Goal: Task Accomplishment & Management: Manage account settings

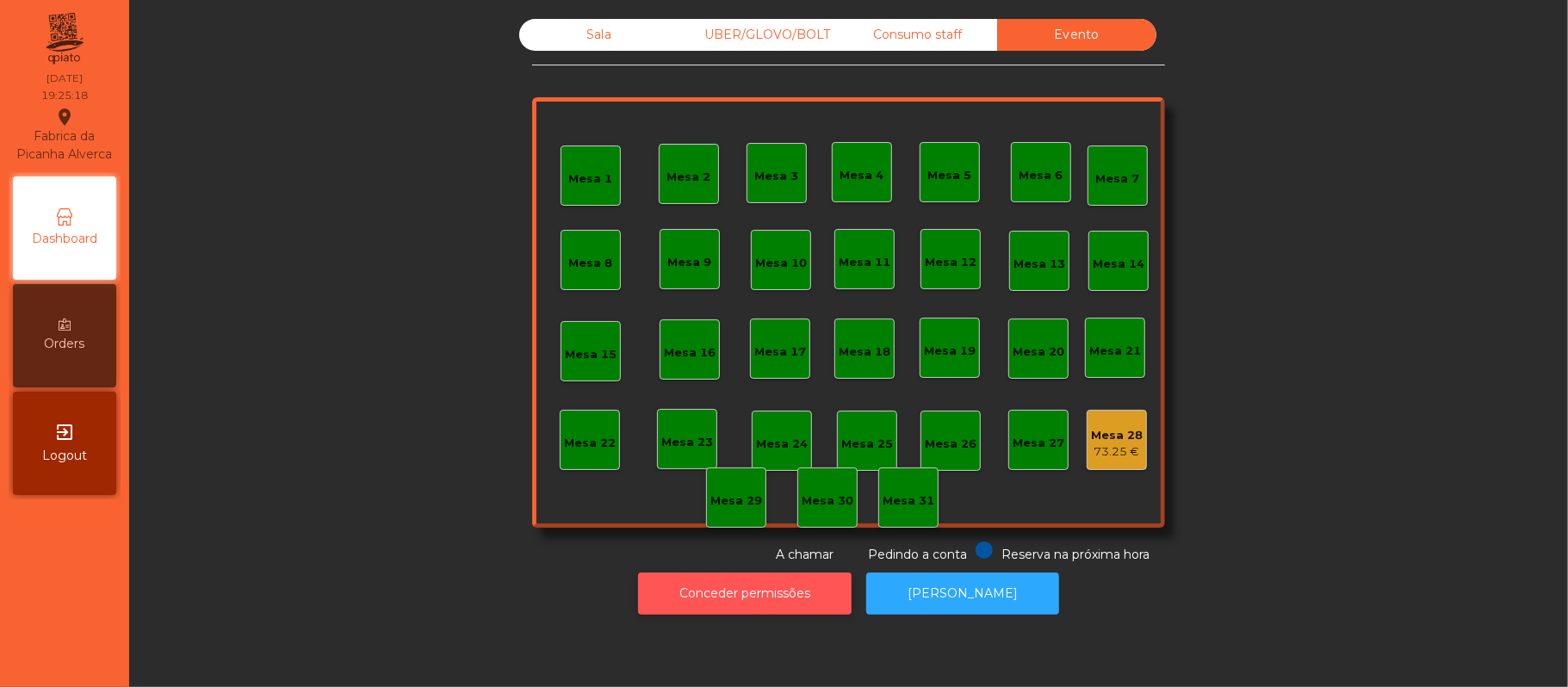
click at [728, 593] on button "Conceder permissões" at bounding box center [745, 593] width 214 height 42
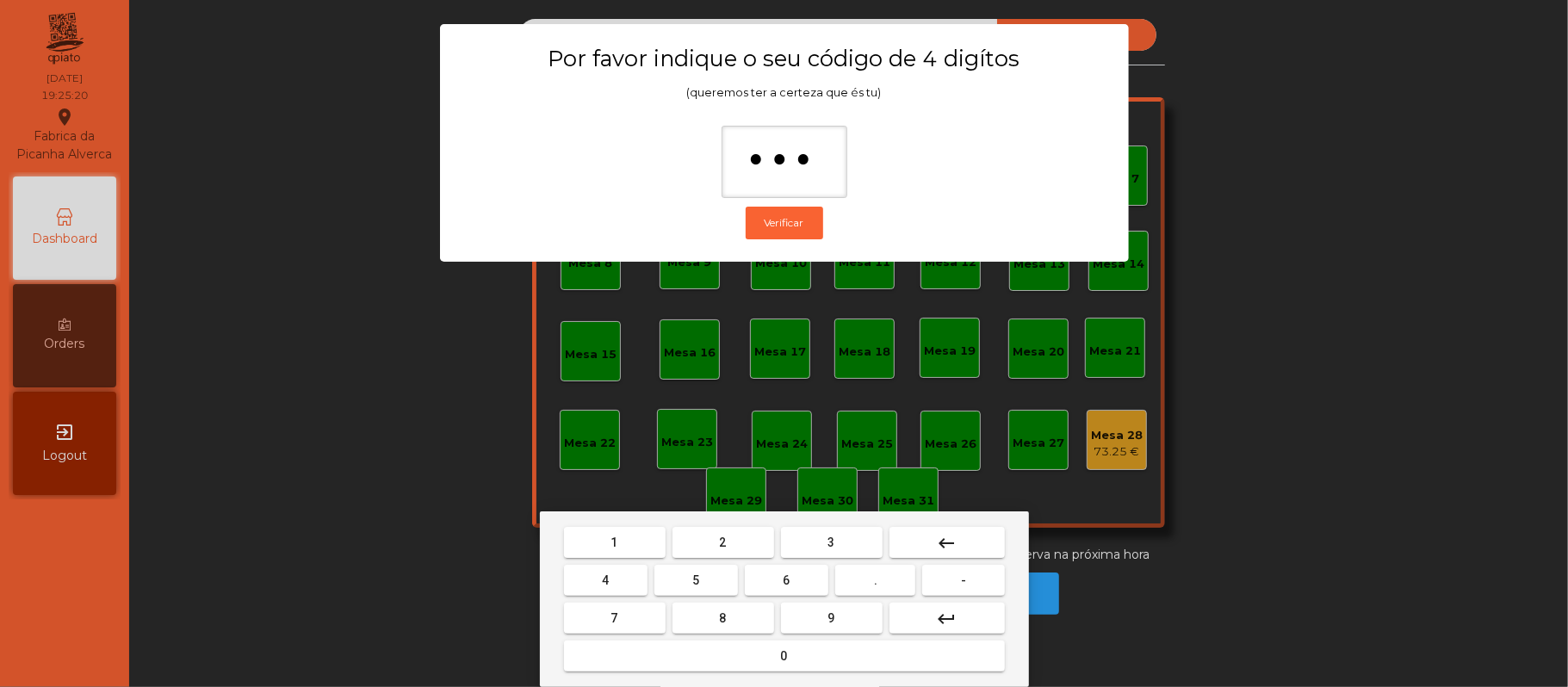
type input "****"
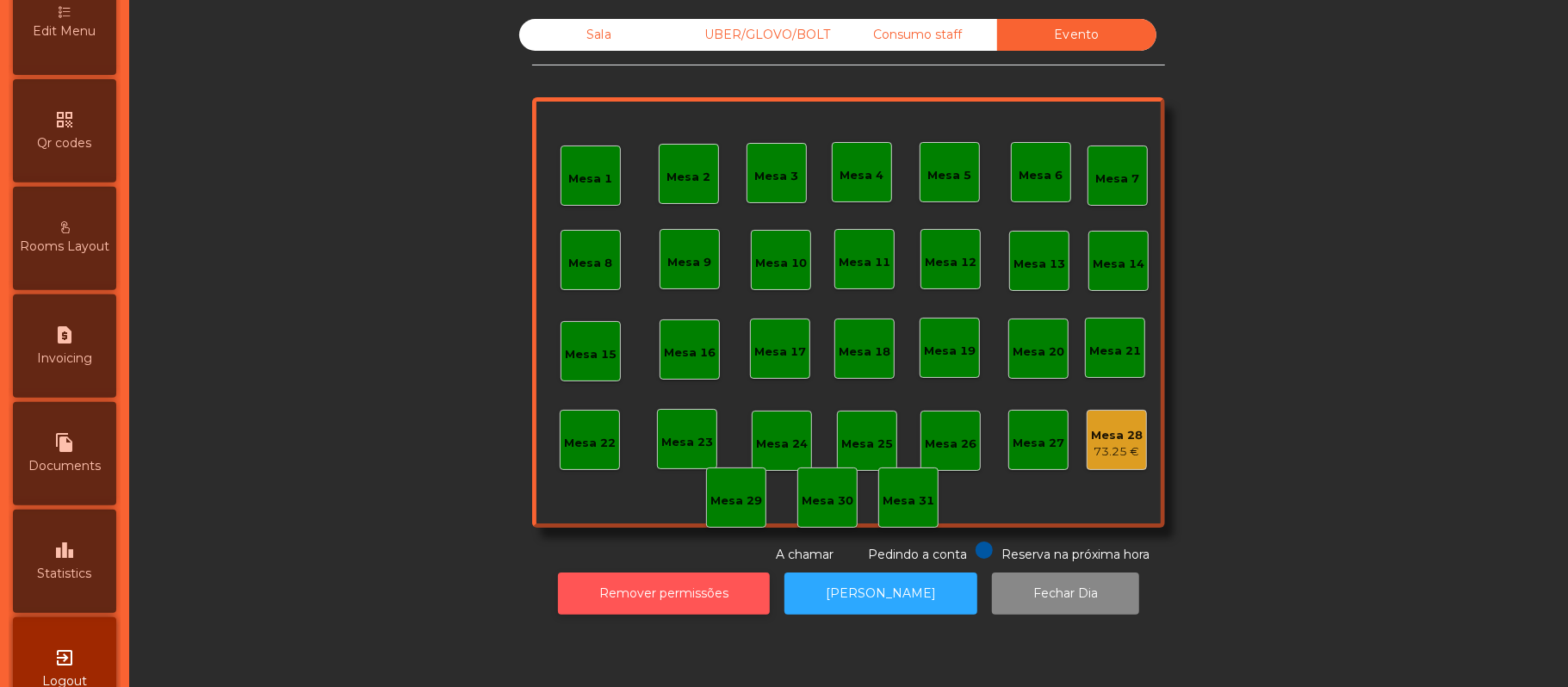
scroll to position [484, 0]
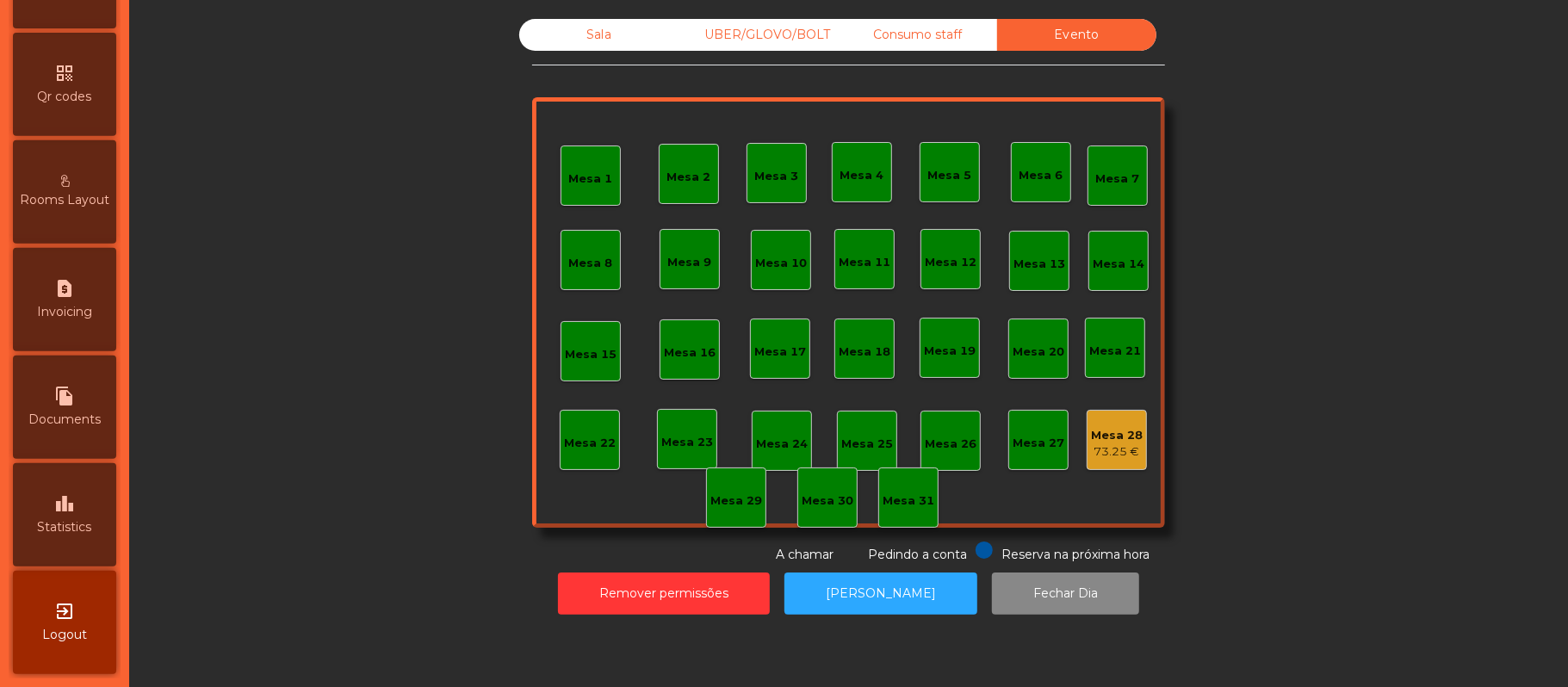
click at [92, 508] on div "leaderboard Statistics" at bounding box center [64, 515] width 104 height 103
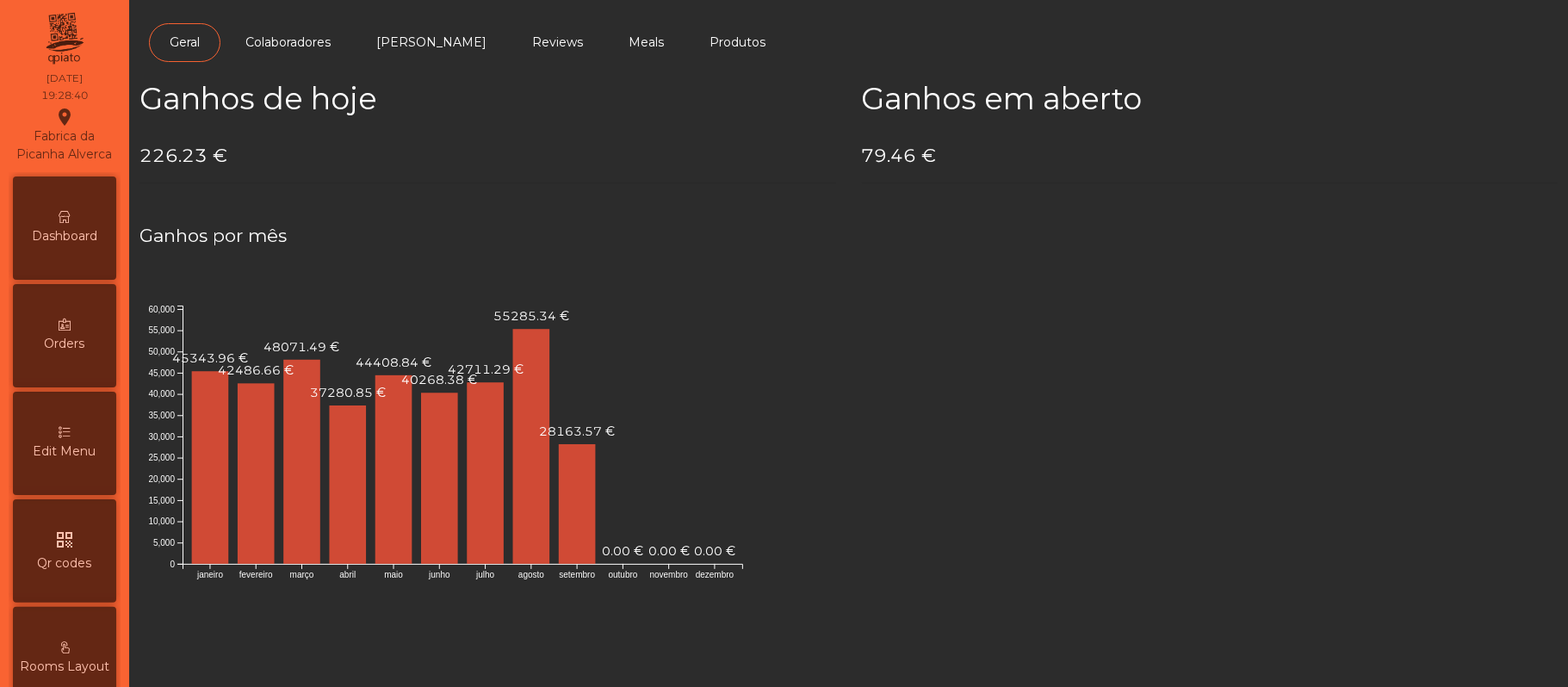
click at [91, 245] on span "Dashboard" at bounding box center [64, 237] width 65 height 18
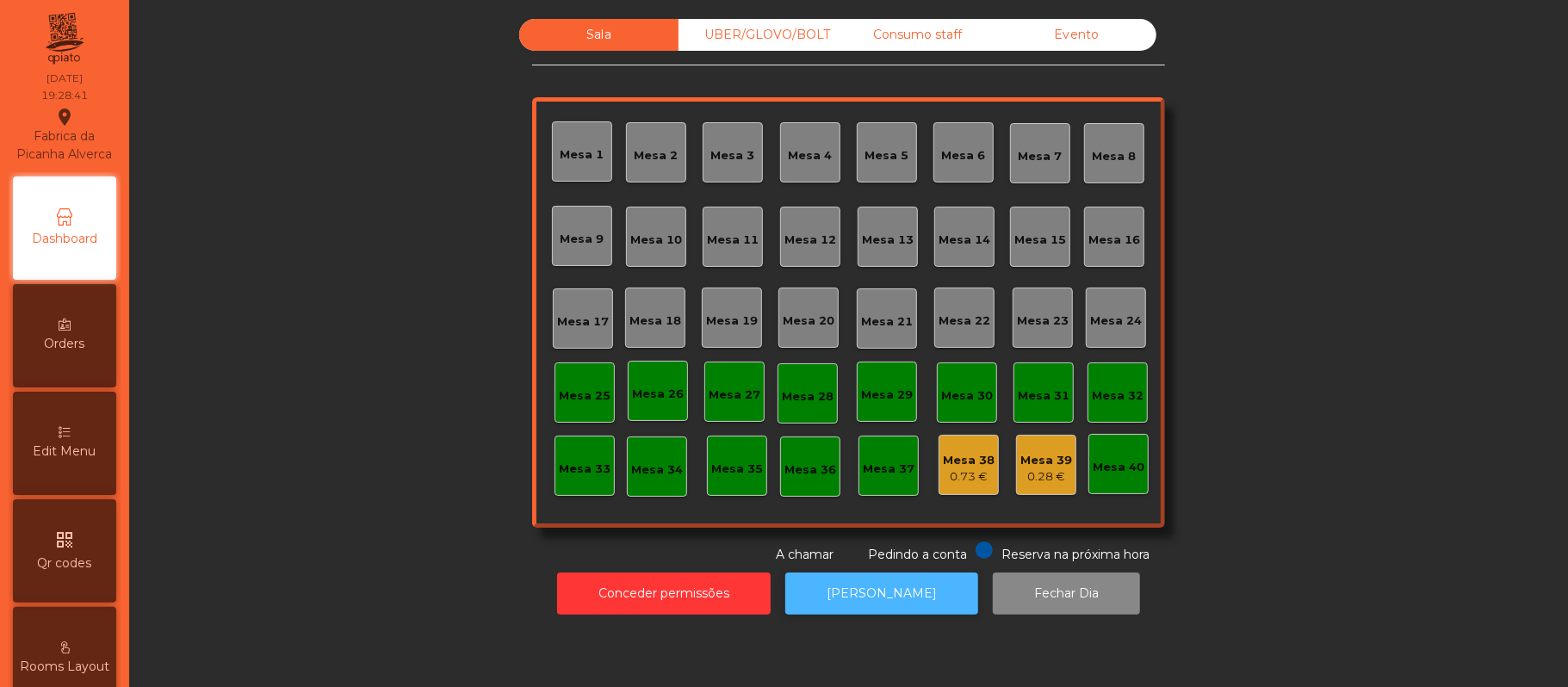
click at [860, 593] on button "[PERSON_NAME]" at bounding box center [882, 593] width 193 height 42
click at [942, 33] on div "Consumo staff" at bounding box center [918, 34] width 160 height 32
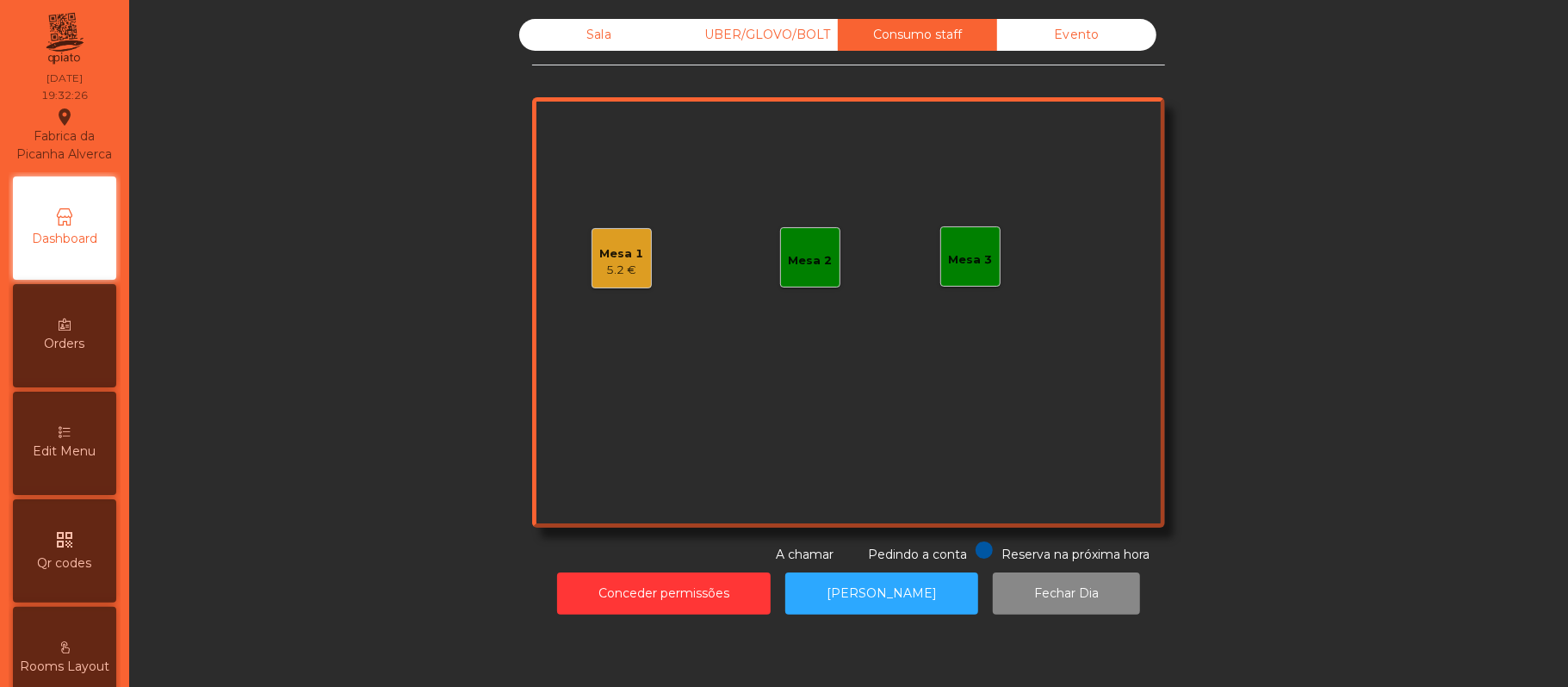
click at [784, 49] on div "UBER/GLOVO/BOLT" at bounding box center [758, 34] width 160 height 32
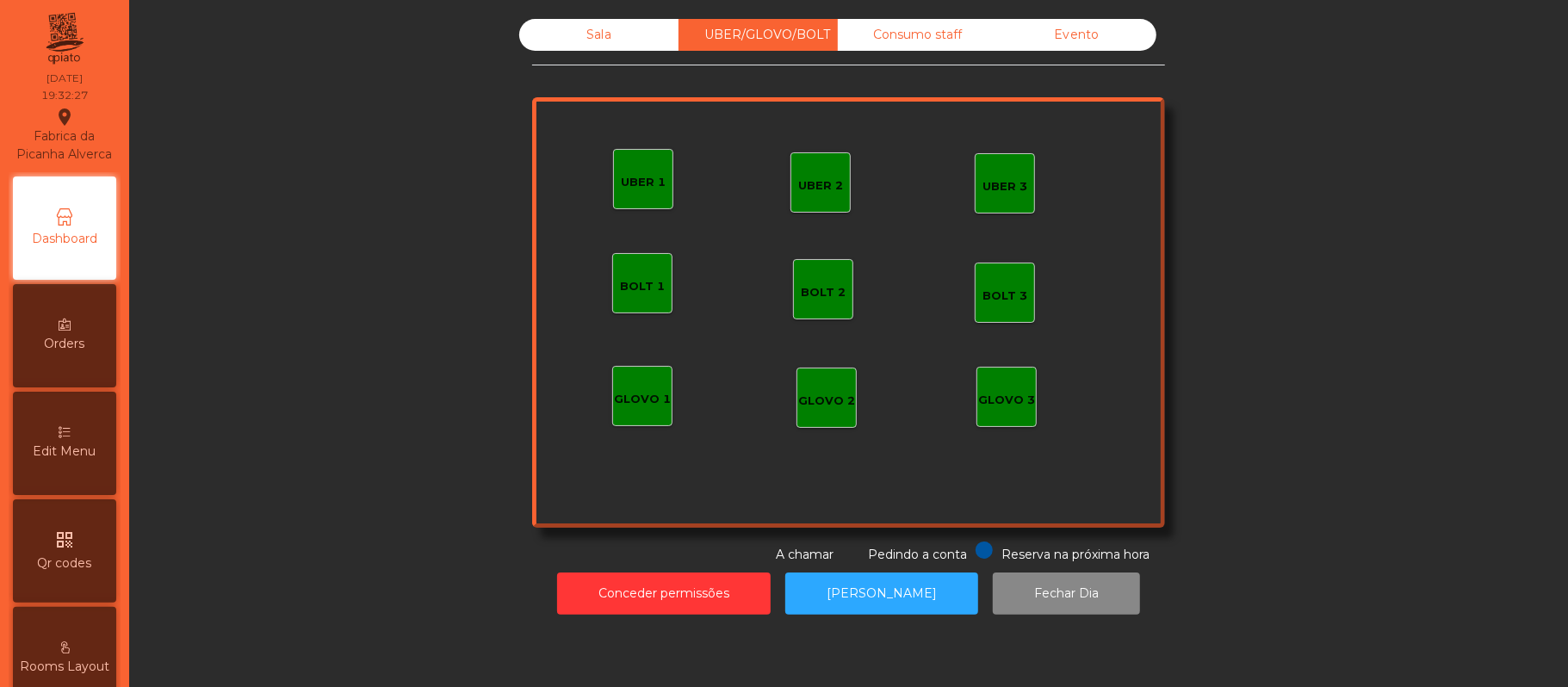
click at [618, 42] on div "Sala" at bounding box center [600, 34] width 160 height 32
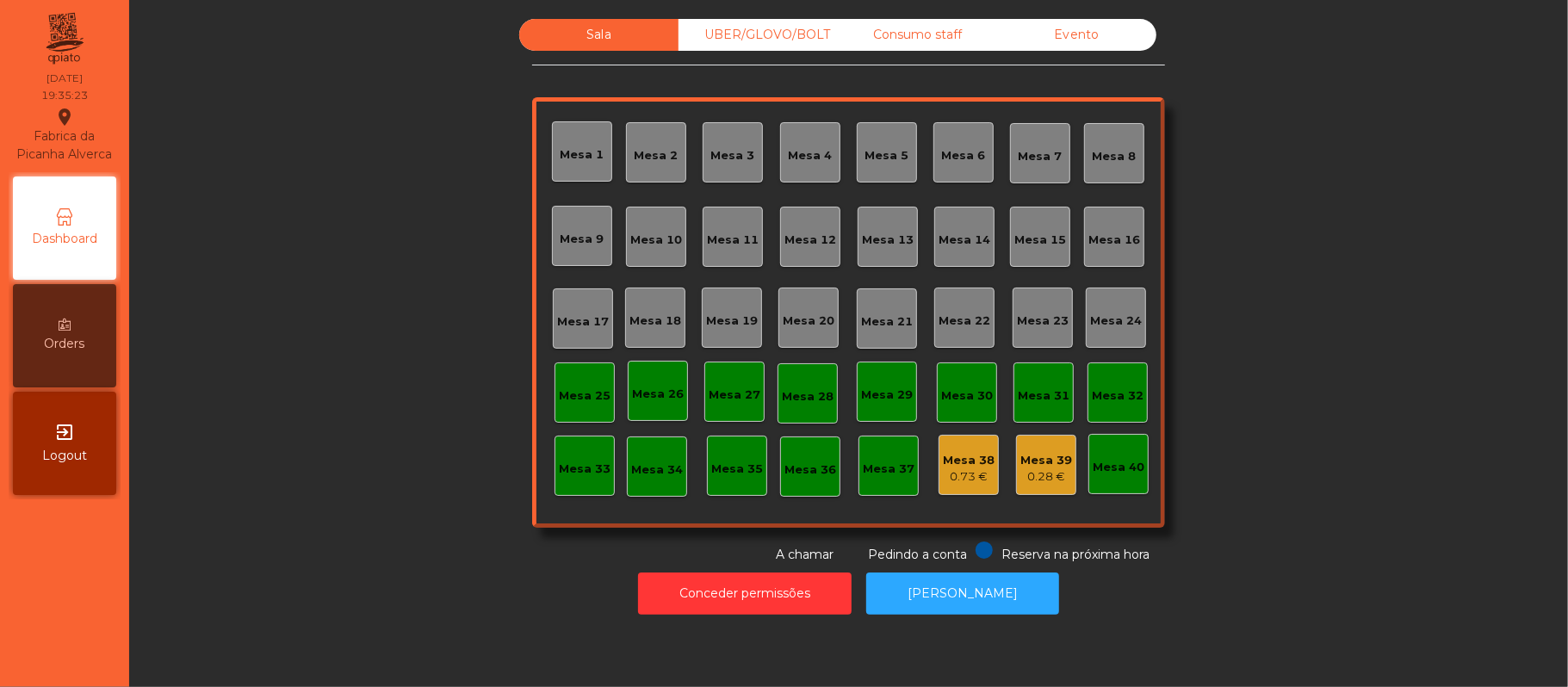
click at [1025, 493] on div "Mesa 39 0.28 €" at bounding box center [1045, 464] width 60 height 60
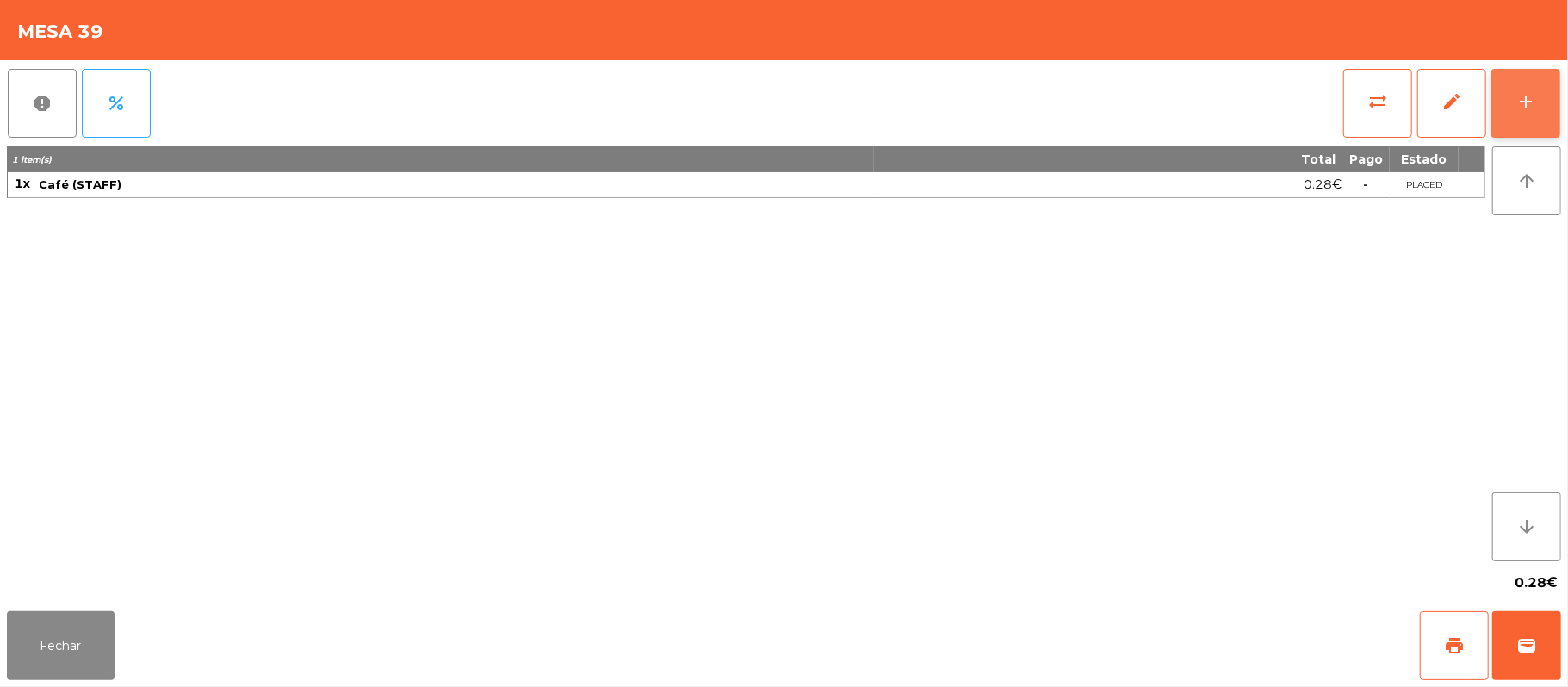
click at [1524, 132] on button "add" at bounding box center [1527, 103] width 69 height 69
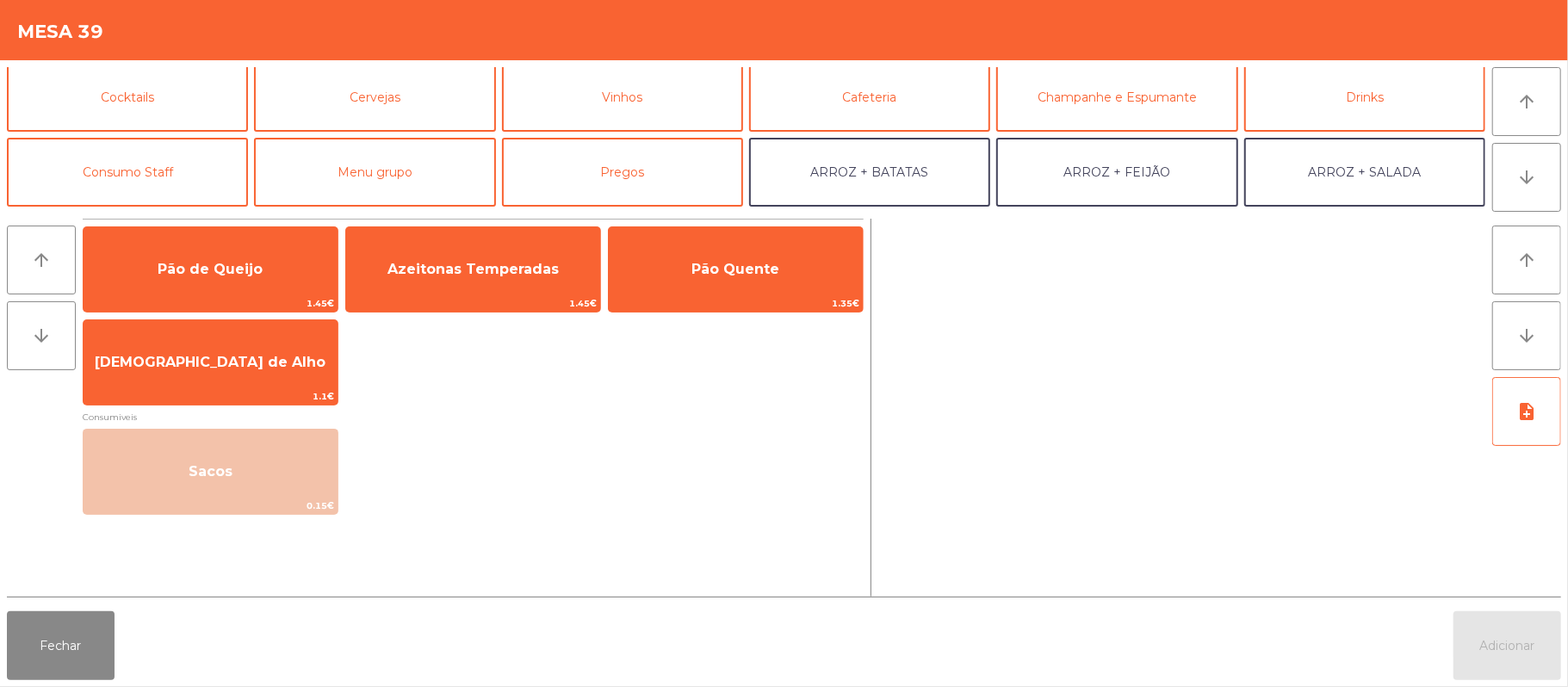
scroll to position [95, 0]
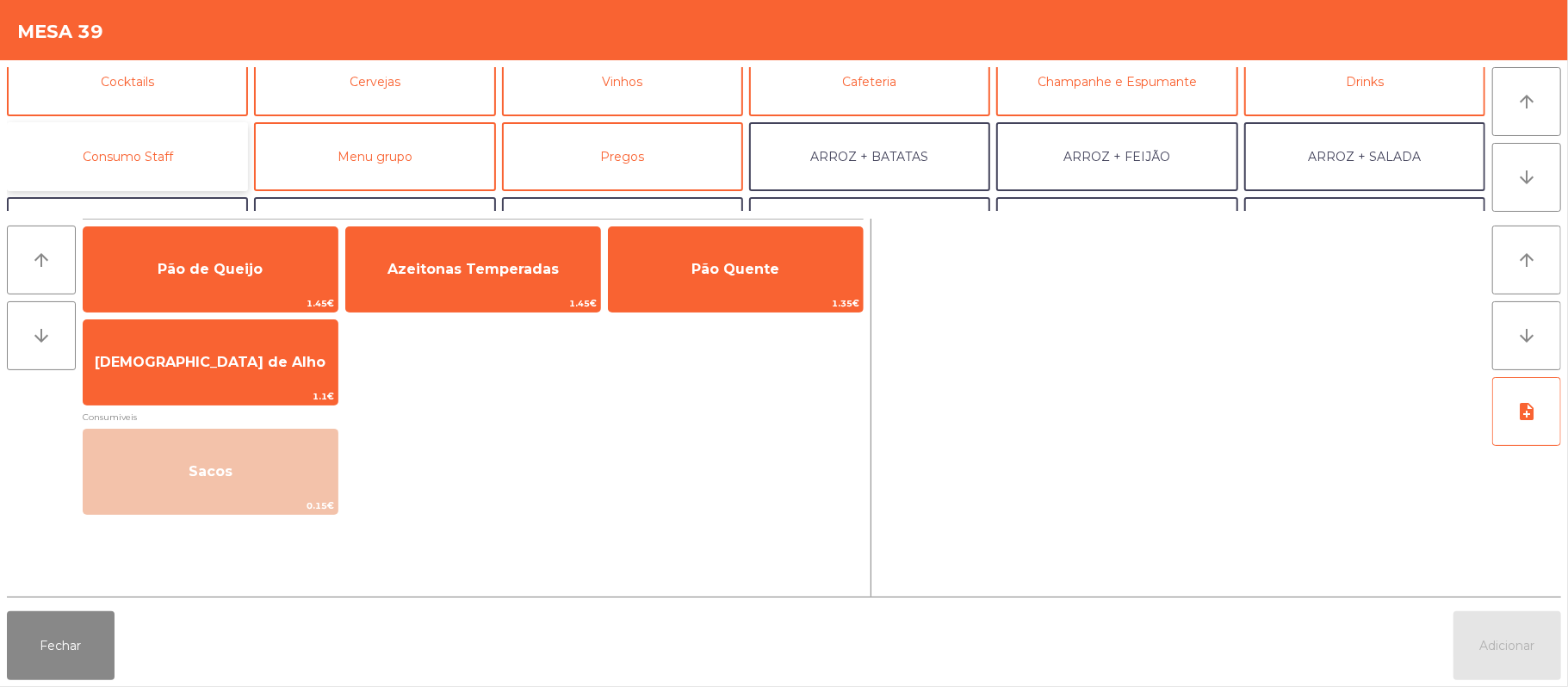
click at [196, 162] on button "Consumo Staff" at bounding box center [127, 157] width 242 height 69
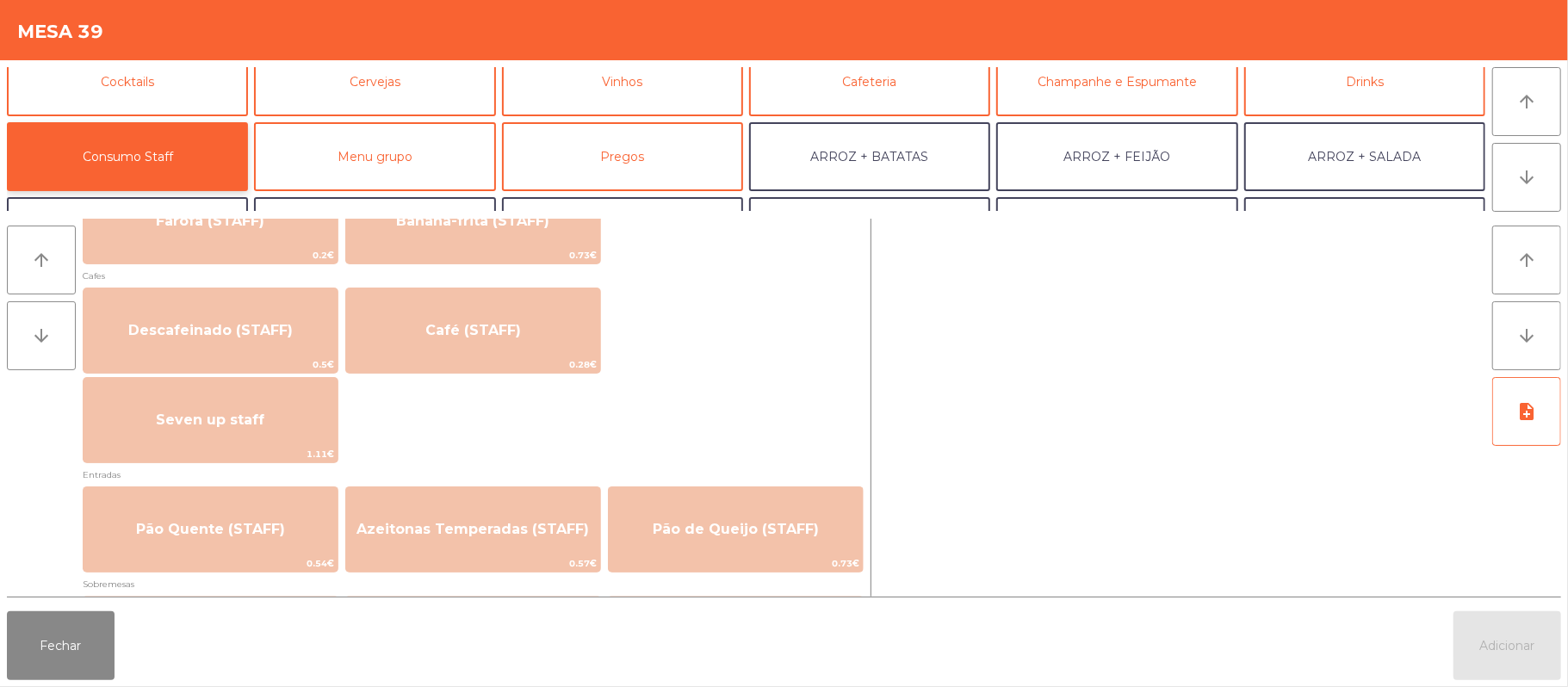
scroll to position [957, 0]
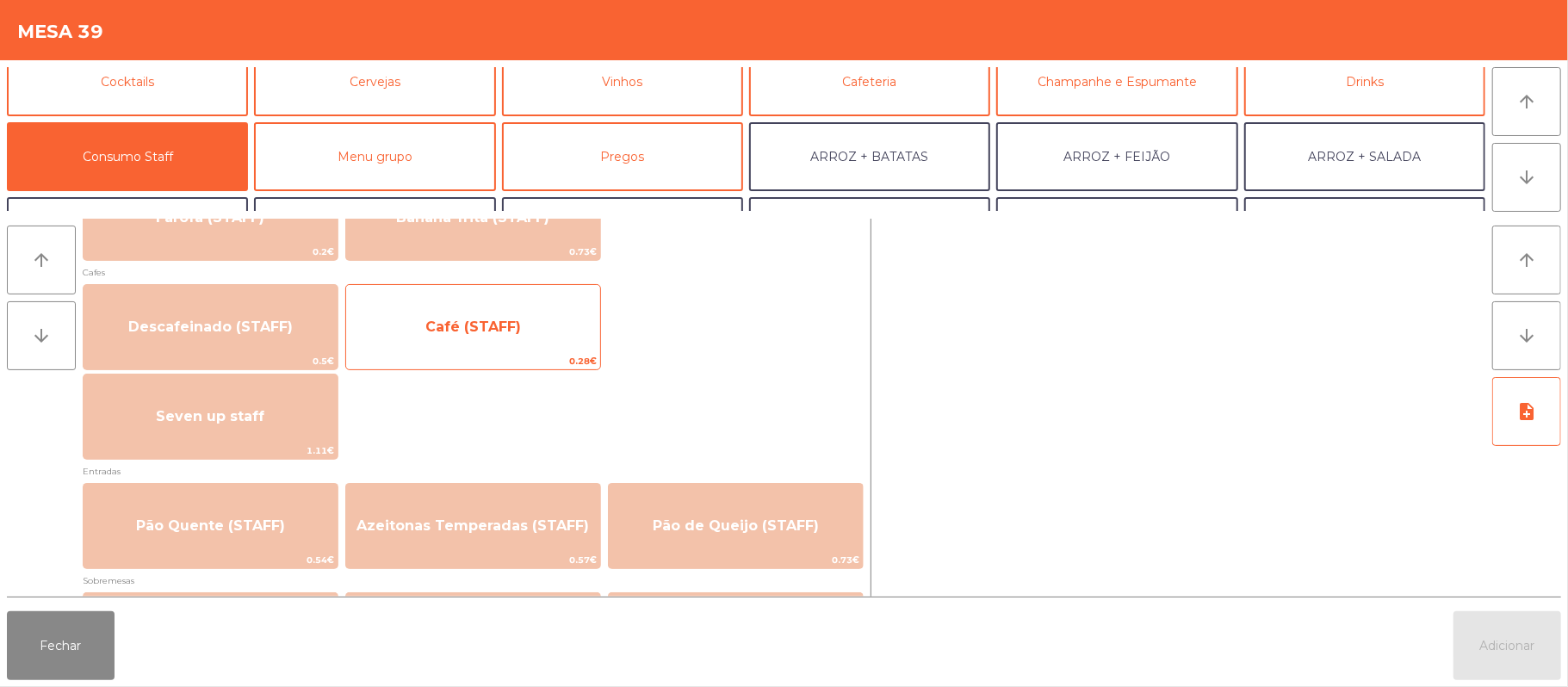
click at [489, 339] on span "Café (STAFF)" at bounding box center [473, 326] width 254 height 46
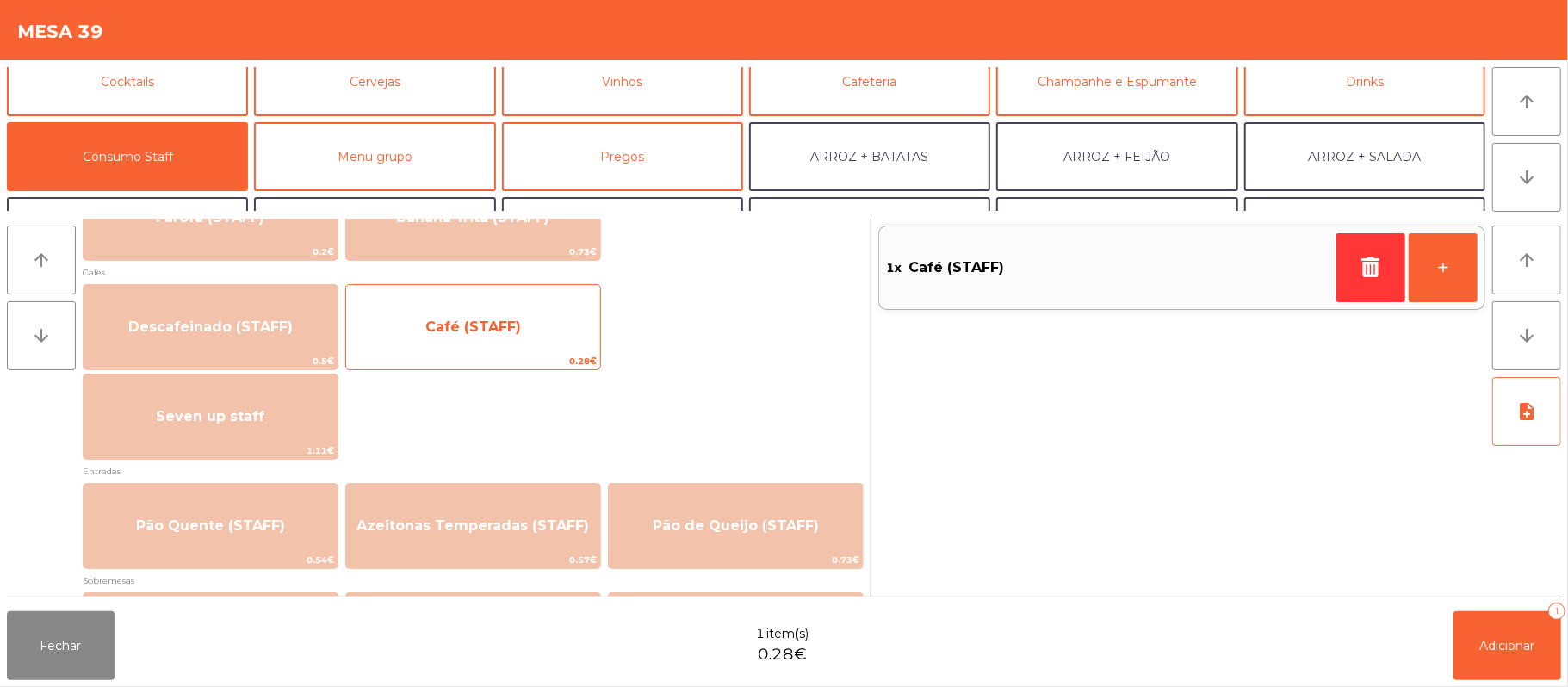
click at [482, 338] on span "Café (STAFF)" at bounding box center [473, 326] width 254 height 46
click at [476, 346] on span "Café (STAFF)" at bounding box center [473, 326] width 254 height 46
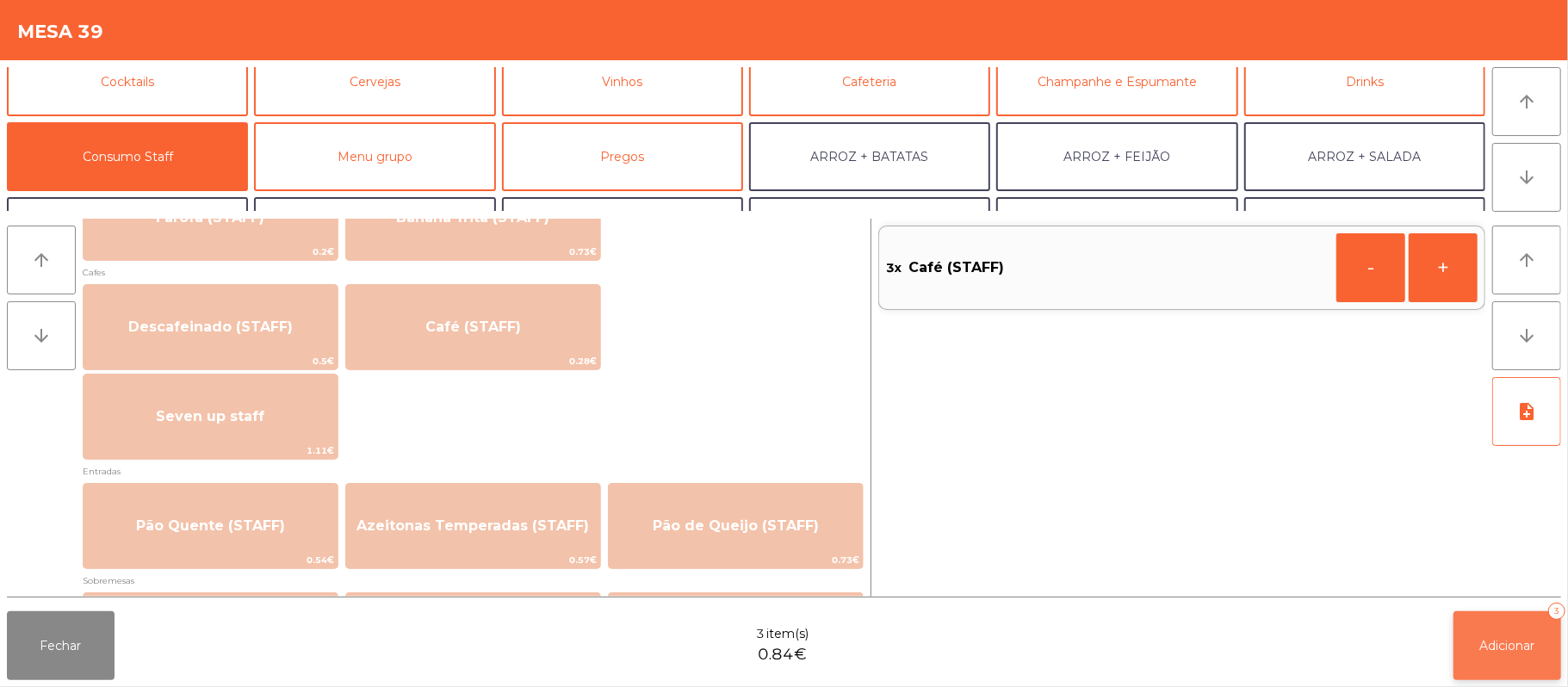
click at [1505, 628] on button "Adicionar 3" at bounding box center [1507, 646] width 107 height 69
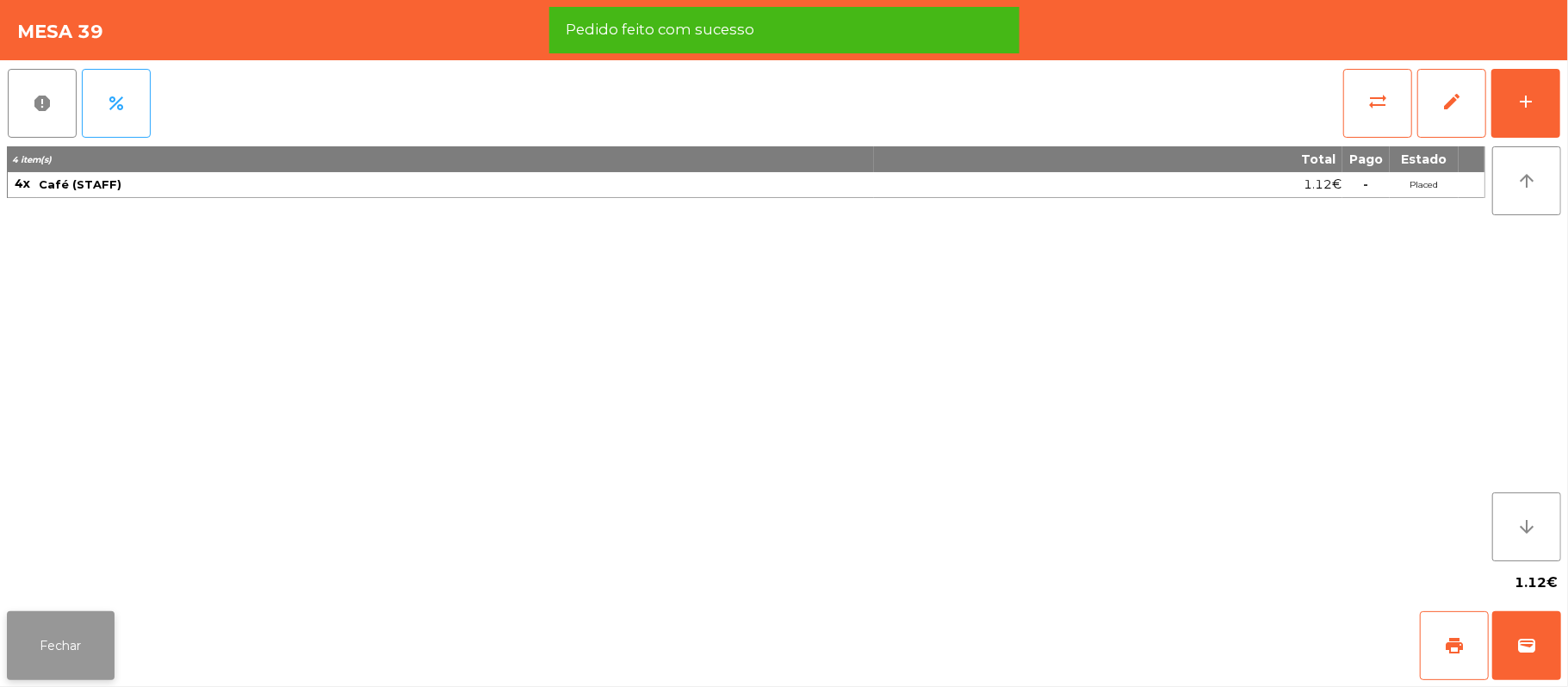
click at [16, 673] on button "Fechar" at bounding box center [60, 646] width 107 height 69
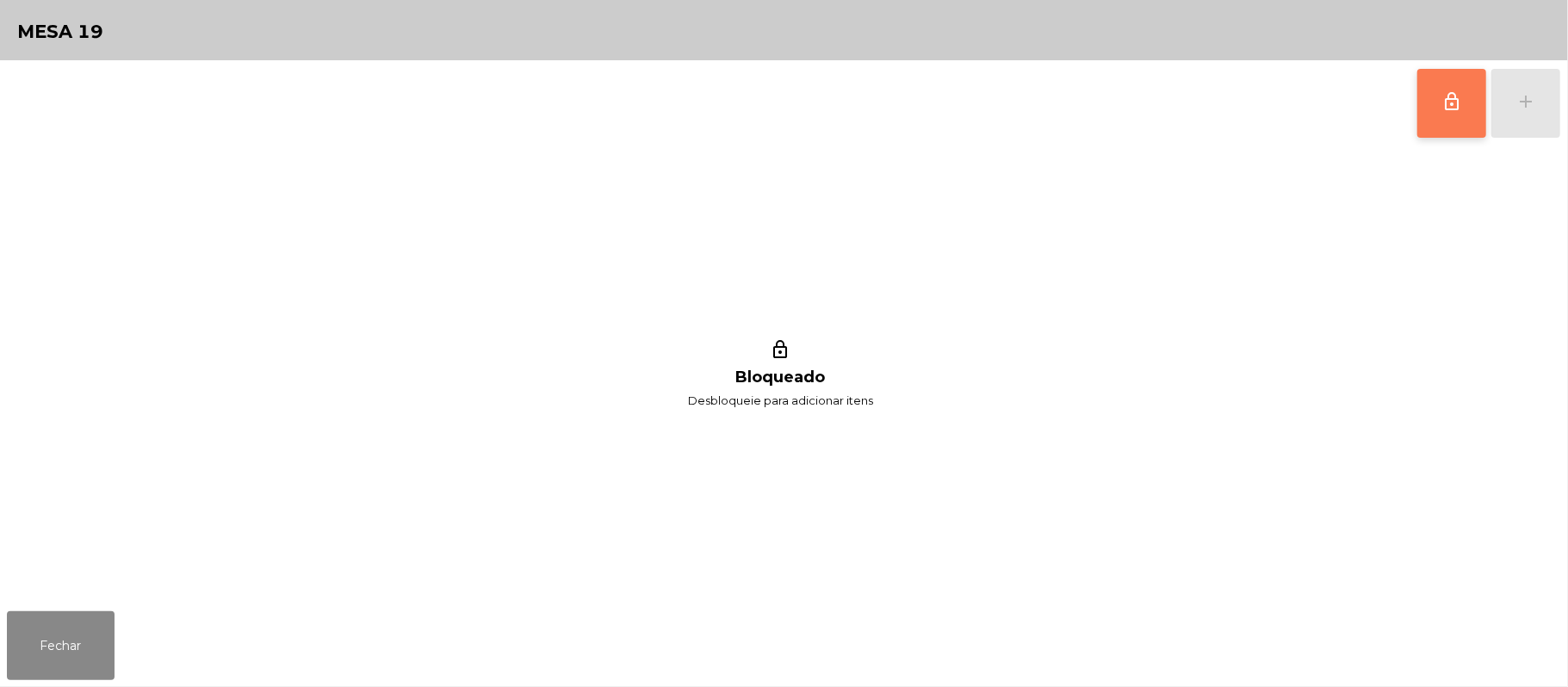
click at [1442, 103] on span "lock_outline" at bounding box center [1452, 102] width 21 height 21
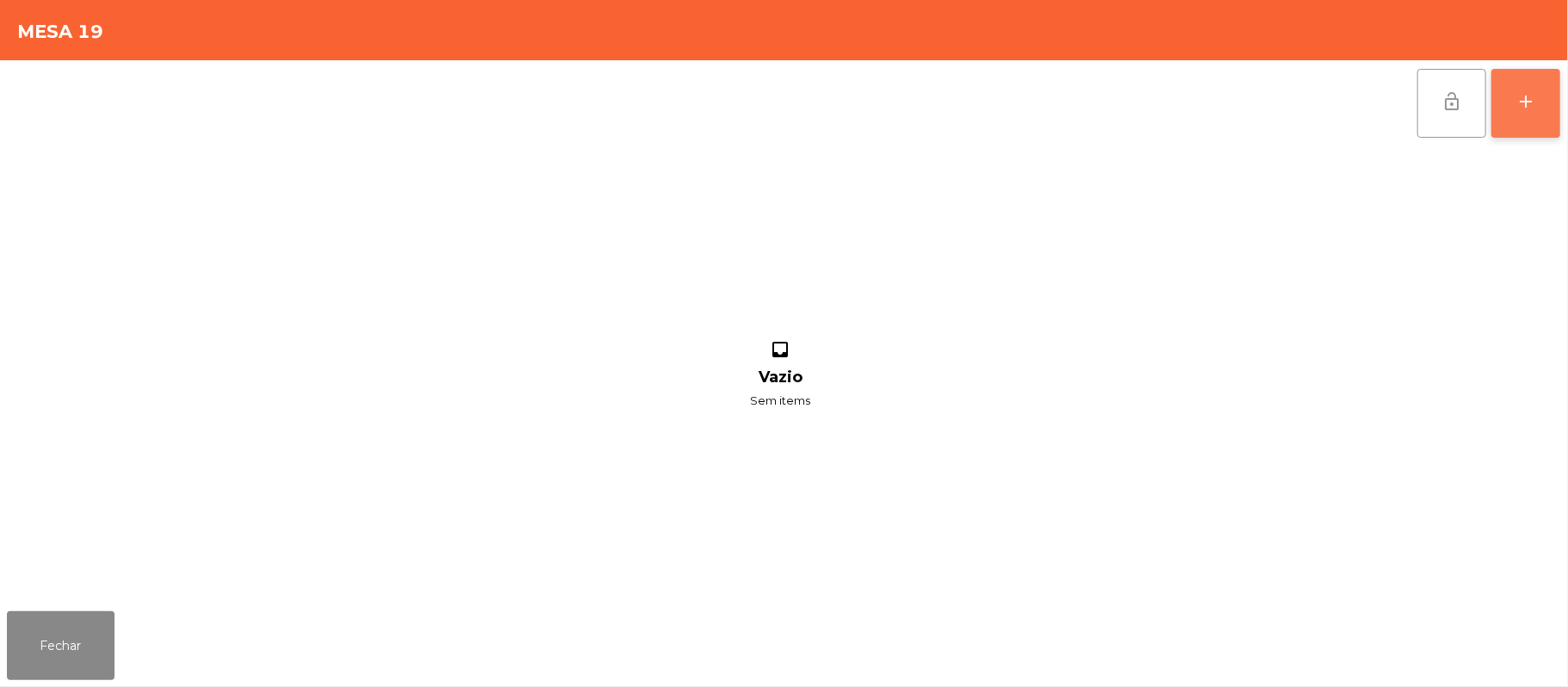
click at [1514, 113] on button "add" at bounding box center [1527, 103] width 69 height 69
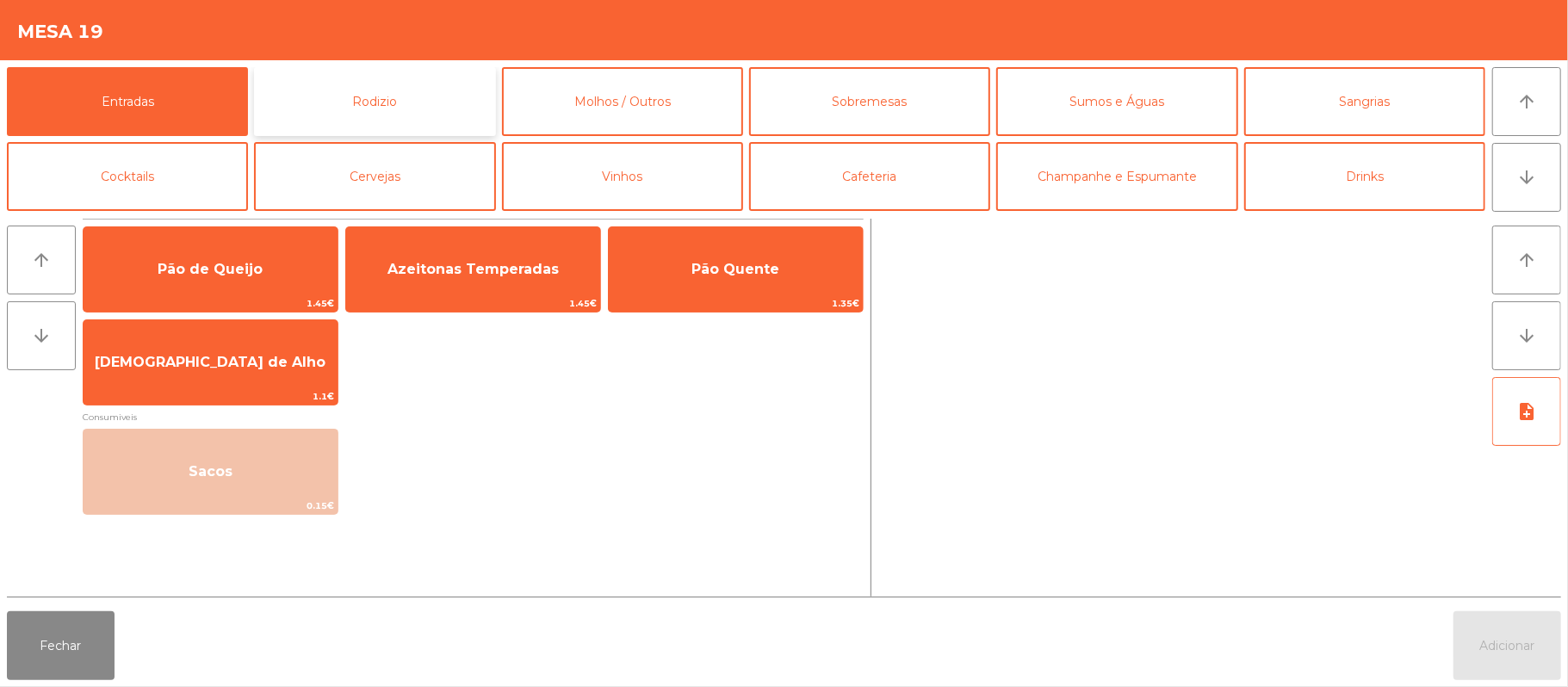
click at [429, 110] on button "Rodizio" at bounding box center [375, 102] width 242 height 69
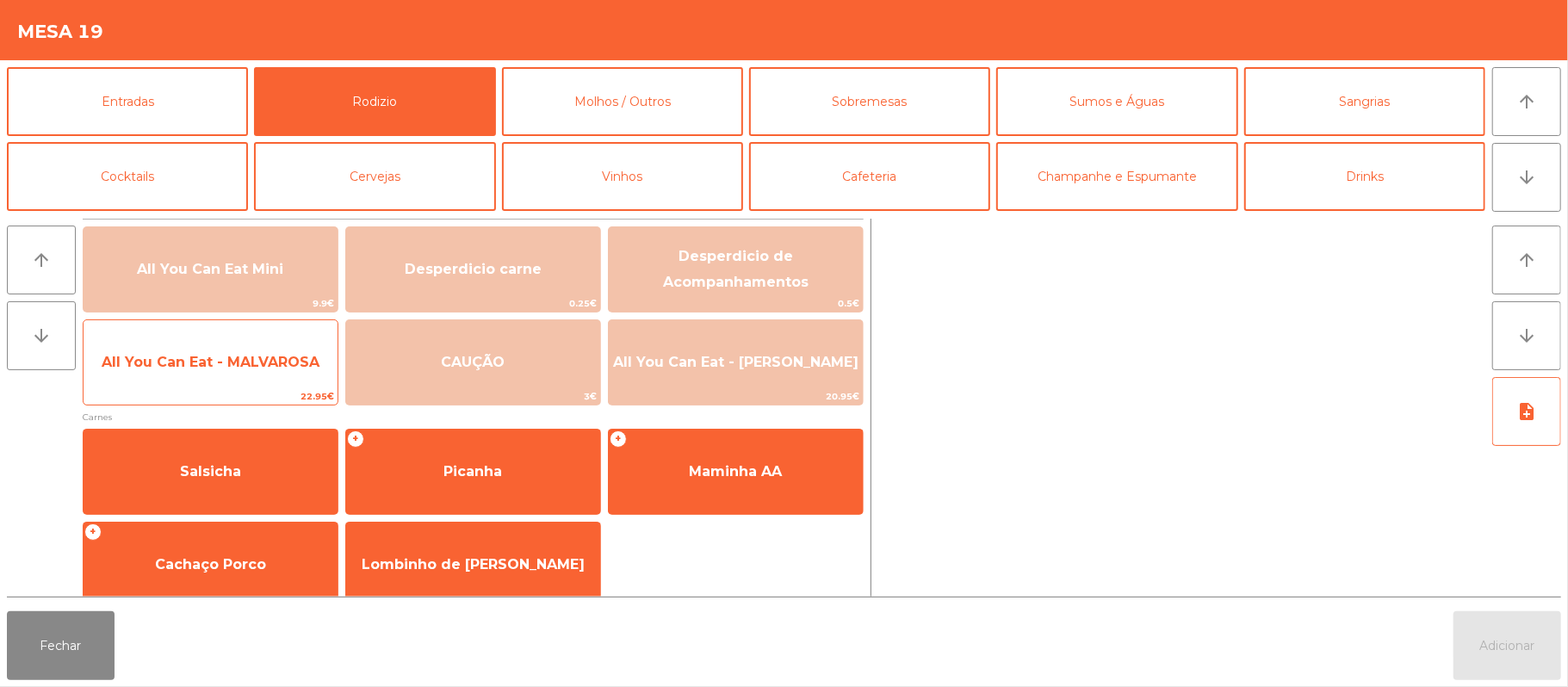
click at [288, 383] on span "All You Can Eat - MALVAROSA" at bounding box center [211, 362] width 254 height 46
click at [274, 389] on span "22.95€" at bounding box center [211, 396] width 254 height 17
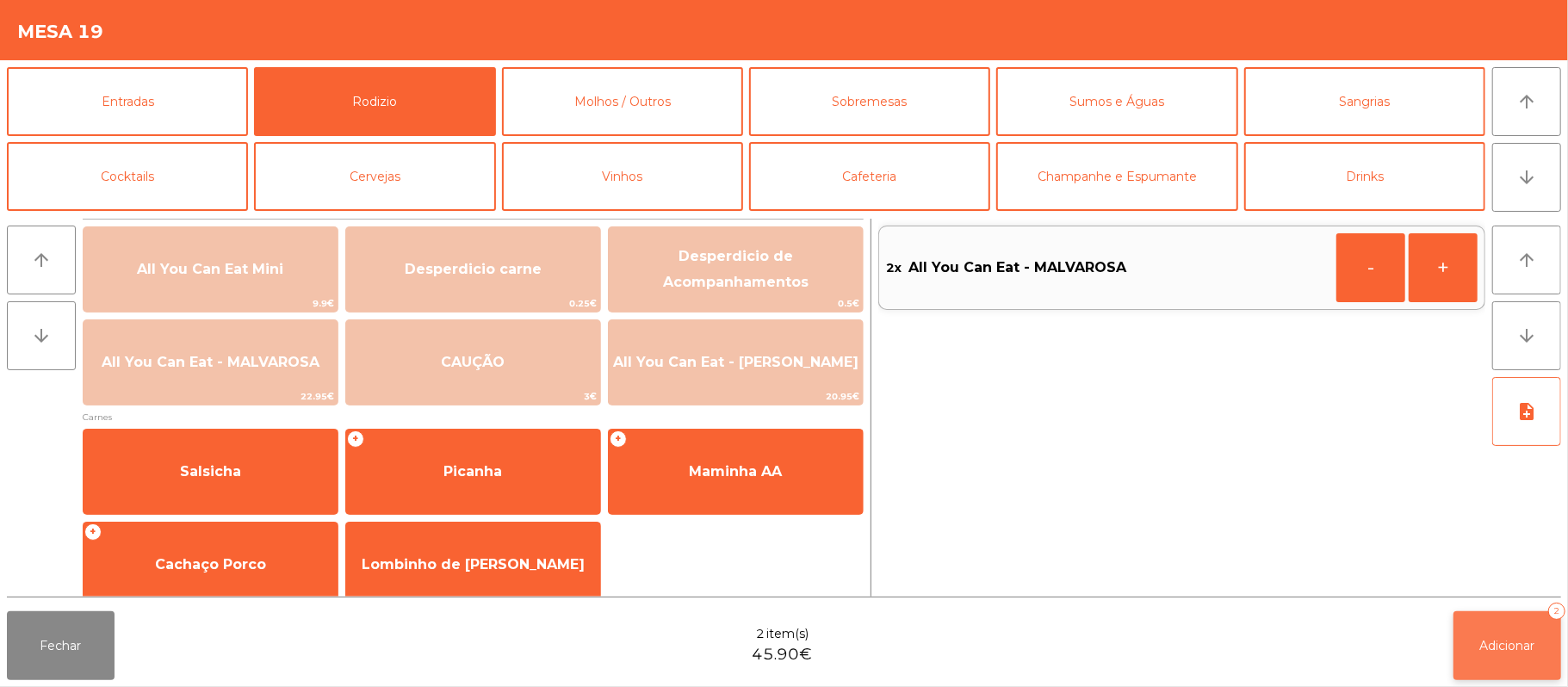
click at [1510, 671] on button "Adicionar 2" at bounding box center [1507, 646] width 107 height 69
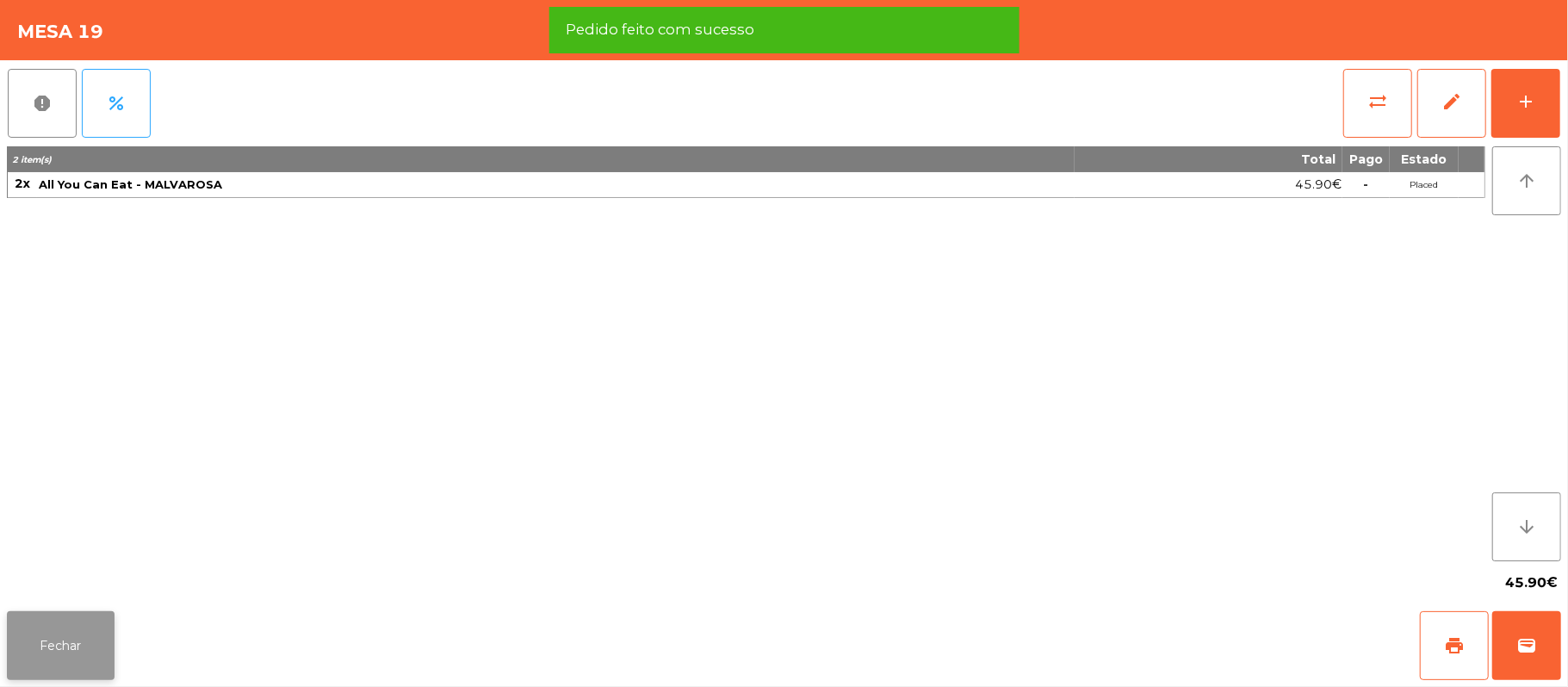
click at [63, 615] on button "Fechar" at bounding box center [60, 646] width 107 height 69
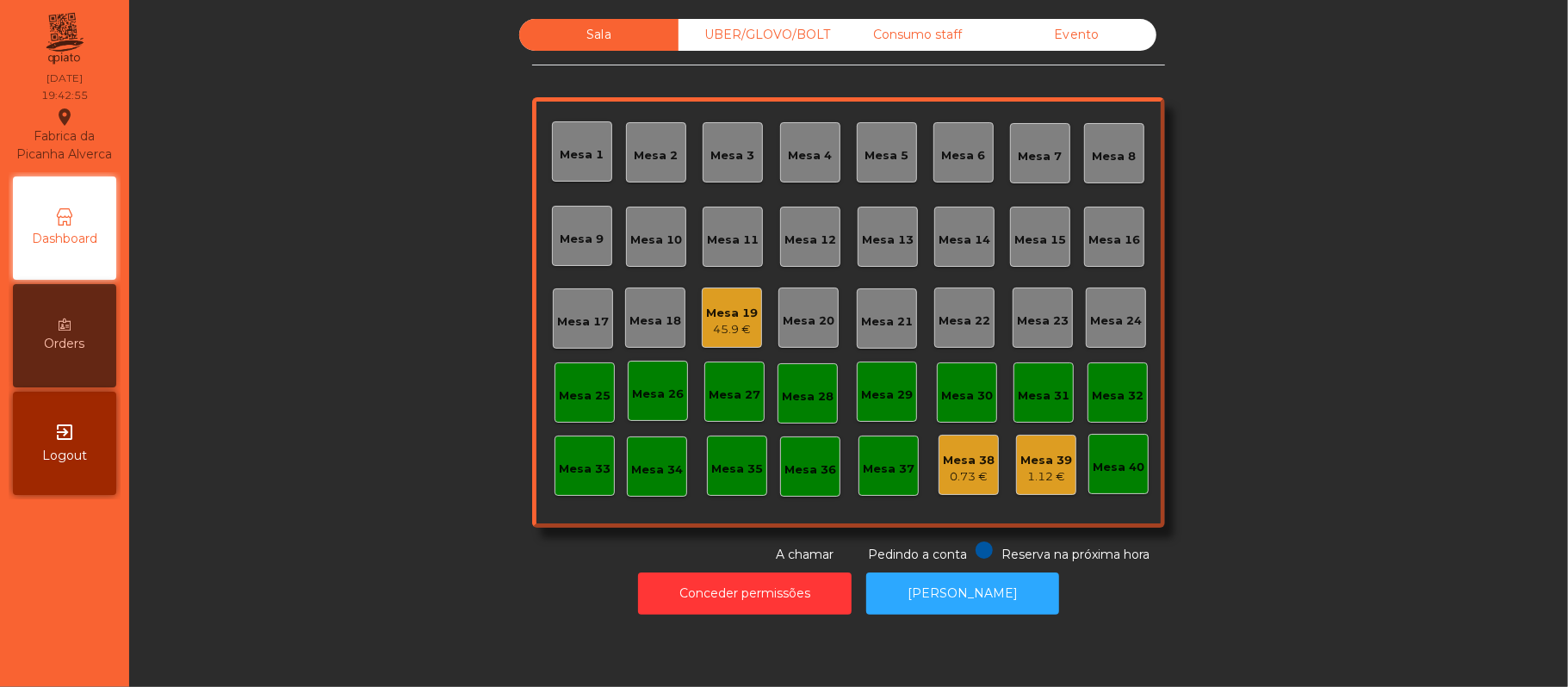
click at [757, 34] on div "UBER/GLOVO/BOLT" at bounding box center [758, 34] width 160 height 32
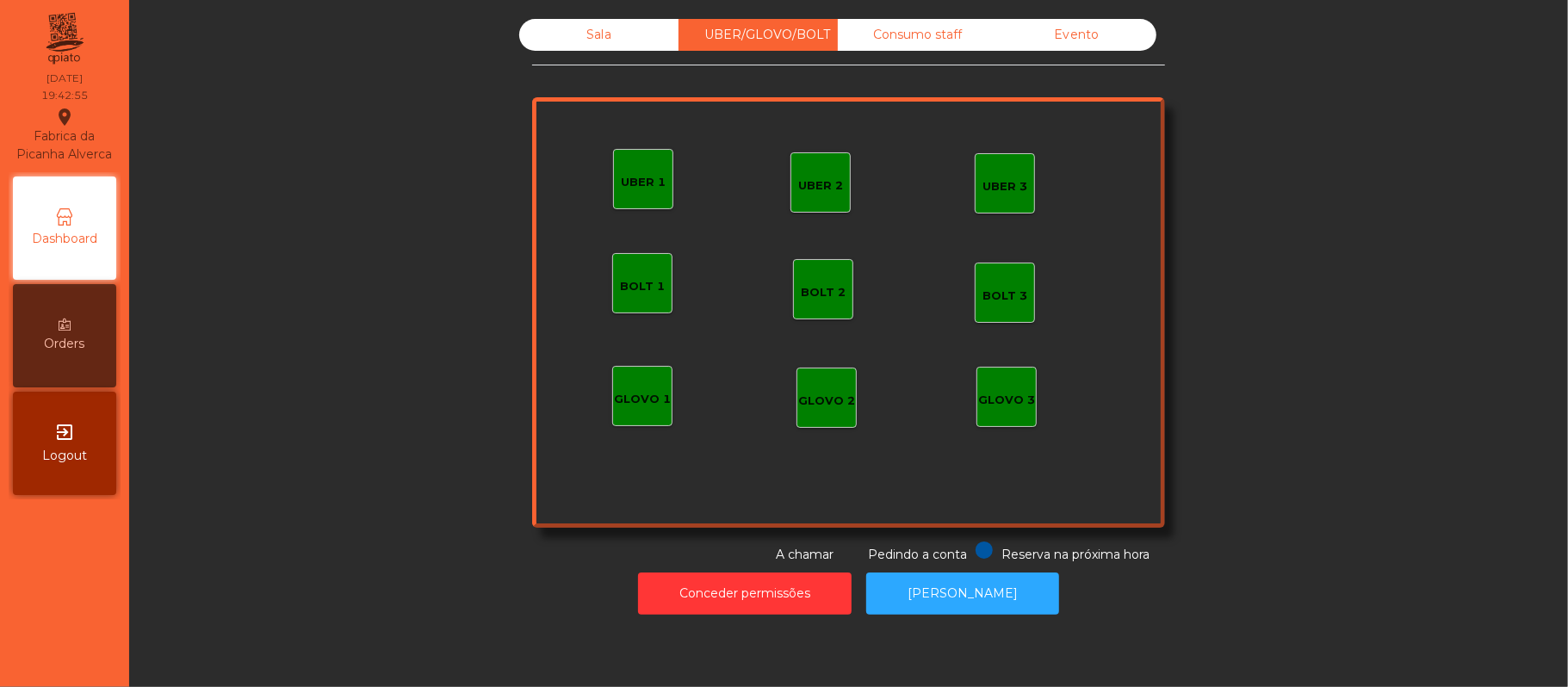
click at [634, 390] on div "GLOVO 1" at bounding box center [643, 398] width 57 height 17
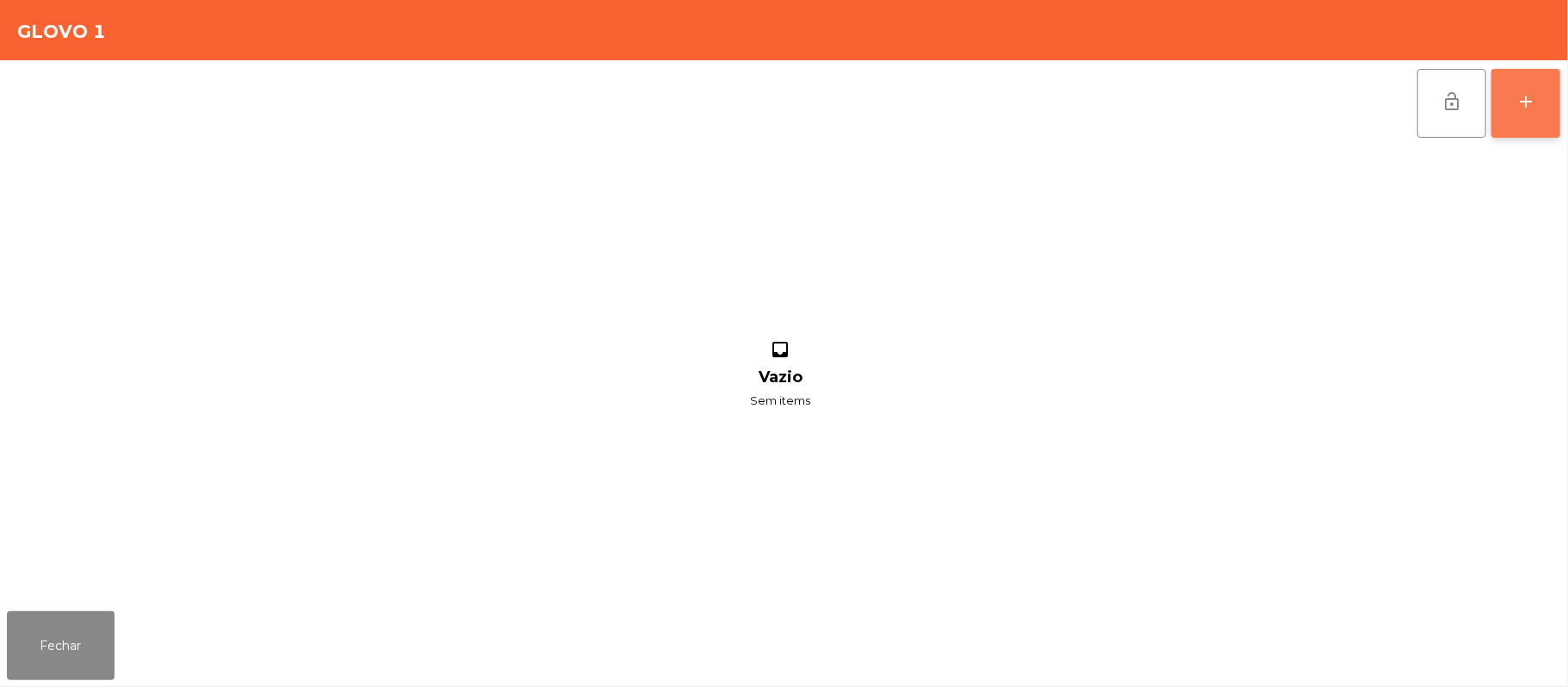
click at [1551, 105] on button "add" at bounding box center [1527, 103] width 69 height 69
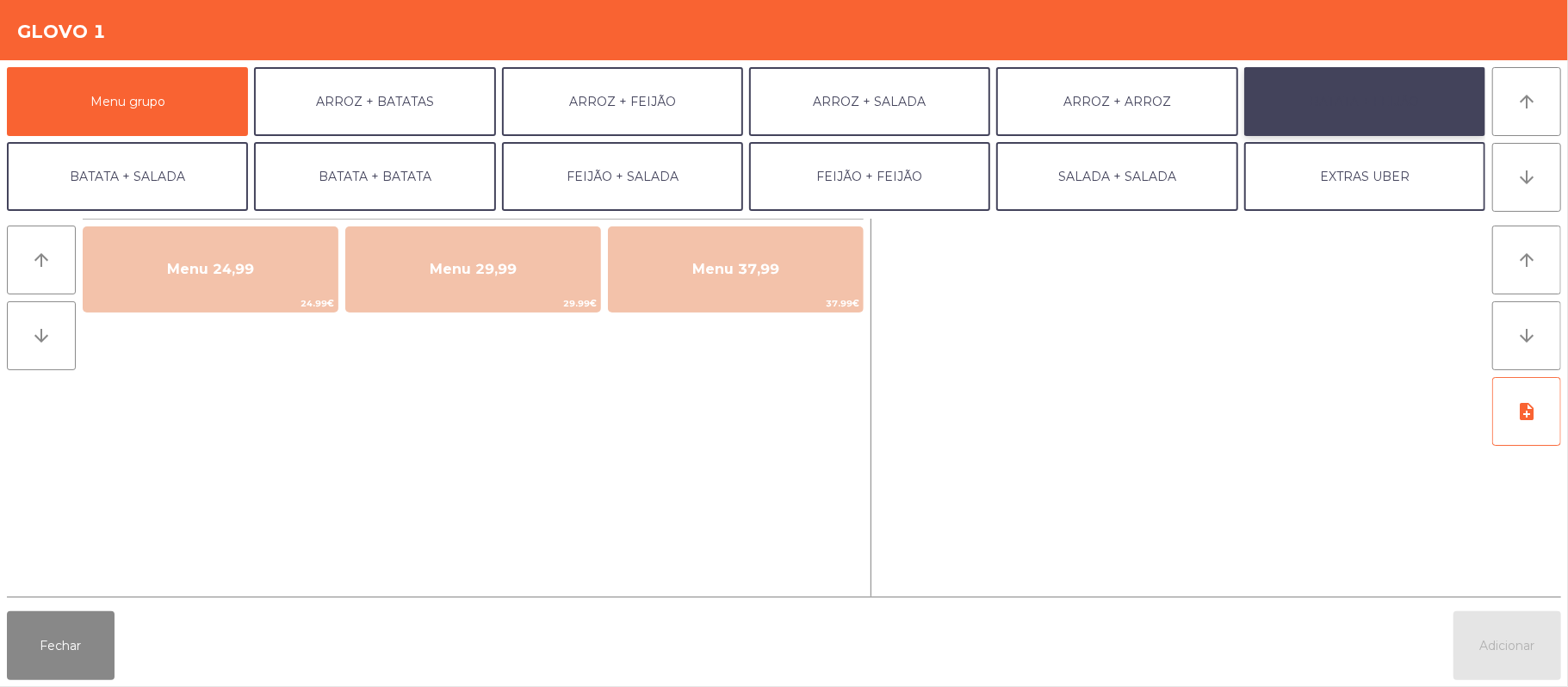
click at [1334, 111] on button "BATATA + FEIJÃO" at bounding box center [1365, 102] width 242 height 69
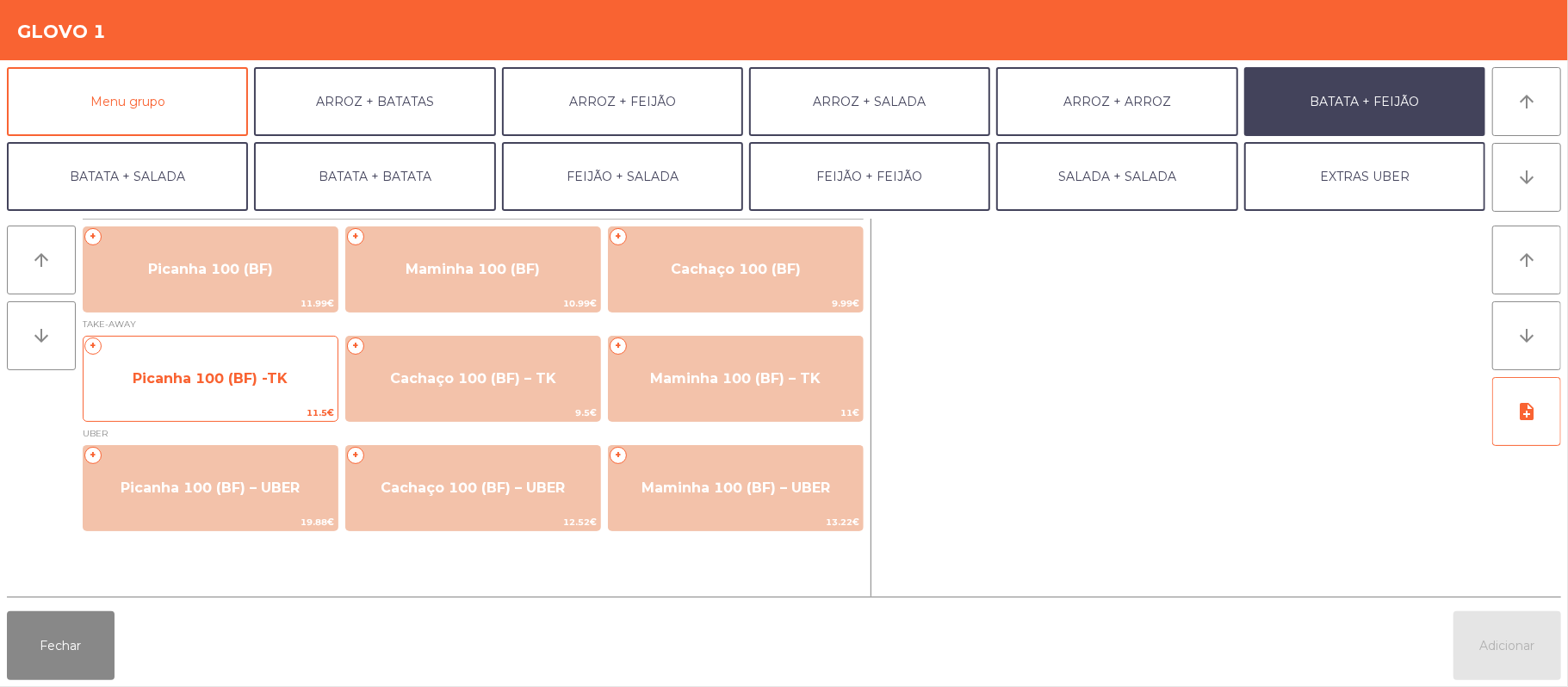
click at [226, 408] on span "11.5€" at bounding box center [211, 412] width 254 height 17
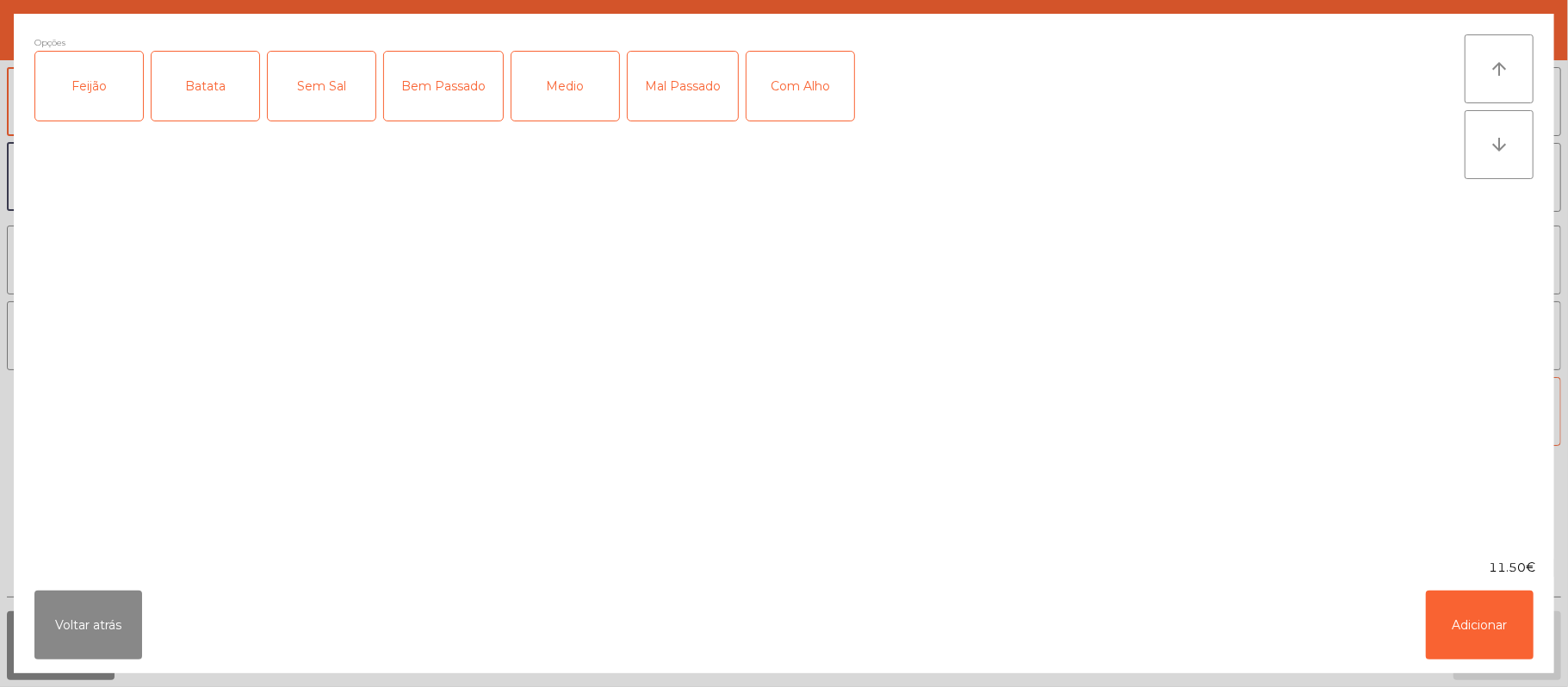
click at [98, 114] on div "Feijão" at bounding box center [89, 86] width 107 height 69
click at [207, 91] on div "Batata" at bounding box center [205, 86] width 107 height 69
click at [462, 99] on div "Bem Passado" at bounding box center [443, 86] width 119 height 69
click at [224, 616] on div "Voltar atrás Adicionar" at bounding box center [784, 625] width 1540 height 97
click at [115, 652] on button "Voltar atrás" at bounding box center [88, 625] width 107 height 69
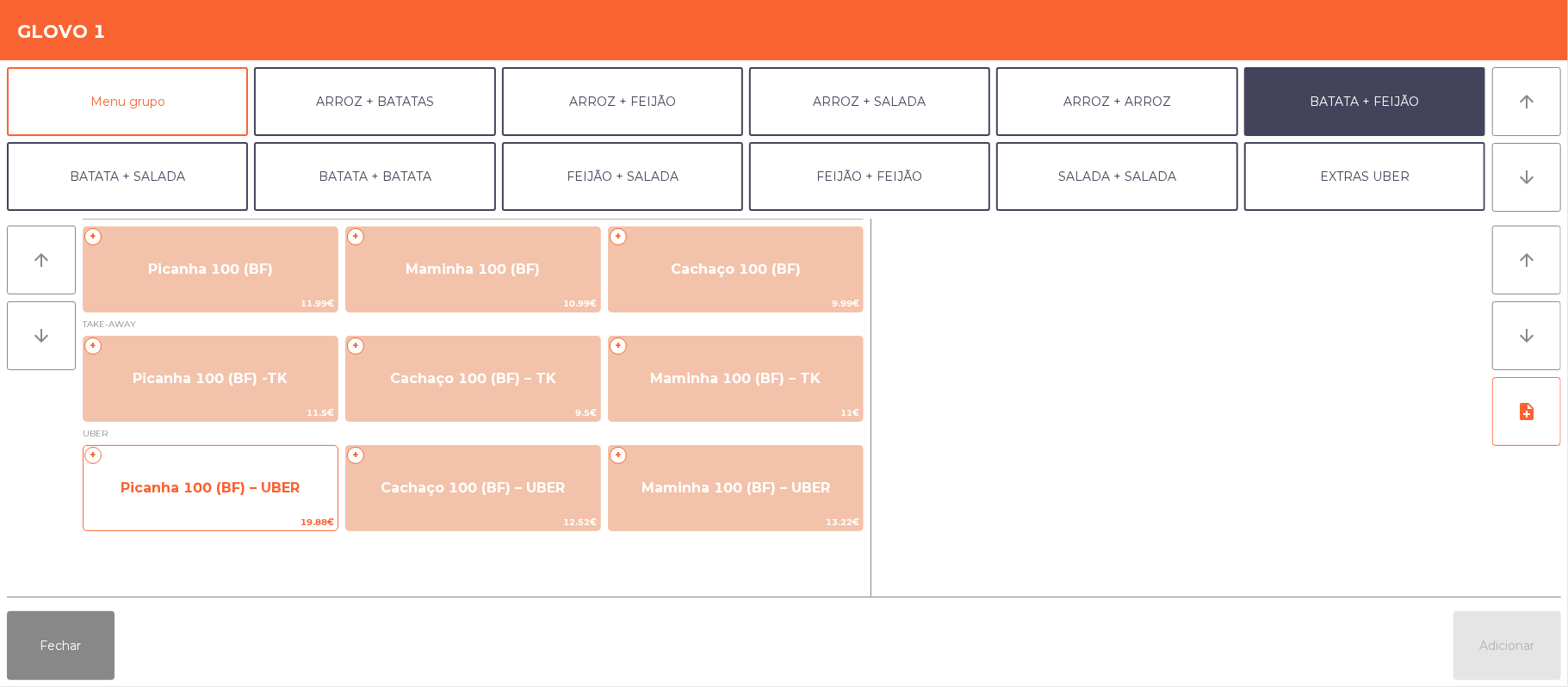
click at [287, 496] on span "Picanha 100 (BF) – UBER" at bounding box center [210, 487] width 179 height 17
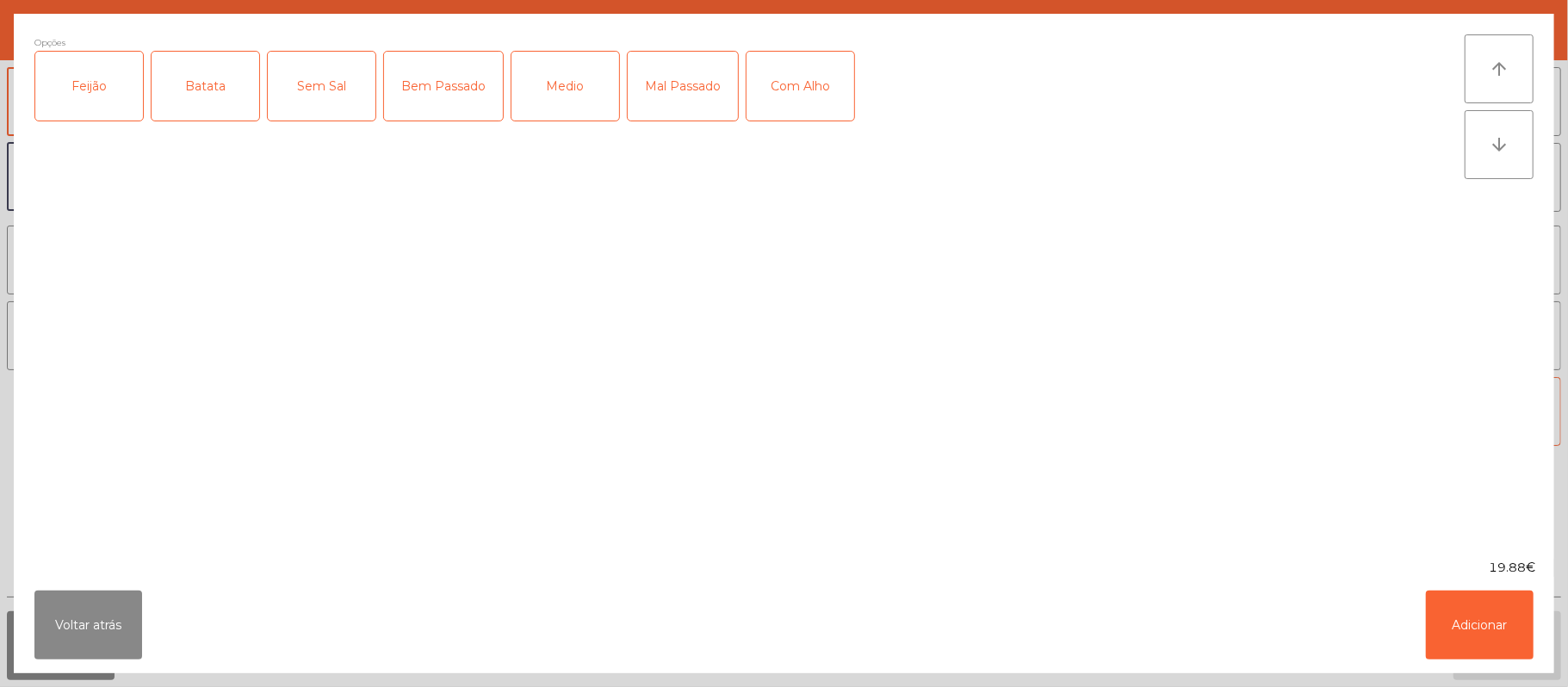
click at [65, 113] on div "Feijão" at bounding box center [89, 86] width 107 height 69
click at [203, 97] on div "Batata" at bounding box center [205, 86] width 107 height 69
click at [483, 103] on div "Bem Passado" at bounding box center [443, 86] width 119 height 69
click at [1461, 602] on button "Adicionar" at bounding box center [1479, 625] width 107 height 69
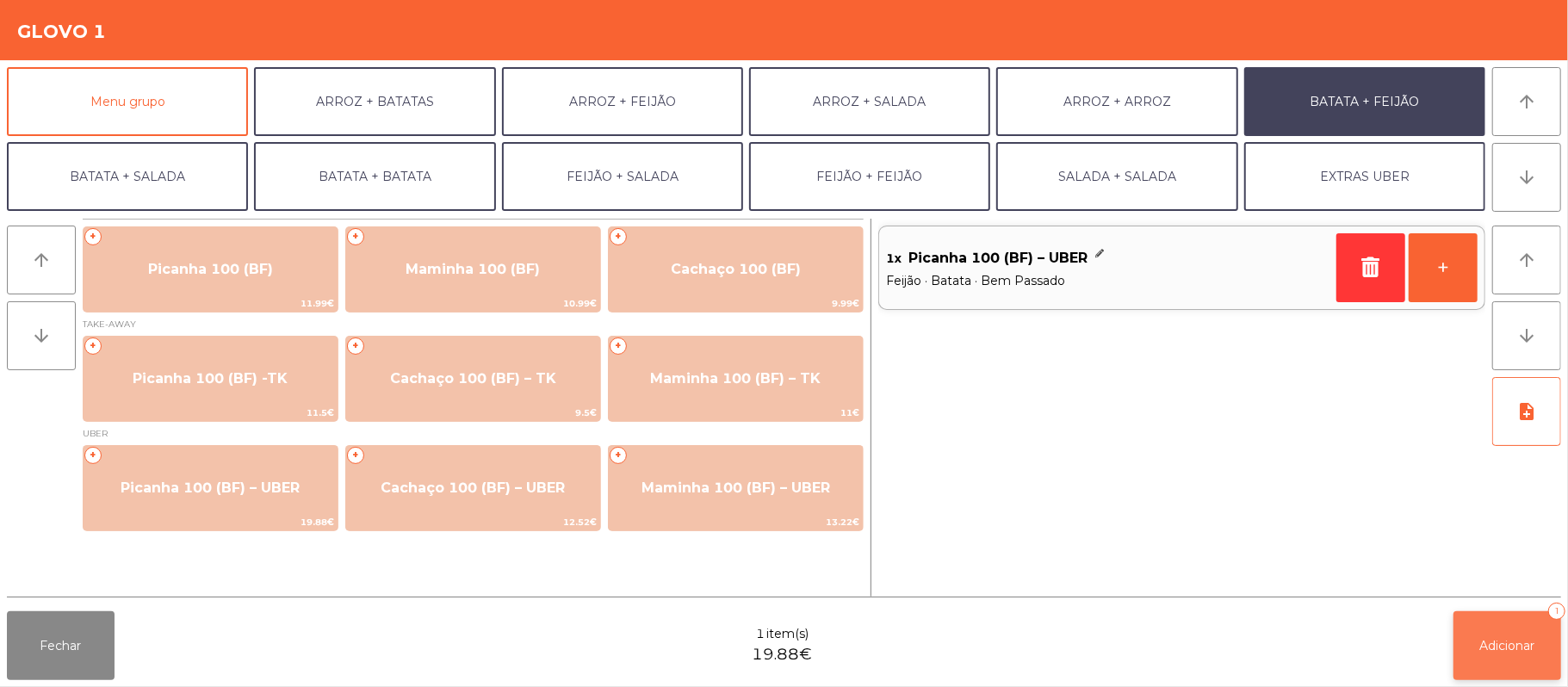
click at [1492, 630] on button "Adicionar 1" at bounding box center [1507, 646] width 107 height 69
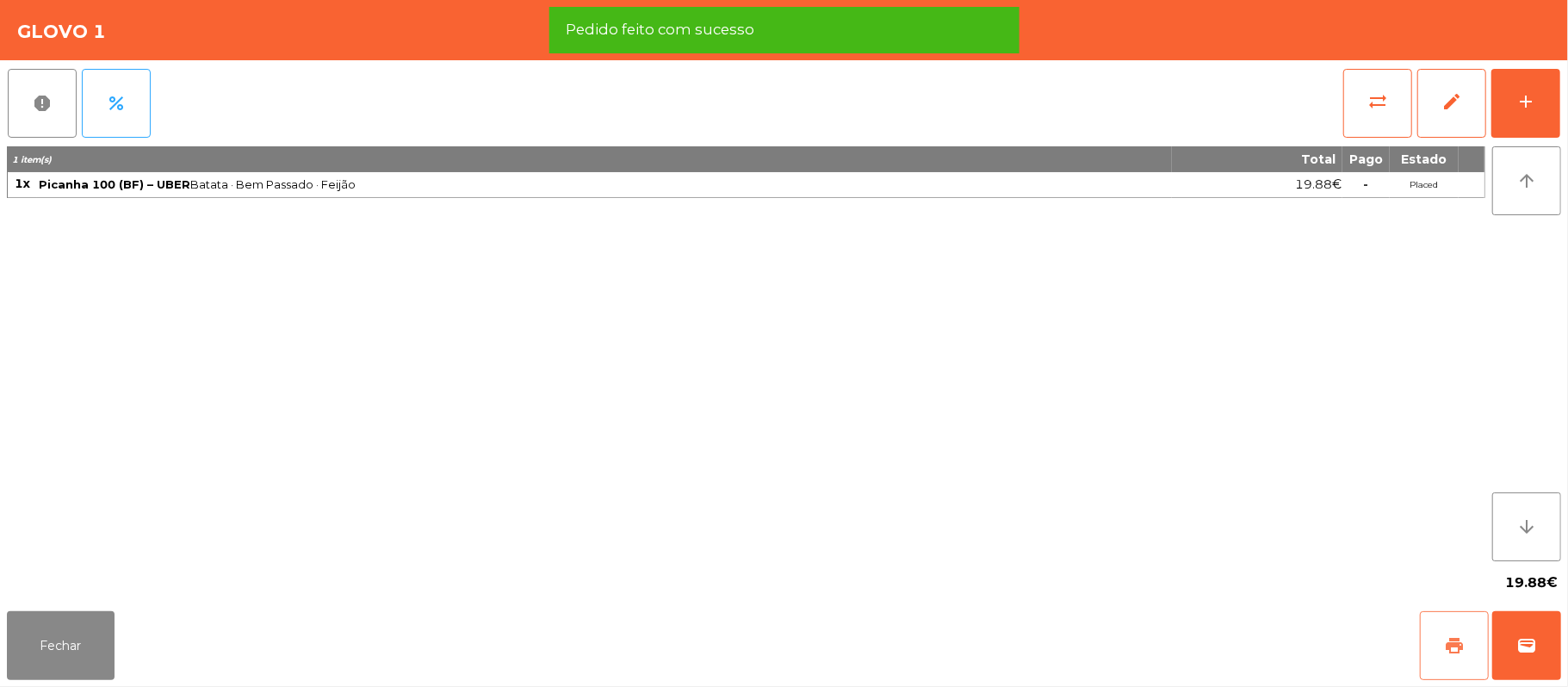
click at [1462, 648] on span "print" at bounding box center [1454, 645] width 21 height 21
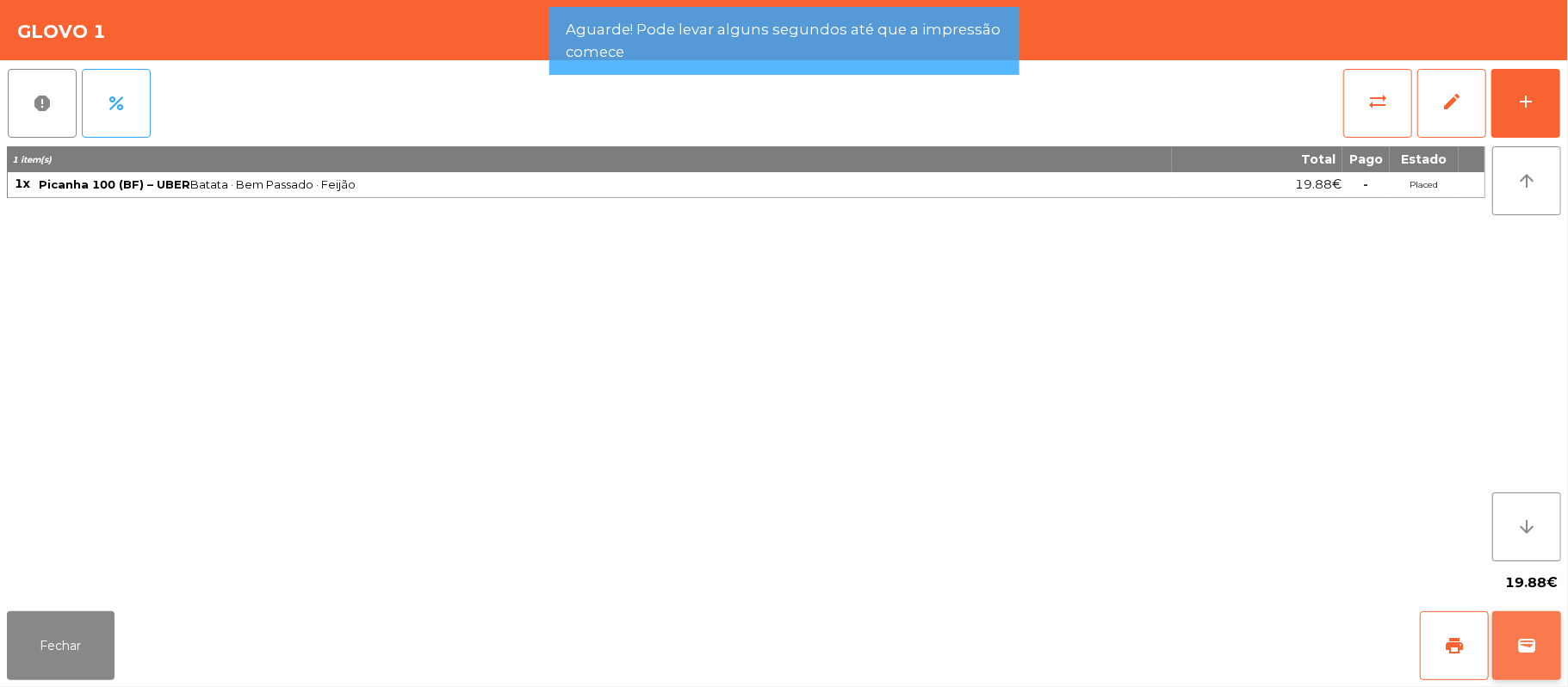
click at [1526, 645] on span "wallet" at bounding box center [1527, 645] width 21 height 21
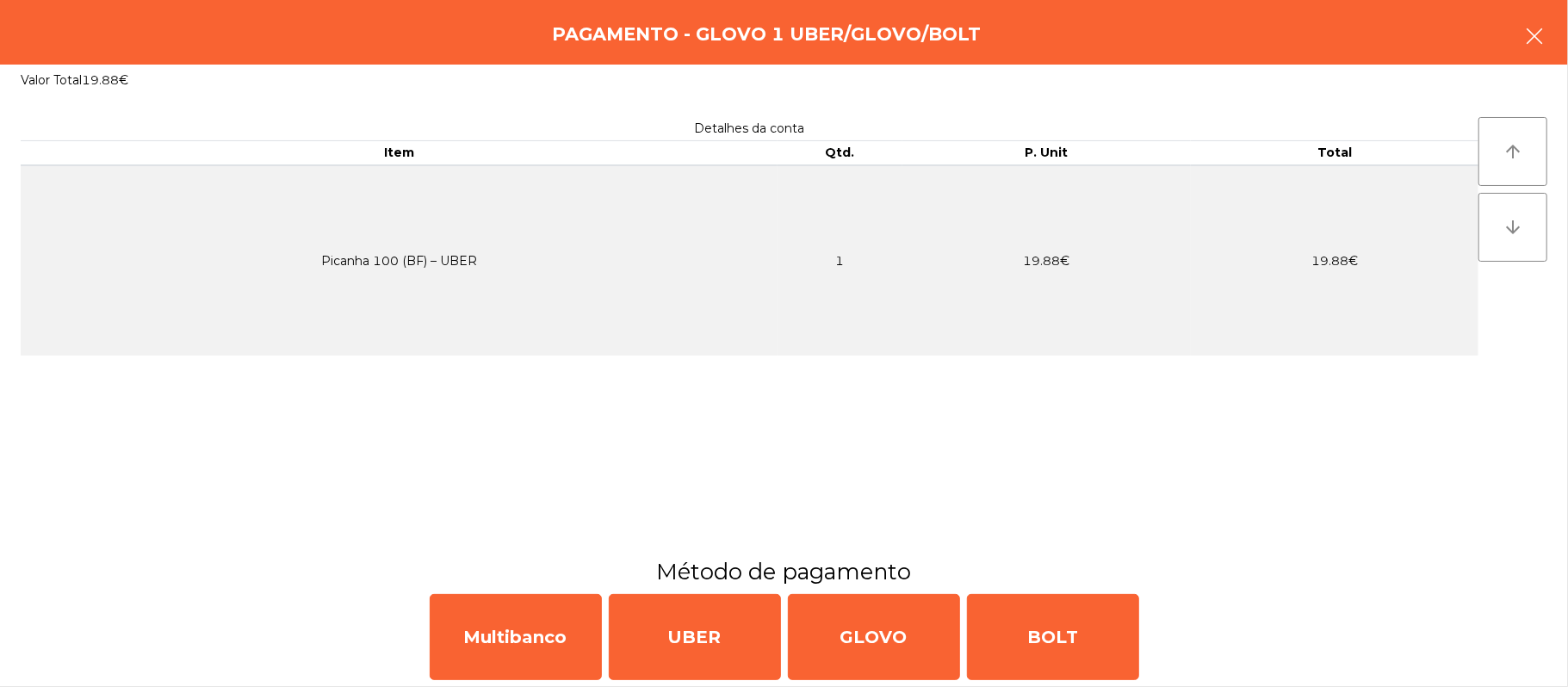
click at [1526, 33] on icon "button" at bounding box center [1534, 35] width 21 height 21
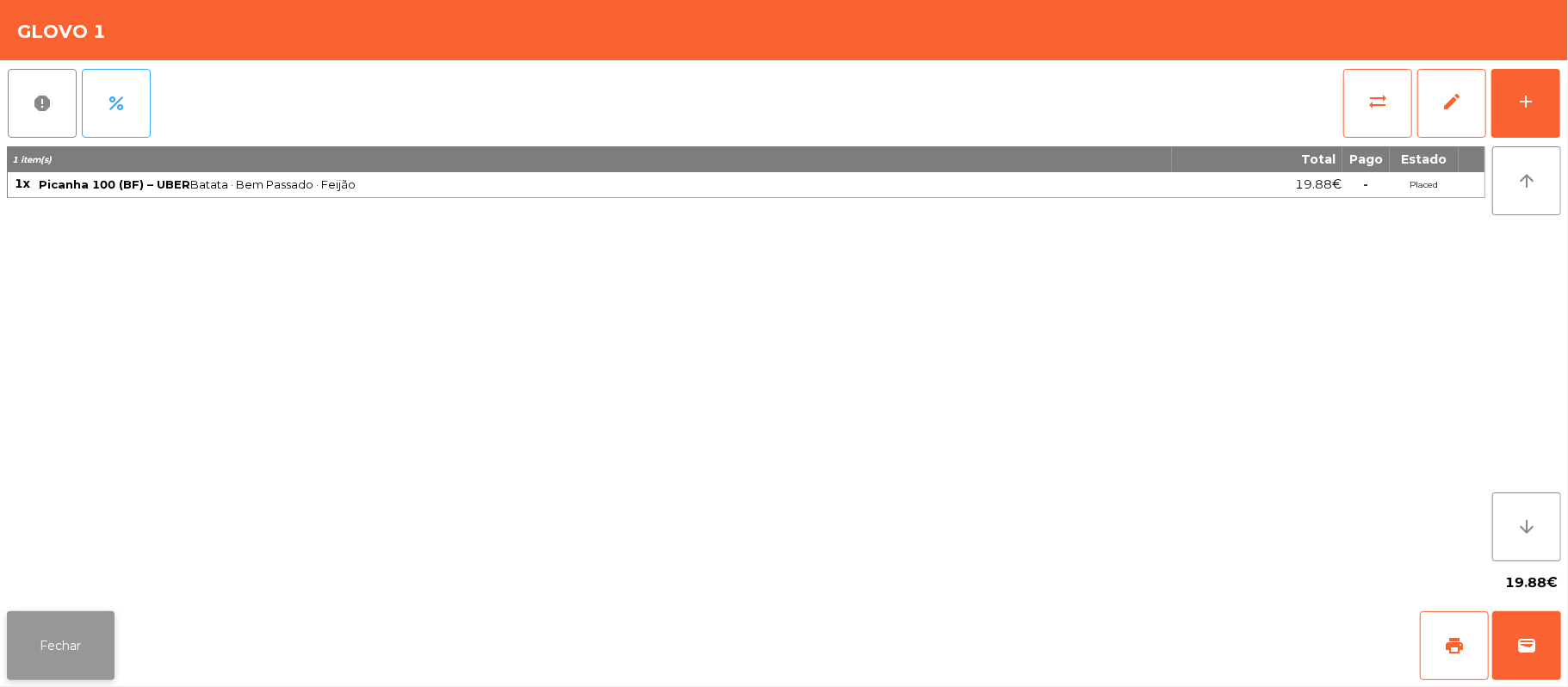
click at [88, 672] on button "Fechar" at bounding box center [60, 646] width 107 height 69
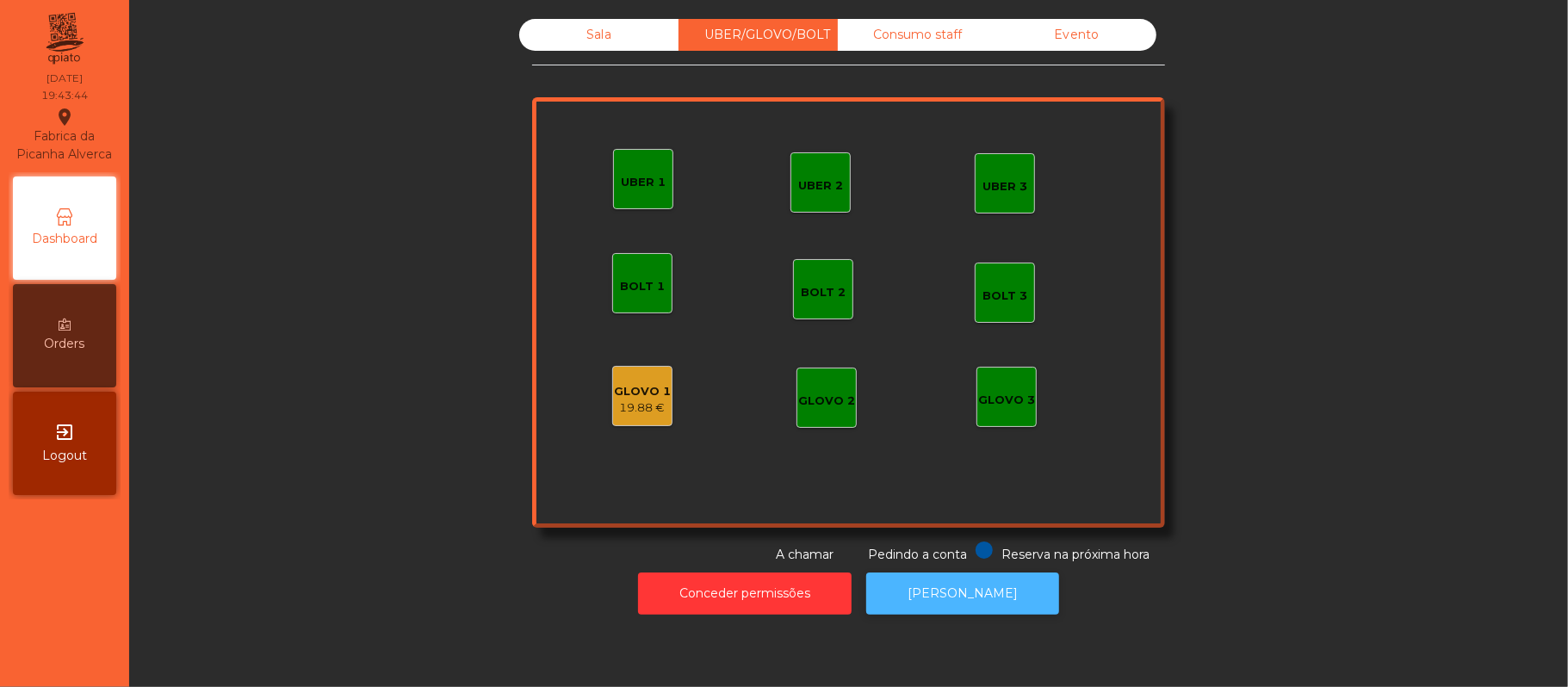
click at [976, 580] on button "[PERSON_NAME]" at bounding box center [963, 593] width 193 height 42
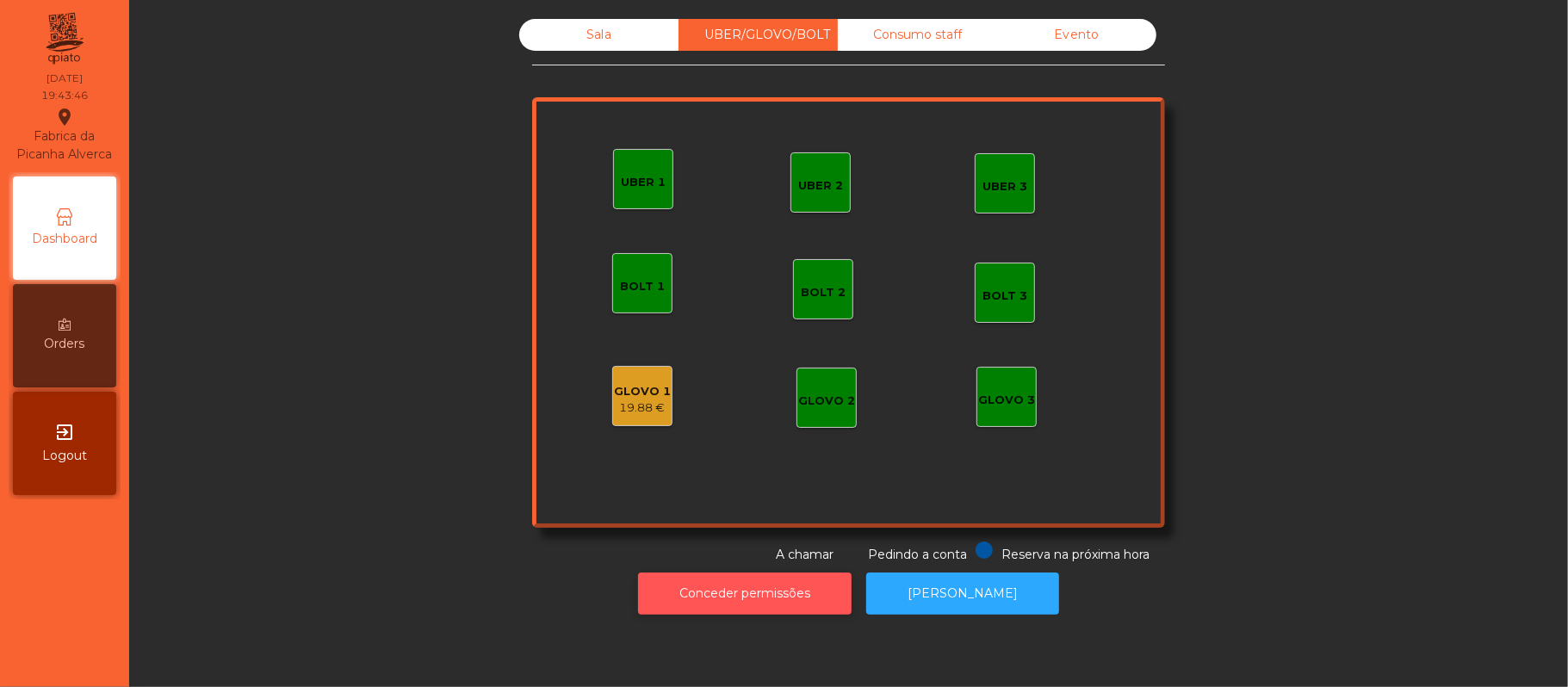
click at [779, 613] on button "Conceder permissões" at bounding box center [745, 593] width 214 height 42
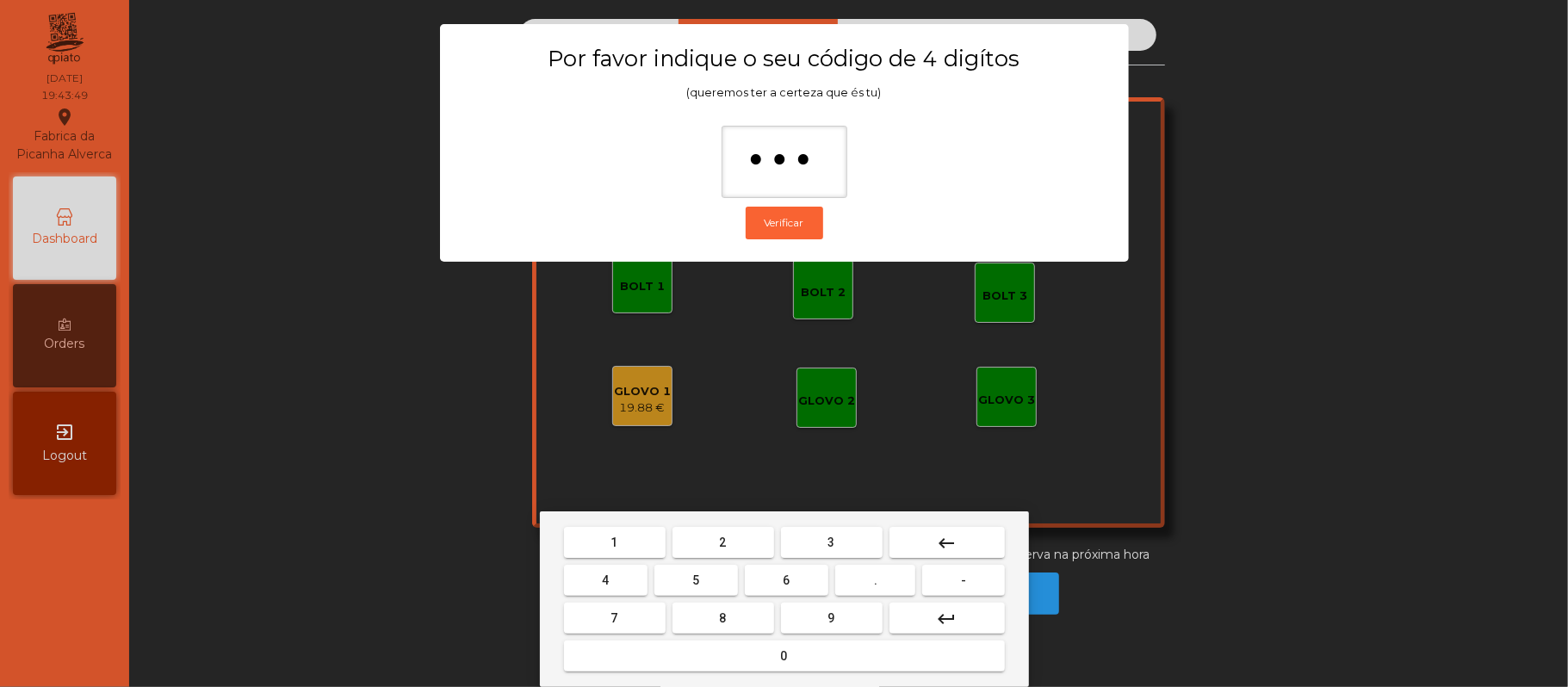
type input "****"
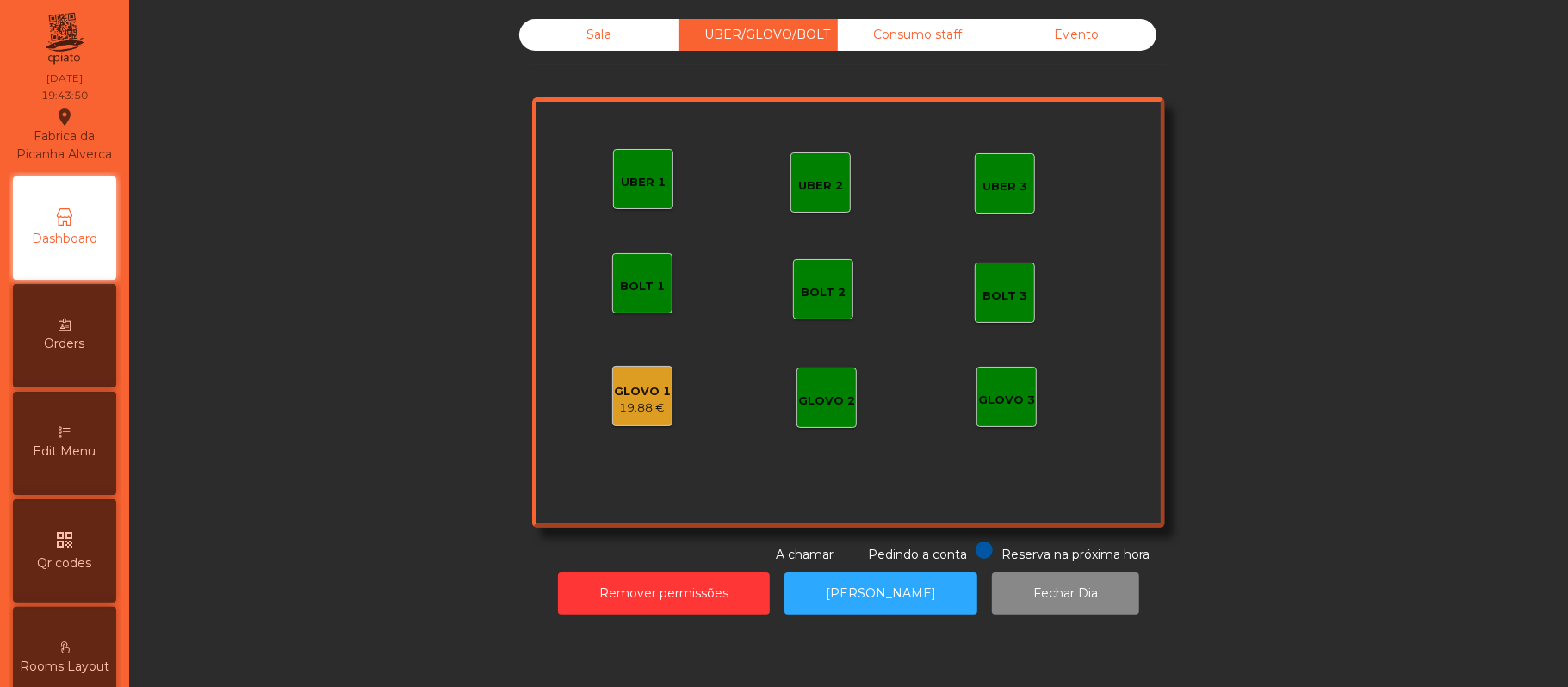
click at [656, 399] on div "19.88 €" at bounding box center [643, 407] width 57 height 17
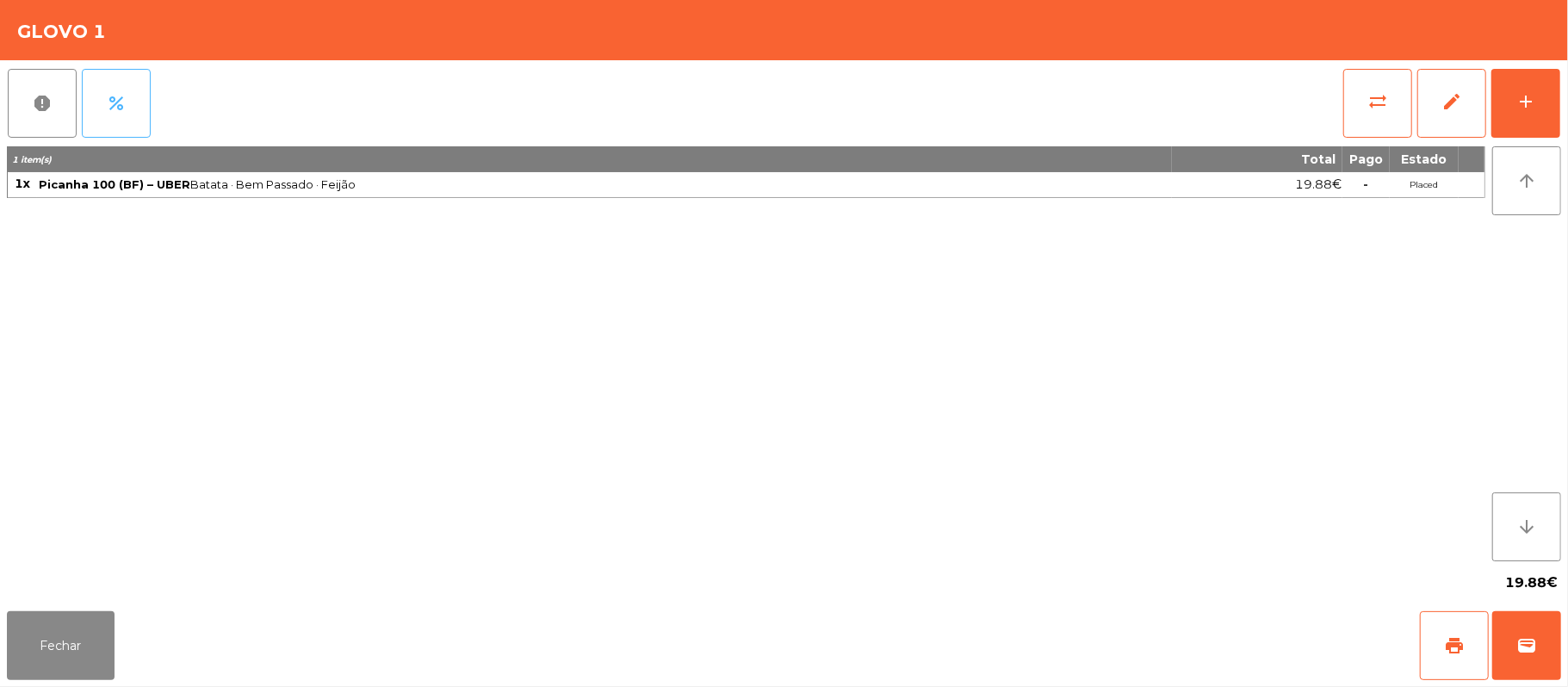
click at [131, 105] on button "percent" at bounding box center [116, 103] width 69 height 69
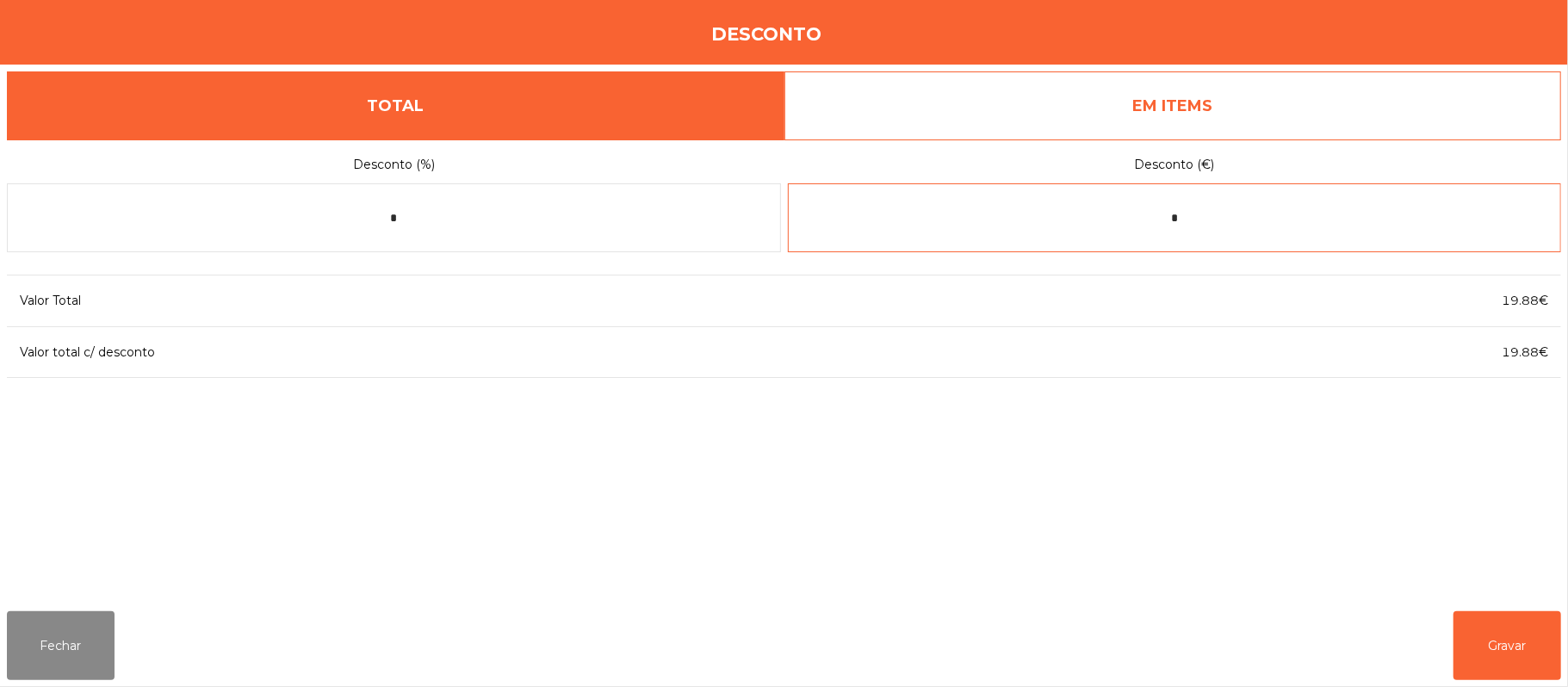
click at [1286, 222] on input "*" at bounding box center [1175, 218] width 774 height 69
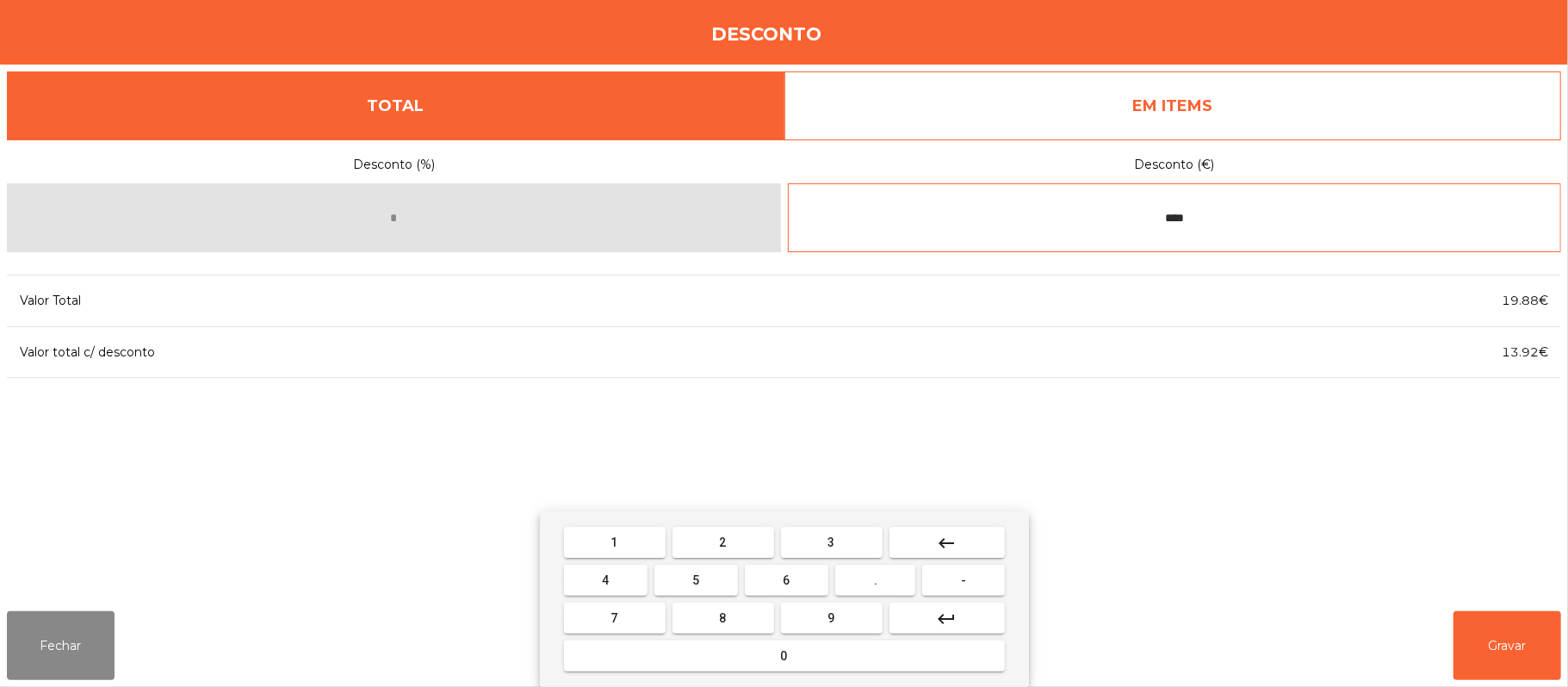
type input "****"
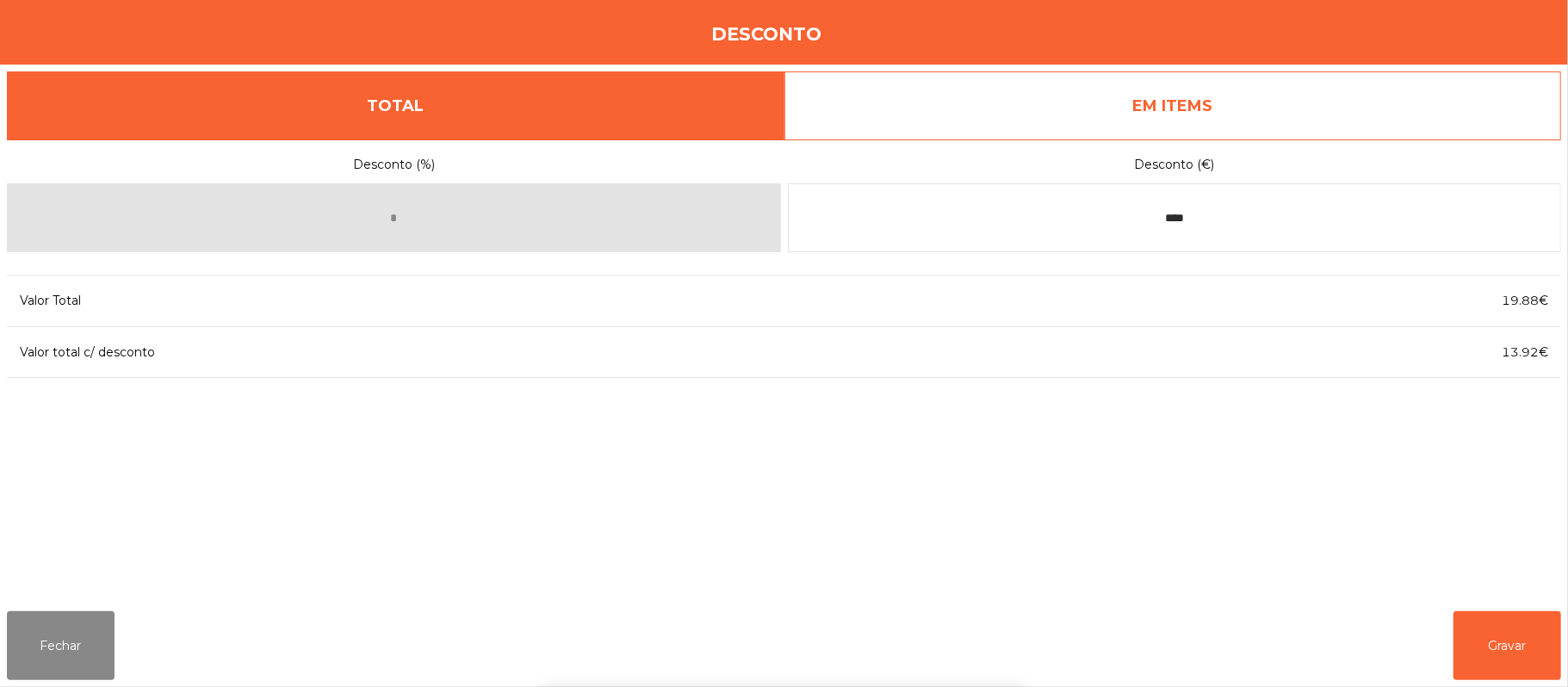
click at [1496, 645] on div "1 2 3 keyboard_backspace 4 5 6 . - 7 8 9 keyboard_return 0" at bounding box center [784, 599] width 1568 height 175
click at [1506, 645] on button "Gravar" at bounding box center [1507, 646] width 107 height 69
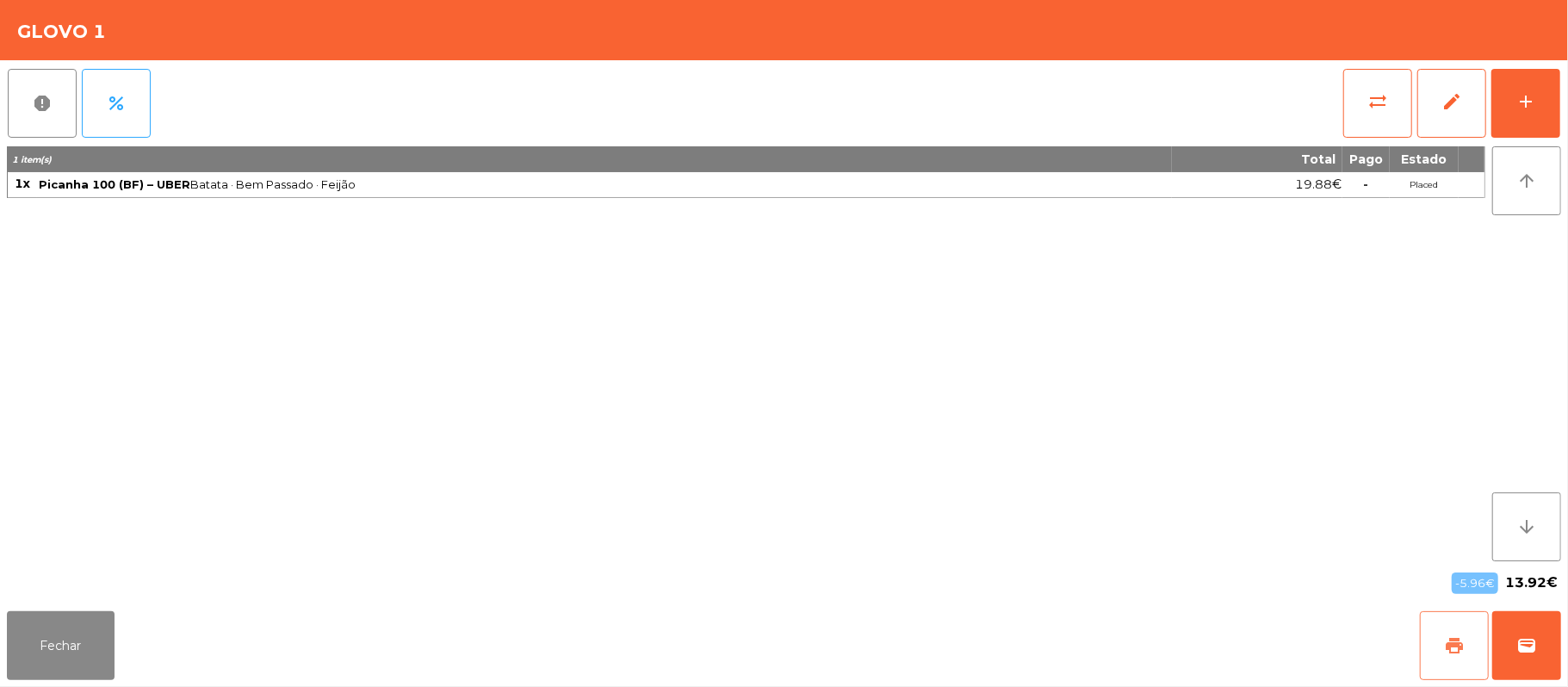
click at [1435, 642] on button "print" at bounding box center [1455, 646] width 69 height 69
click at [1561, 662] on div "Fechar print wallet" at bounding box center [784, 646] width 1568 height 83
click at [1546, 645] on button "wallet" at bounding box center [1527, 646] width 69 height 69
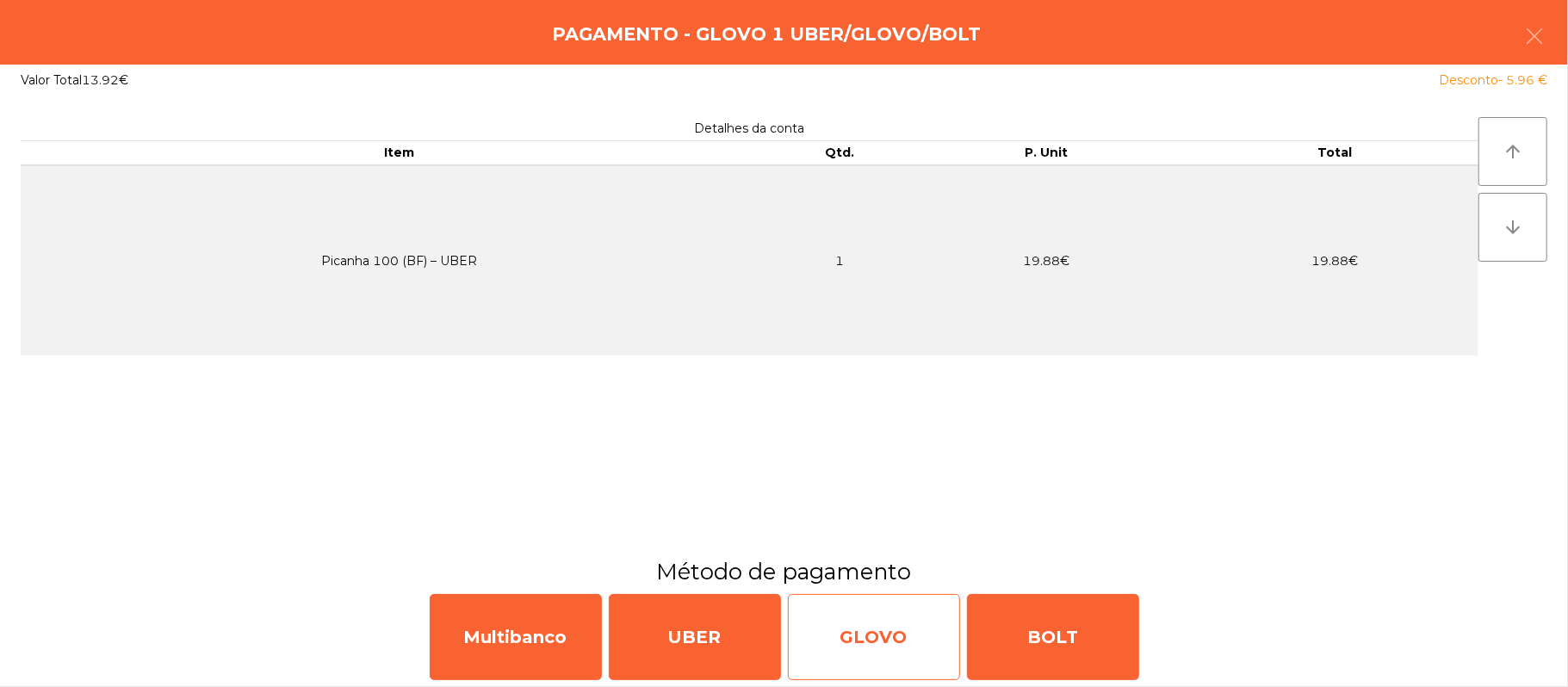
click at [873, 616] on div "GLOVO" at bounding box center [874, 637] width 173 height 86
select select "**"
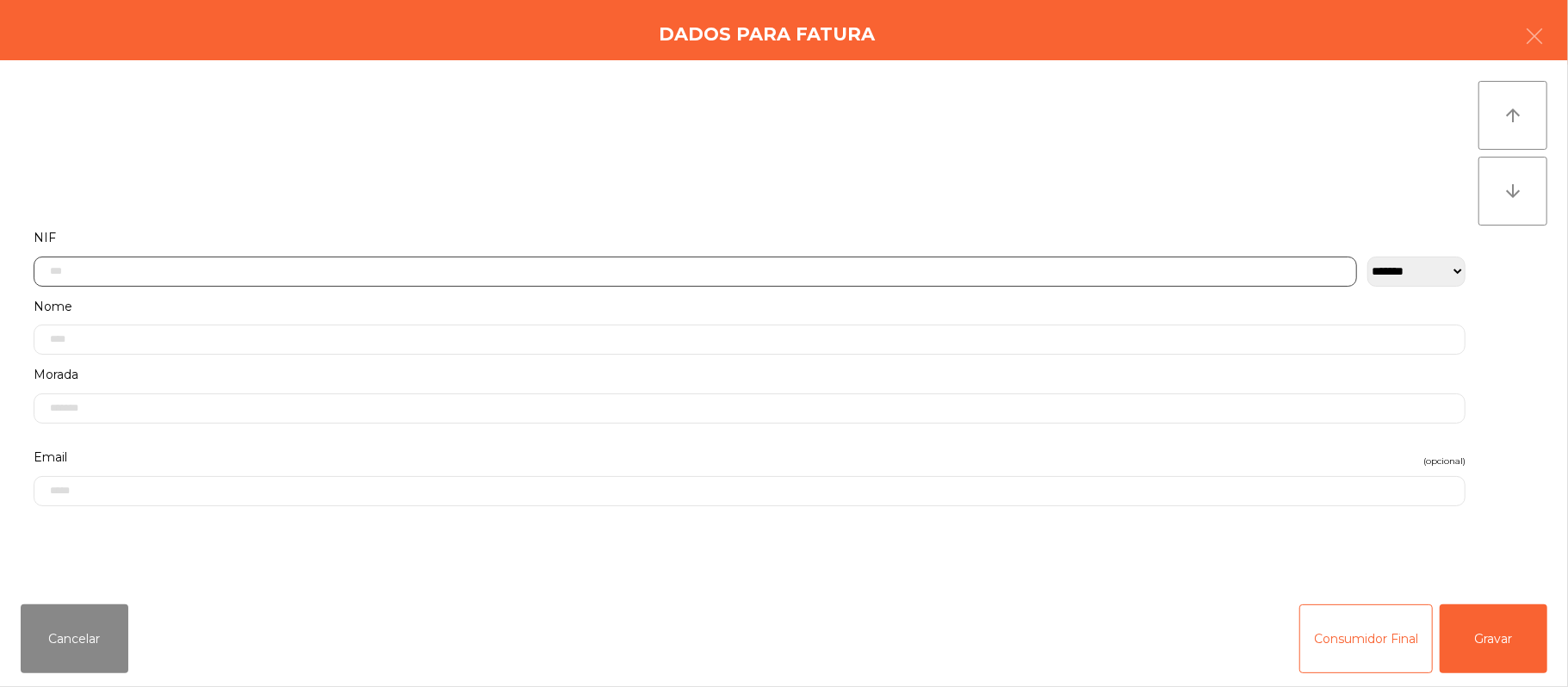
click at [660, 270] on input "text" at bounding box center [695, 271] width 1323 height 31
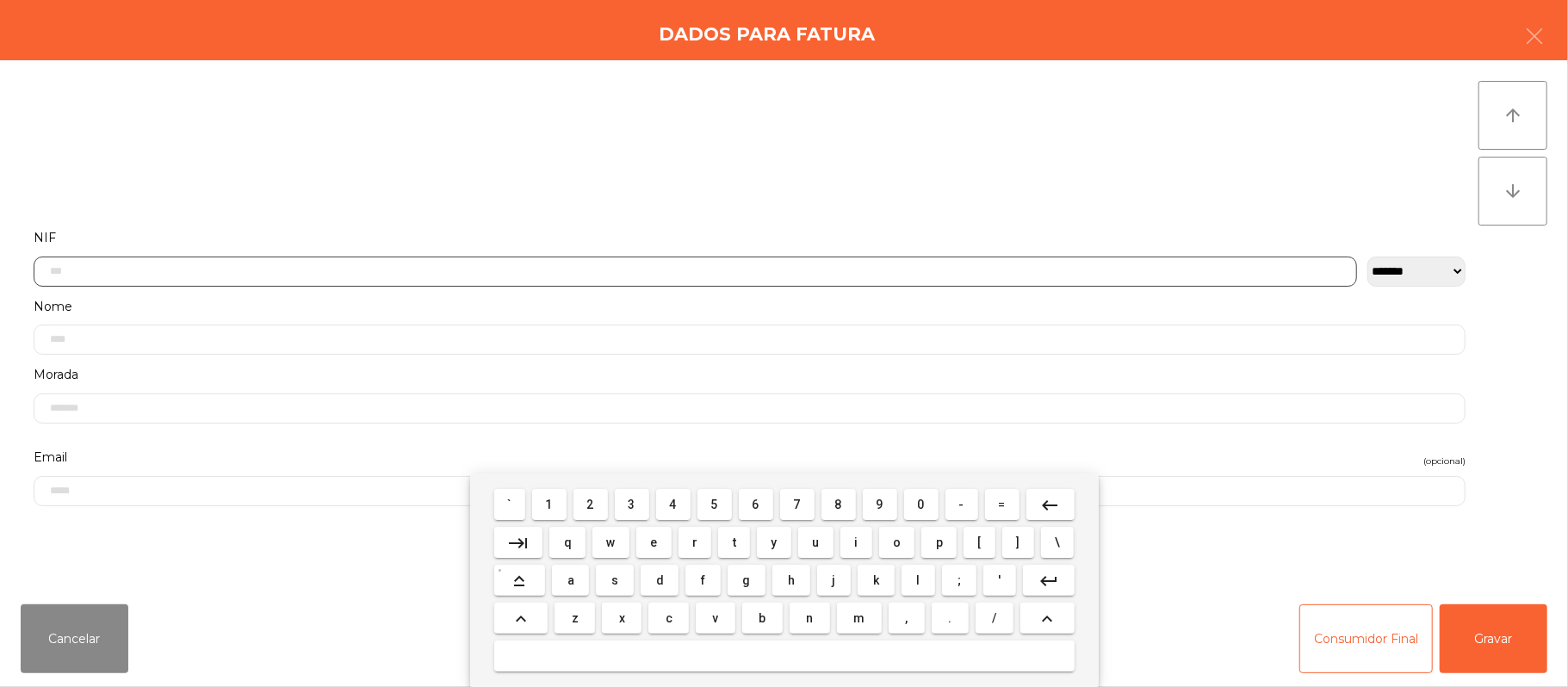
scroll to position [145, 0]
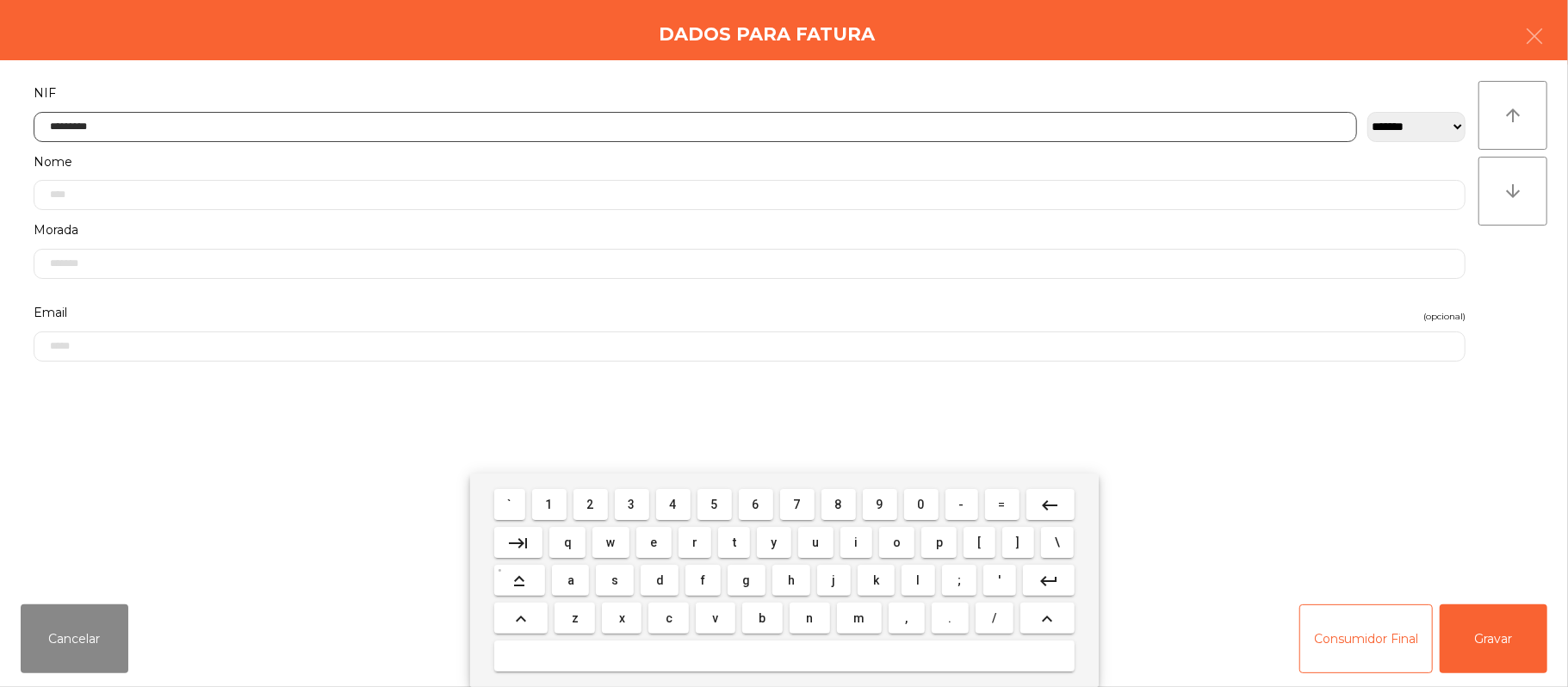
type input "*********"
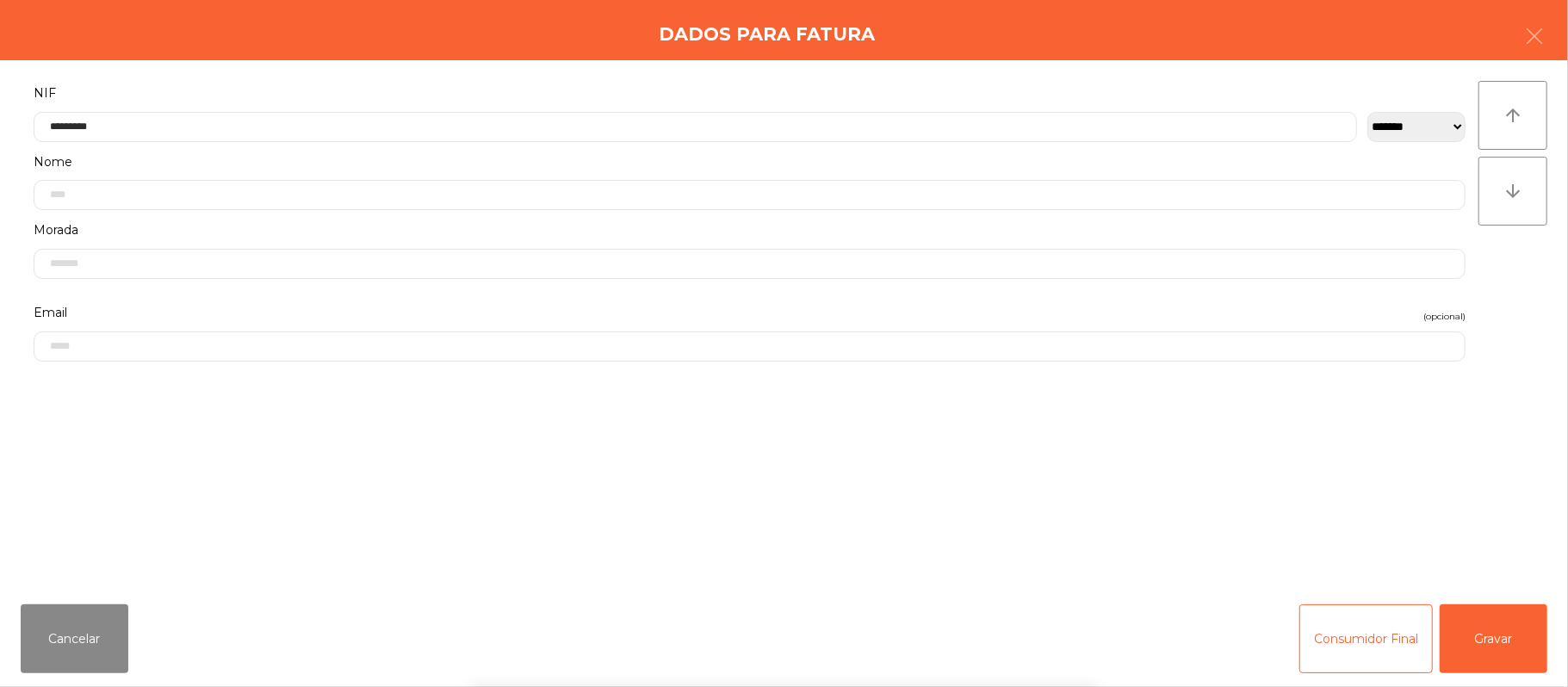
click at [1481, 676] on div "` 1 2 3 4 5 6 7 8 9 0 - = keyboard_backspace keyboard_tab q w e r t y u i o p […" at bounding box center [784, 580] width 1568 height 214
click at [1478, 646] on button "Gravar" at bounding box center [1493, 639] width 107 height 69
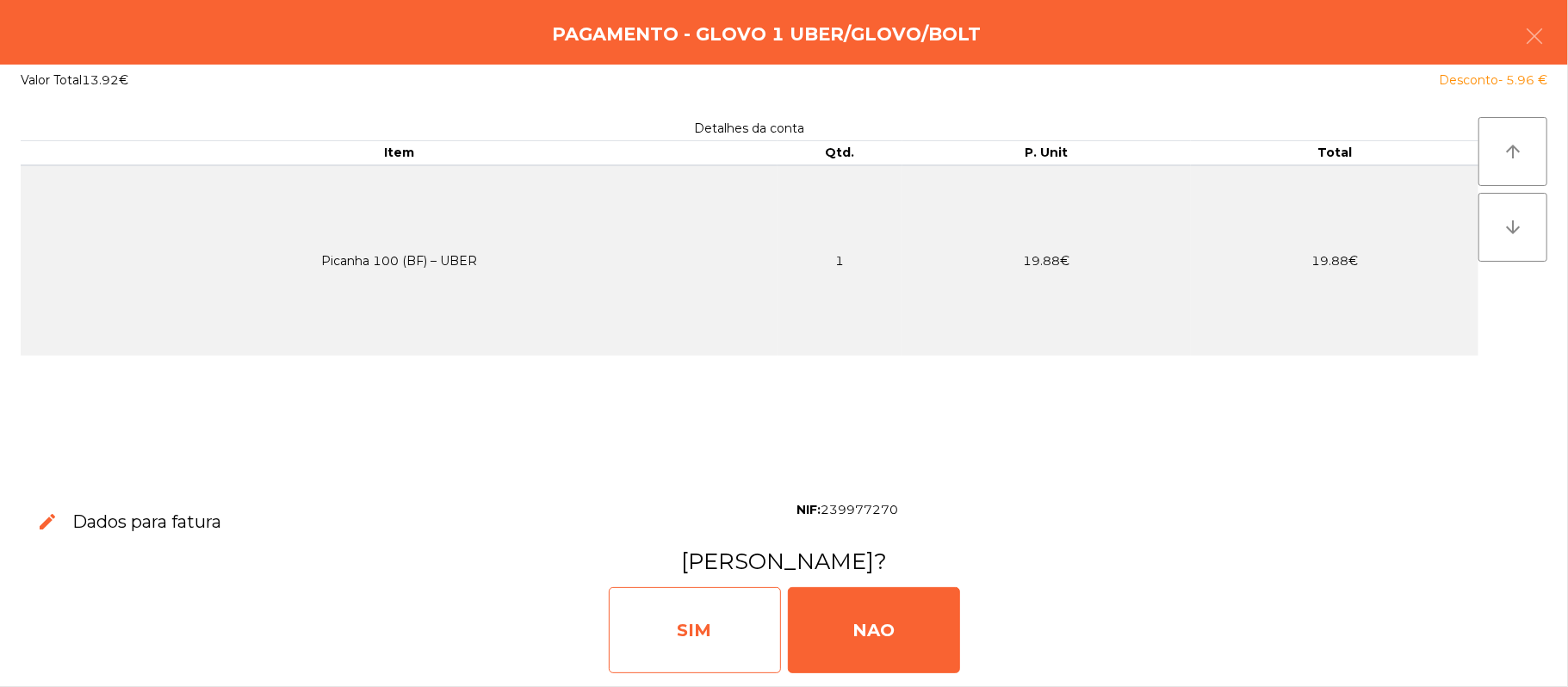
click at [707, 634] on div "SIM" at bounding box center [694, 630] width 173 height 86
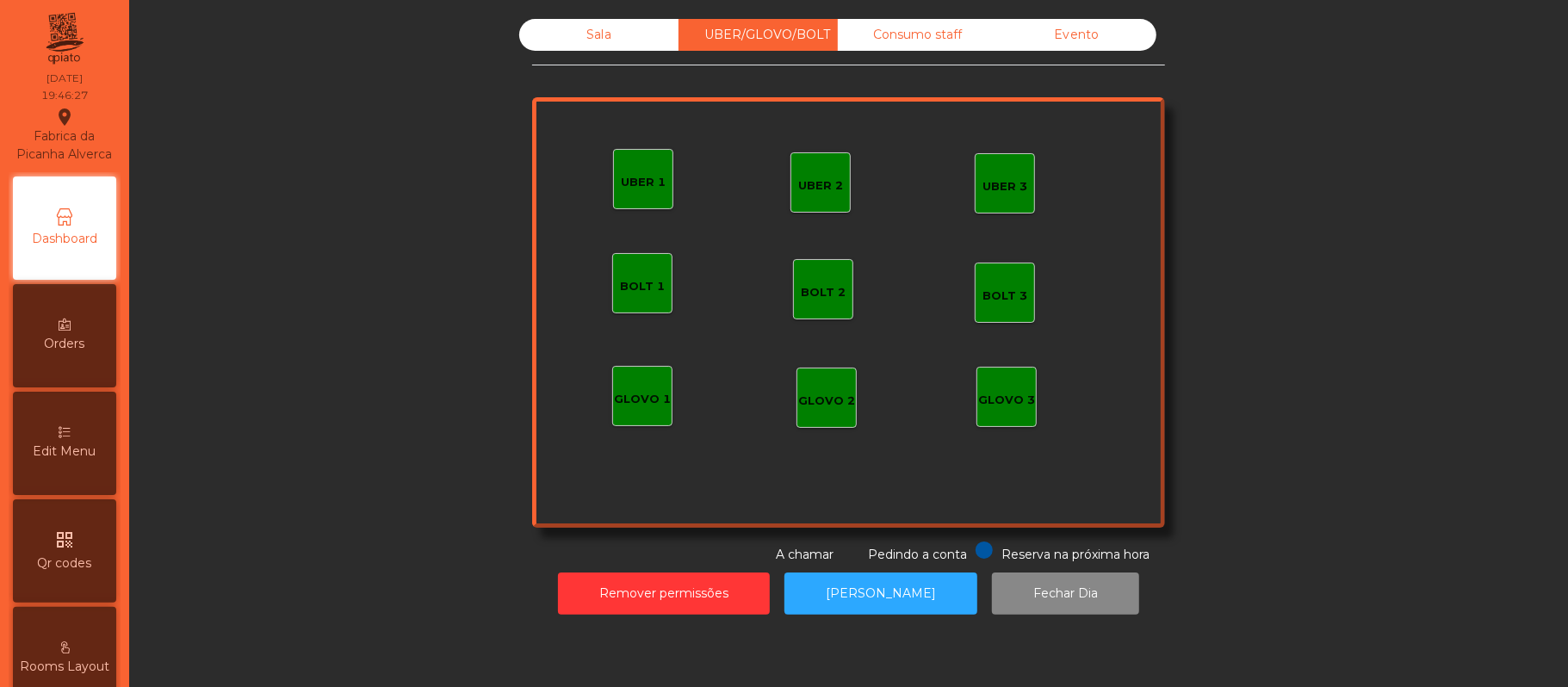
click at [604, 35] on div "Sala" at bounding box center [600, 34] width 160 height 32
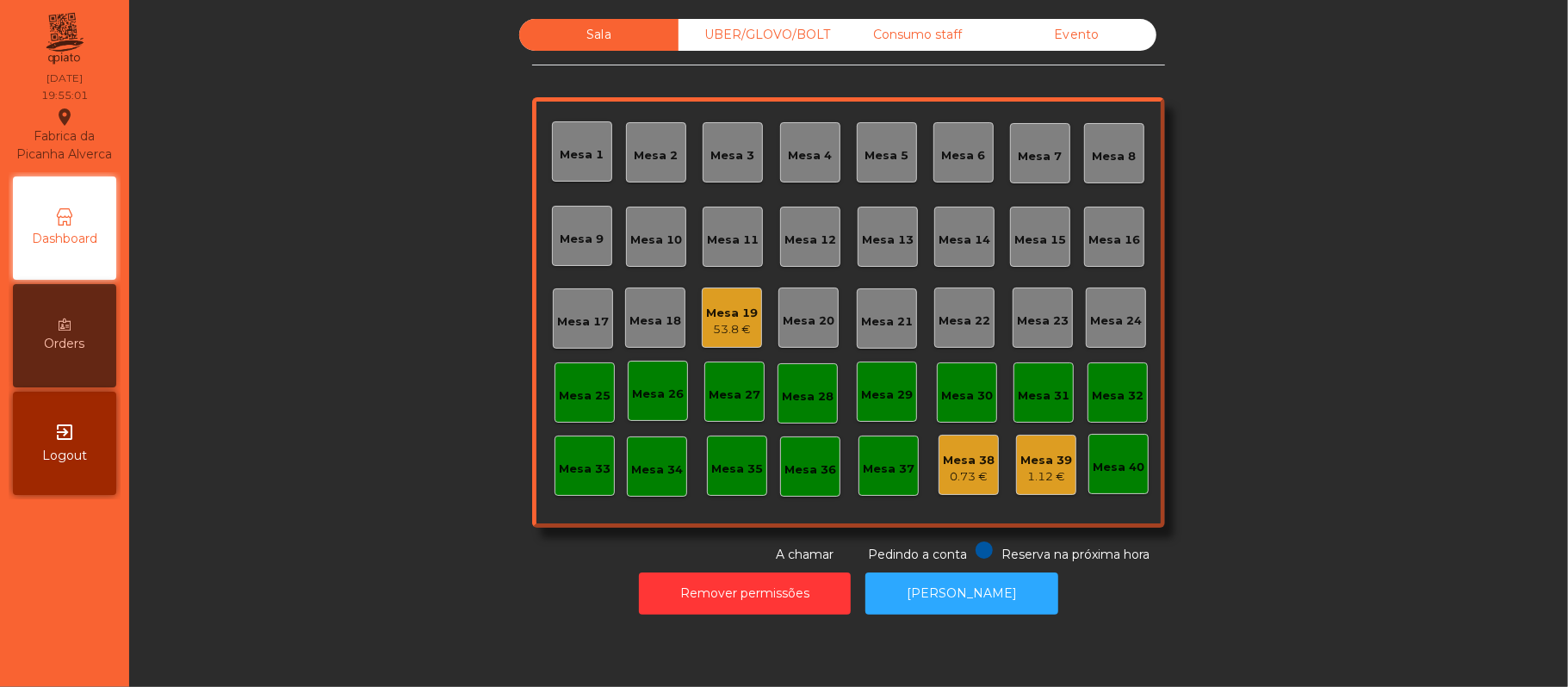
click at [887, 328] on div "Mesa 21" at bounding box center [887, 321] width 51 height 17
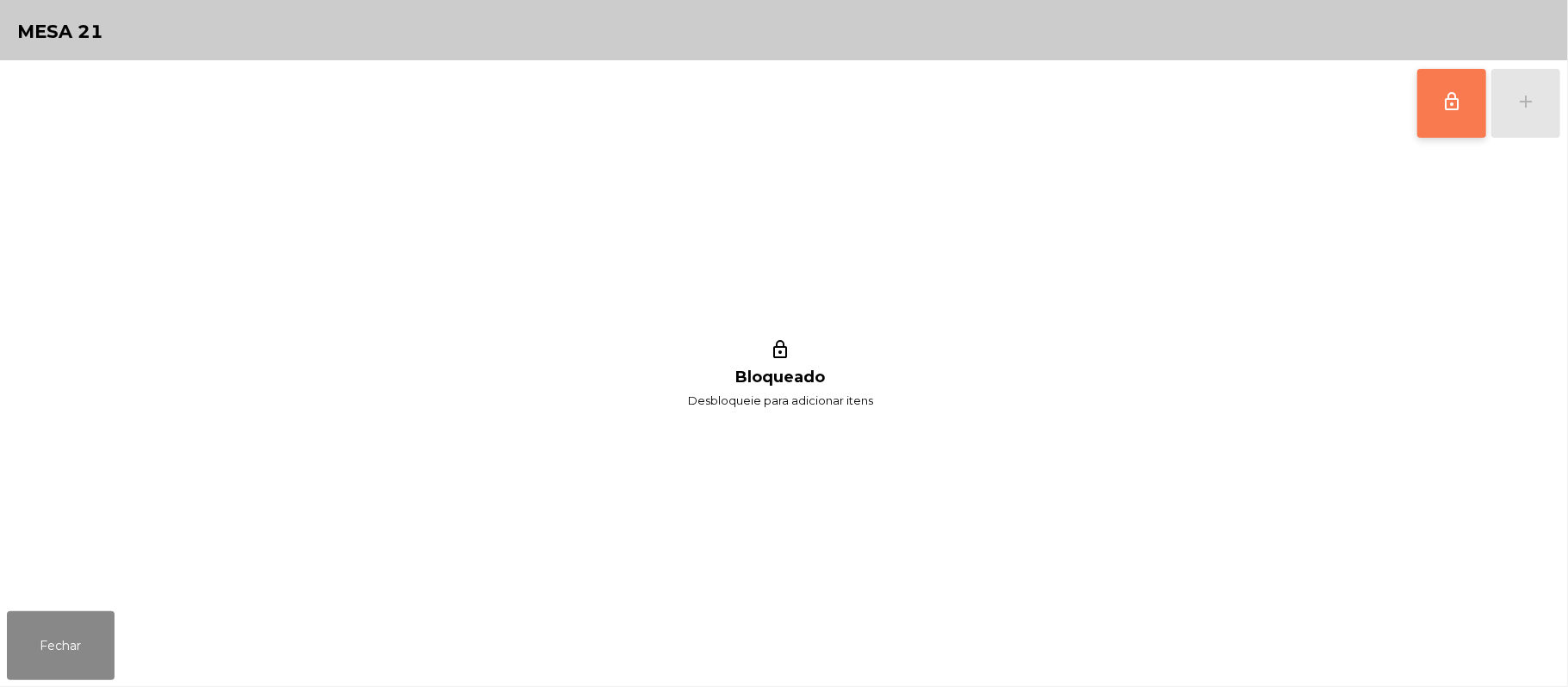
click at [1447, 121] on button "lock_outline" at bounding box center [1452, 103] width 69 height 69
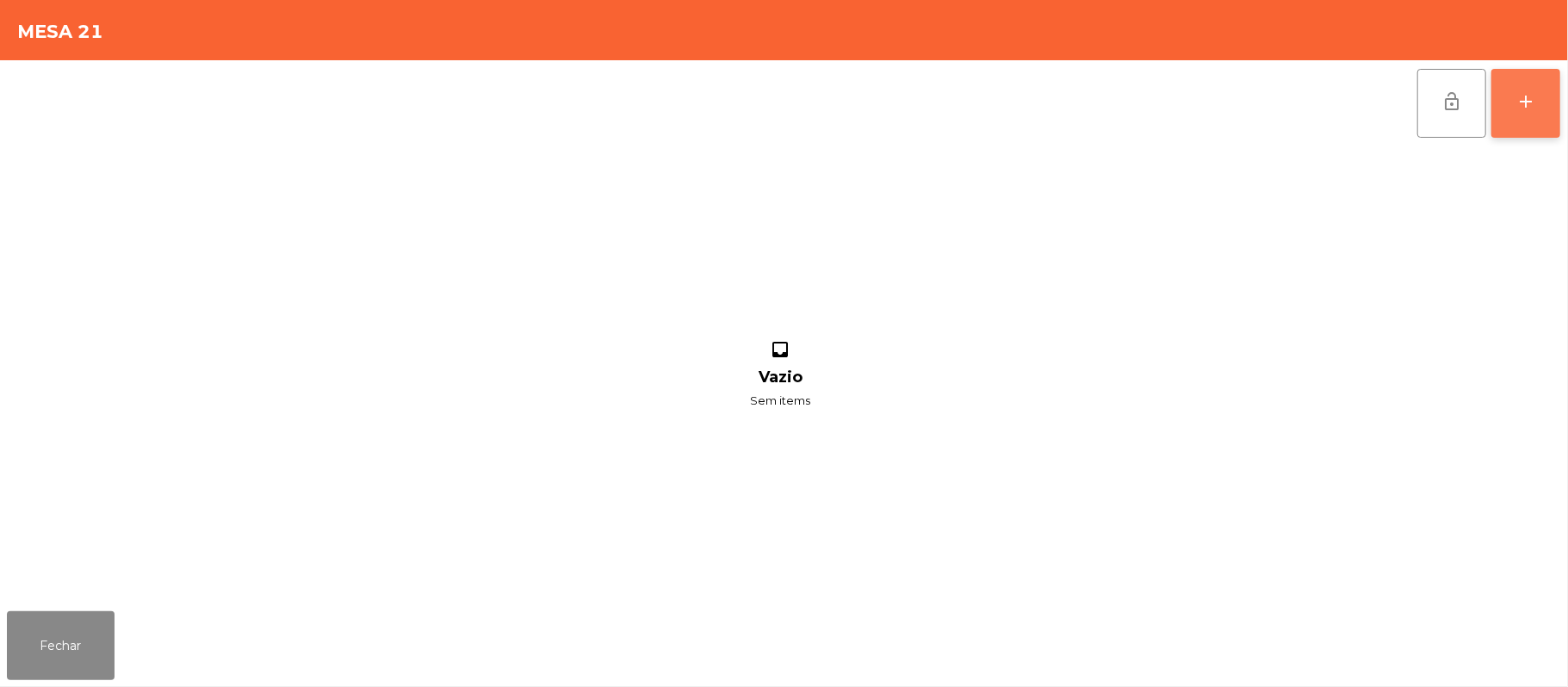
click at [1525, 103] on div "add" at bounding box center [1526, 102] width 21 height 21
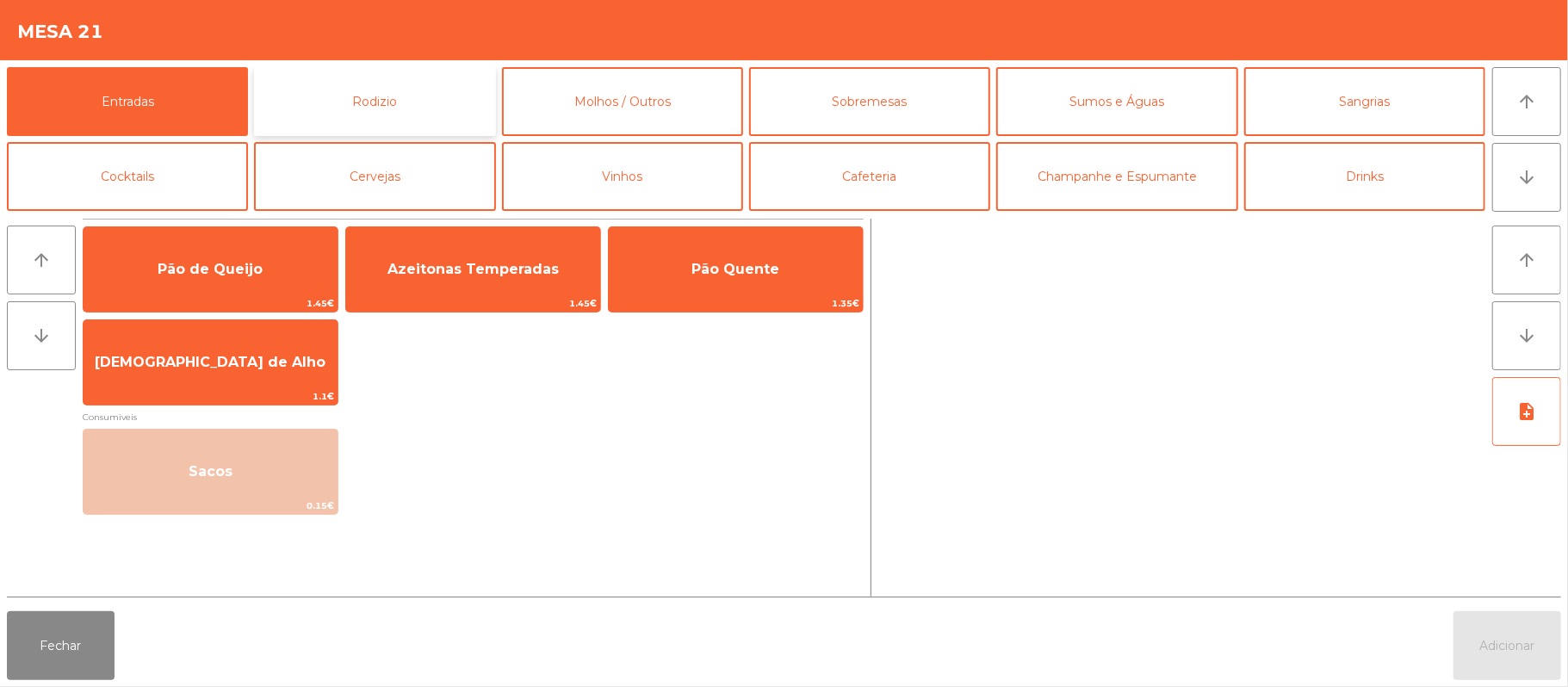
click at [446, 108] on button "Rodizio" at bounding box center [375, 102] width 242 height 69
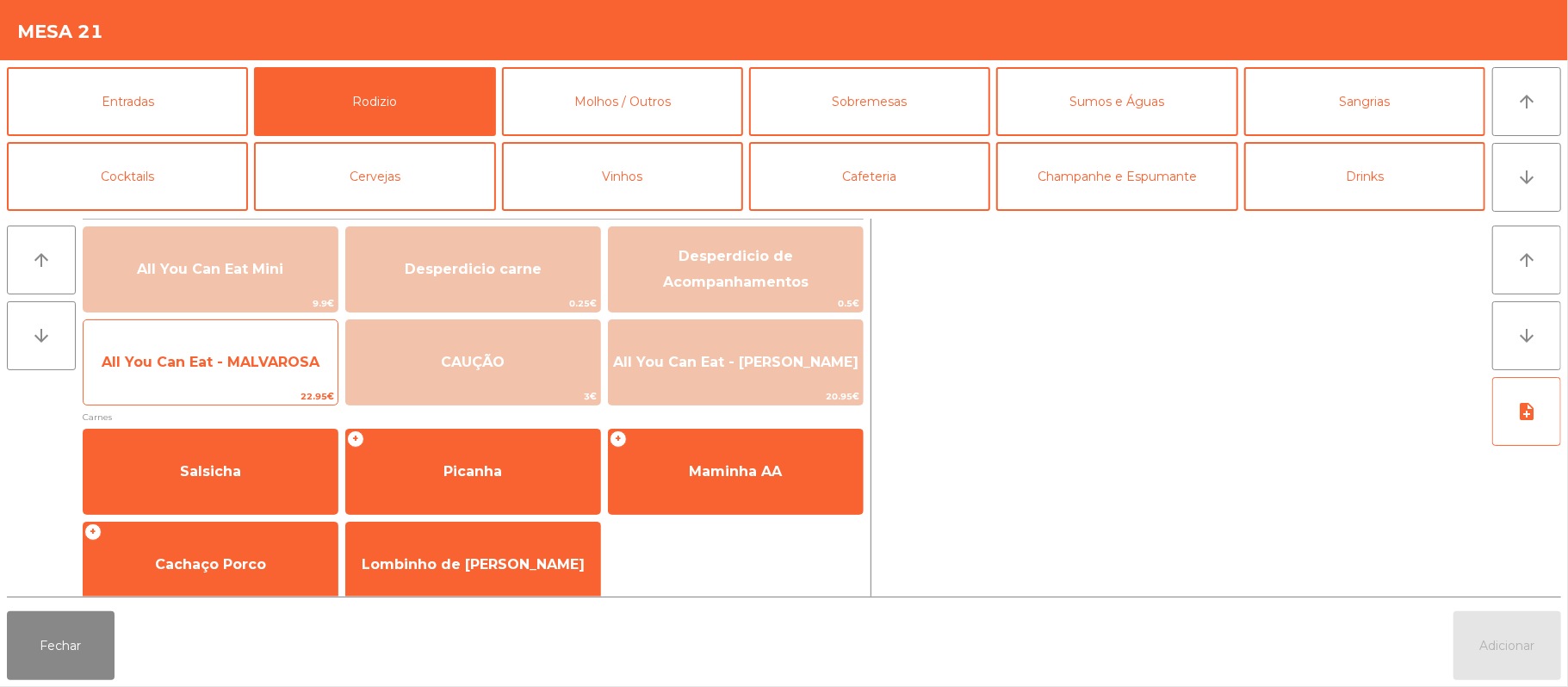
click at [281, 373] on span "All You Can Eat - MALVAROSA" at bounding box center [211, 362] width 254 height 46
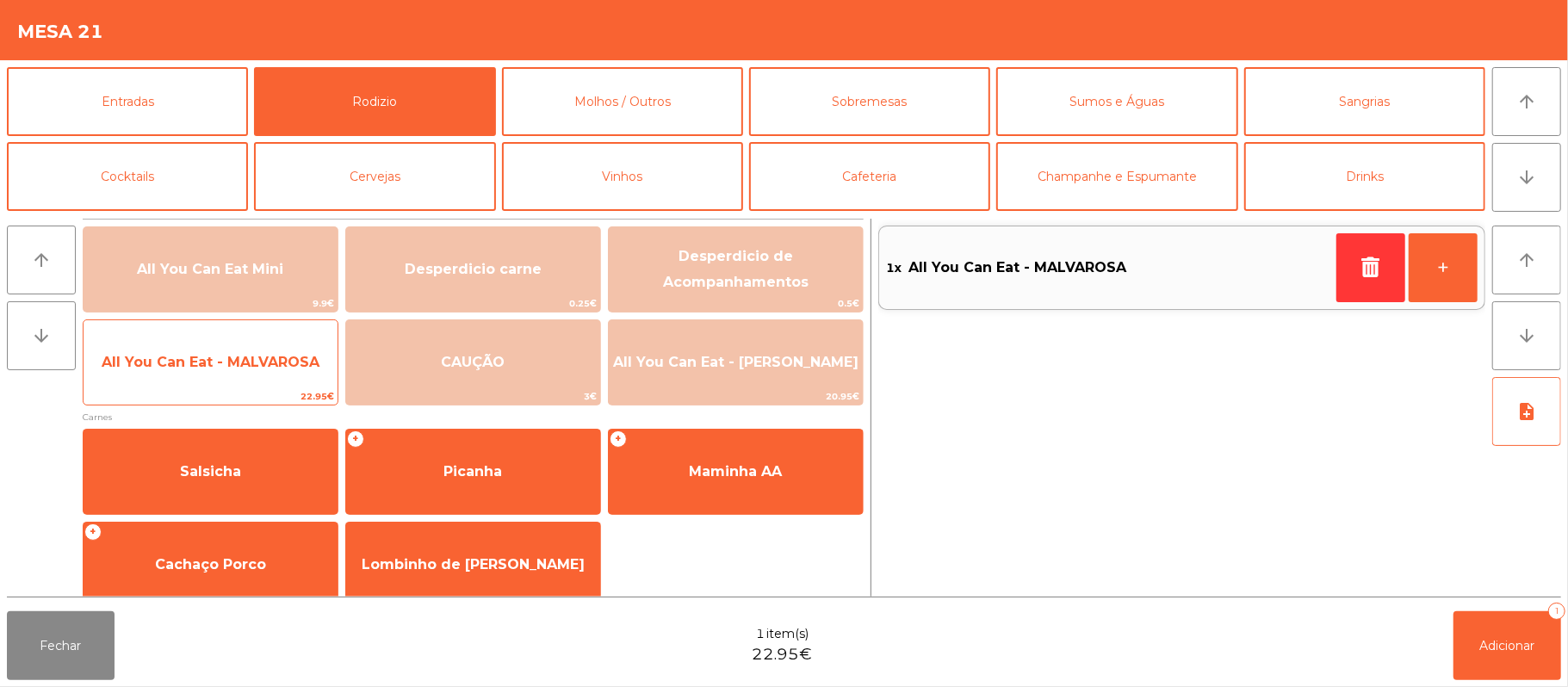
click at [269, 362] on span "All You Can Eat - MALVAROSA" at bounding box center [210, 362] width 218 height 17
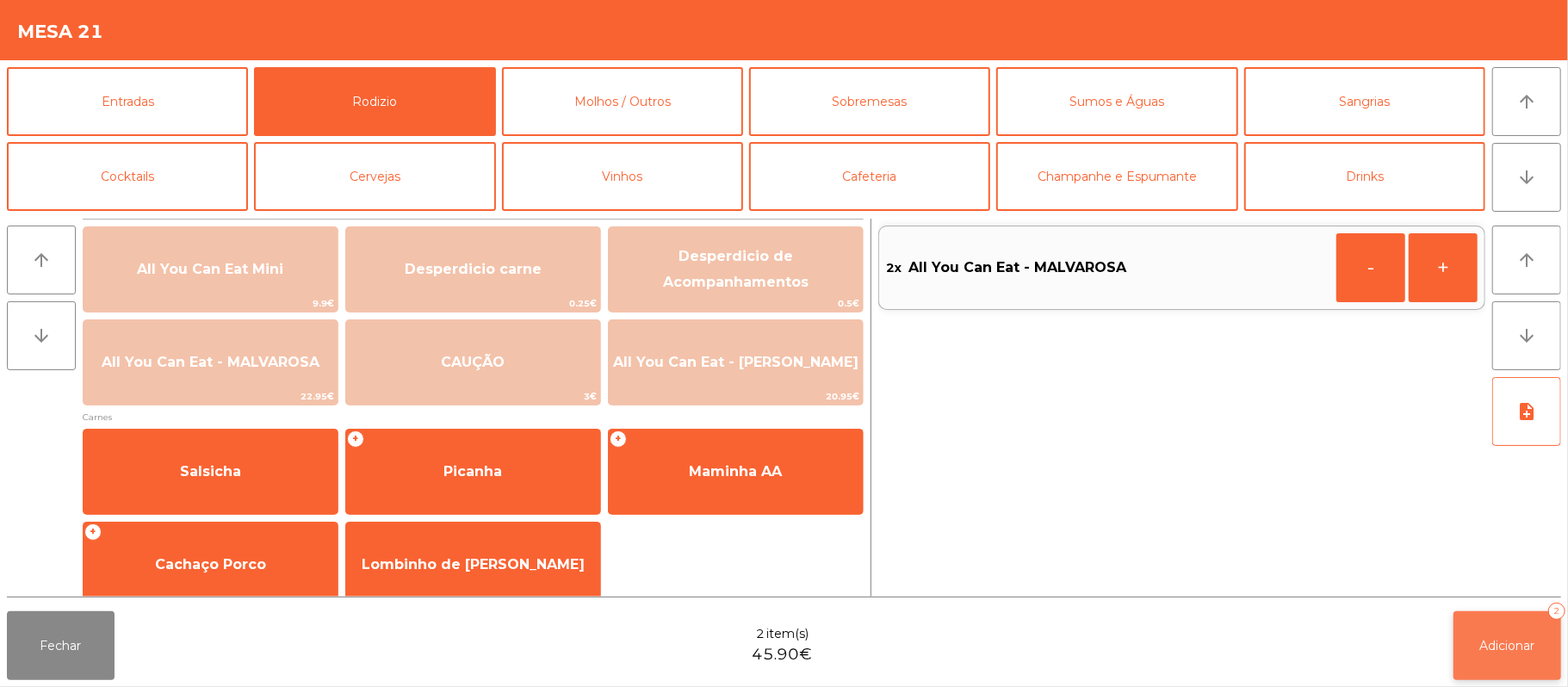
click at [1492, 638] on span "Adicionar" at bounding box center [1508, 646] width 55 height 16
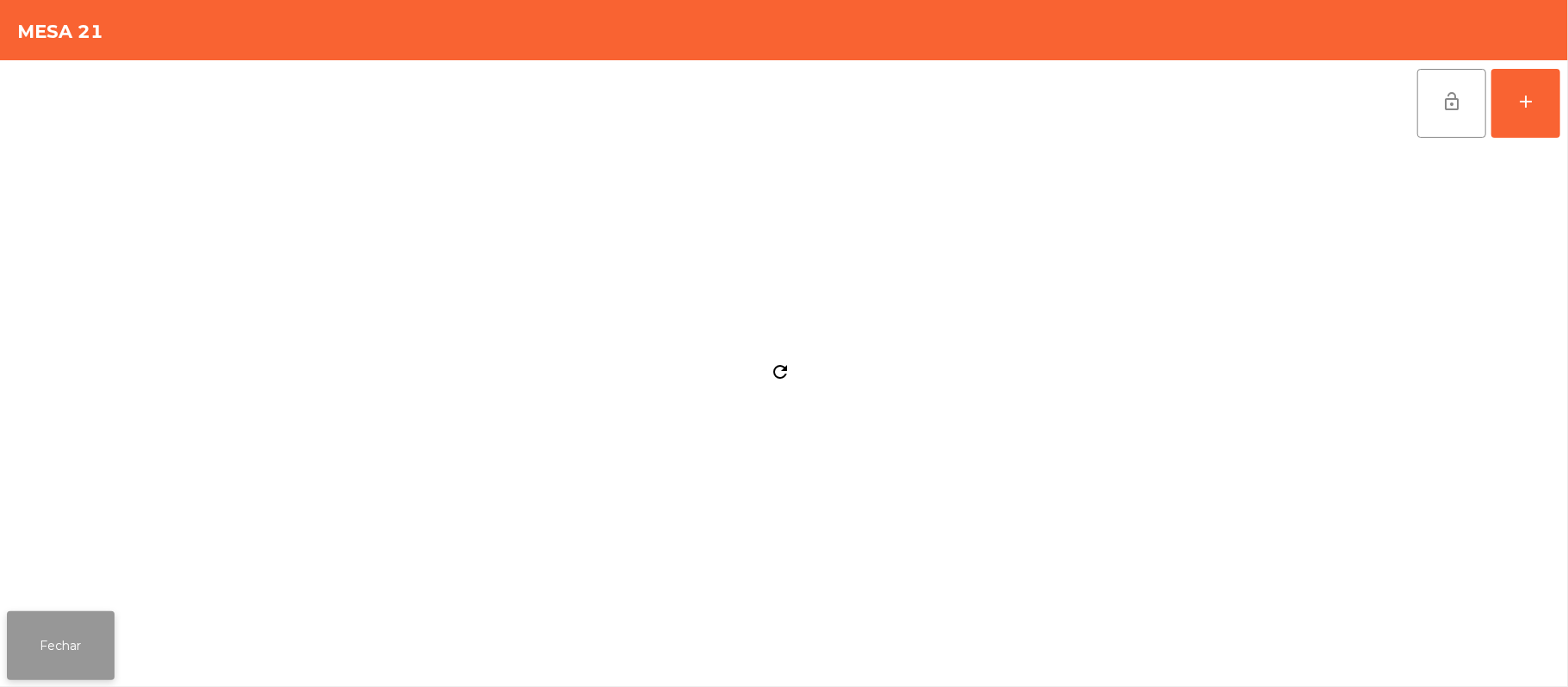
click at [35, 665] on button "Fechar" at bounding box center [60, 646] width 107 height 69
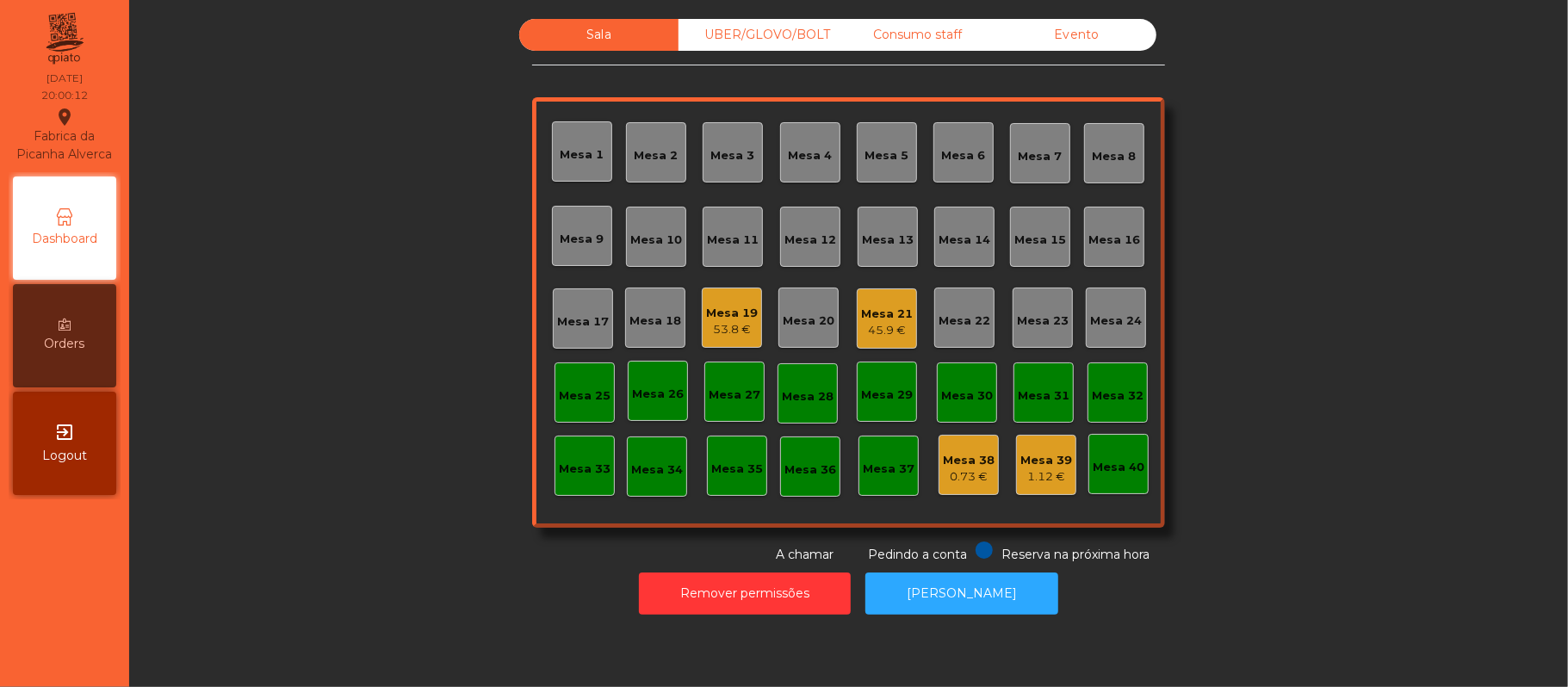
click at [751, 34] on div "UBER/GLOVO/BOLT" at bounding box center [758, 34] width 160 height 32
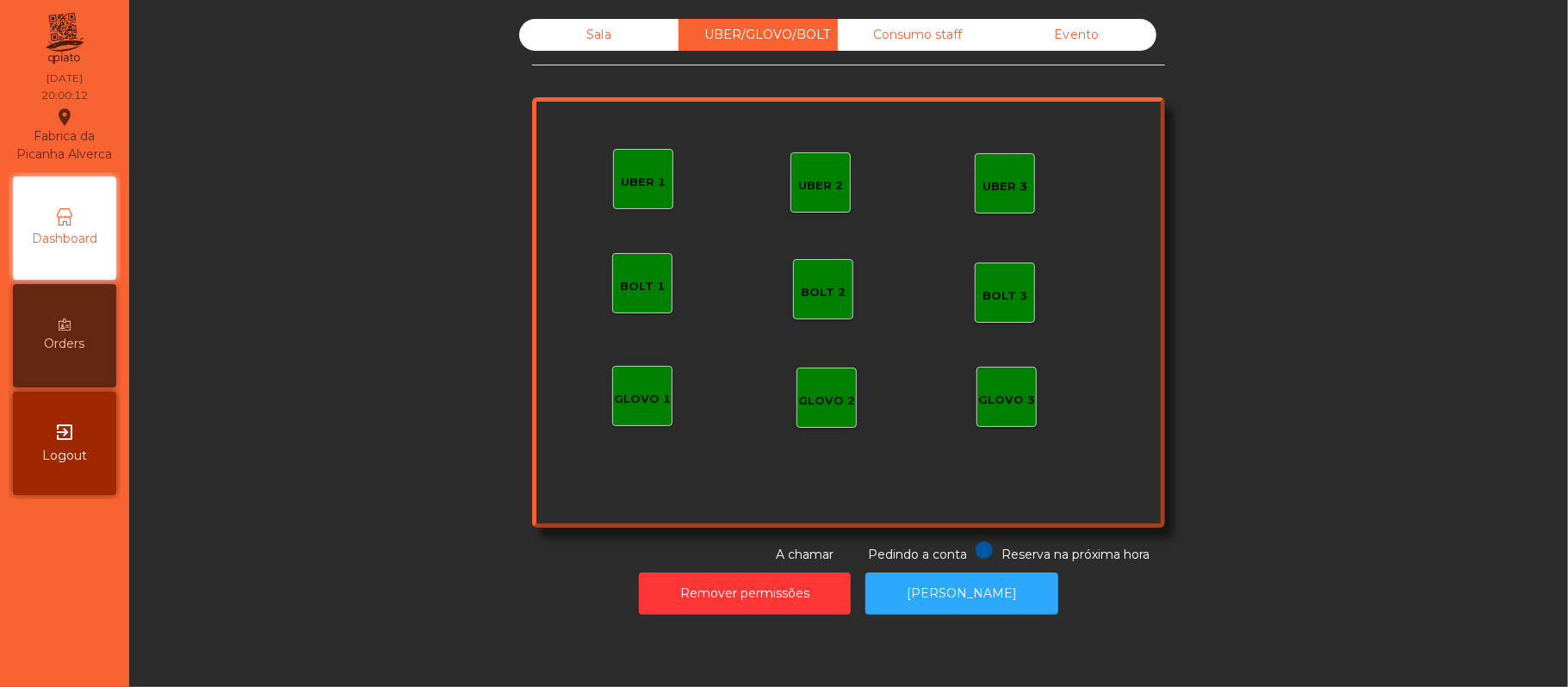
click at [630, 180] on div "UBER 1" at bounding box center [643, 181] width 44 height 17
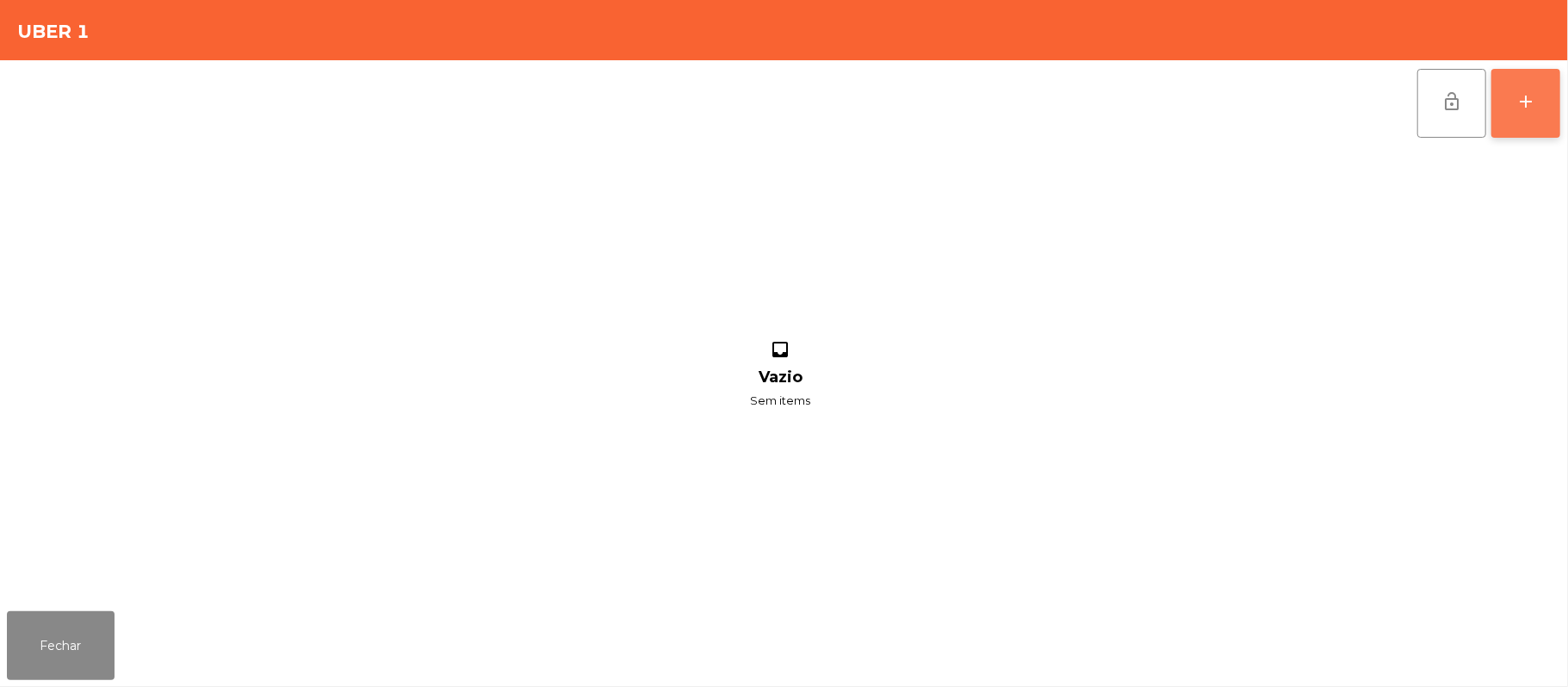
click at [1553, 99] on button "add" at bounding box center [1527, 103] width 69 height 69
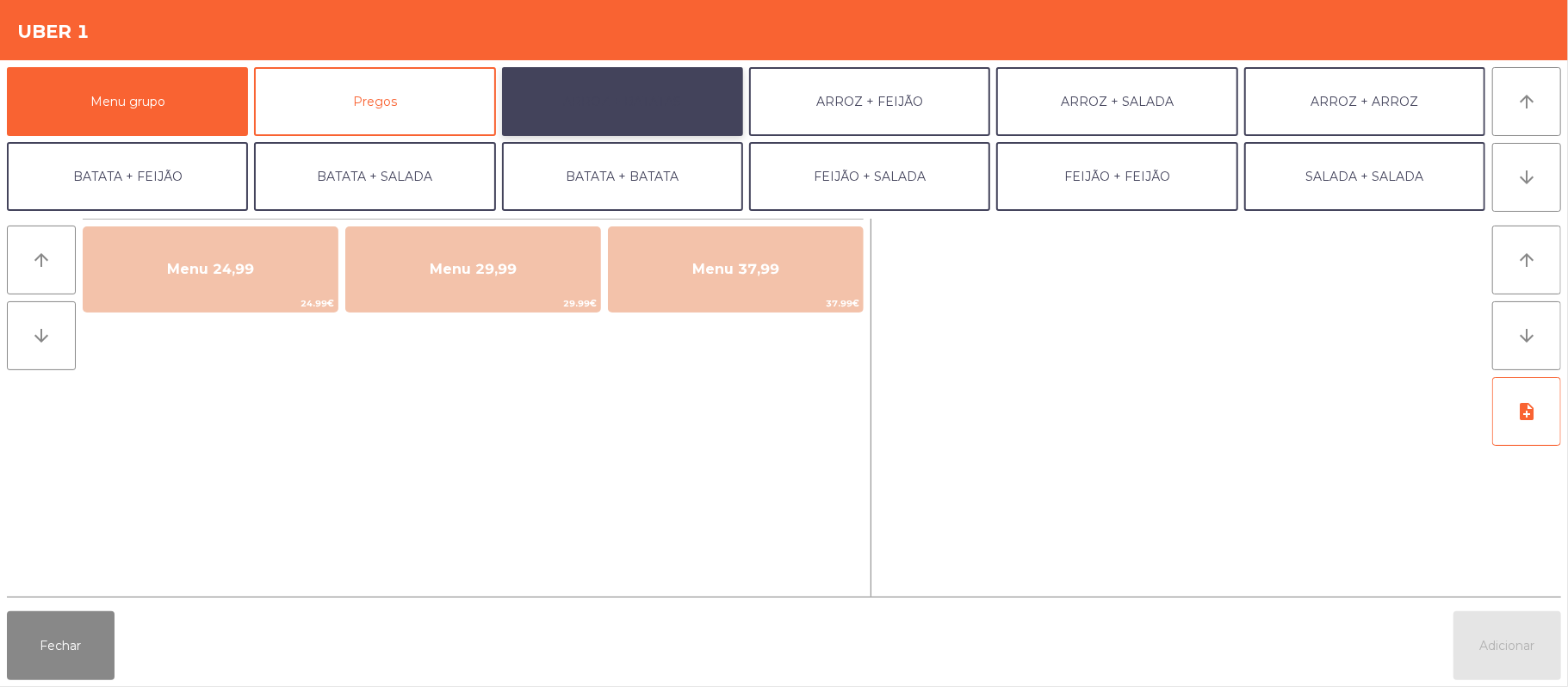
click at [653, 124] on button "ARROZ + BATATAS" at bounding box center [622, 102] width 242 height 69
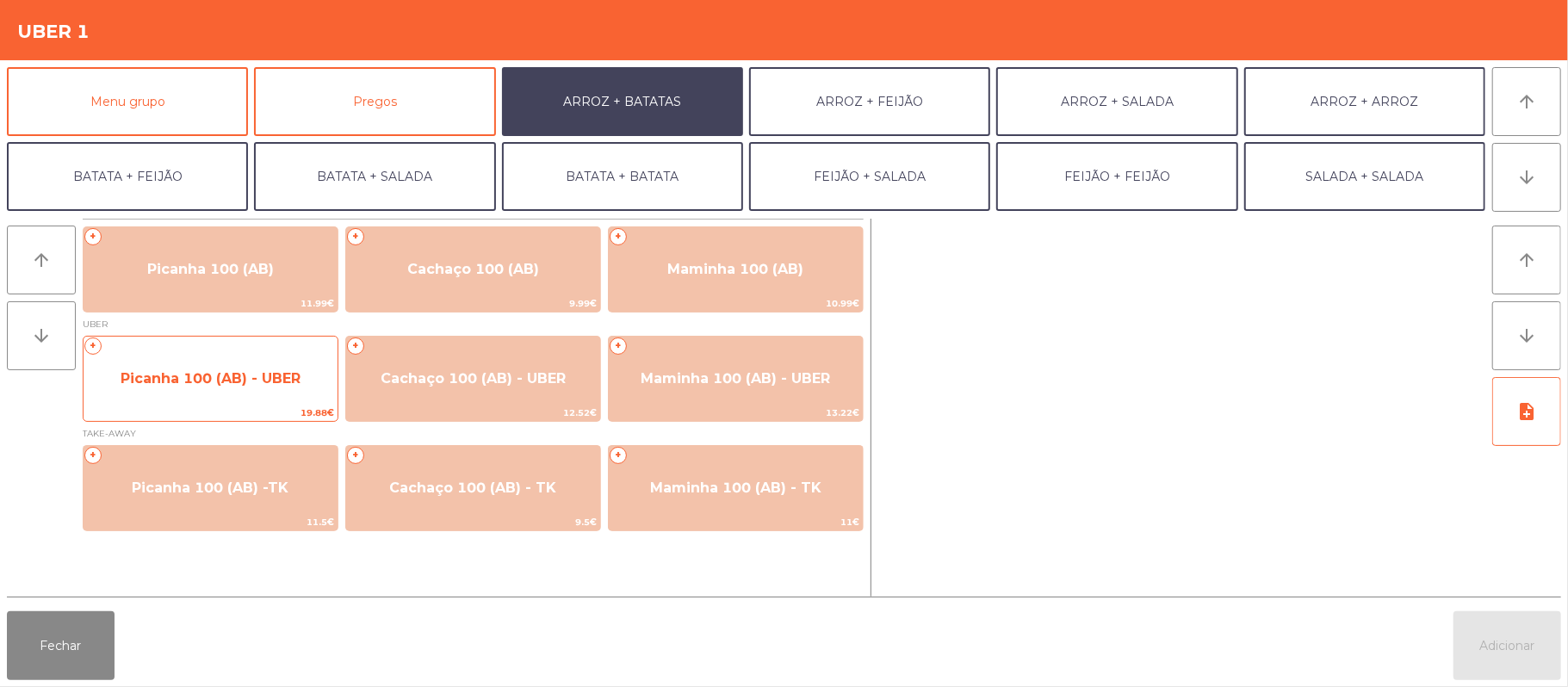
click at [245, 377] on span "Picanha 100 (AB) - UBER" at bounding box center [210, 378] width 180 height 17
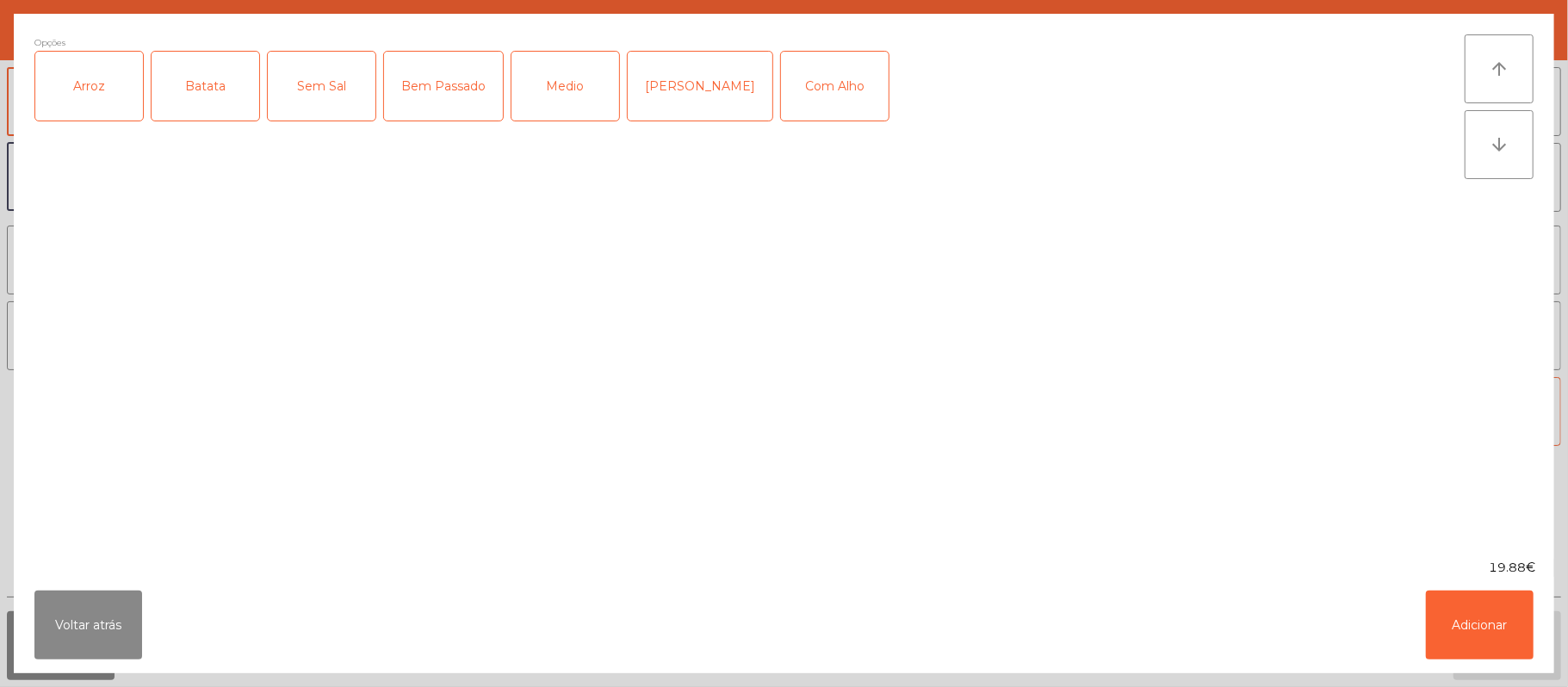
click at [446, 80] on div "Bem Passado" at bounding box center [443, 86] width 119 height 69
click at [786, 66] on div "Com Alho" at bounding box center [834, 86] width 107 height 69
click at [115, 84] on div "Arroz" at bounding box center [89, 86] width 107 height 69
click at [191, 77] on div "Batata" at bounding box center [205, 86] width 107 height 69
click at [1474, 631] on button "Adicionar" at bounding box center [1479, 625] width 107 height 69
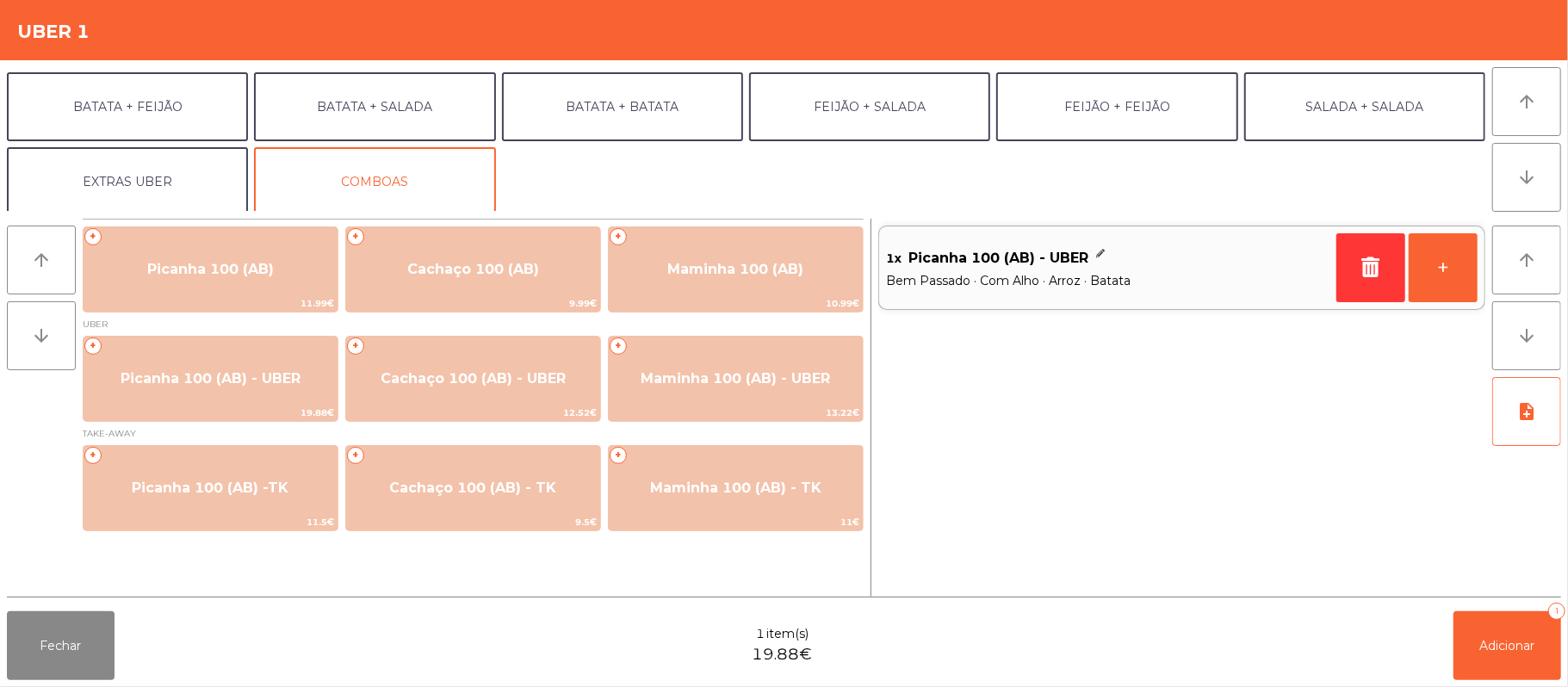
scroll to position [74, 0]
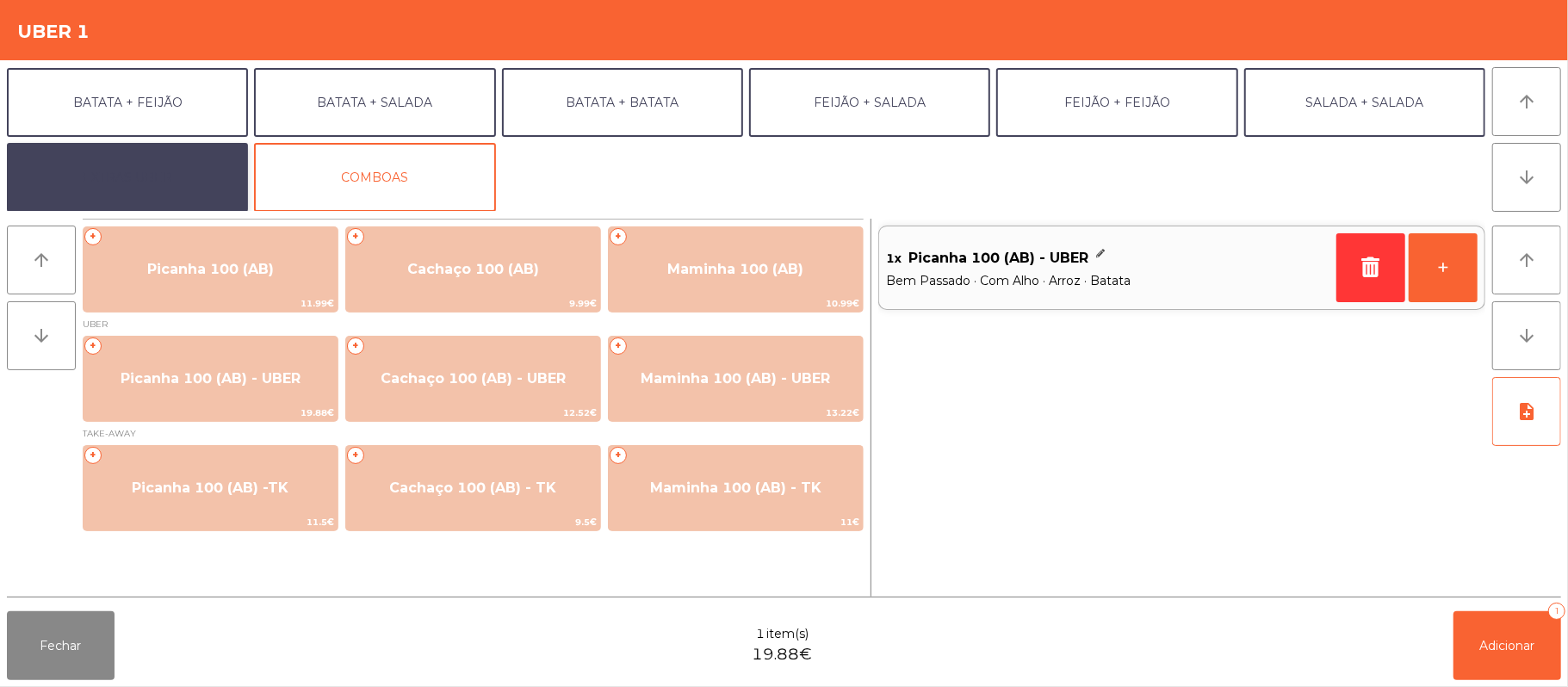
click at [186, 189] on button "EXTRAS UBER" at bounding box center [127, 177] width 242 height 69
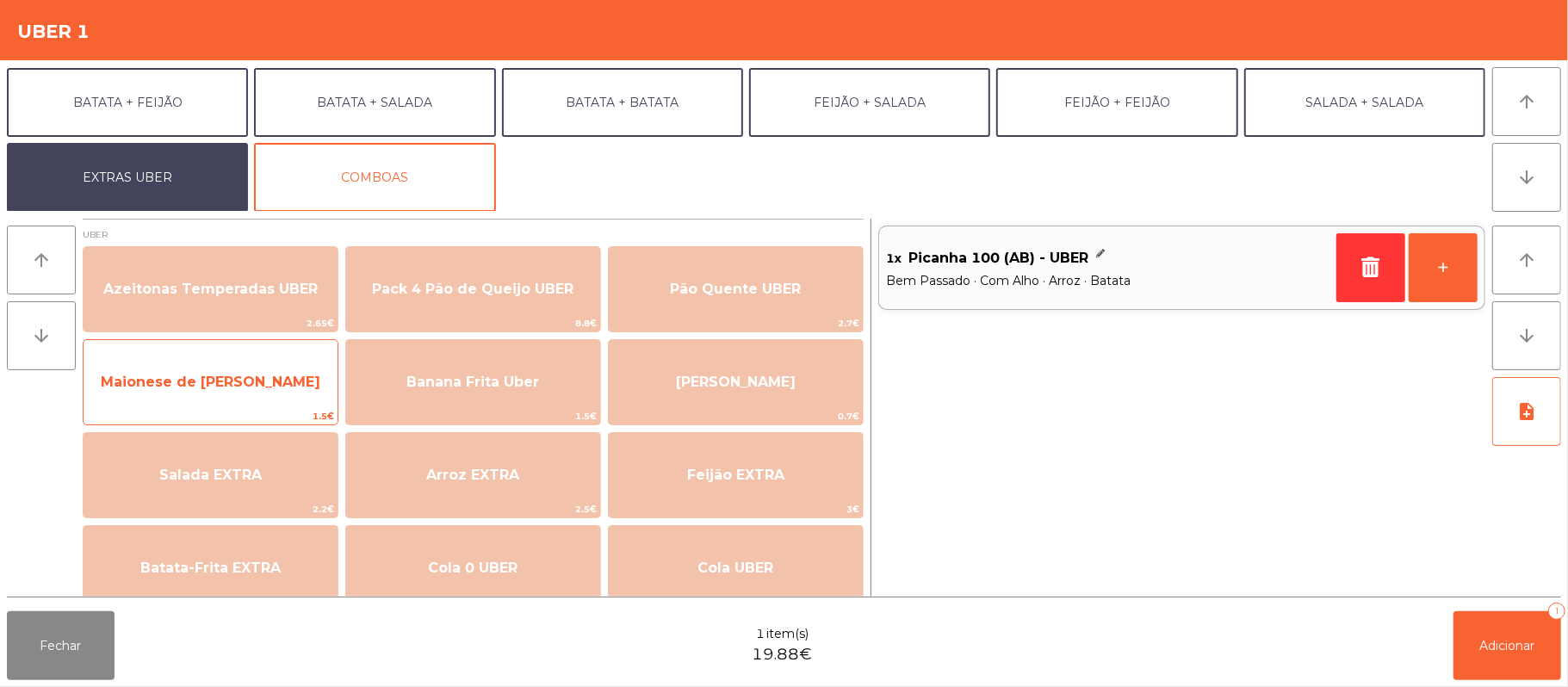
click at [286, 374] on span "Maionese de [PERSON_NAME]" at bounding box center [210, 381] width 220 height 17
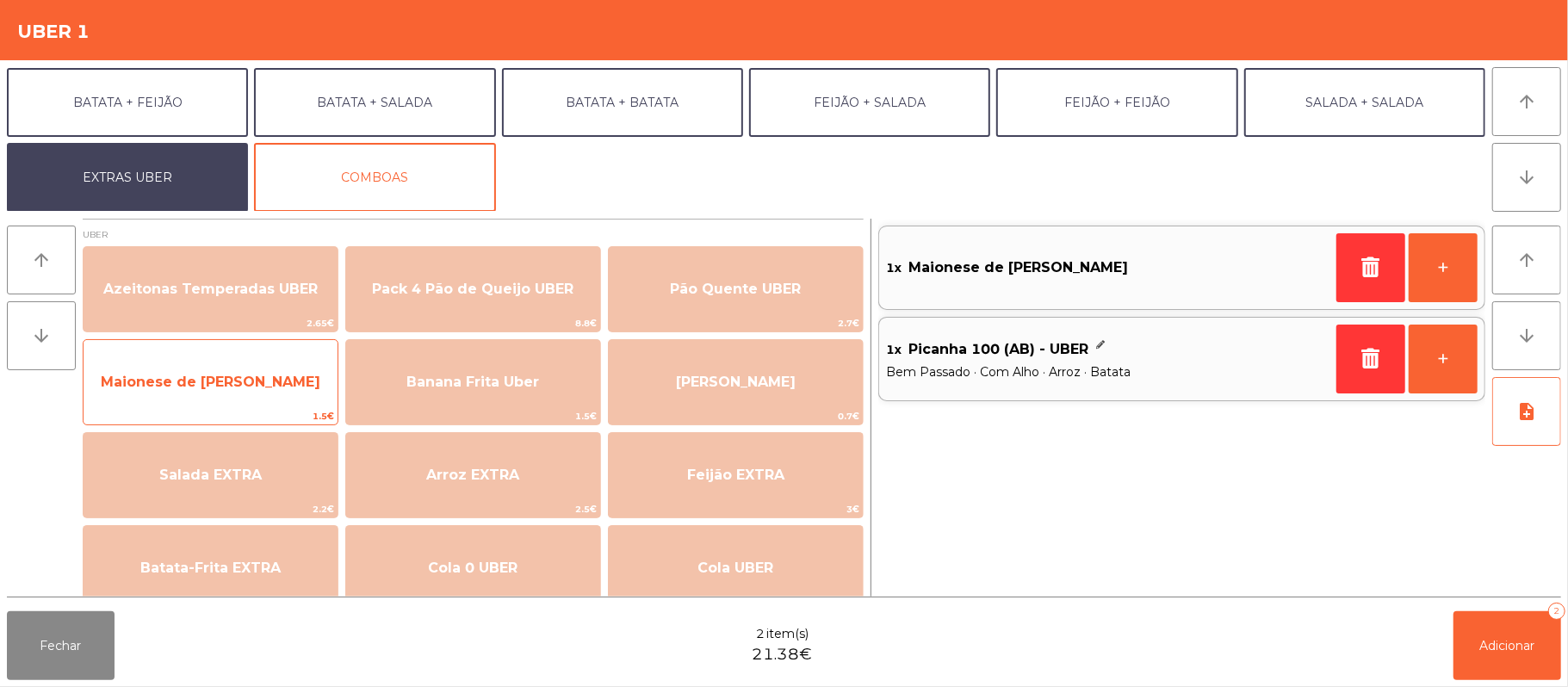
scroll to position [0, 0]
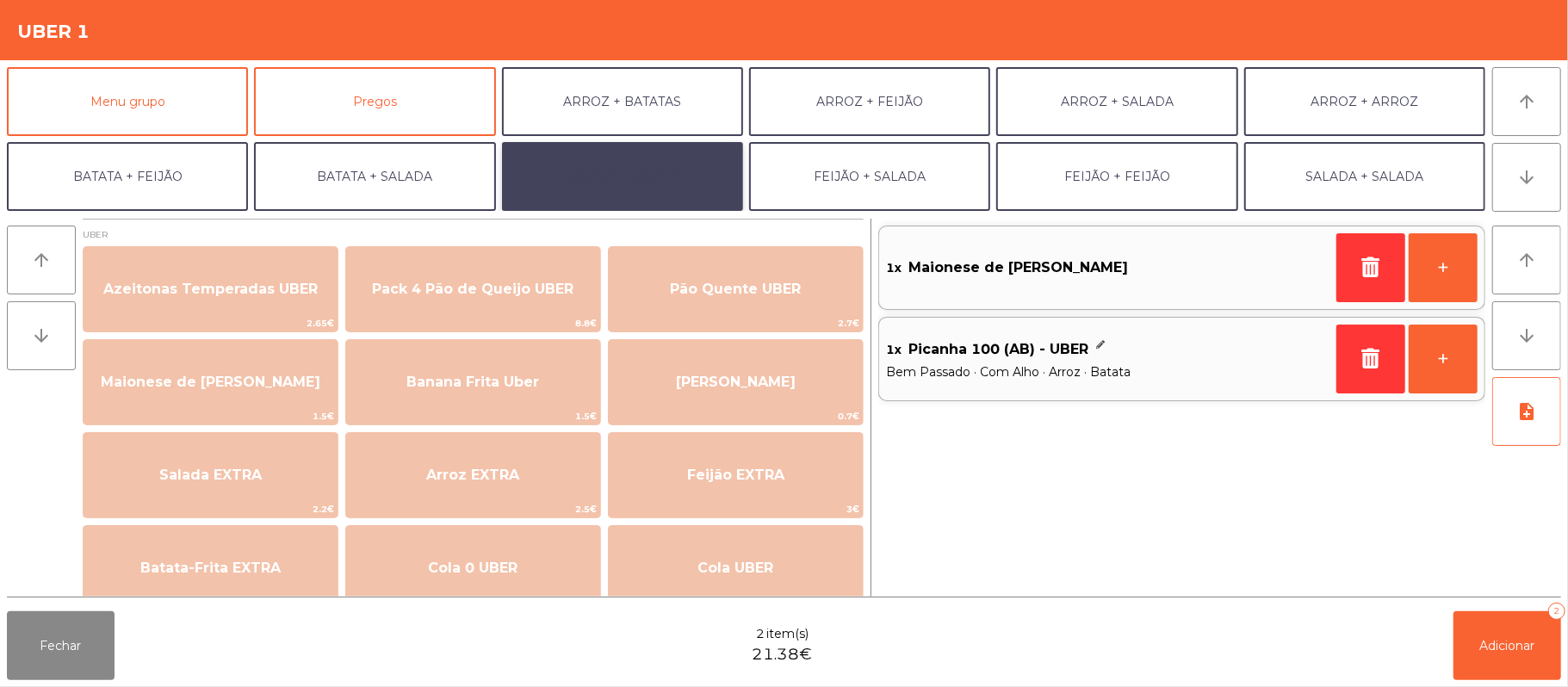
click at [618, 155] on button "BATATA + BATATA" at bounding box center [622, 176] width 242 height 69
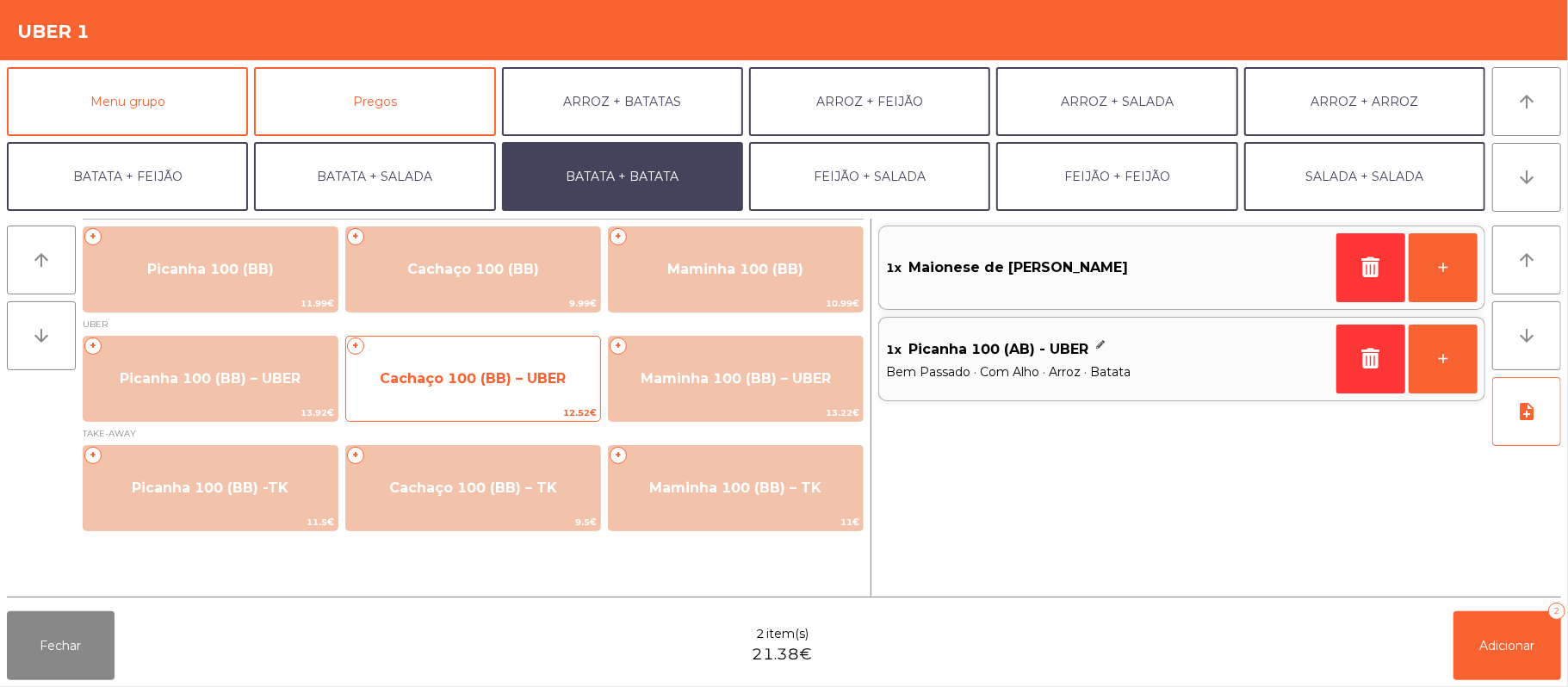
click at [501, 371] on span "Cachaço 100 (BB) – UBER" at bounding box center [472, 378] width 186 height 17
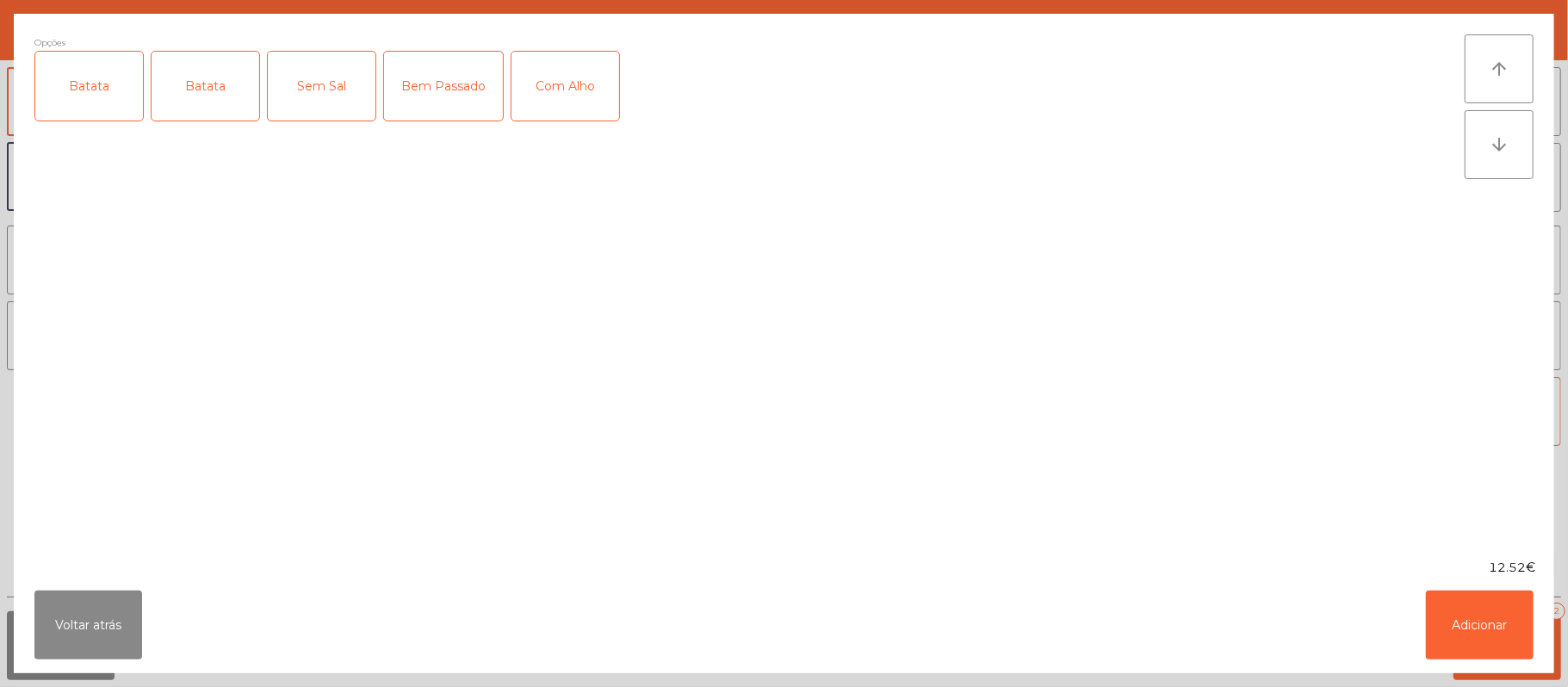
click at [445, 104] on div "Bem Passado" at bounding box center [443, 86] width 119 height 69
click at [100, 73] on div "Batata" at bounding box center [89, 86] width 107 height 69
click at [1471, 611] on button "Adicionar" at bounding box center [1479, 625] width 107 height 69
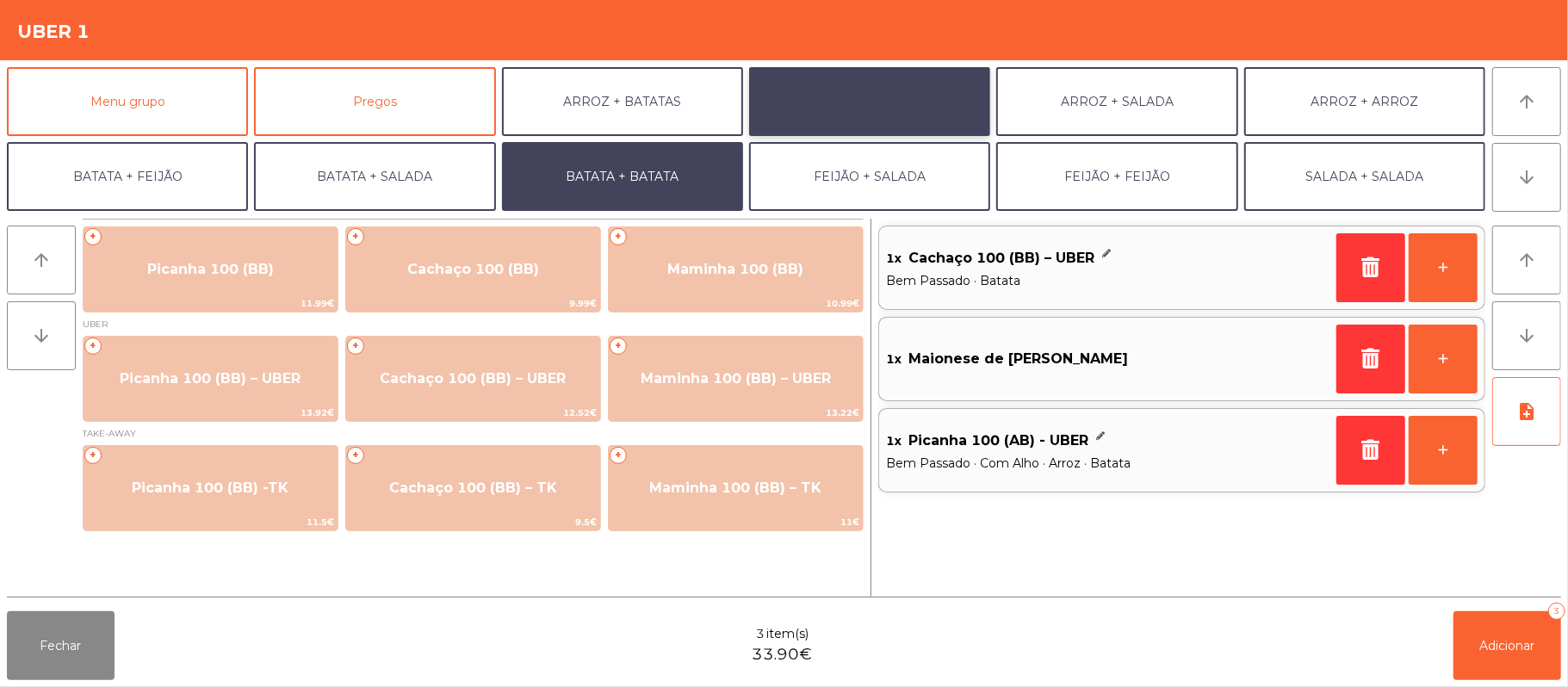
click at [895, 103] on button "ARROZ + FEIJÃO" at bounding box center [870, 102] width 242 height 69
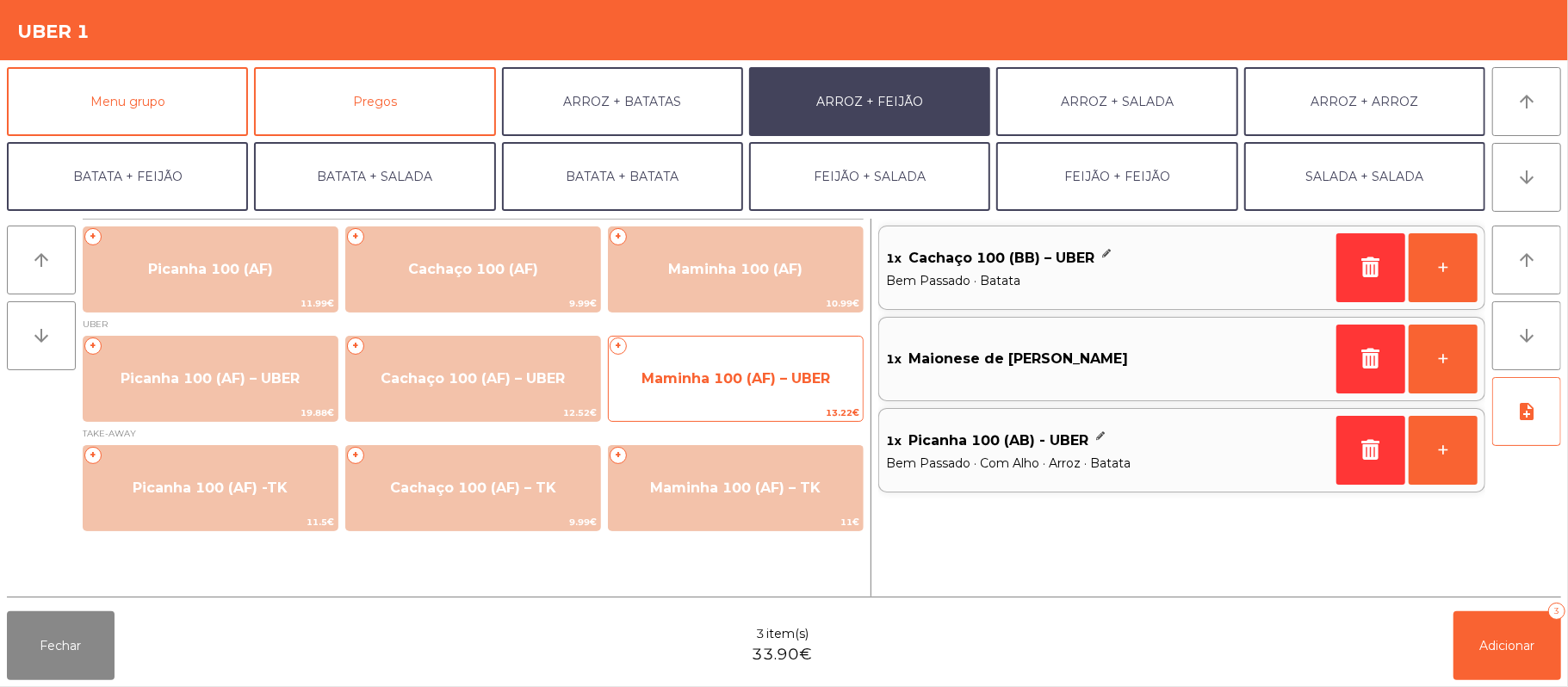
click at [710, 371] on span "Maminha 100 (AF) – UBER" at bounding box center [736, 378] width 188 height 17
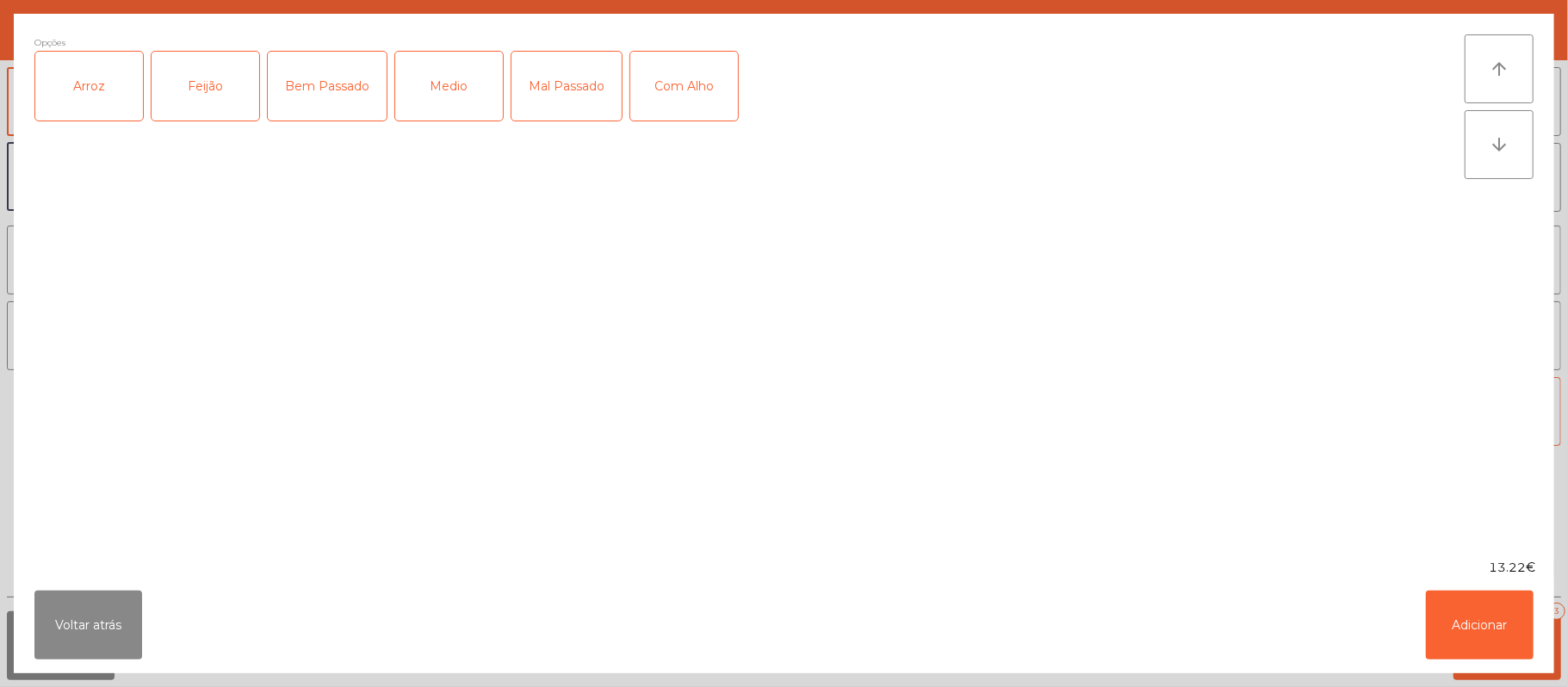
click at [682, 73] on div "Com Alho" at bounding box center [683, 86] width 107 height 69
click at [553, 87] on div "Mal Passado" at bounding box center [567, 86] width 110 height 69
click at [710, 101] on div "Com Alho" at bounding box center [683, 86] width 107 height 69
click at [107, 78] on div "Arroz" at bounding box center [89, 86] width 107 height 69
click at [217, 51] on div "Feijão" at bounding box center [205, 86] width 107 height 69
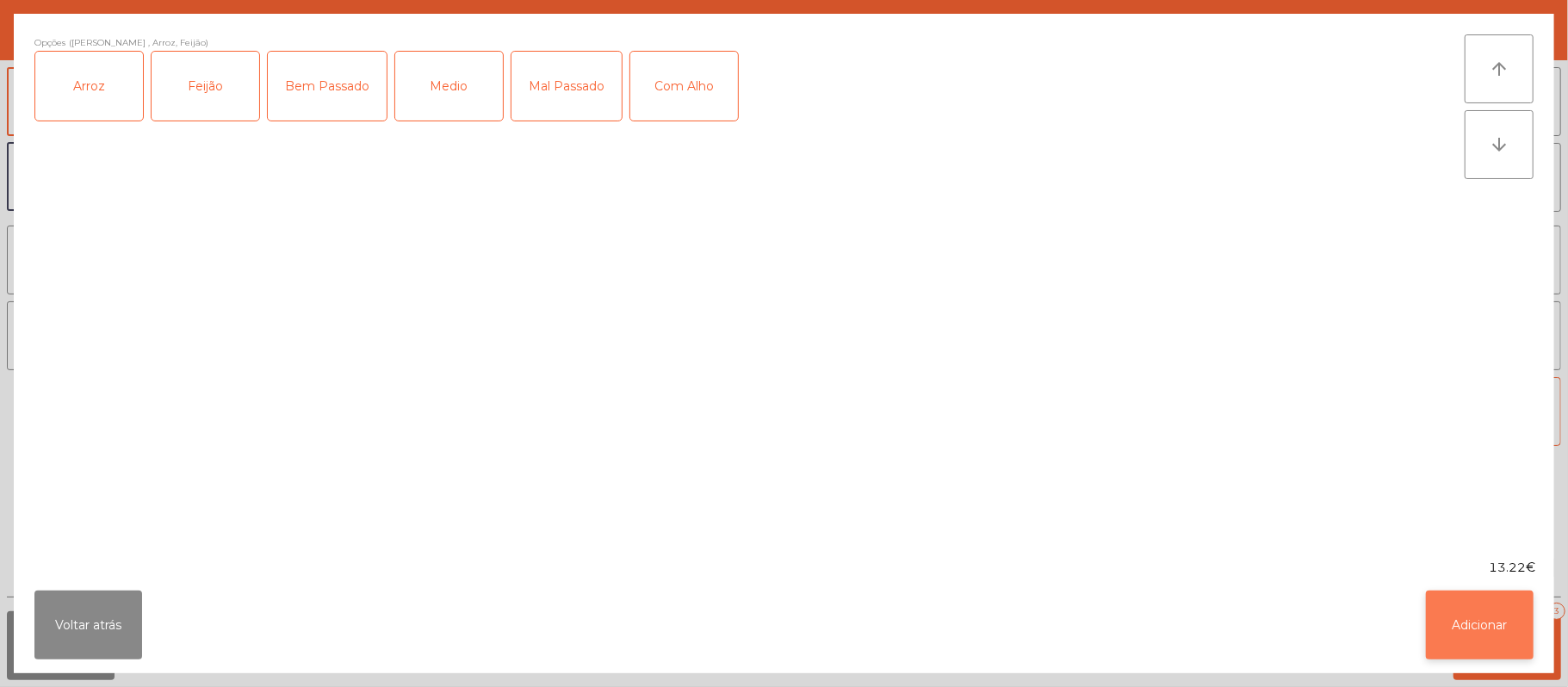
click at [1474, 620] on button "Adicionar" at bounding box center [1479, 625] width 107 height 69
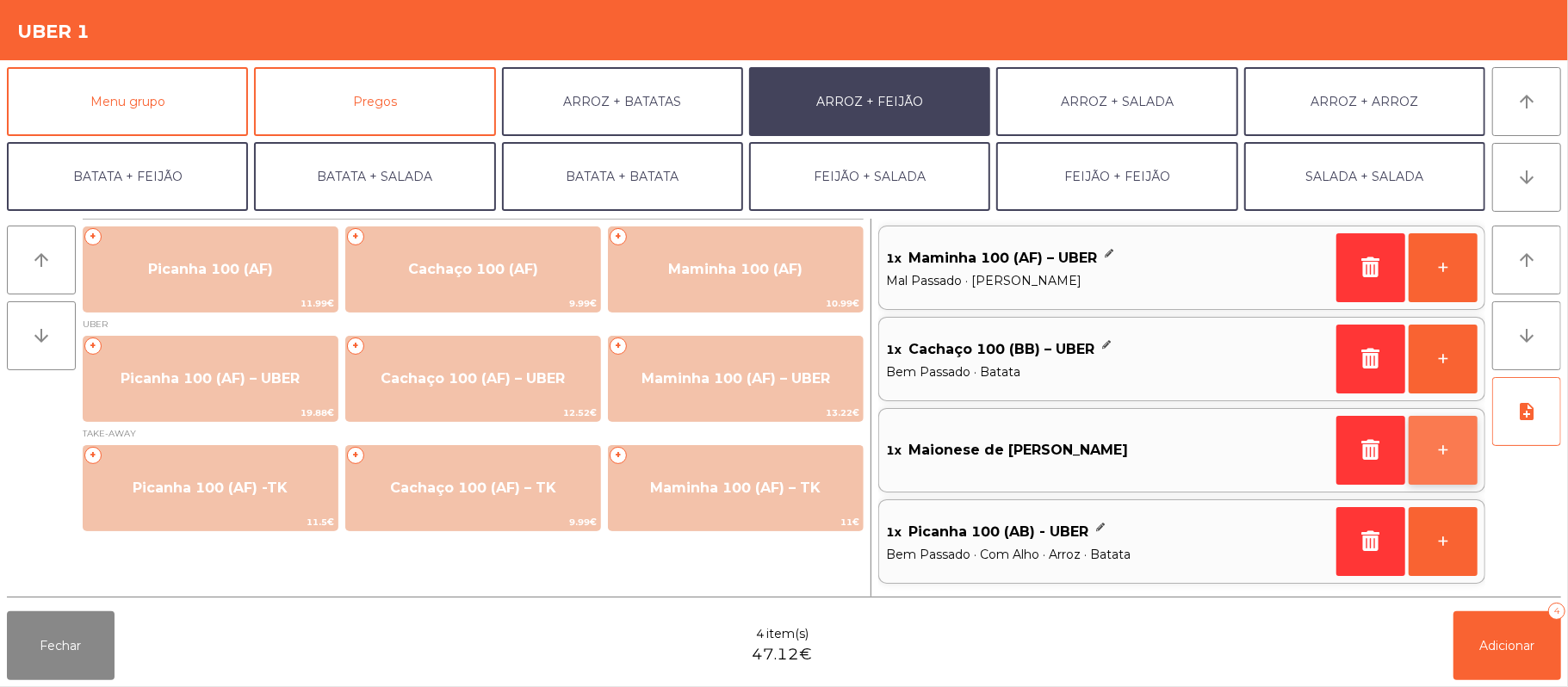
click at [1437, 456] on button "+" at bounding box center [1444, 450] width 69 height 69
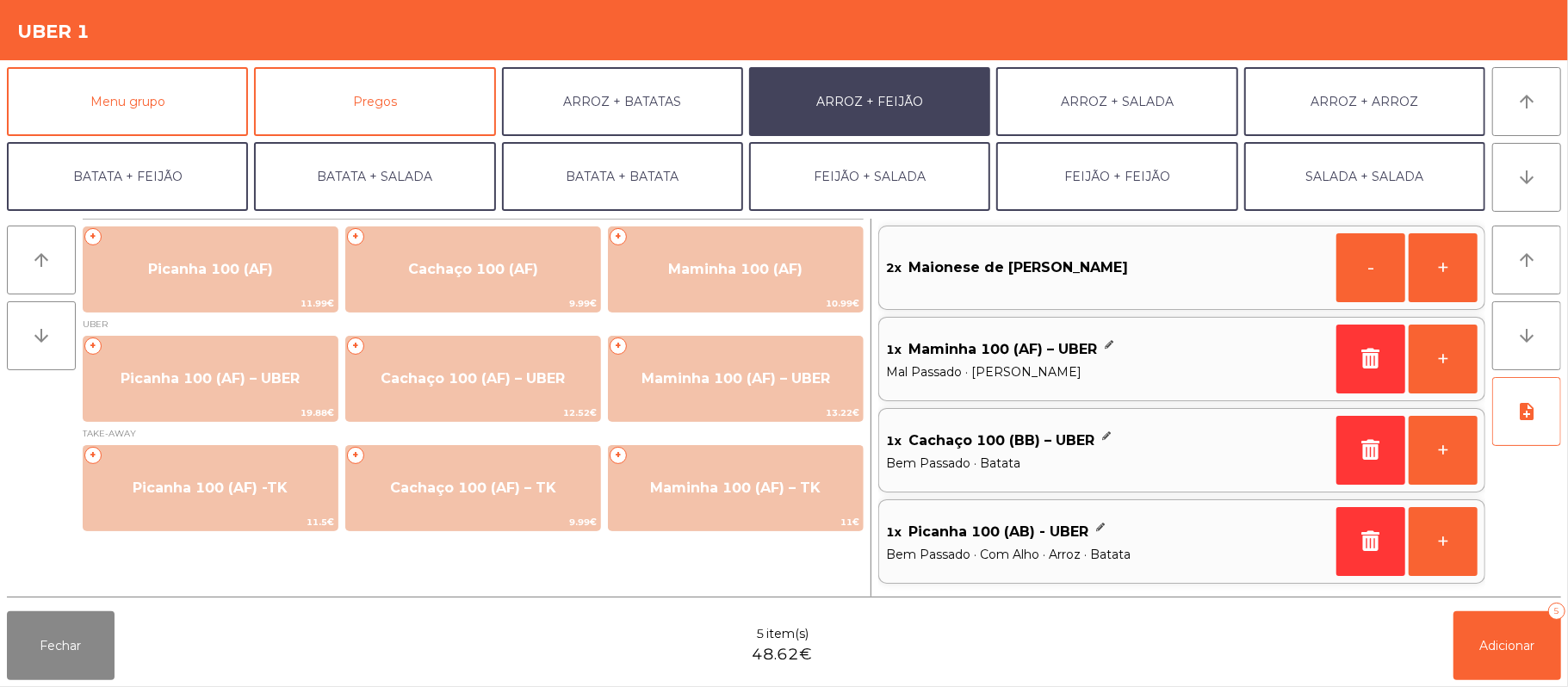
scroll to position [74, 0]
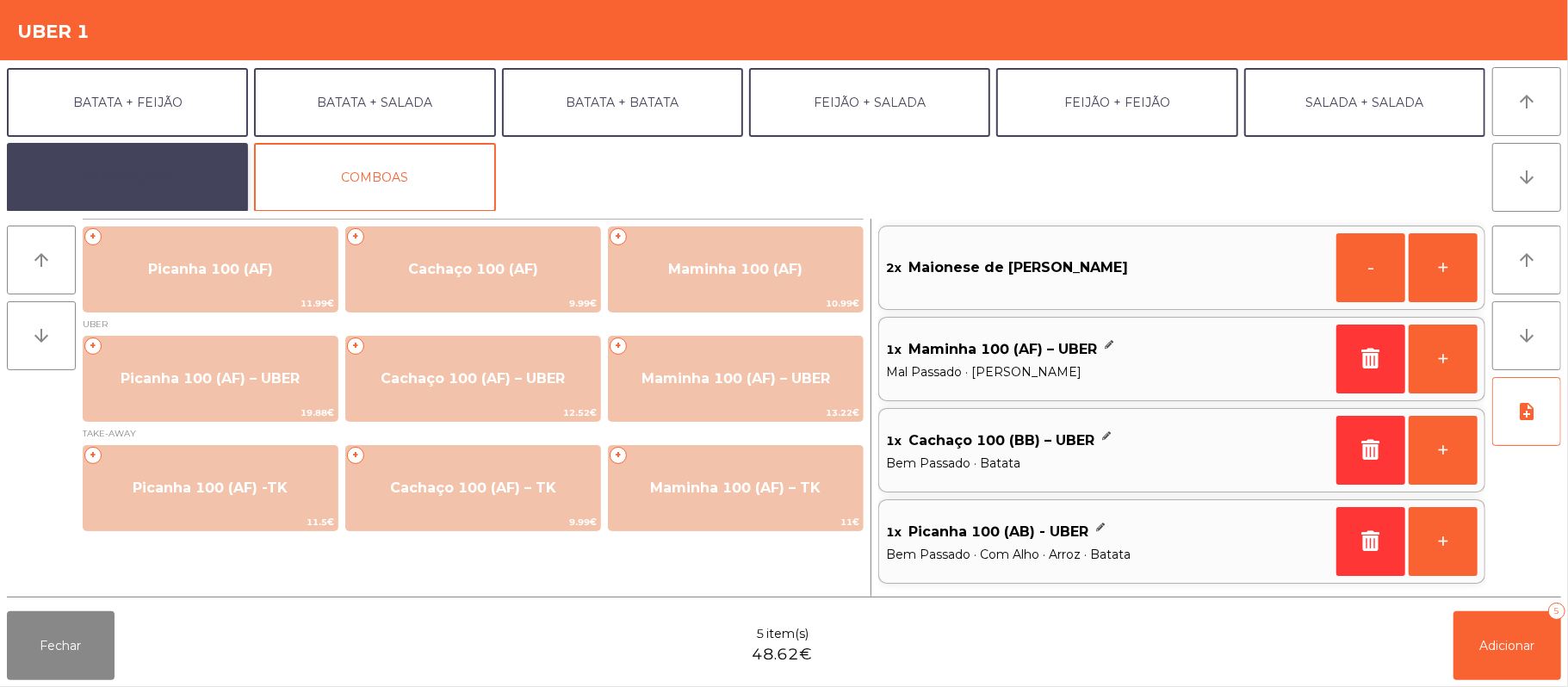
click at [178, 180] on button "EXTRAS UBER" at bounding box center [127, 177] width 242 height 69
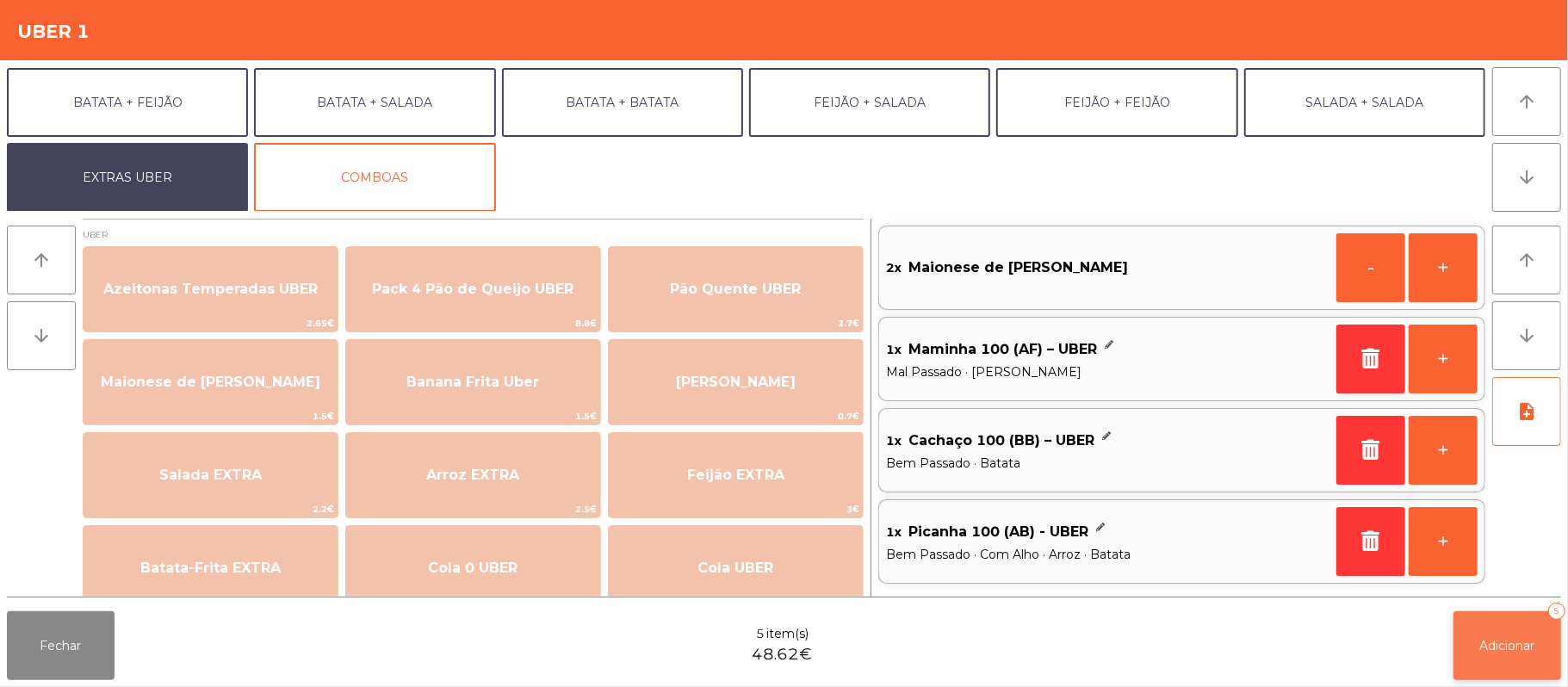
click at [1528, 646] on span "Adicionar" at bounding box center [1508, 646] width 55 height 16
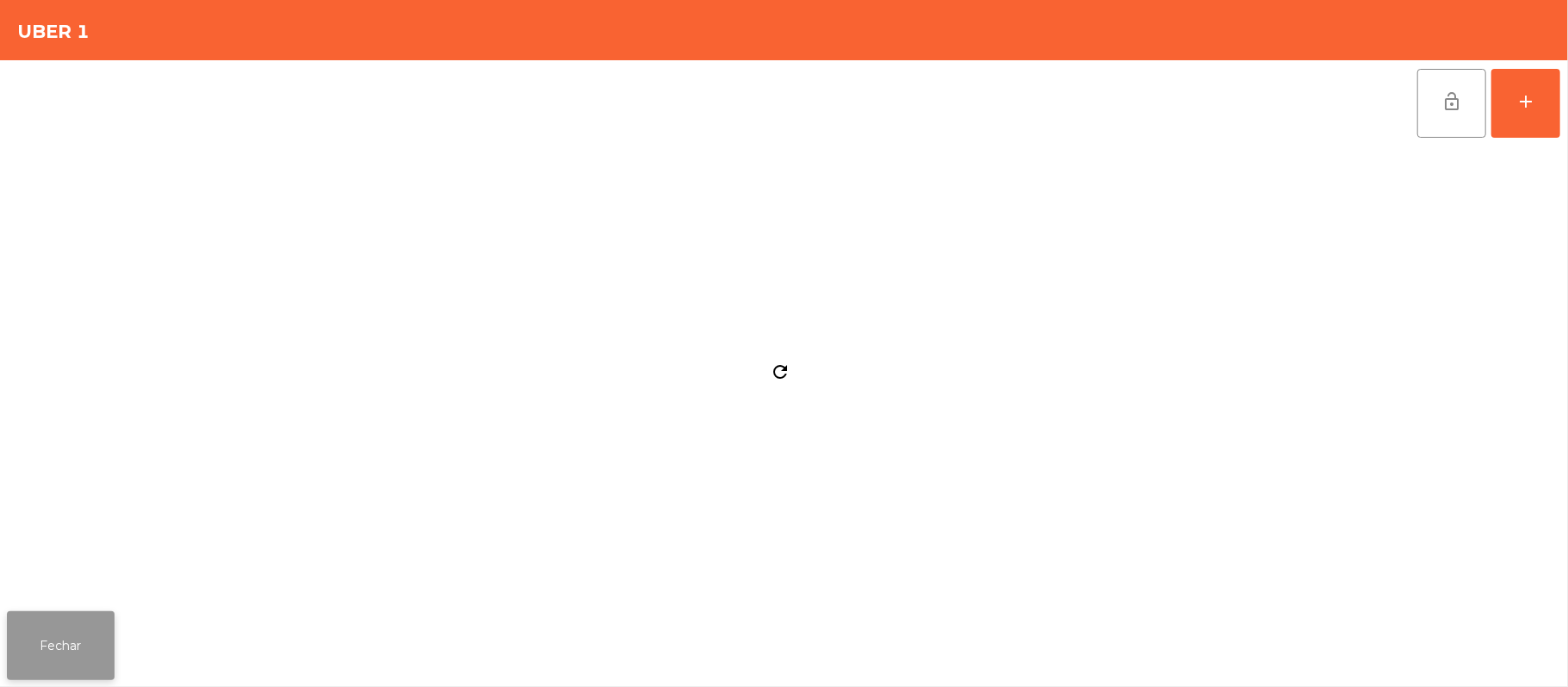
click at [52, 672] on button "Fechar" at bounding box center [60, 646] width 107 height 69
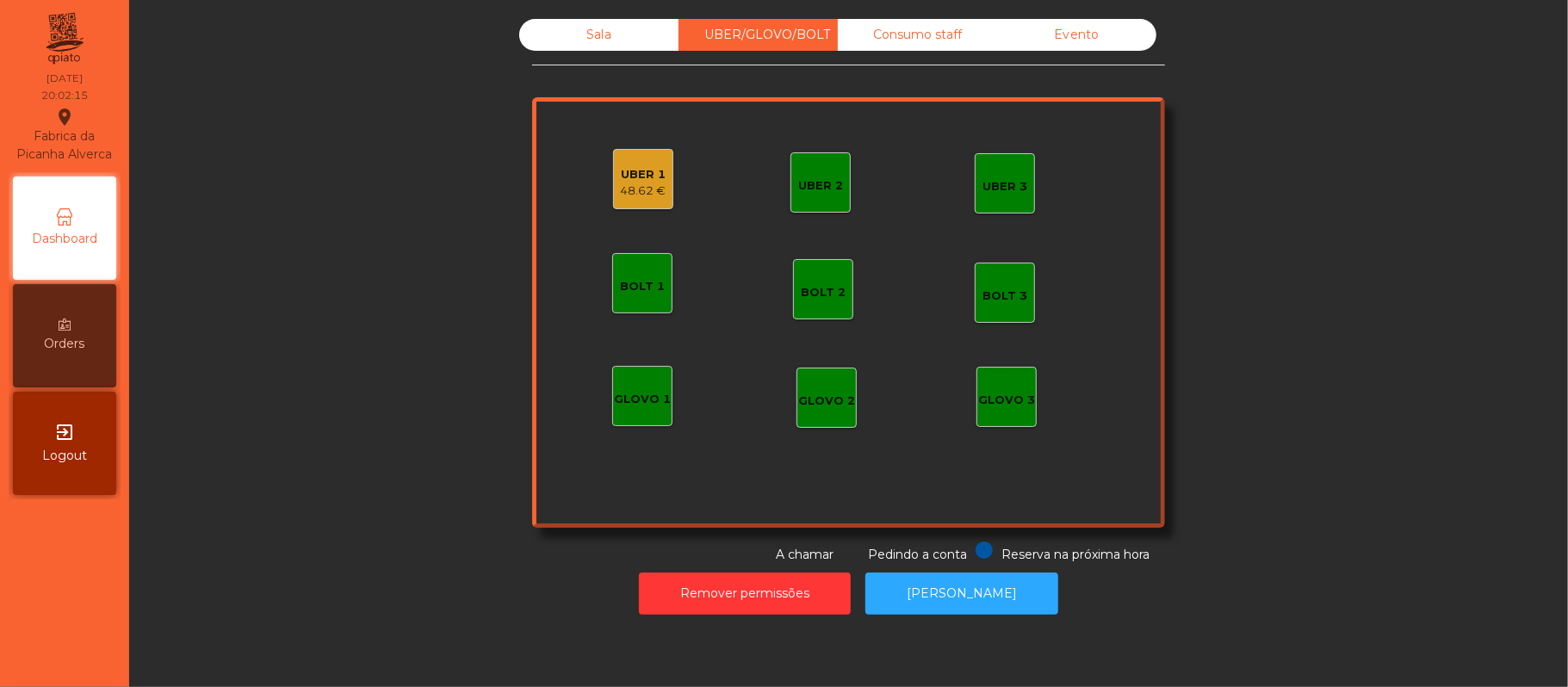
click at [656, 187] on div "48.62 €" at bounding box center [644, 190] width 45 height 17
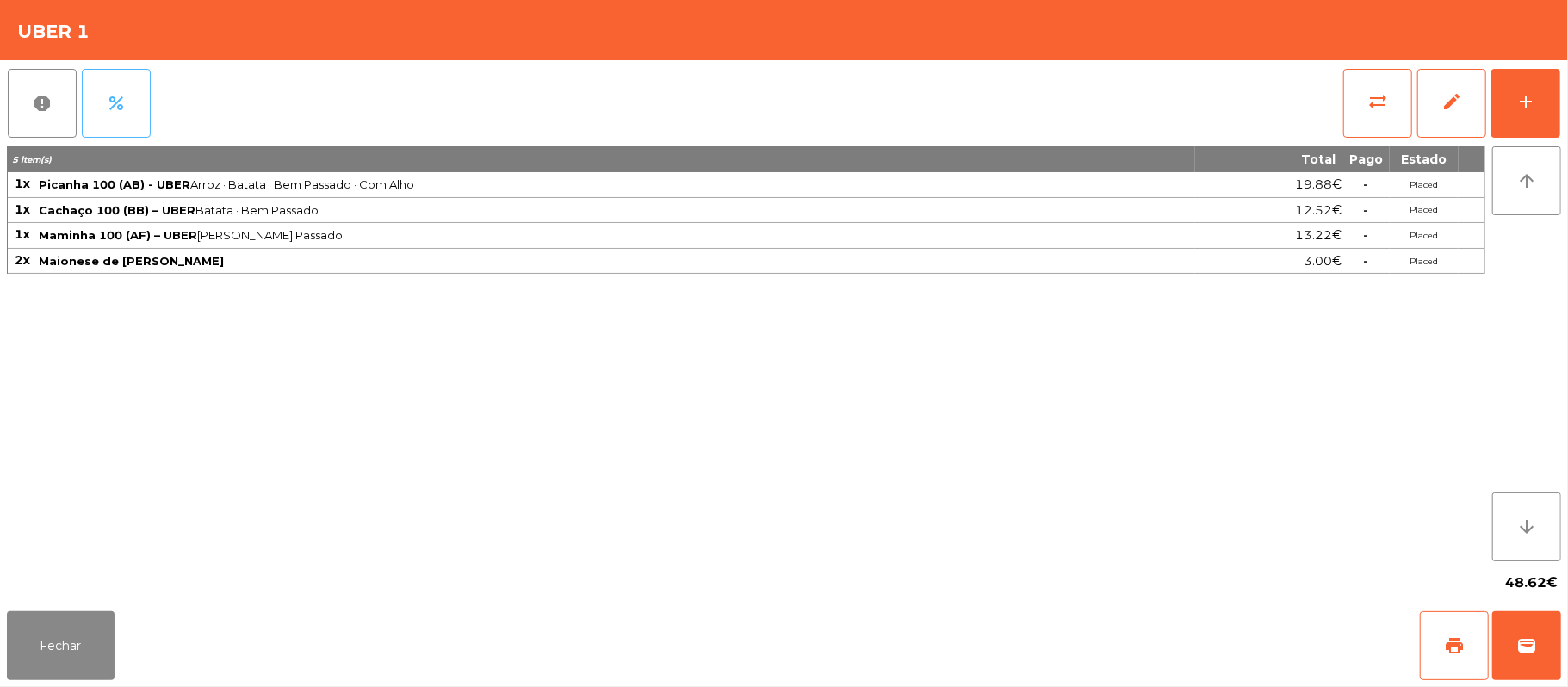
click at [132, 106] on button "percent" at bounding box center [116, 103] width 69 height 69
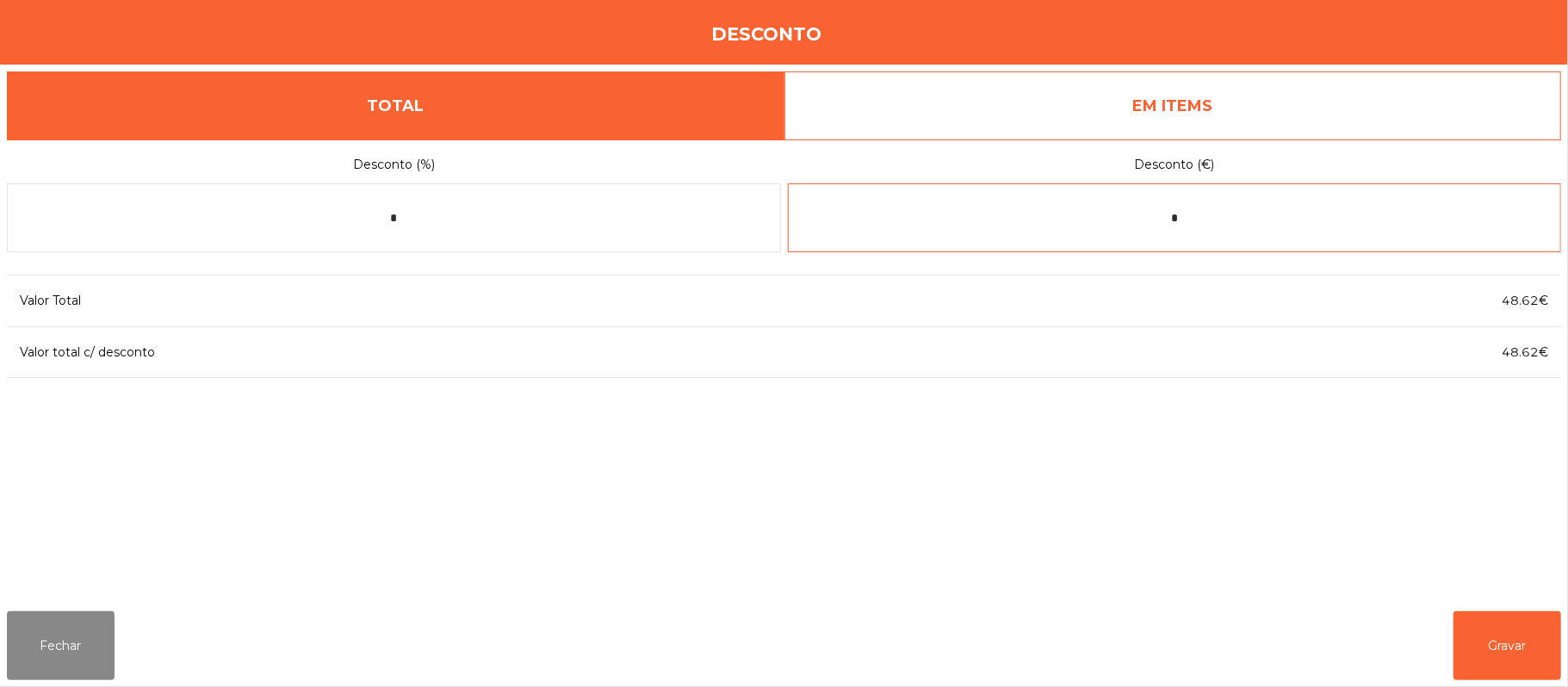
click at [1293, 218] on input "*" at bounding box center [1175, 218] width 774 height 69
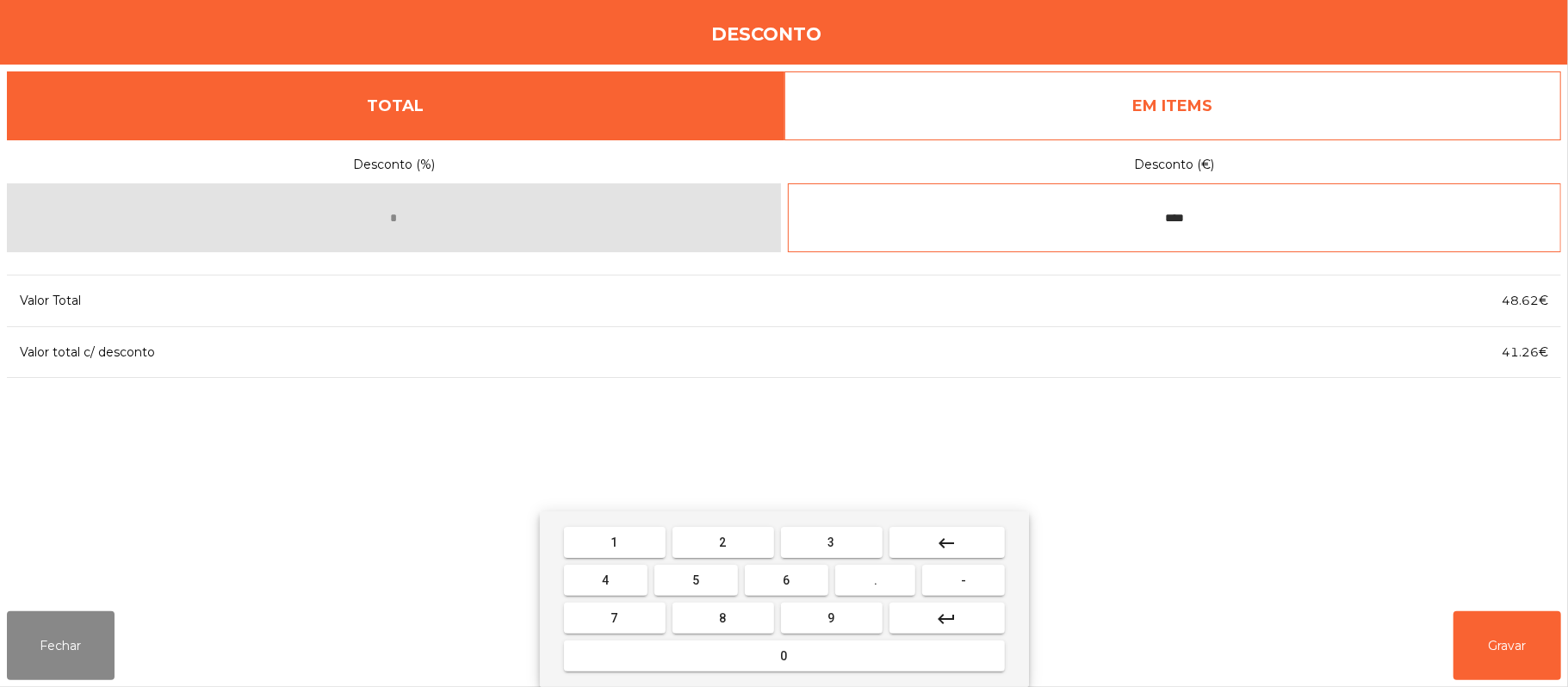
type input "****"
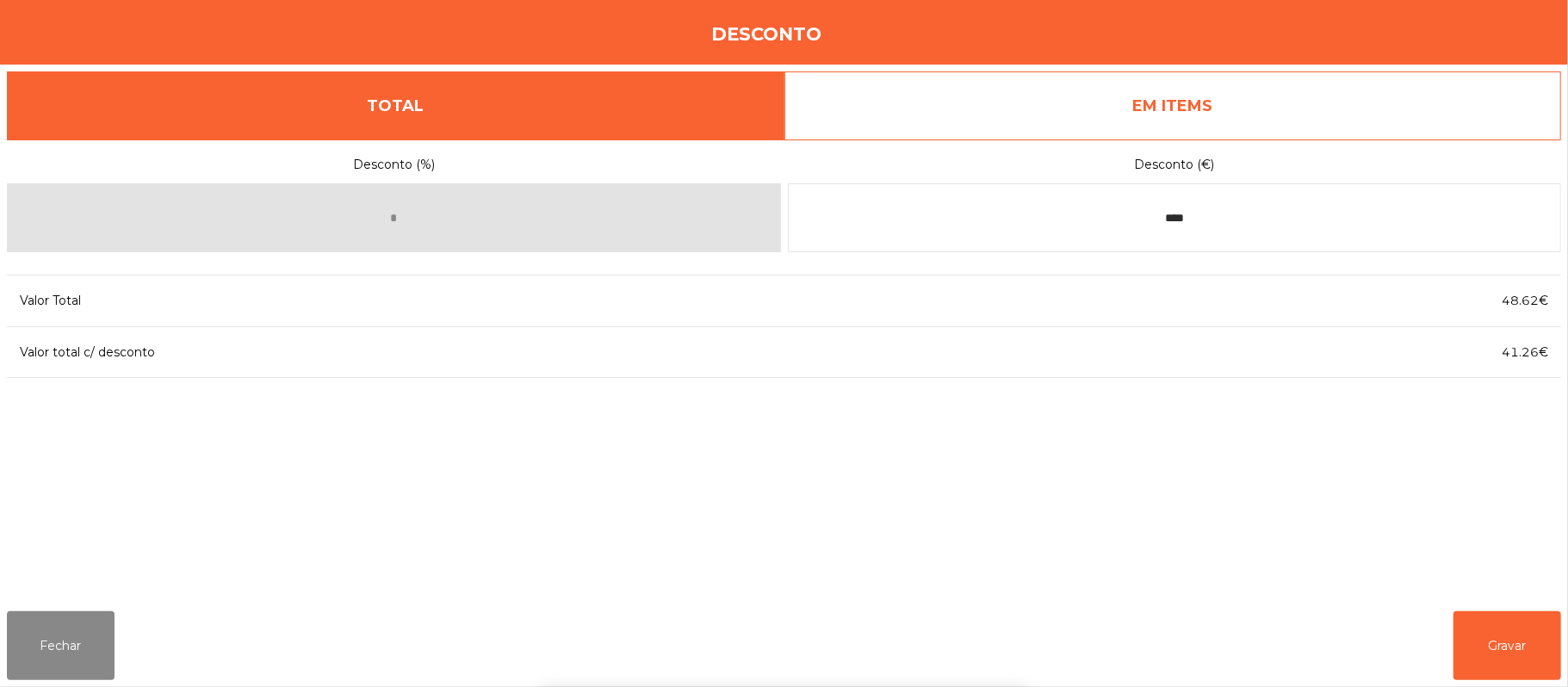
click at [1554, 653] on div "1 2 3 keyboard_backspace 4 5 6 . - 7 8 9 keyboard_return 0" at bounding box center [784, 599] width 1568 height 175
click at [1553, 642] on button "Gravar" at bounding box center [1507, 646] width 107 height 69
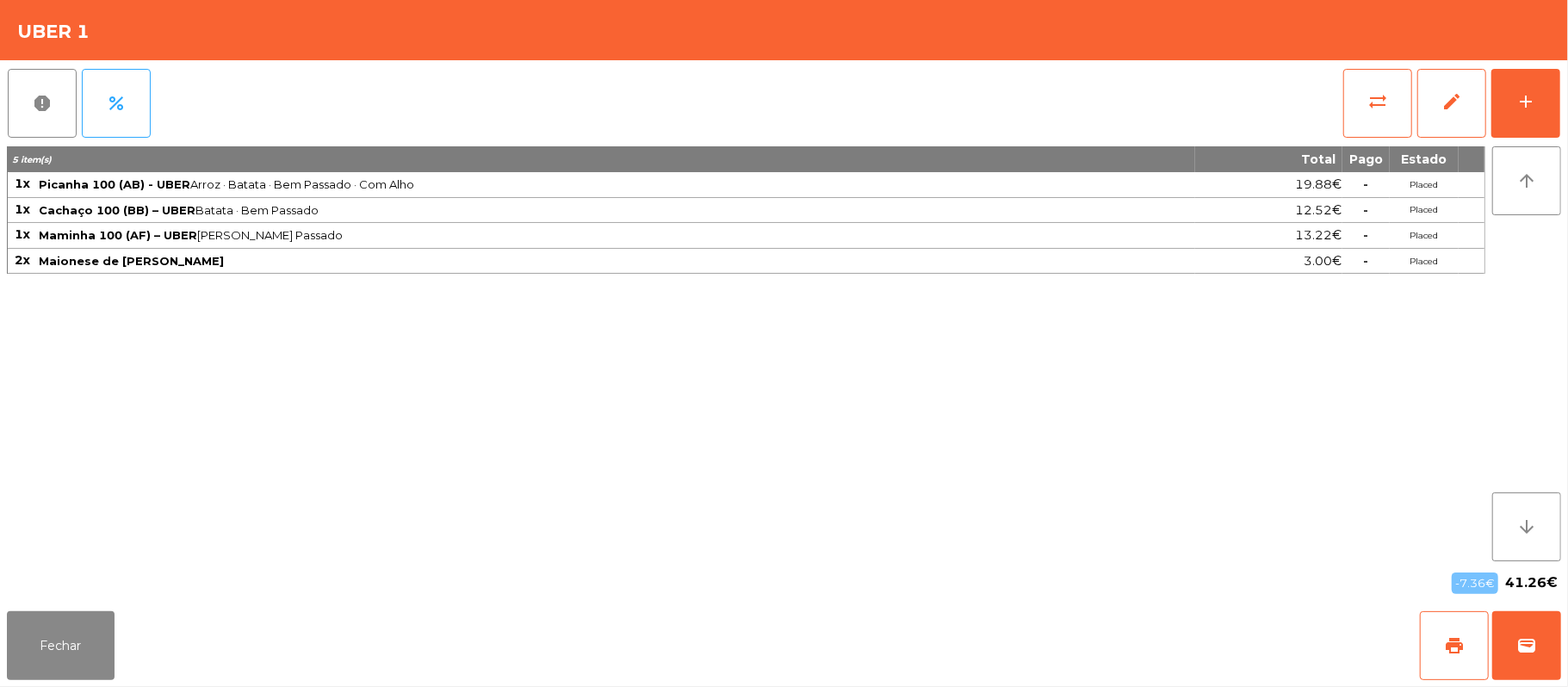
click at [1409, 538] on div "5 item(s) Total Pago Estado 1x Picanha 100 (AB) - UBER Arroz · Batata · Bem Pas…" at bounding box center [746, 353] width 1478 height 415
click at [1437, 628] on button "print" at bounding box center [1455, 646] width 69 height 69
click at [1558, 635] on button "wallet" at bounding box center [1527, 646] width 69 height 69
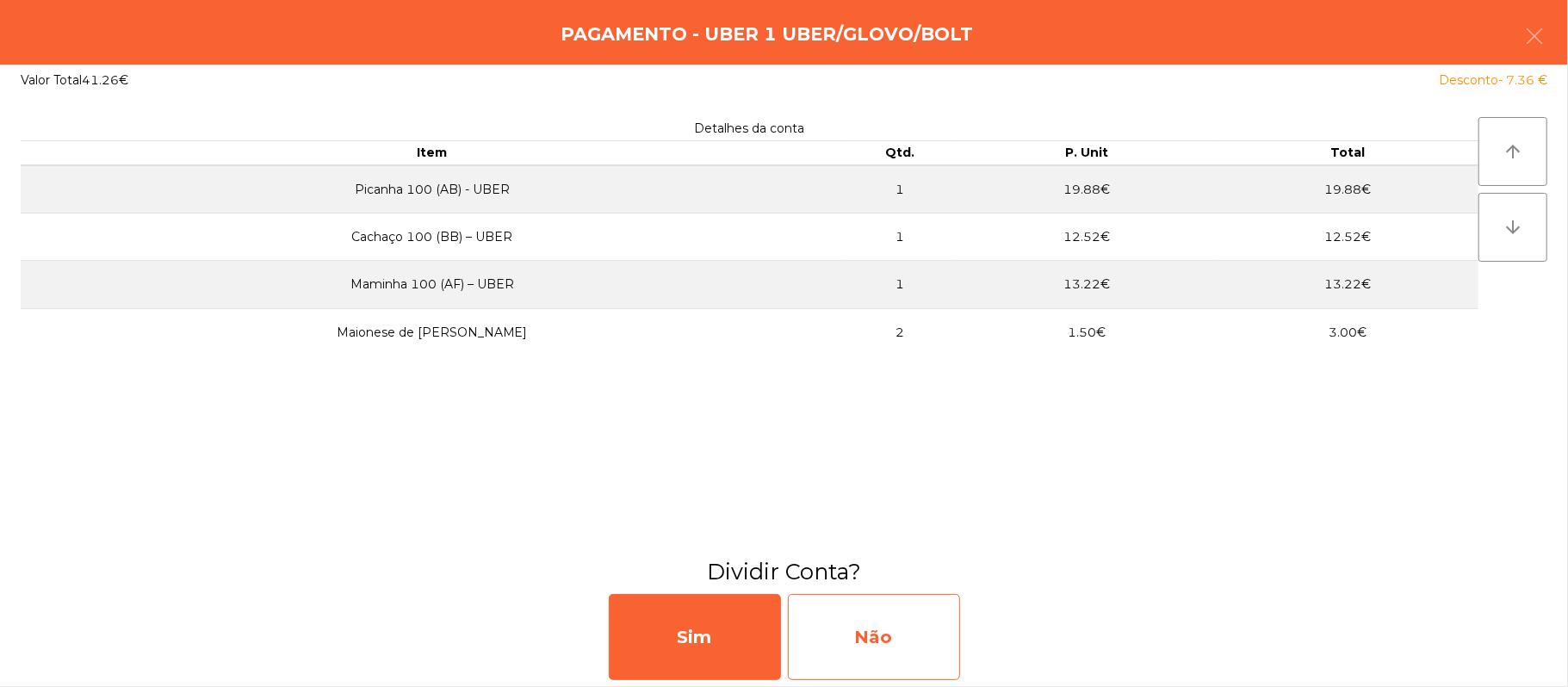
click at [895, 637] on div "Não" at bounding box center [874, 637] width 173 height 86
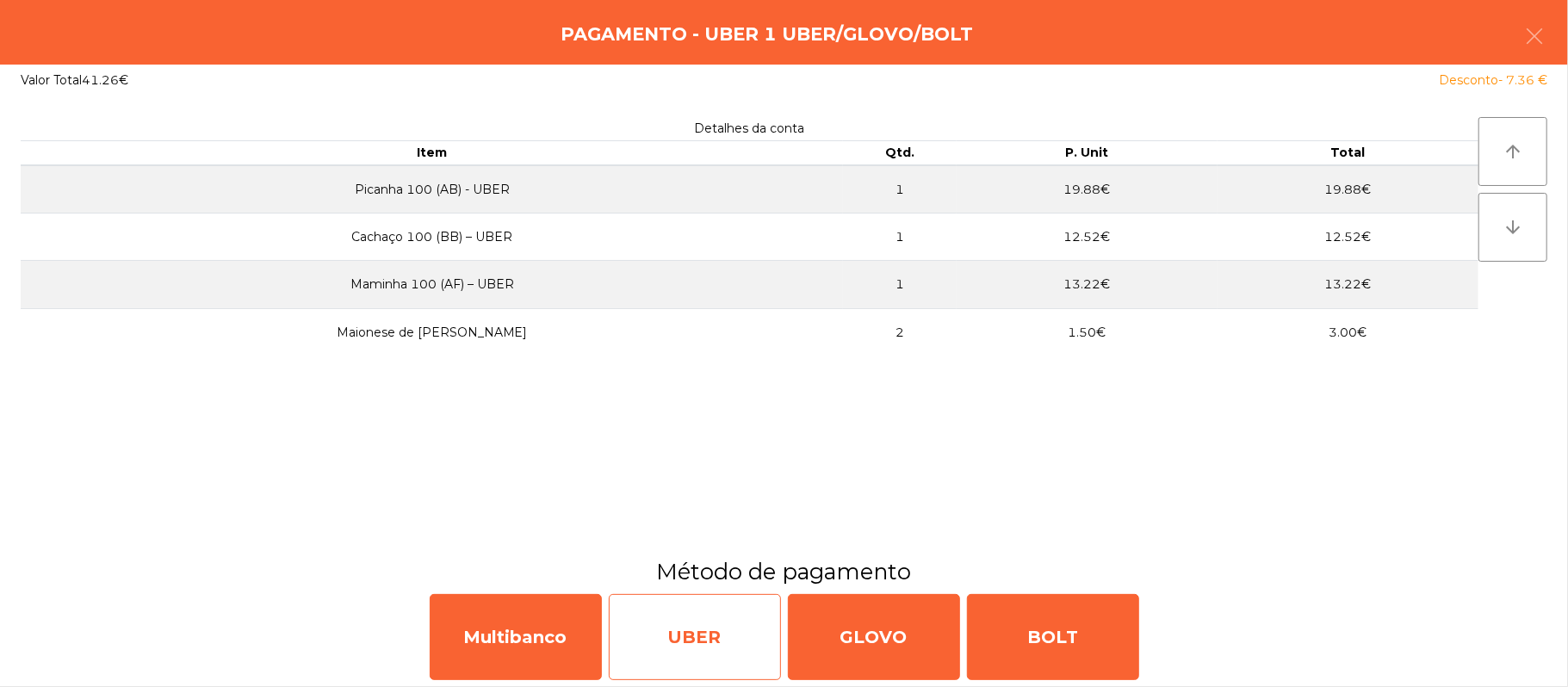
click at [706, 652] on div "UBER" at bounding box center [694, 637] width 173 height 86
select select "**"
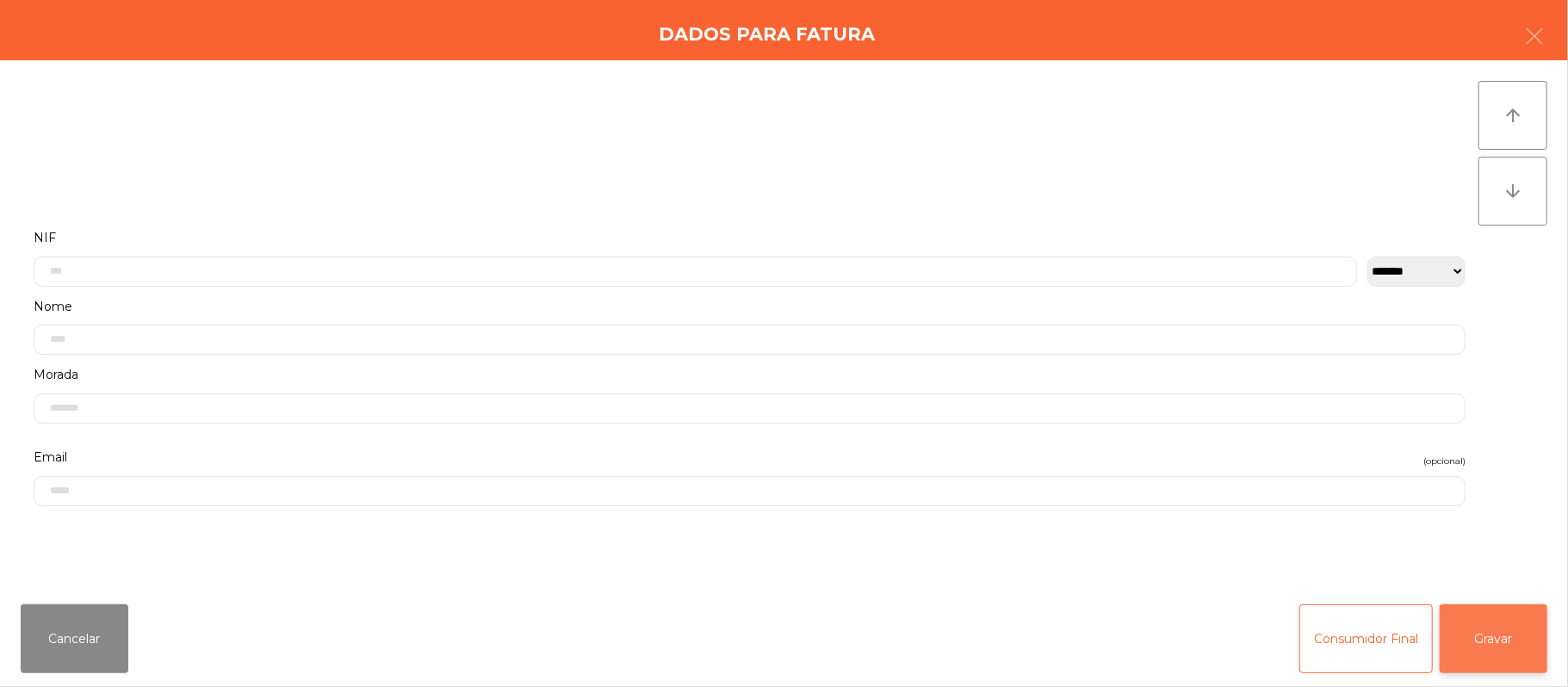
click at [1475, 644] on button "Gravar" at bounding box center [1493, 639] width 107 height 69
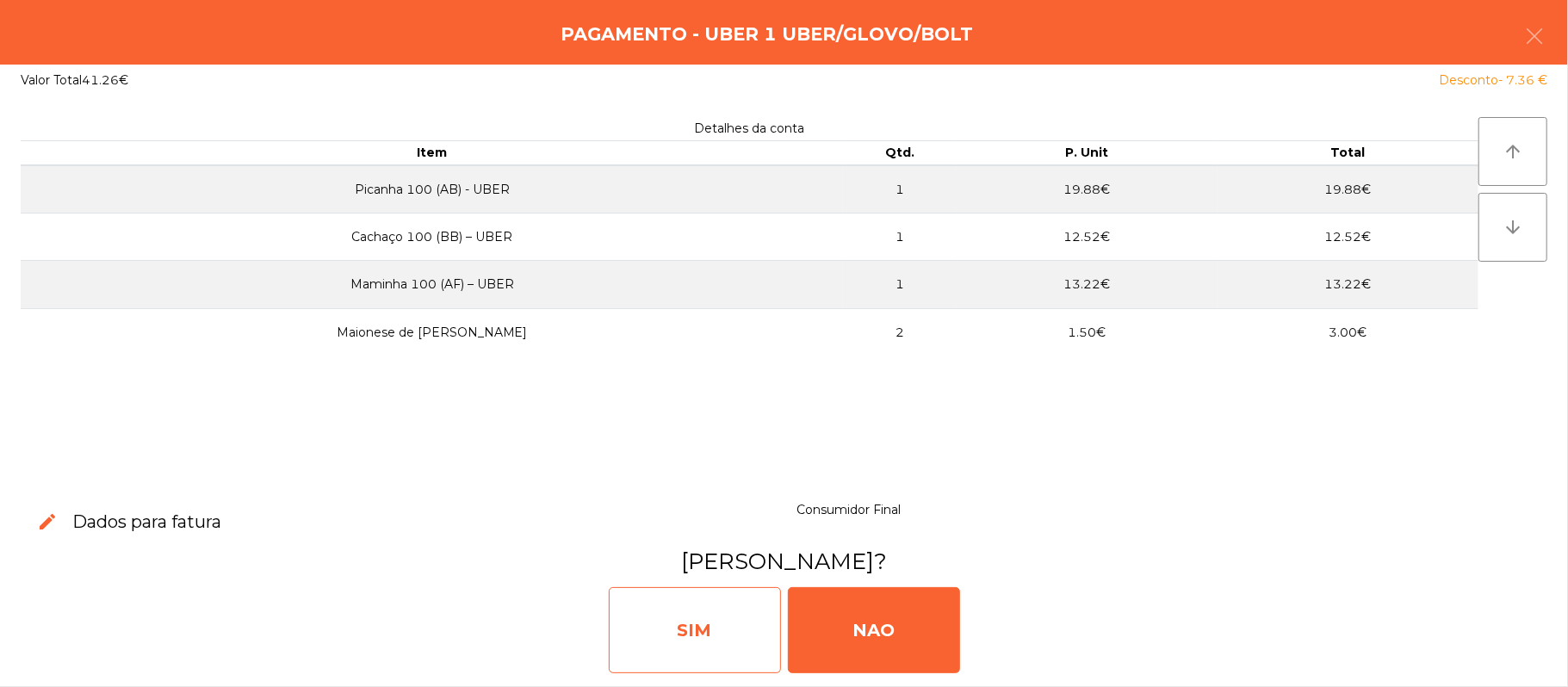
click at [700, 618] on div "SIM" at bounding box center [694, 630] width 173 height 86
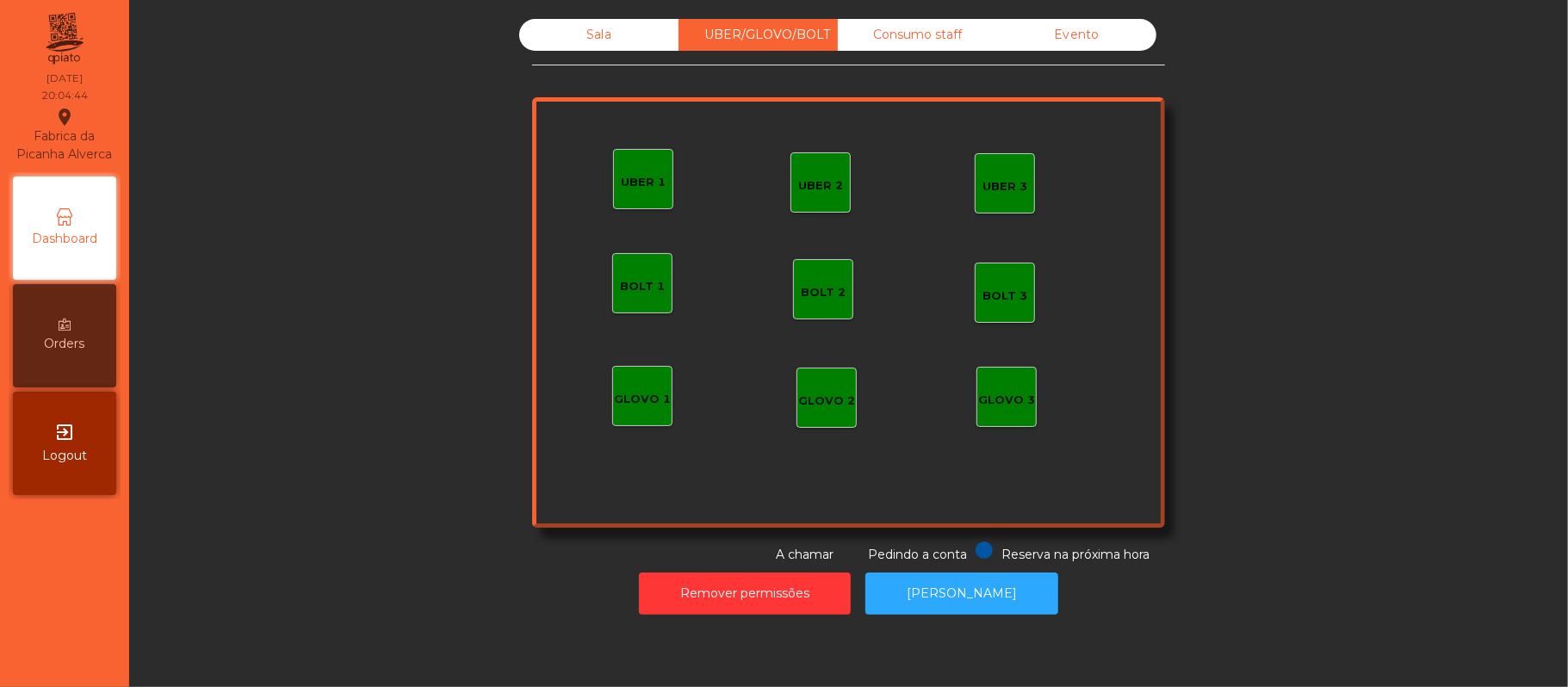
click at [623, 25] on div "Sala" at bounding box center [600, 34] width 160 height 32
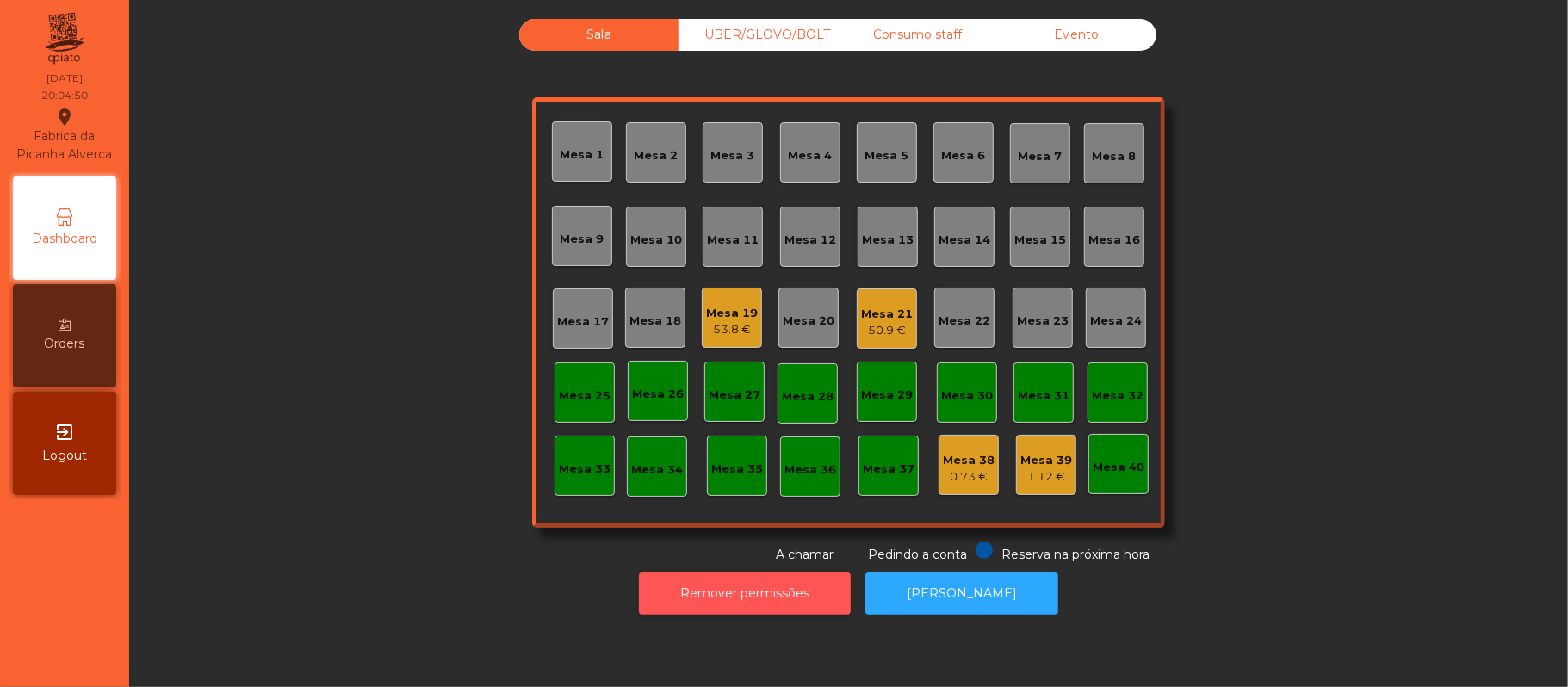
click at [784, 609] on button "Remover permissões" at bounding box center [745, 593] width 212 height 42
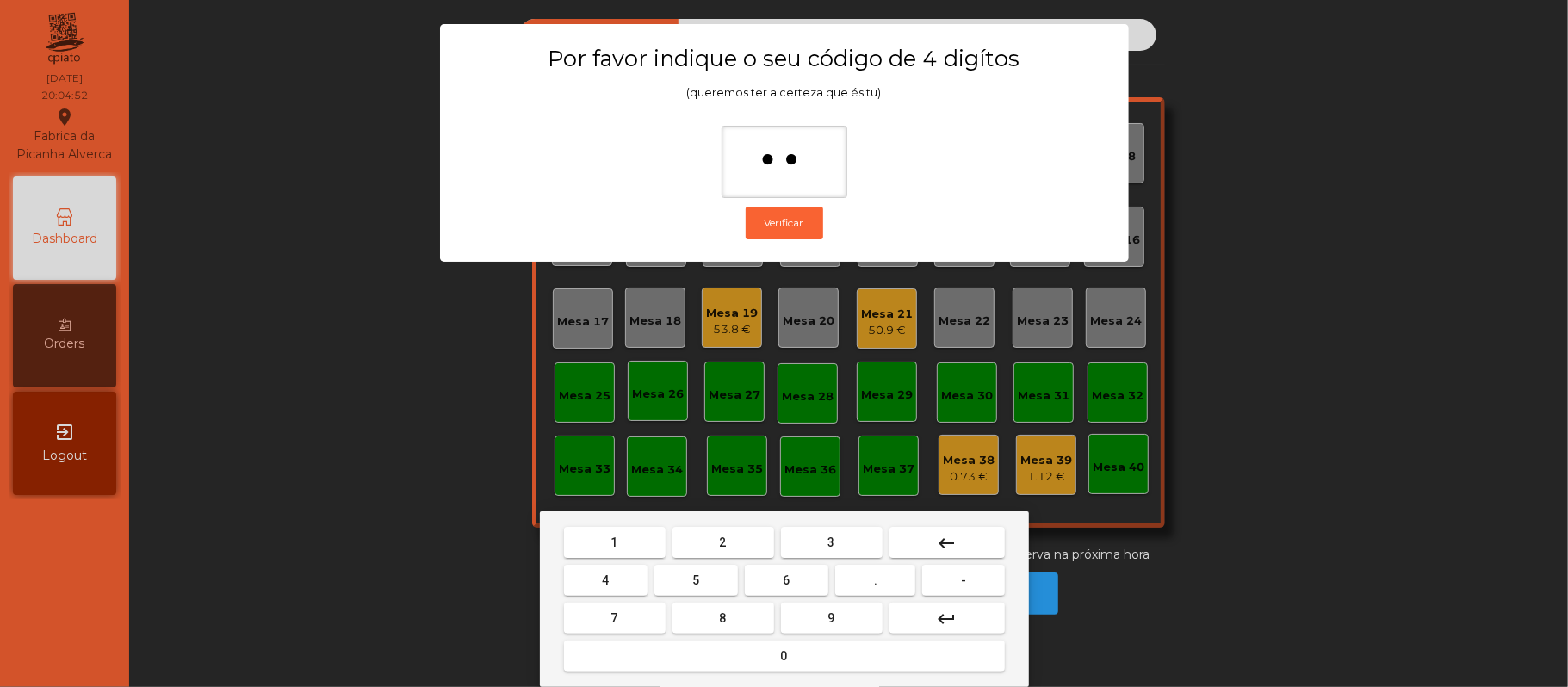
type input "***"
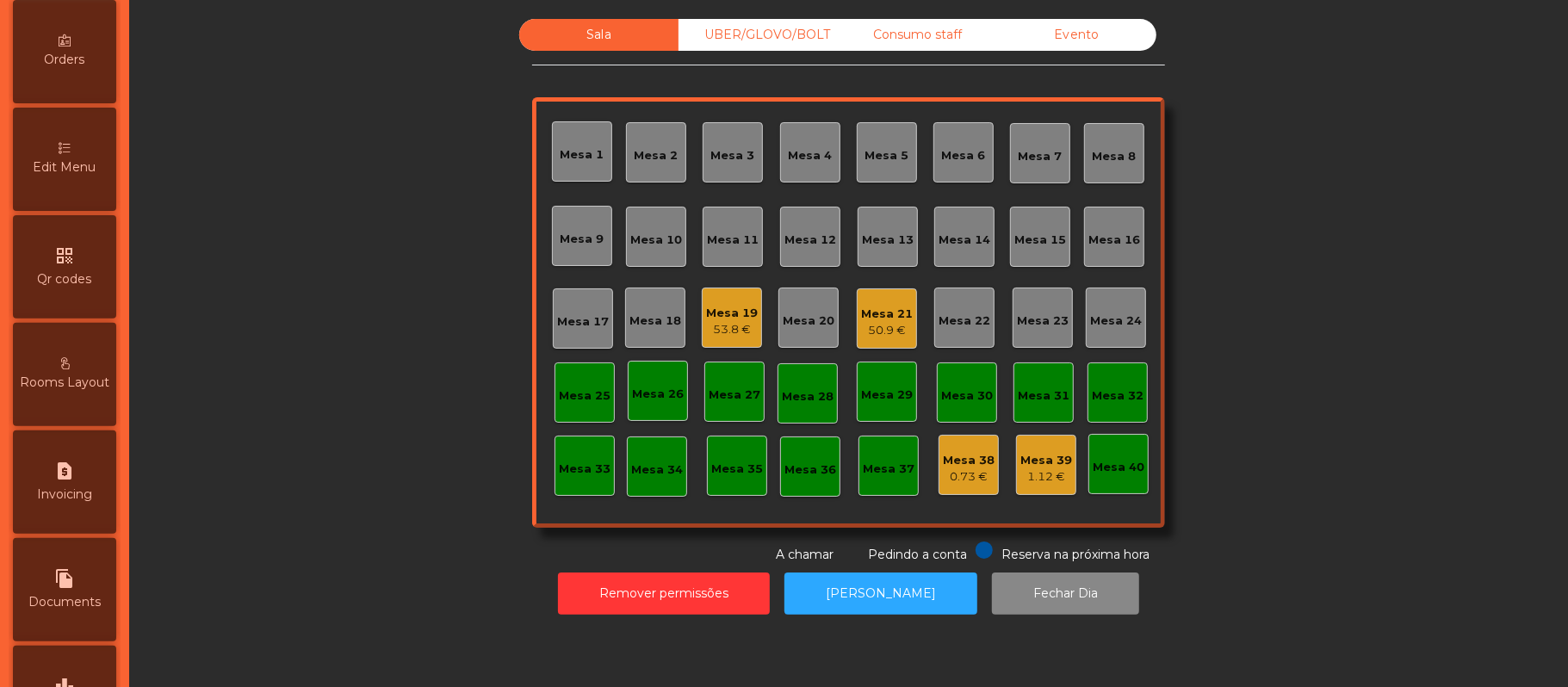
click at [94, 176] on span "Edit Menu" at bounding box center [65, 168] width 63 height 18
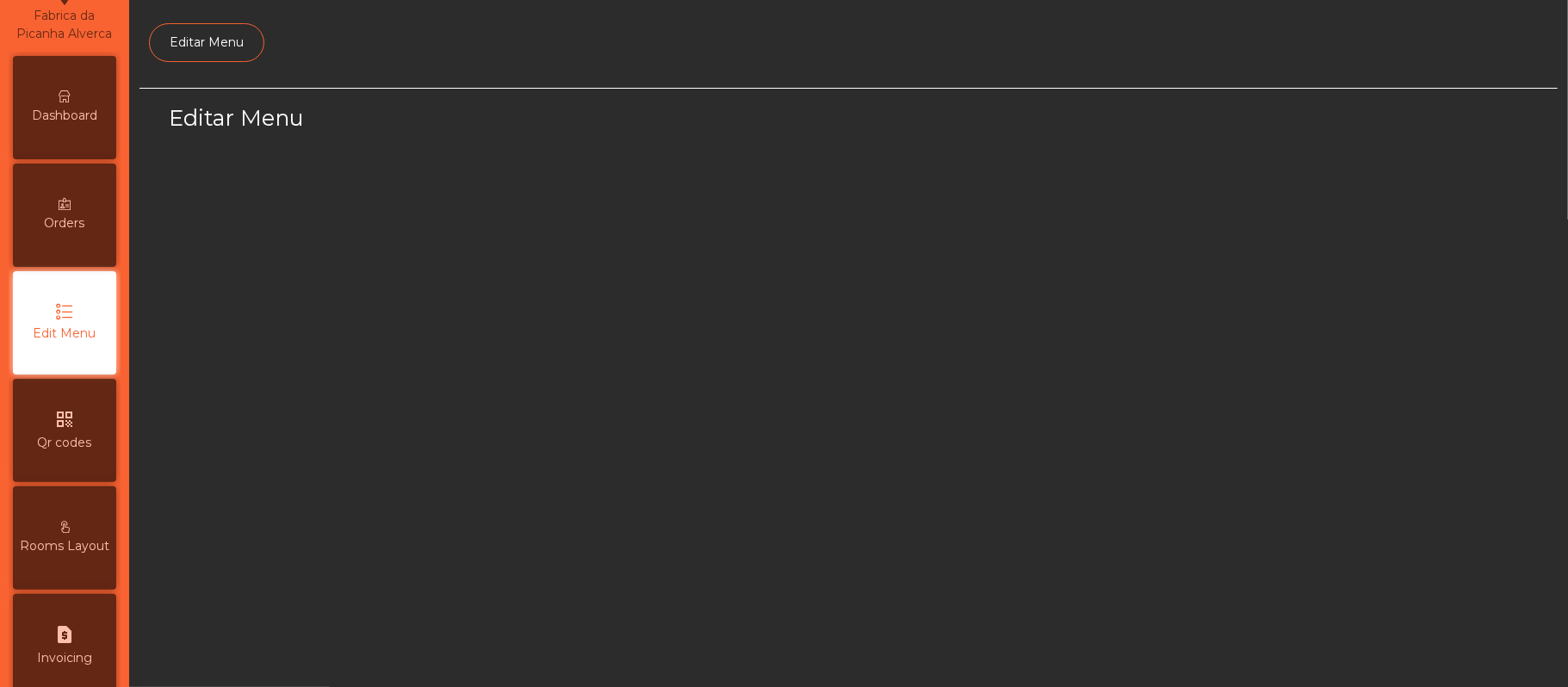
select select "*"
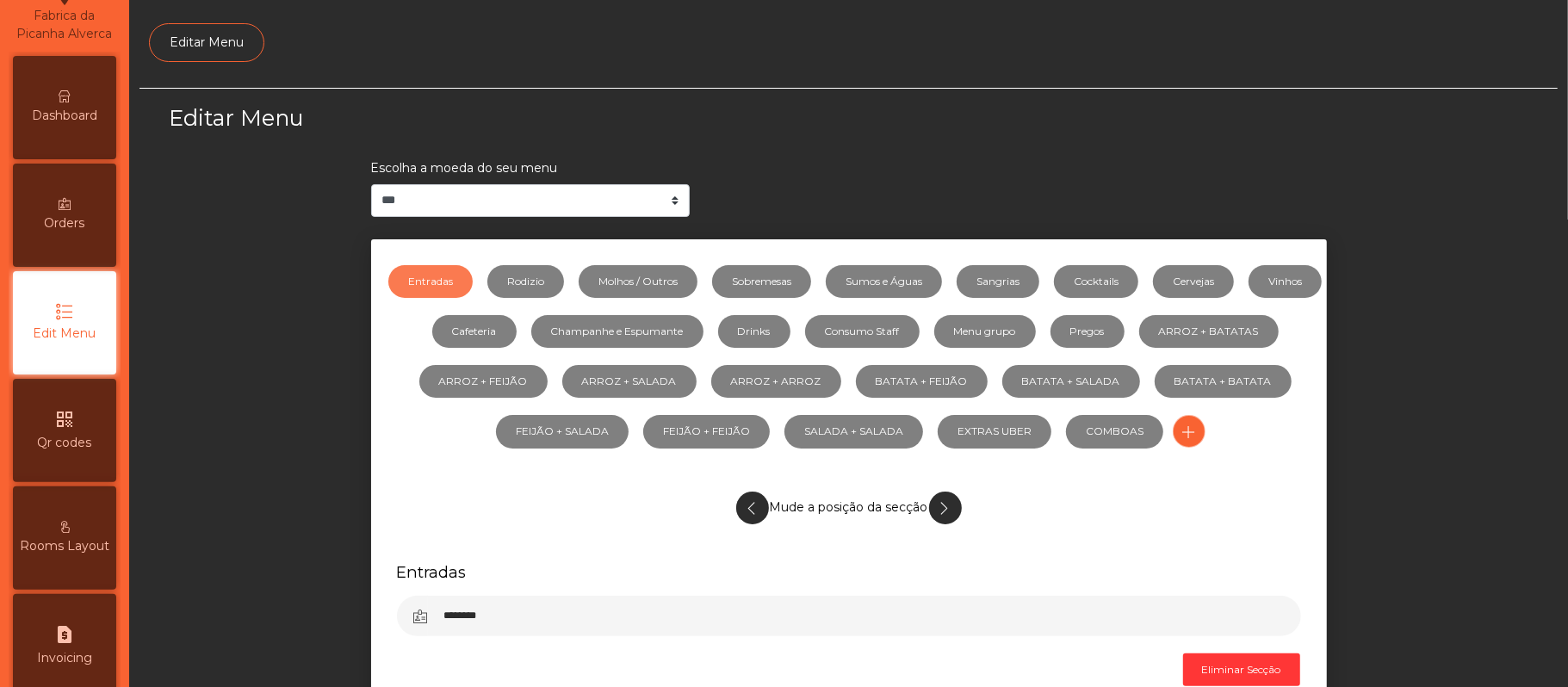
scroll to position [118, 0]
click at [942, 284] on link "Sumos e Águas" at bounding box center [884, 281] width 116 height 33
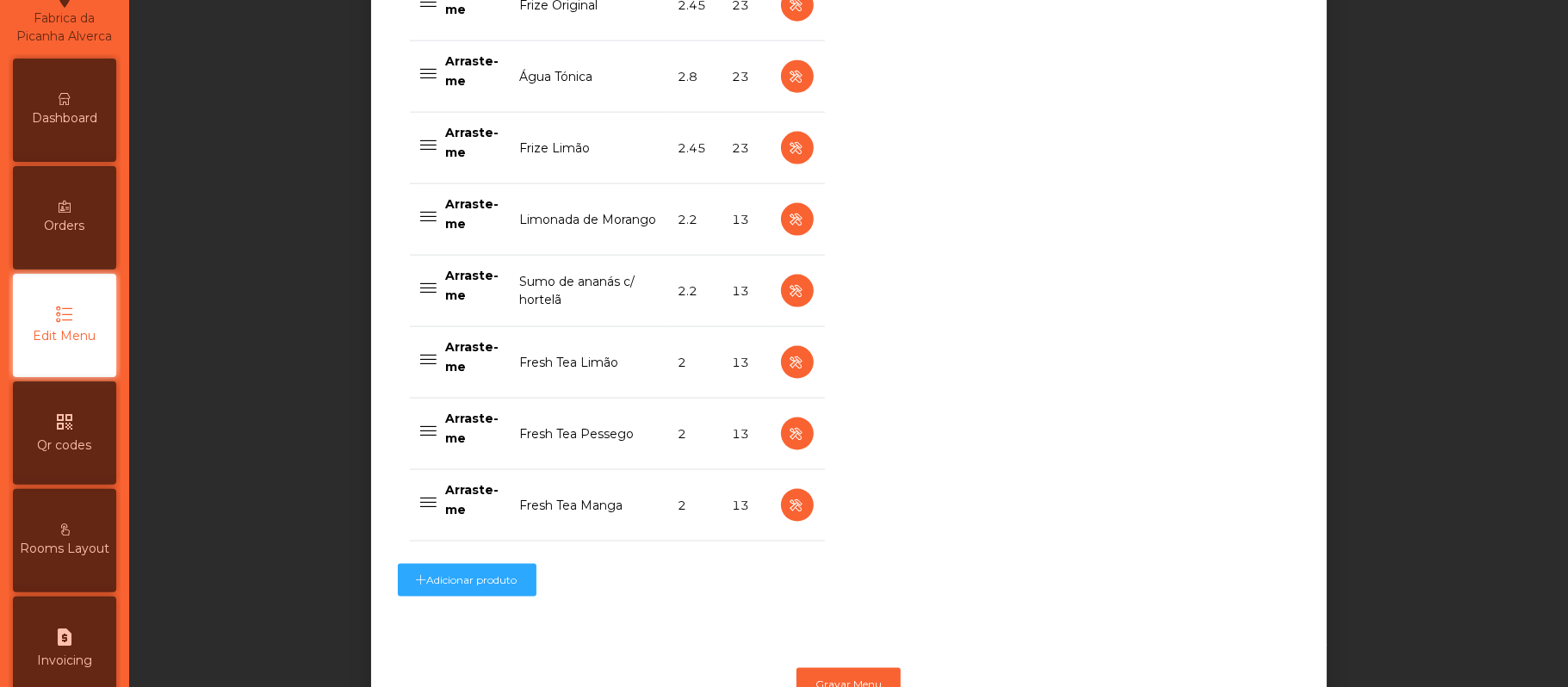
scroll to position [1663, 0]
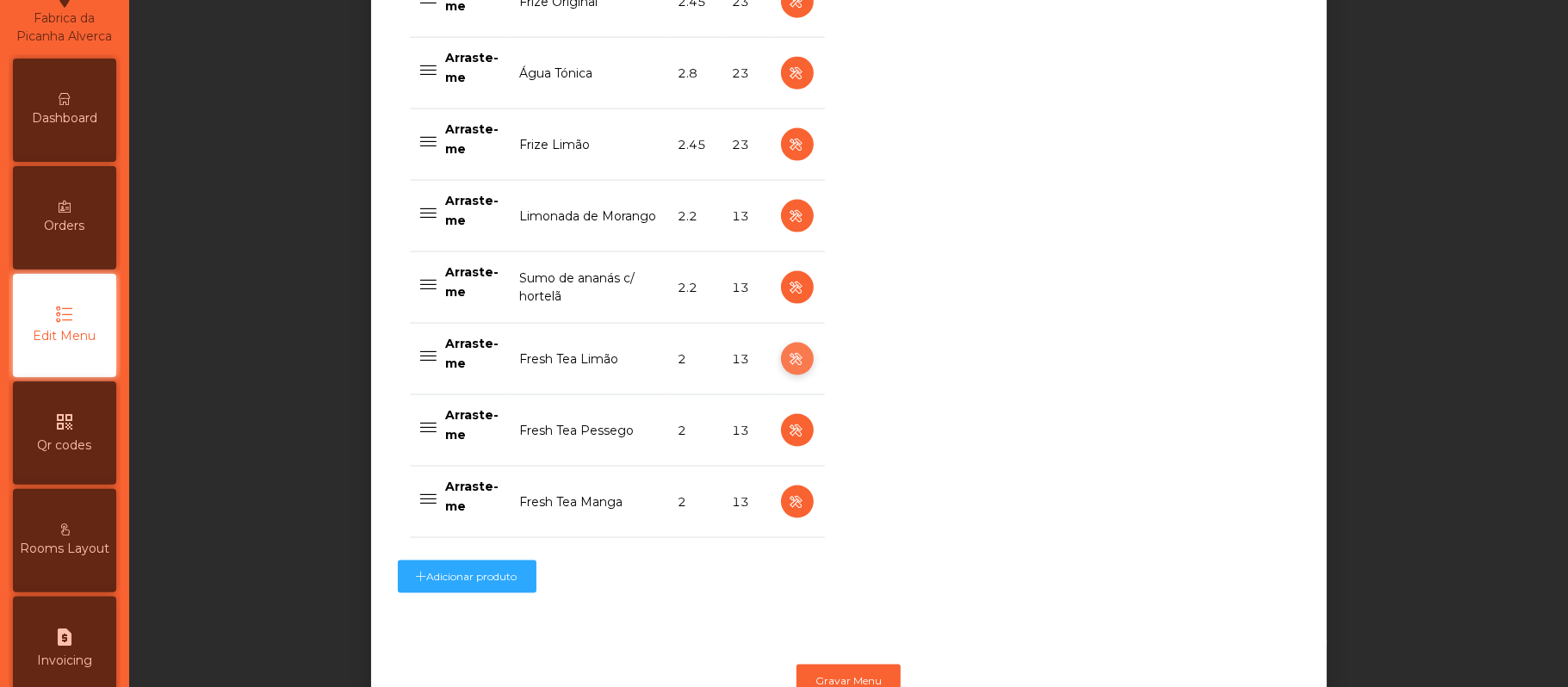
click at [787, 371] on icon "button" at bounding box center [797, 360] width 20 height 22
select select "***"
select select "**"
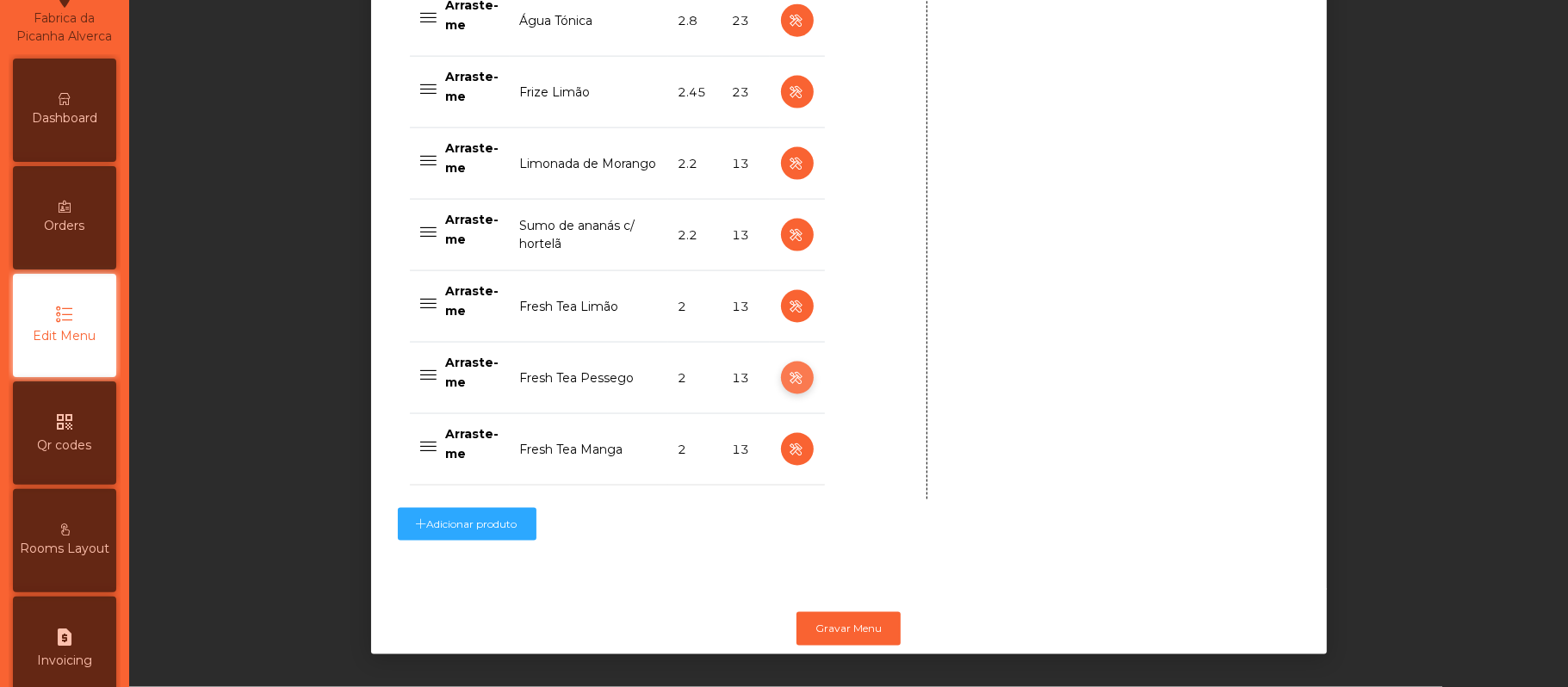
click at [787, 368] on icon "button" at bounding box center [797, 378] width 20 height 22
type input "**********"
select select "***"
select select "**"
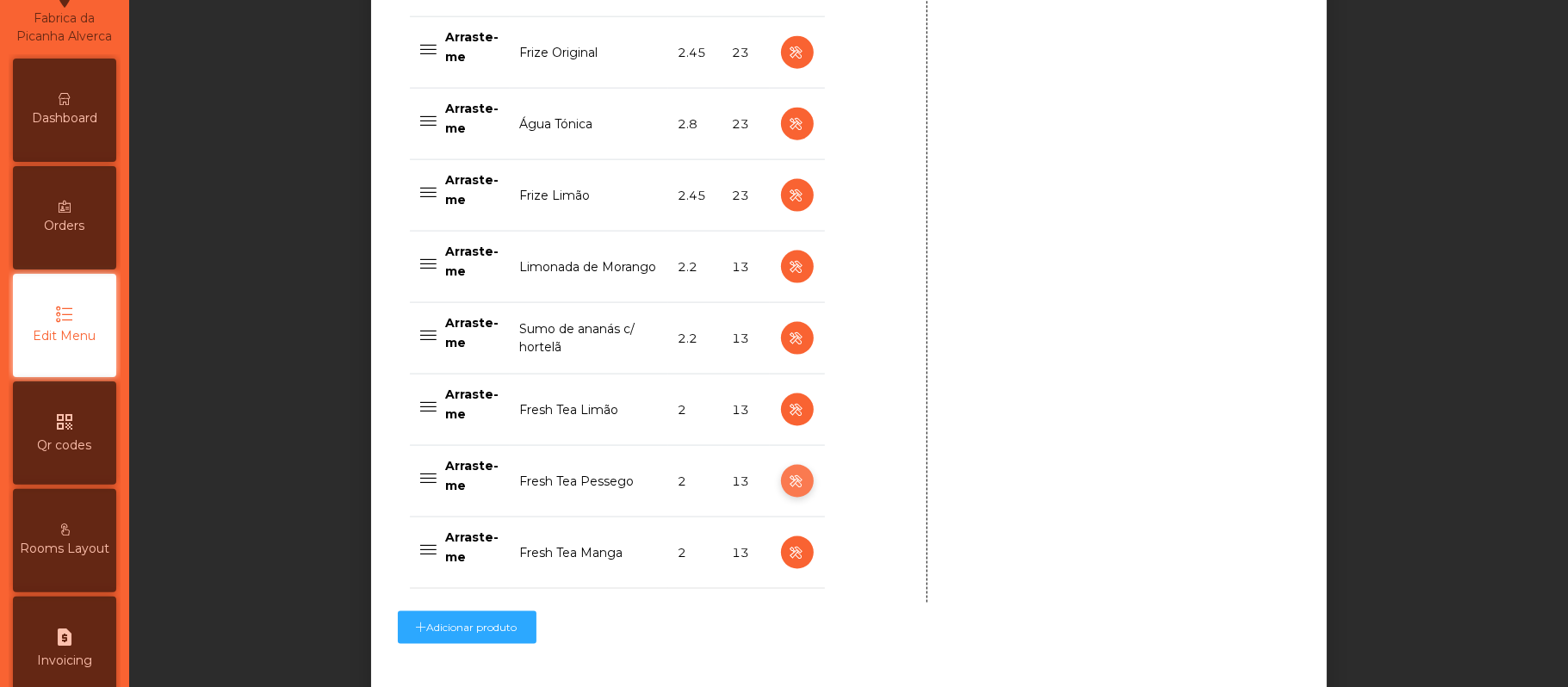
scroll to position [1616, 0]
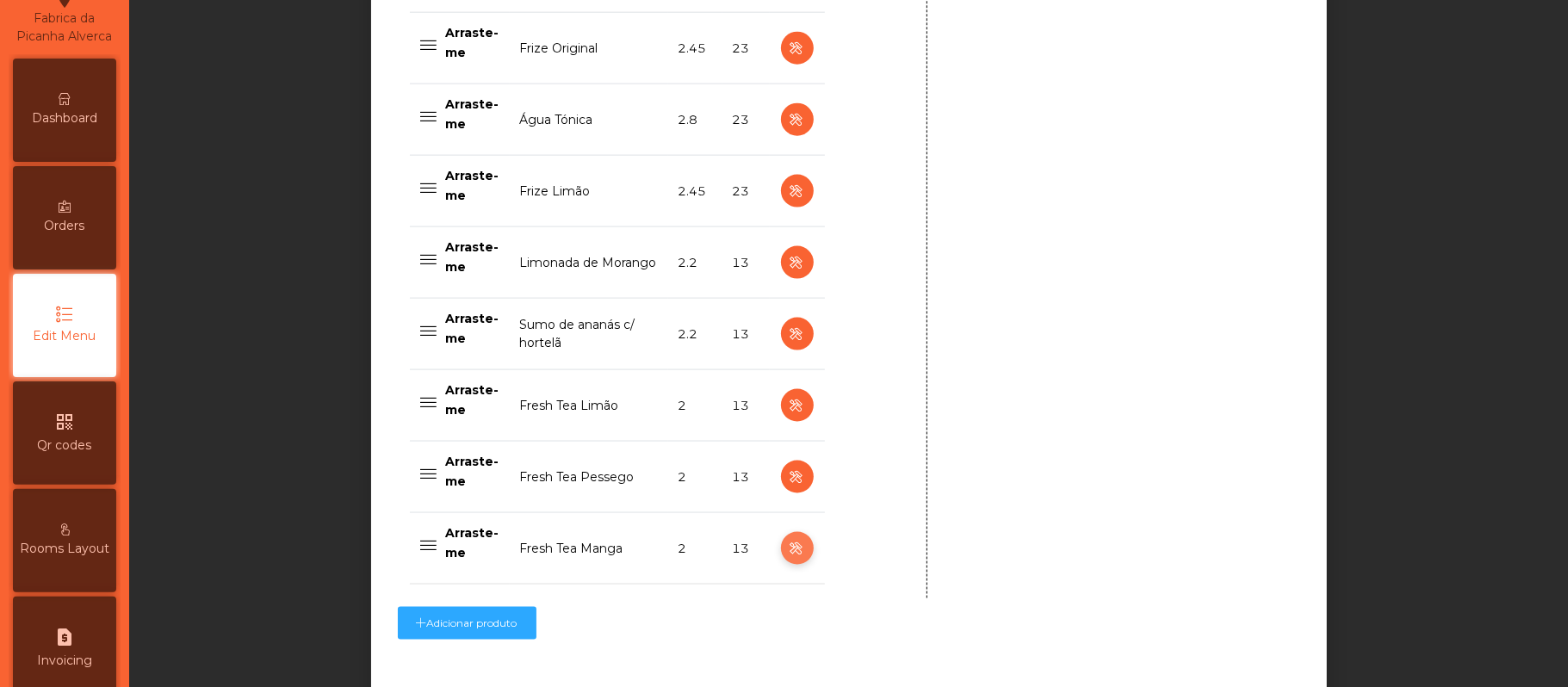
click at [787, 555] on icon "button" at bounding box center [797, 549] width 20 height 22
type input "**********"
select select "***"
select select "**"
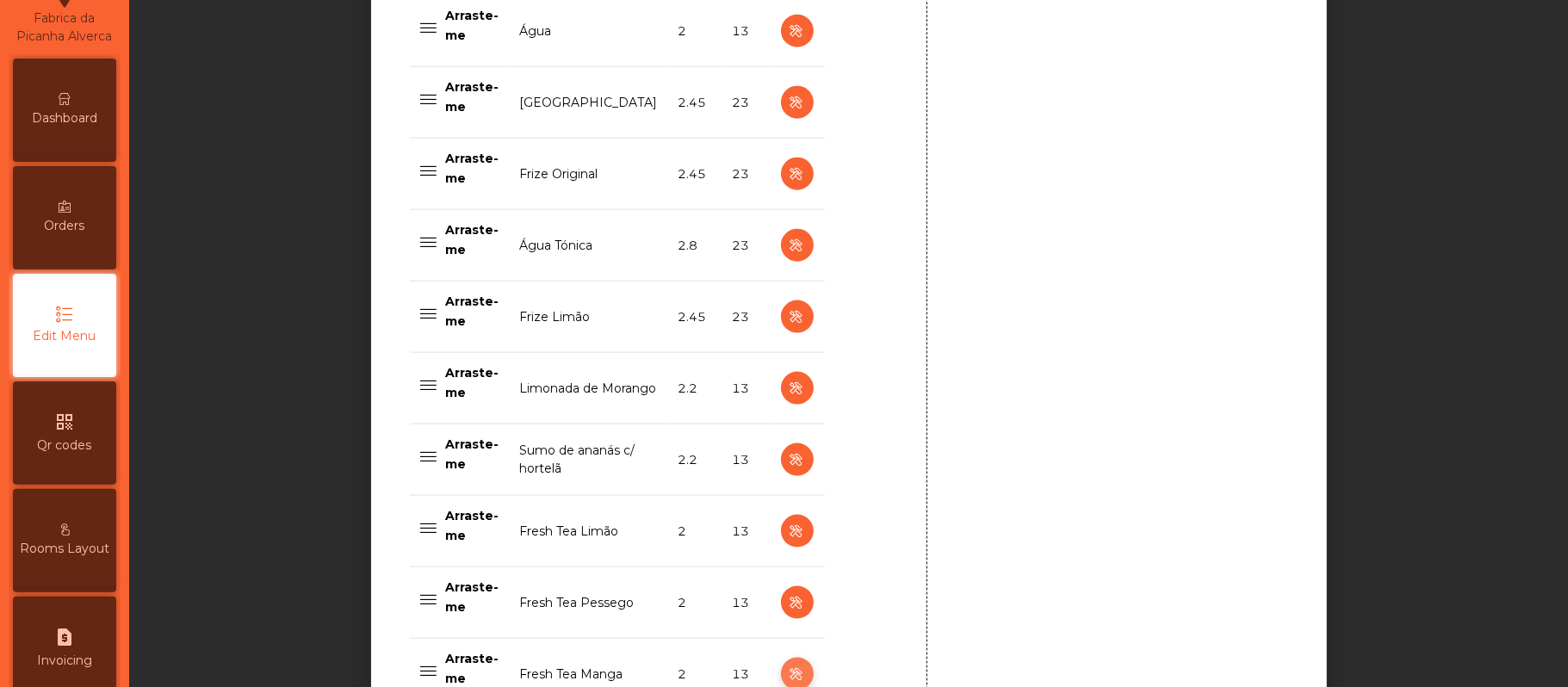
scroll to position [1741, 0]
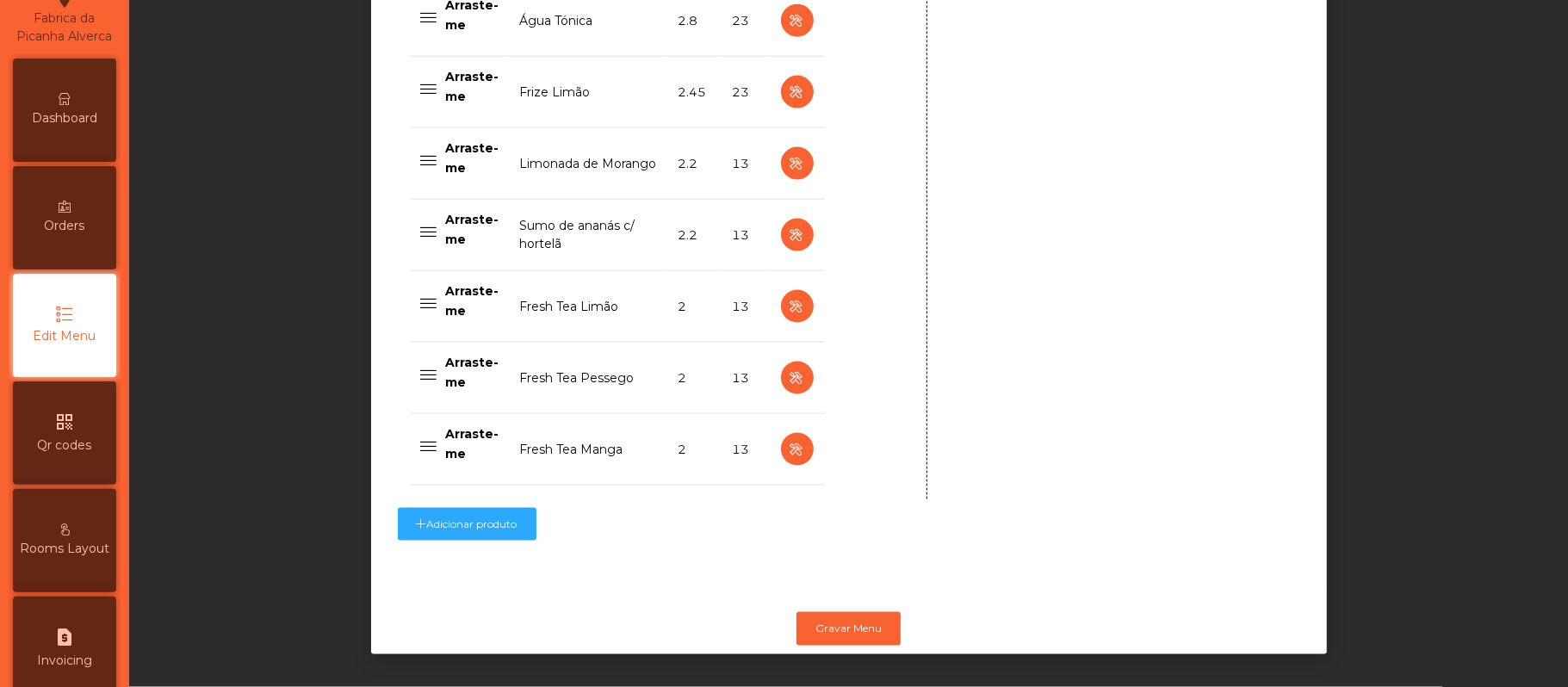
click at [99, 106] on div "Dashboard" at bounding box center [64, 109] width 104 height 103
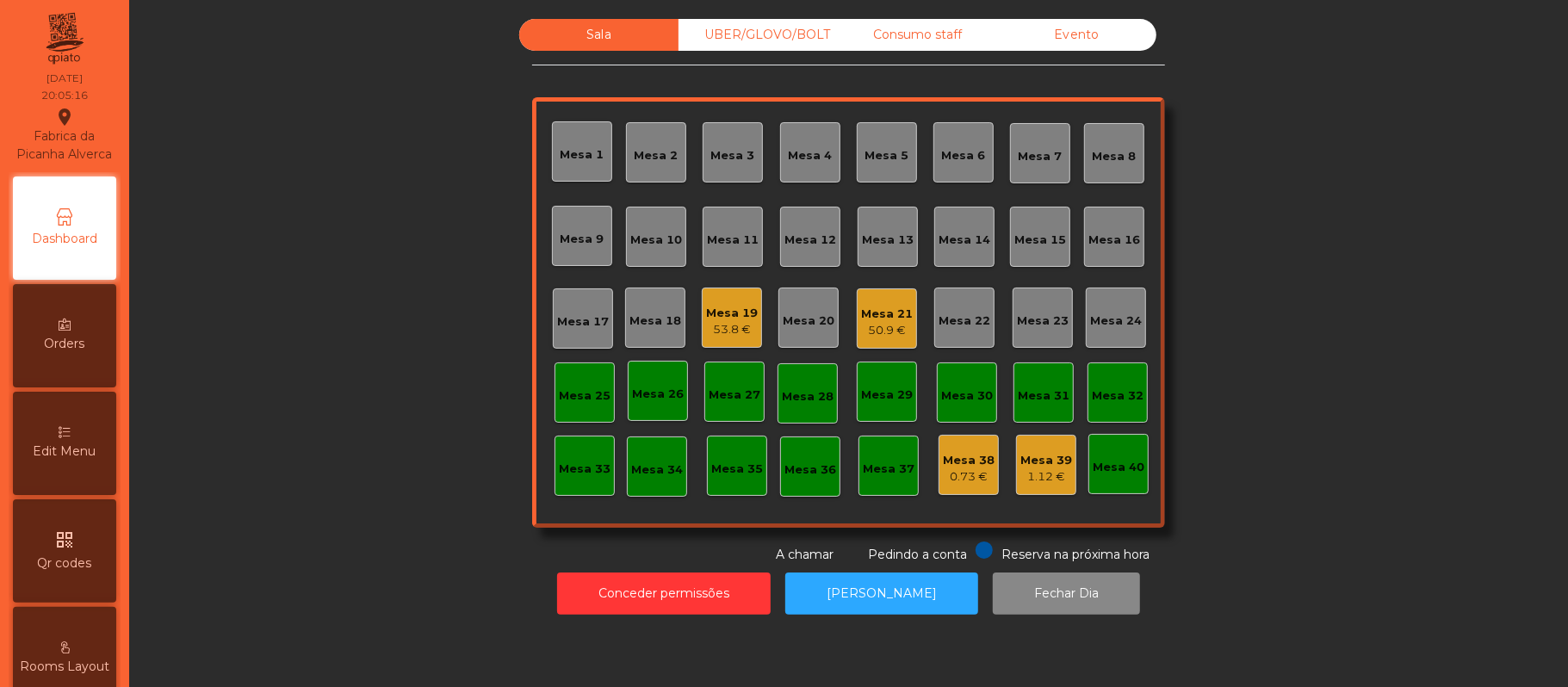
click at [745, 29] on div "UBER/GLOVO/BOLT" at bounding box center [758, 34] width 160 height 32
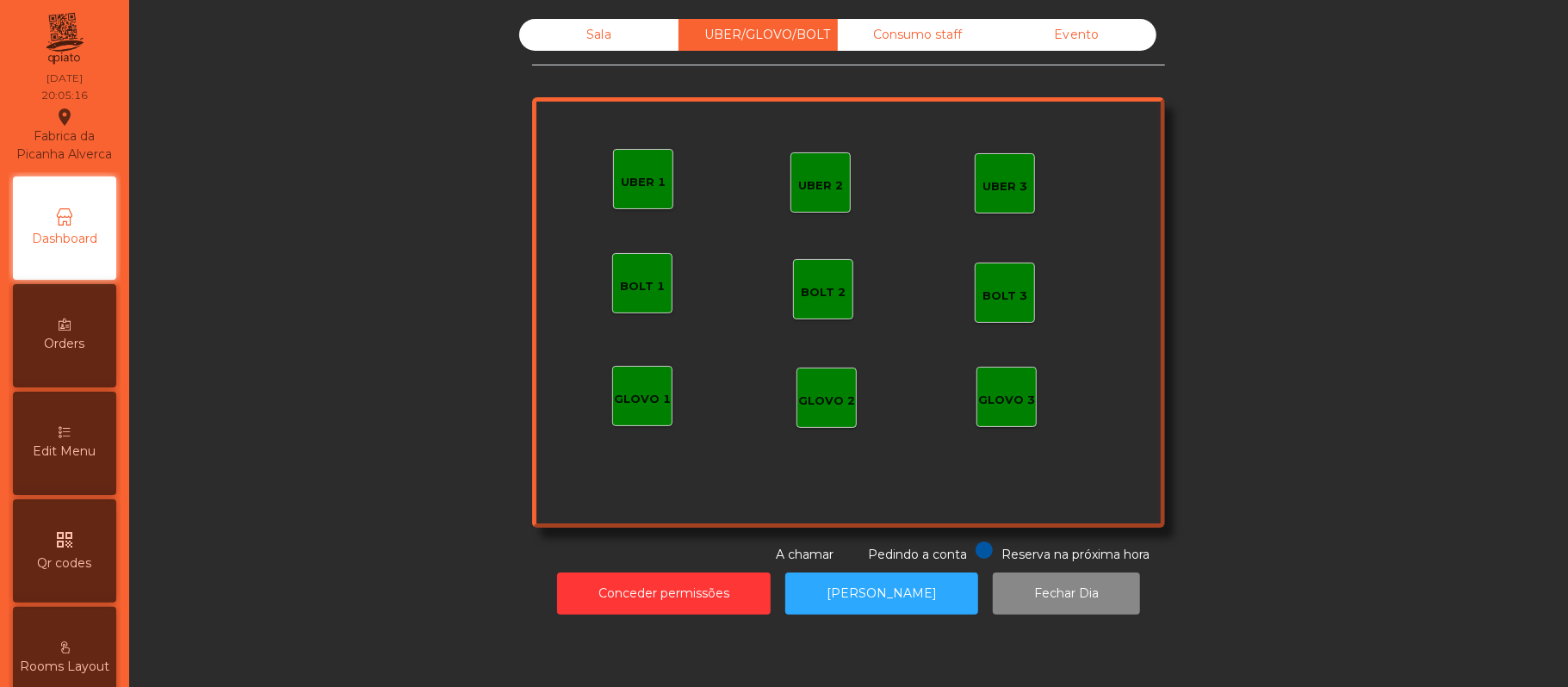
click at [918, 33] on div "Consumo staff" at bounding box center [918, 34] width 160 height 32
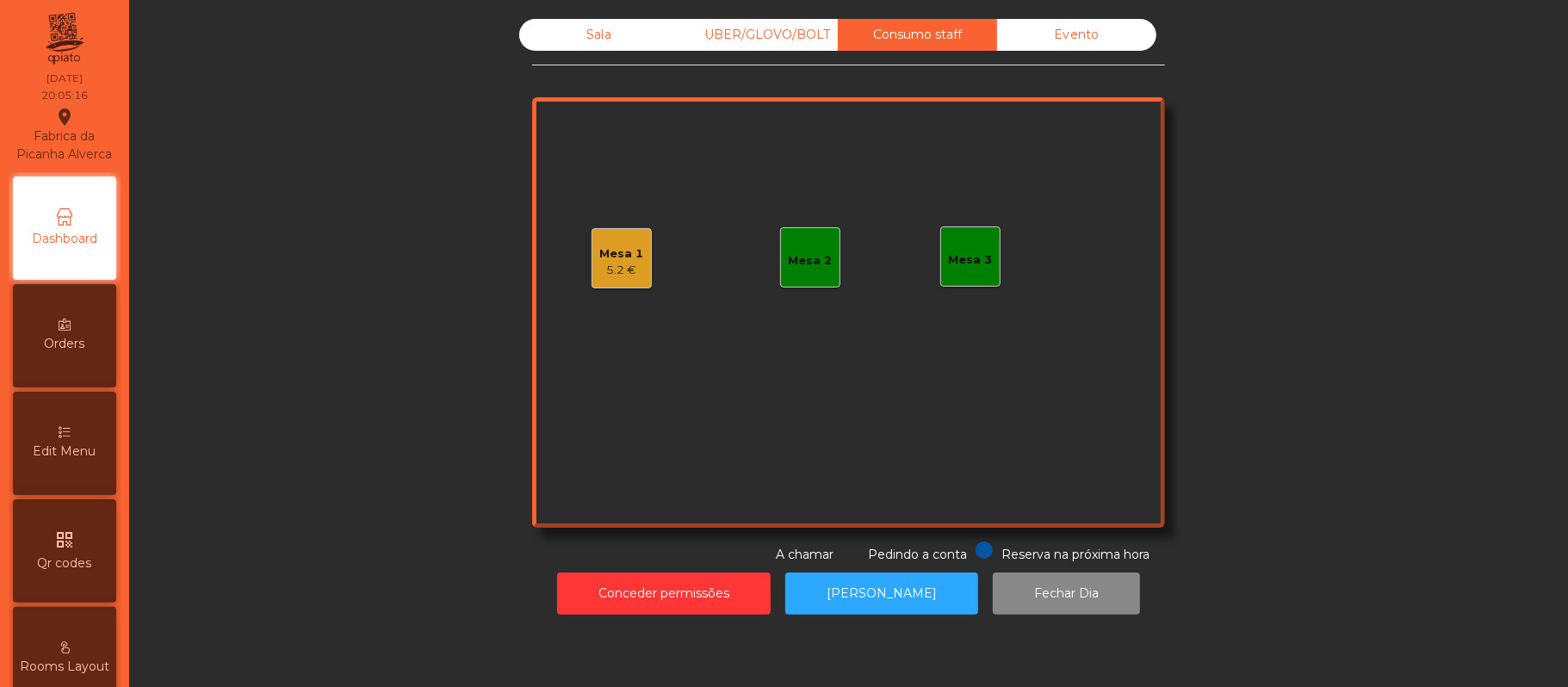
click at [1086, 31] on div "Evento" at bounding box center [1077, 34] width 160 height 32
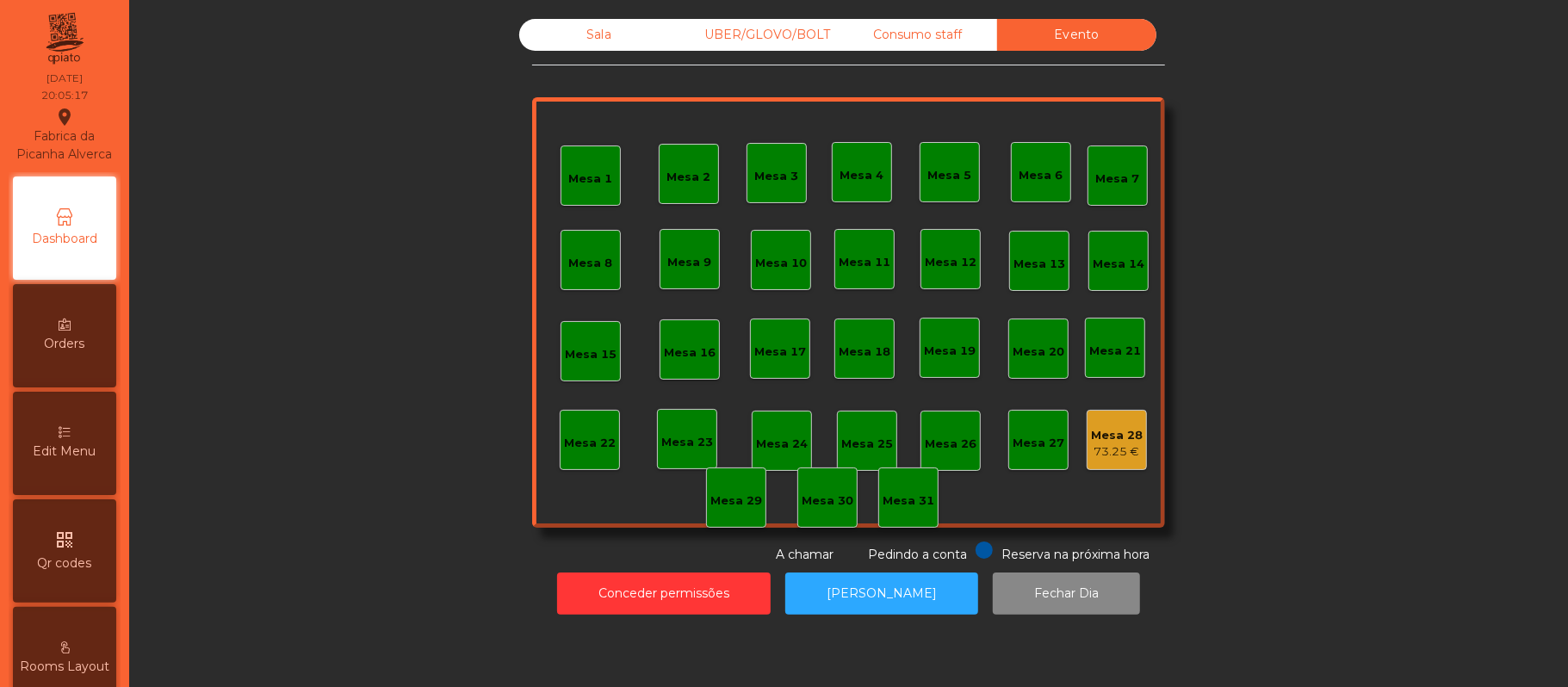
click at [756, 26] on div "UBER/GLOVO/BOLT" at bounding box center [758, 34] width 160 height 32
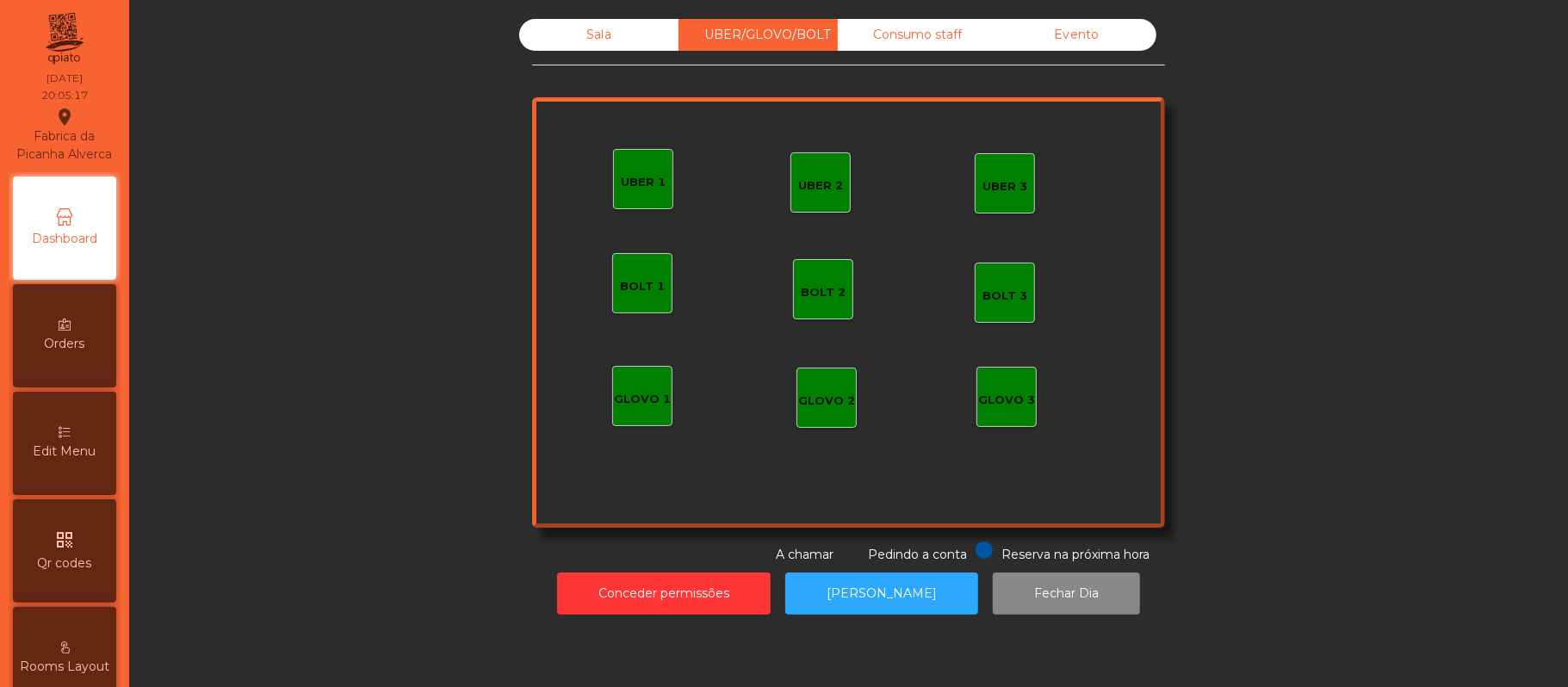
click at [554, 35] on div "Sala" at bounding box center [600, 34] width 160 height 32
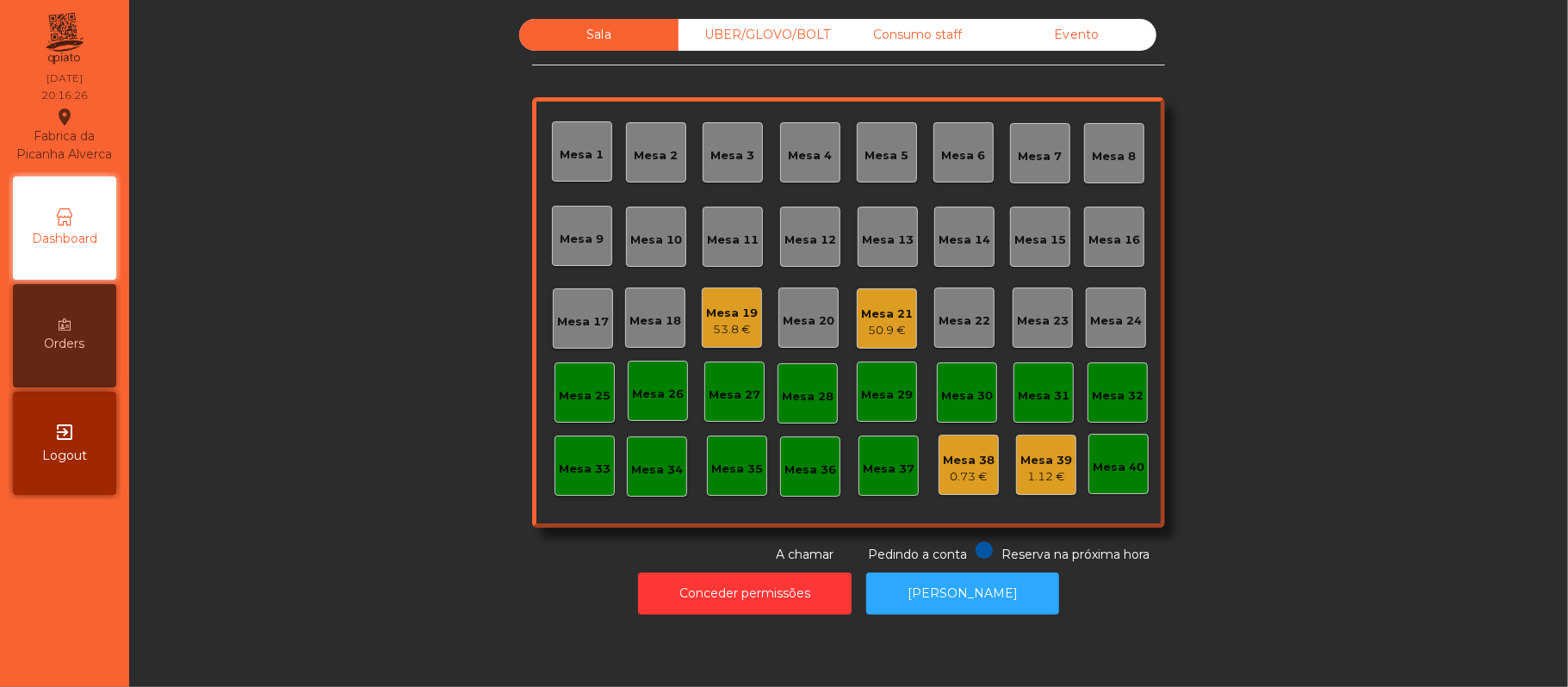
click at [935, 39] on div "Consumo staff" at bounding box center [918, 34] width 160 height 32
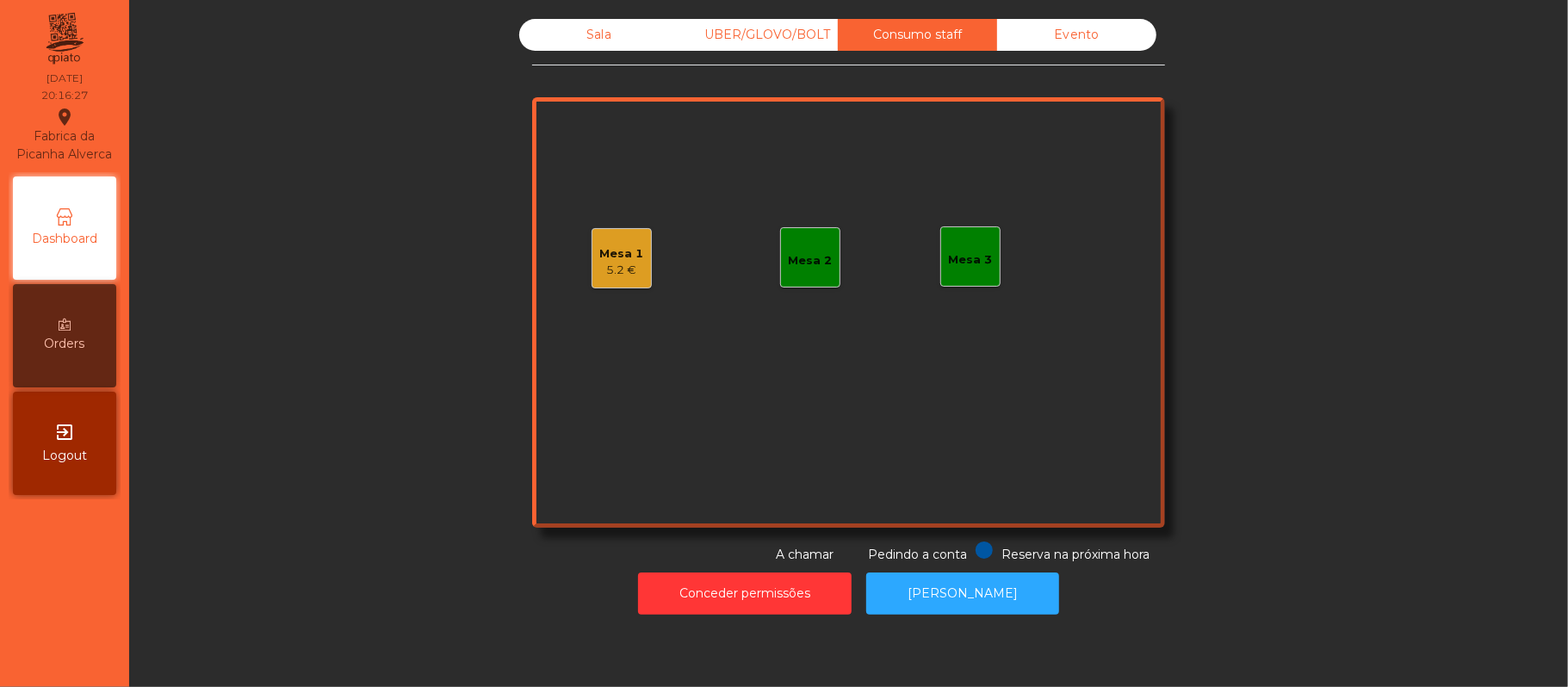
click at [628, 277] on div "5.2 €" at bounding box center [622, 269] width 44 height 17
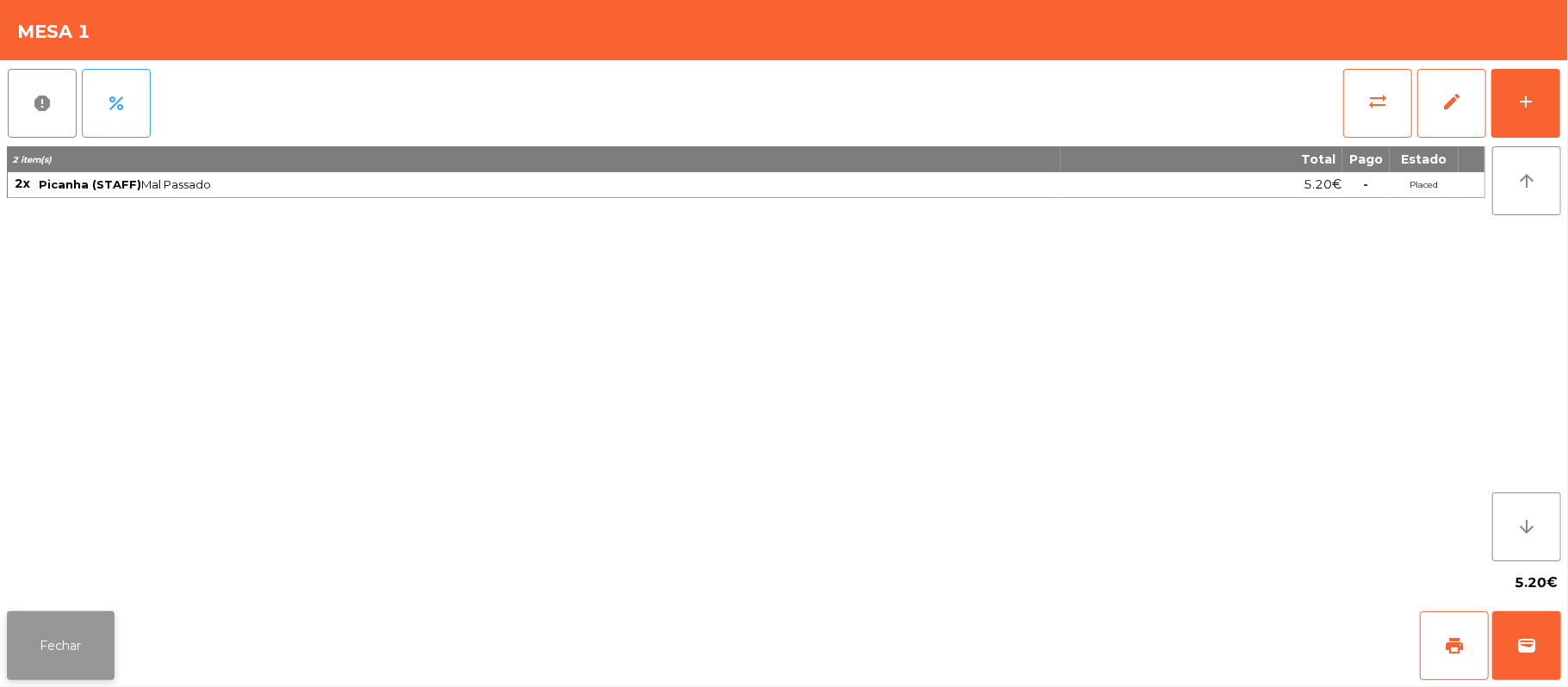
click at [113, 655] on button "Fechar" at bounding box center [60, 646] width 107 height 69
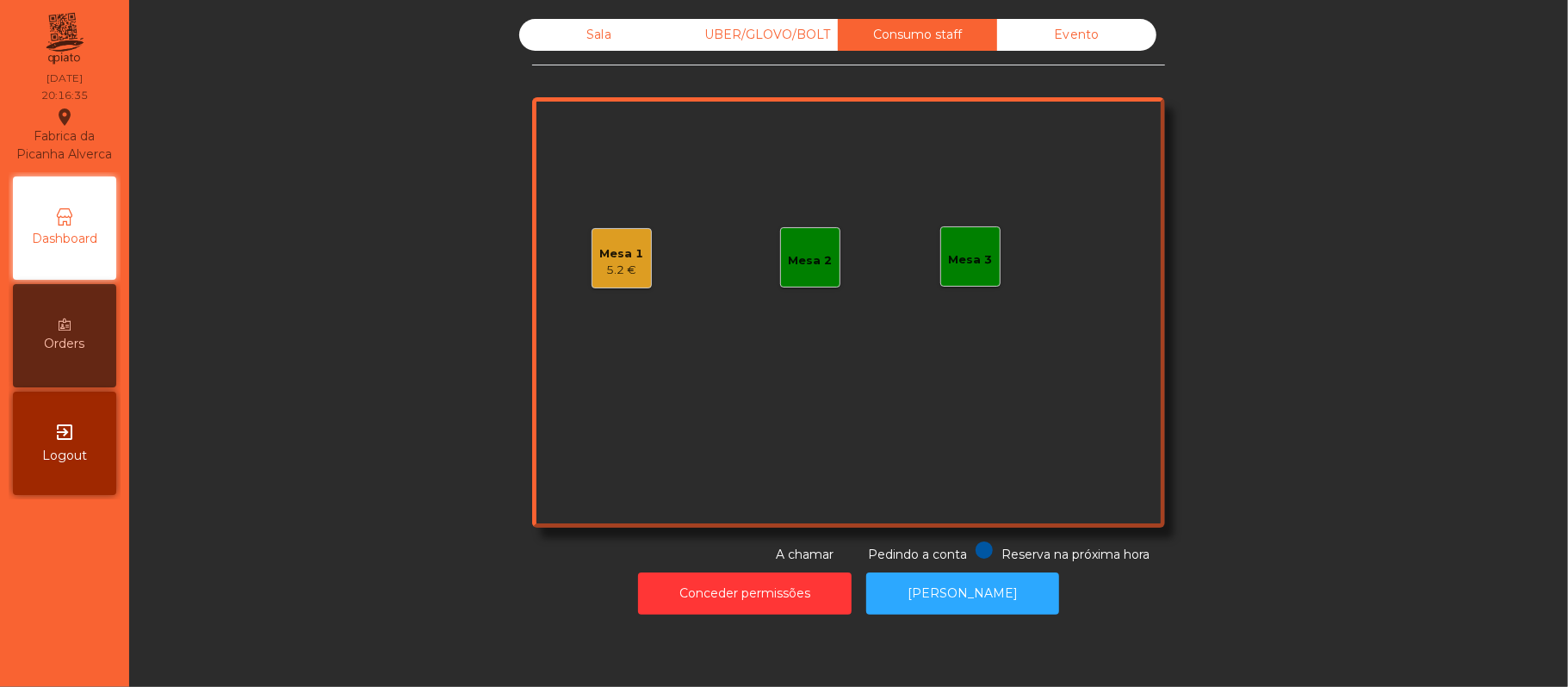
click at [789, 259] on div "Mesa 2" at bounding box center [811, 260] width 44 height 17
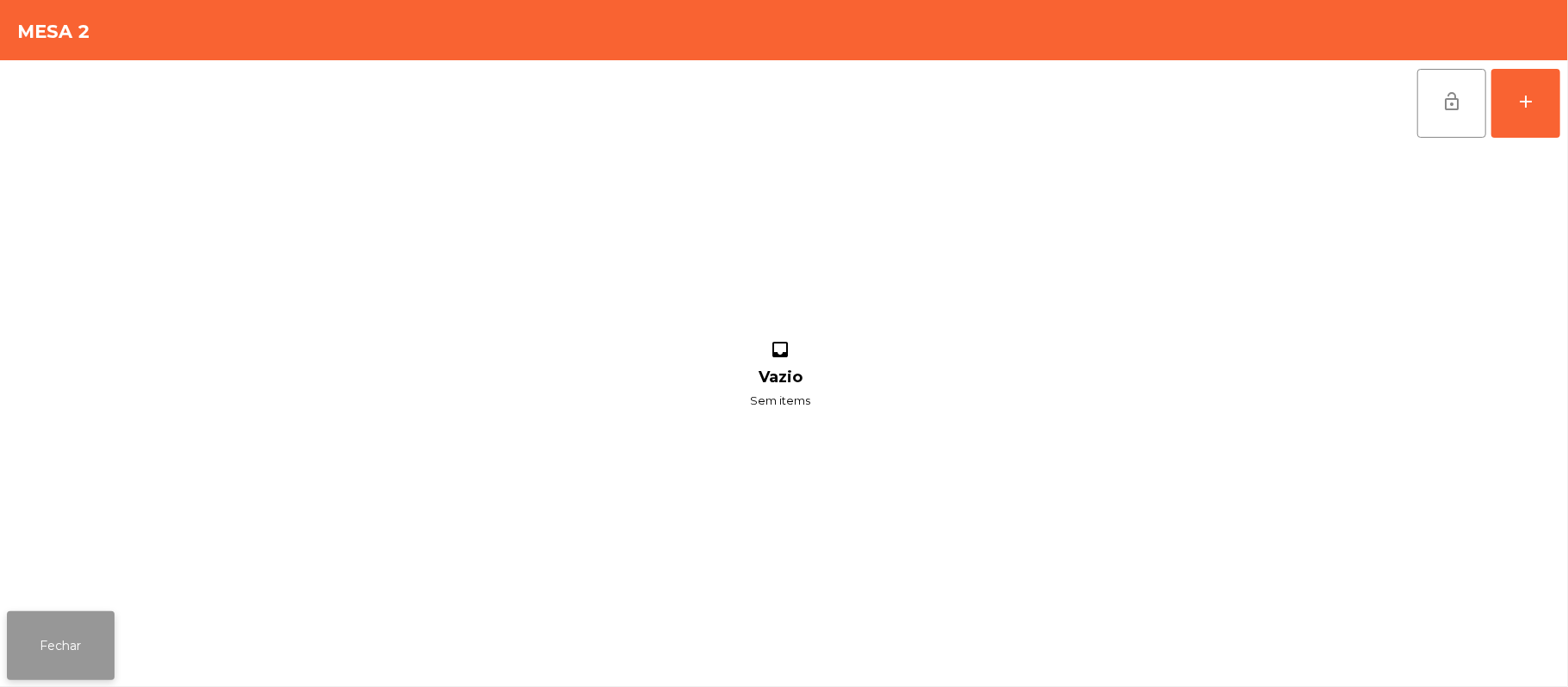
click at [94, 628] on button "Fechar" at bounding box center [60, 646] width 107 height 69
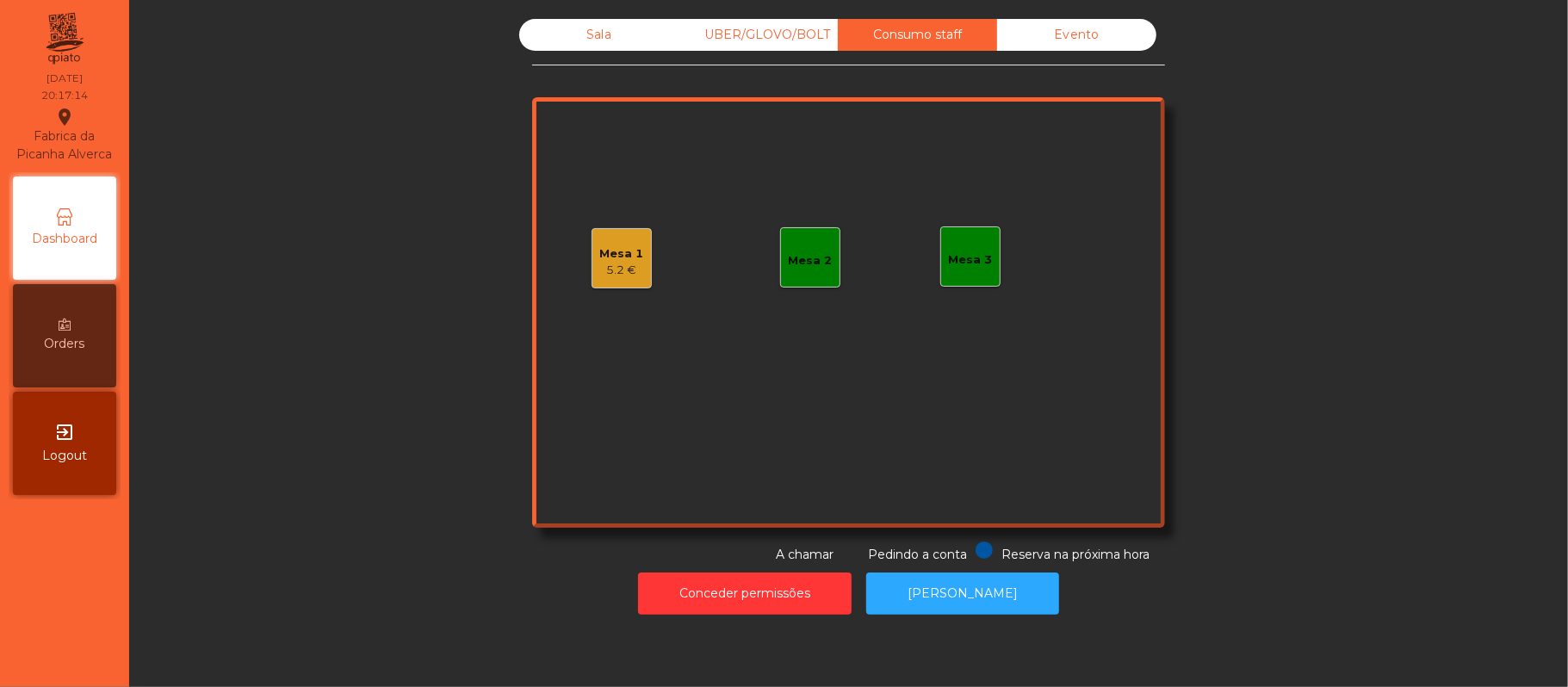
click at [565, 43] on div "Sala" at bounding box center [600, 34] width 160 height 32
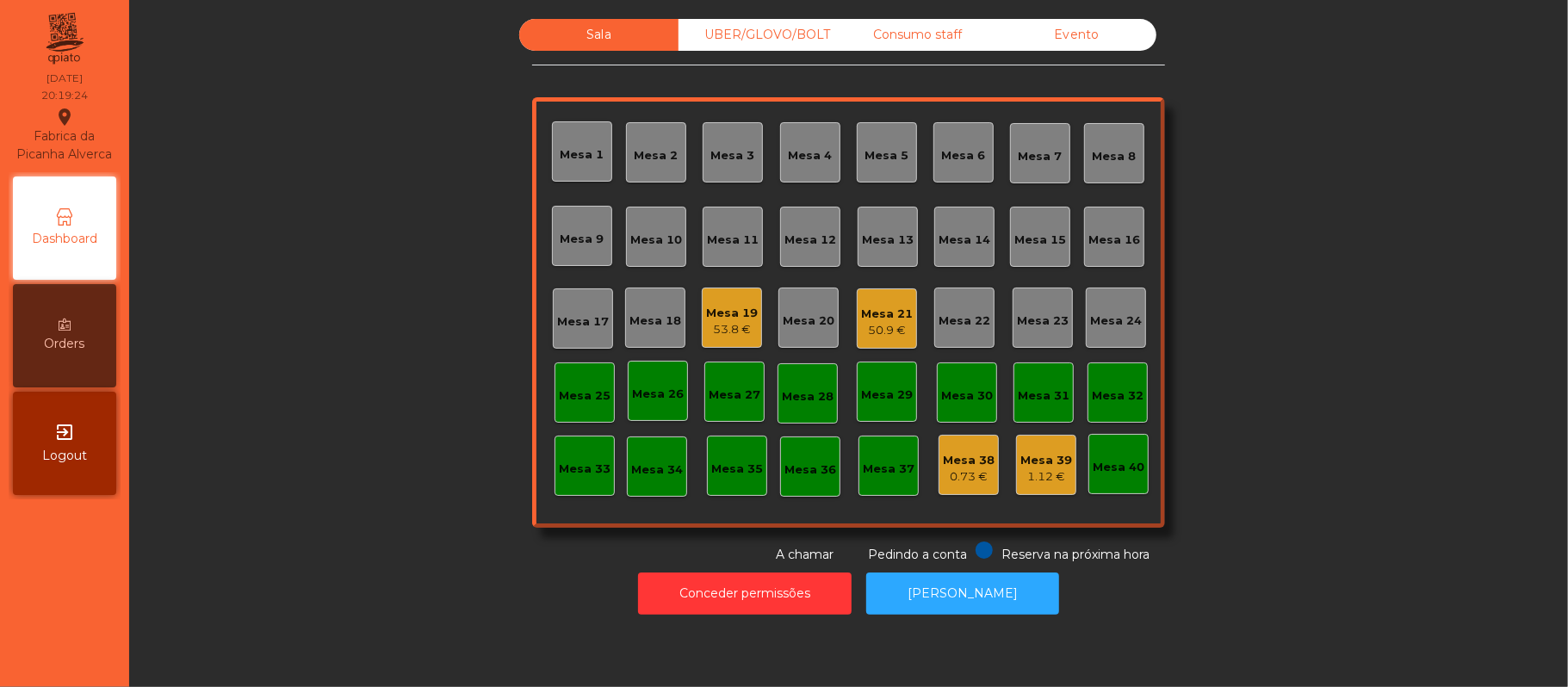
click at [928, 45] on div "Consumo staff" at bounding box center [918, 34] width 160 height 32
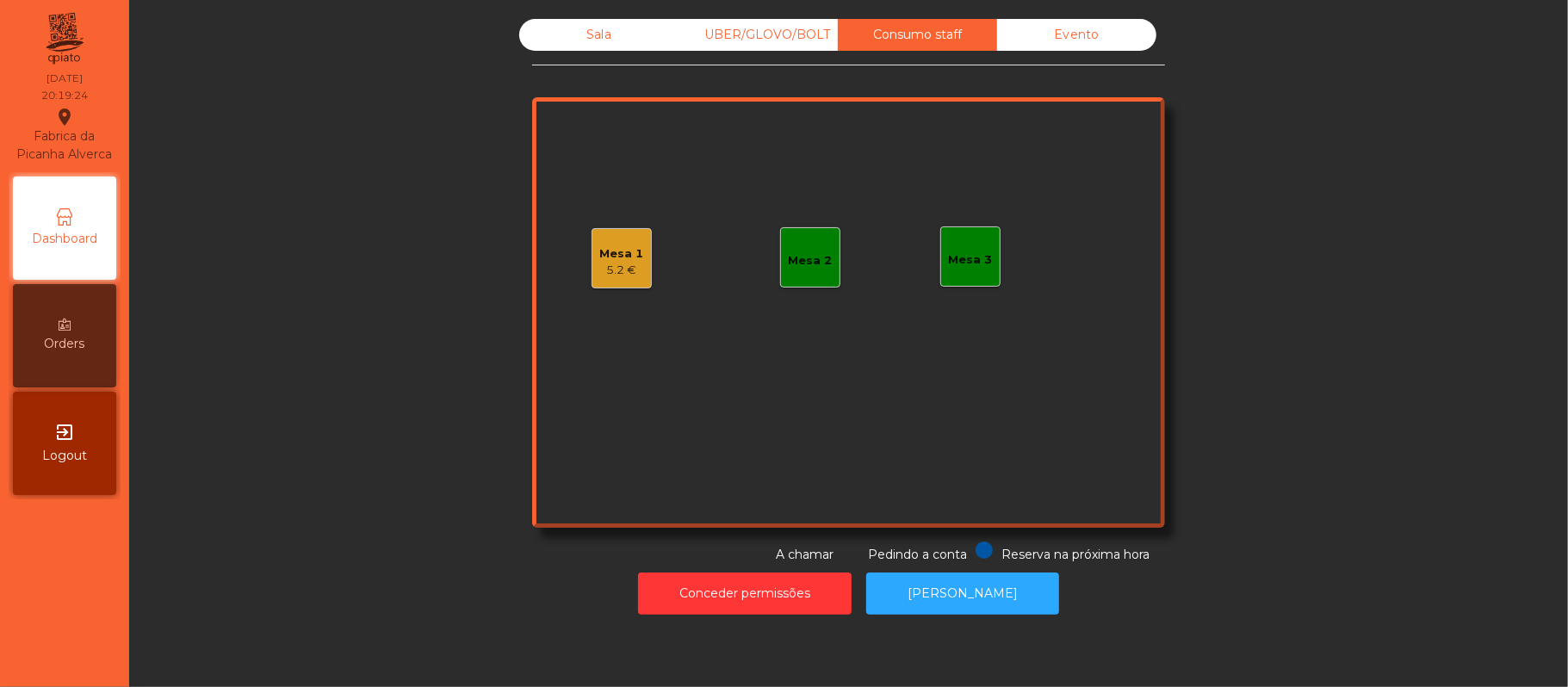
click at [811, 256] on div "Mesa 2" at bounding box center [811, 260] width 44 height 17
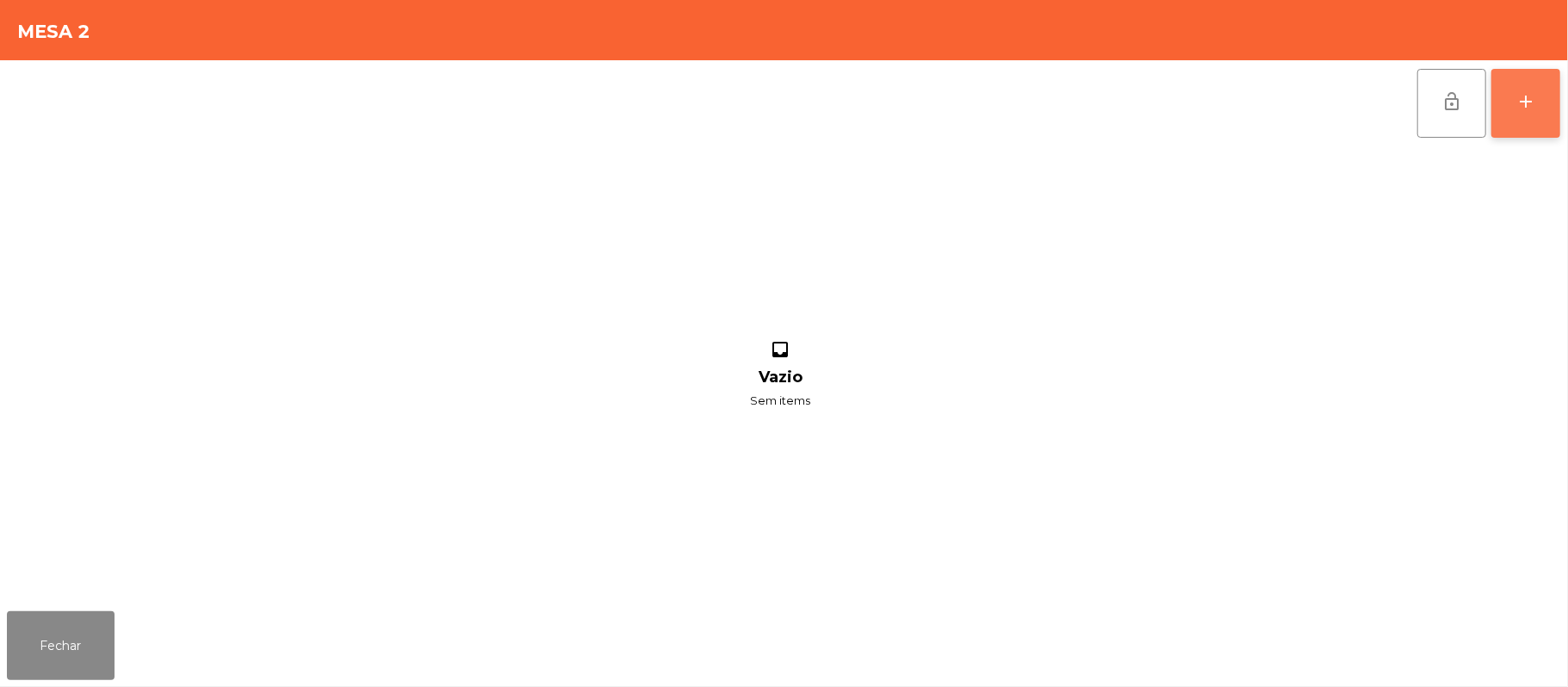
click at [1538, 91] on button "add" at bounding box center [1527, 103] width 69 height 69
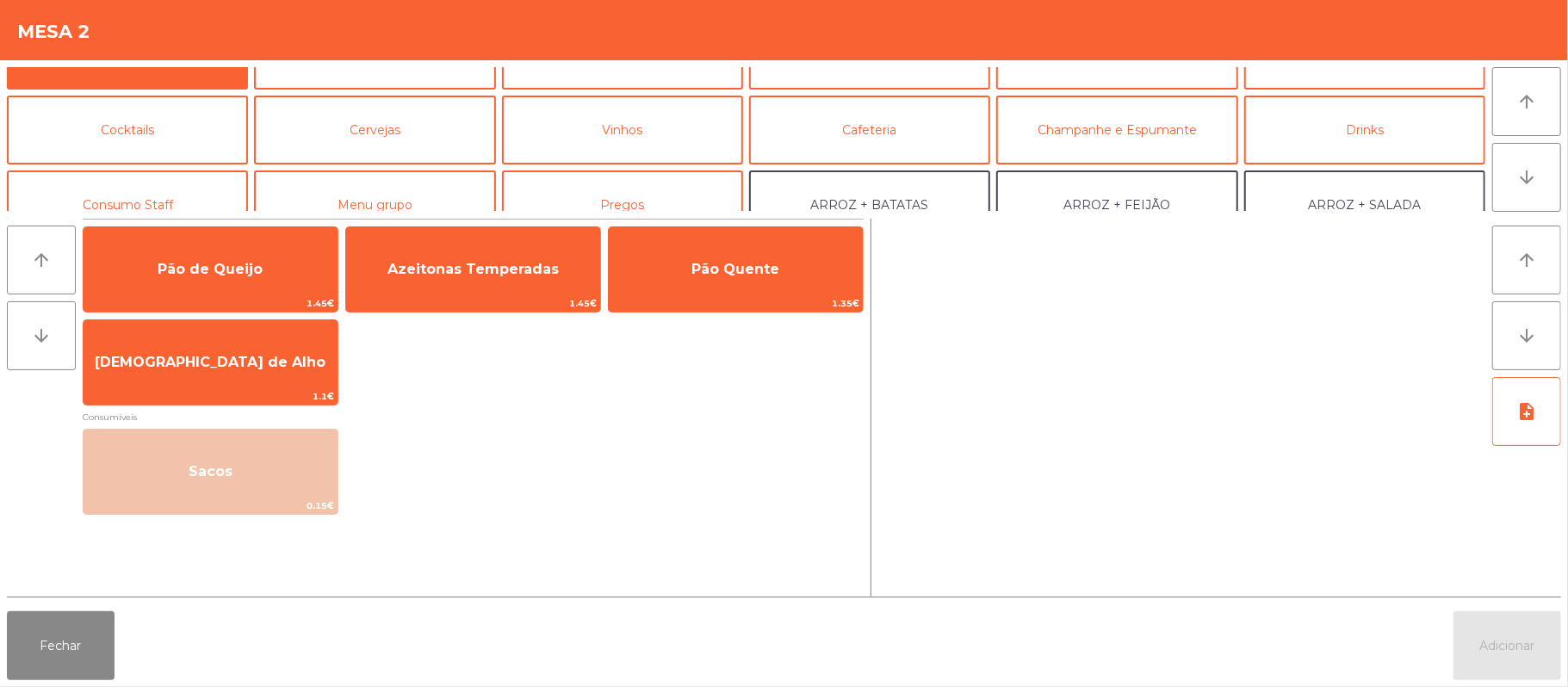
scroll to position [58, 0]
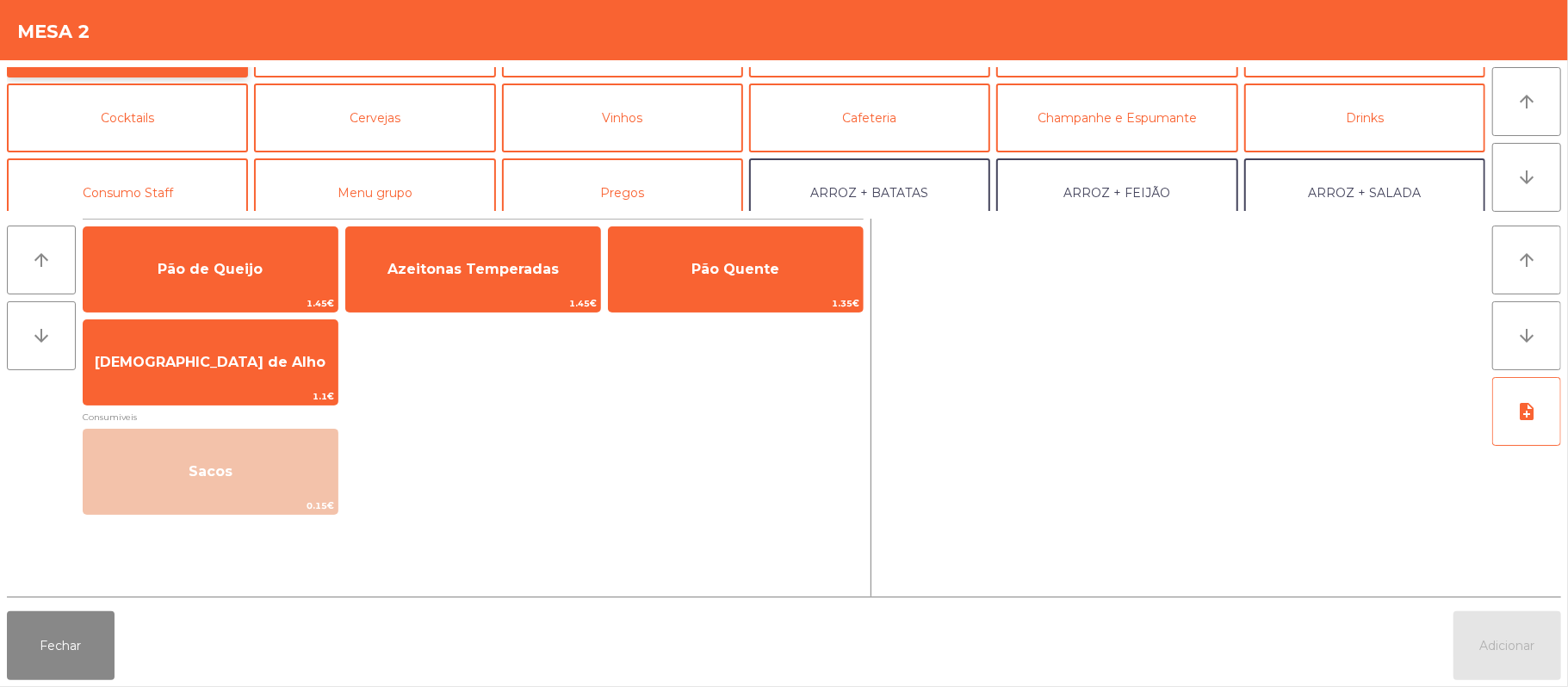
click at [221, 66] on button "Entradas" at bounding box center [127, 43] width 242 height 69
click at [176, 190] on button "Consumo Staff" at bounding box center [127, 193] width 242 height 69
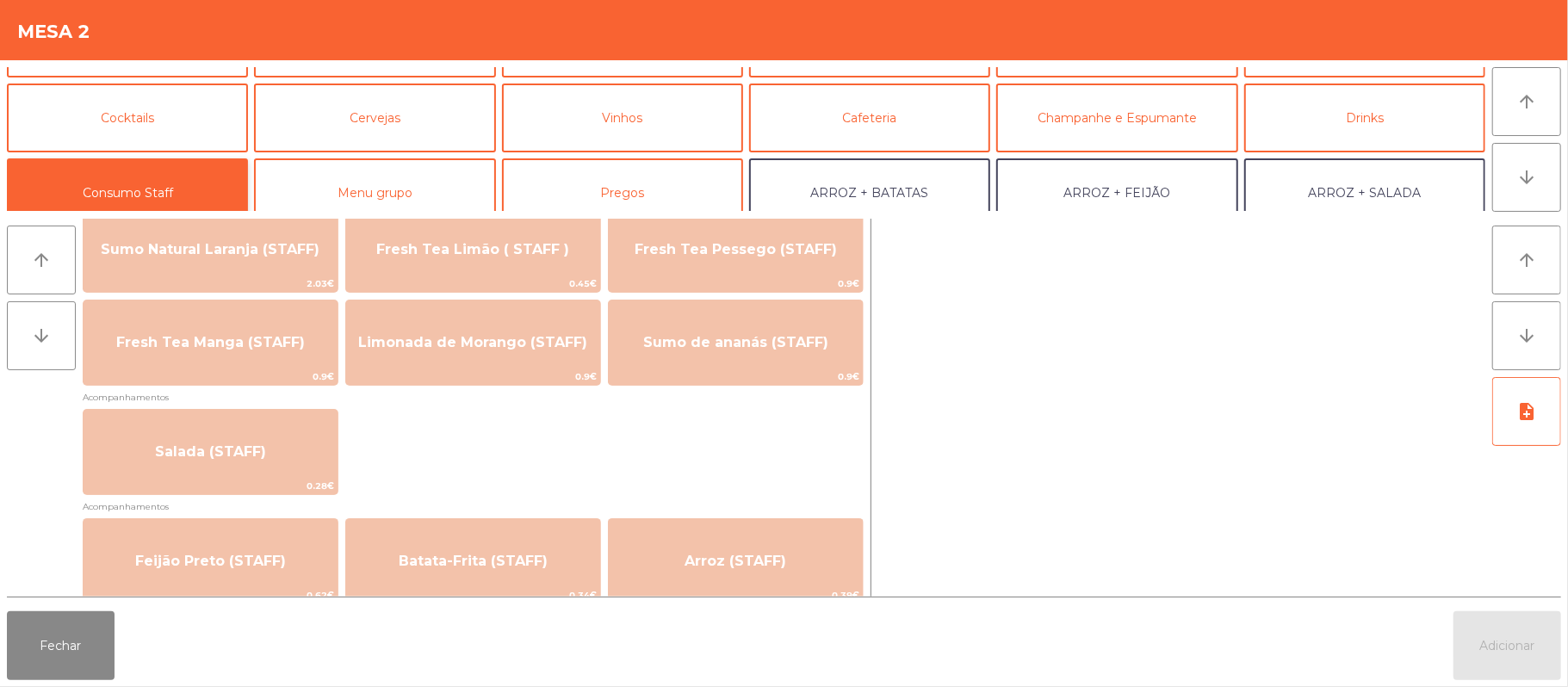
scroll to position [563, 0]
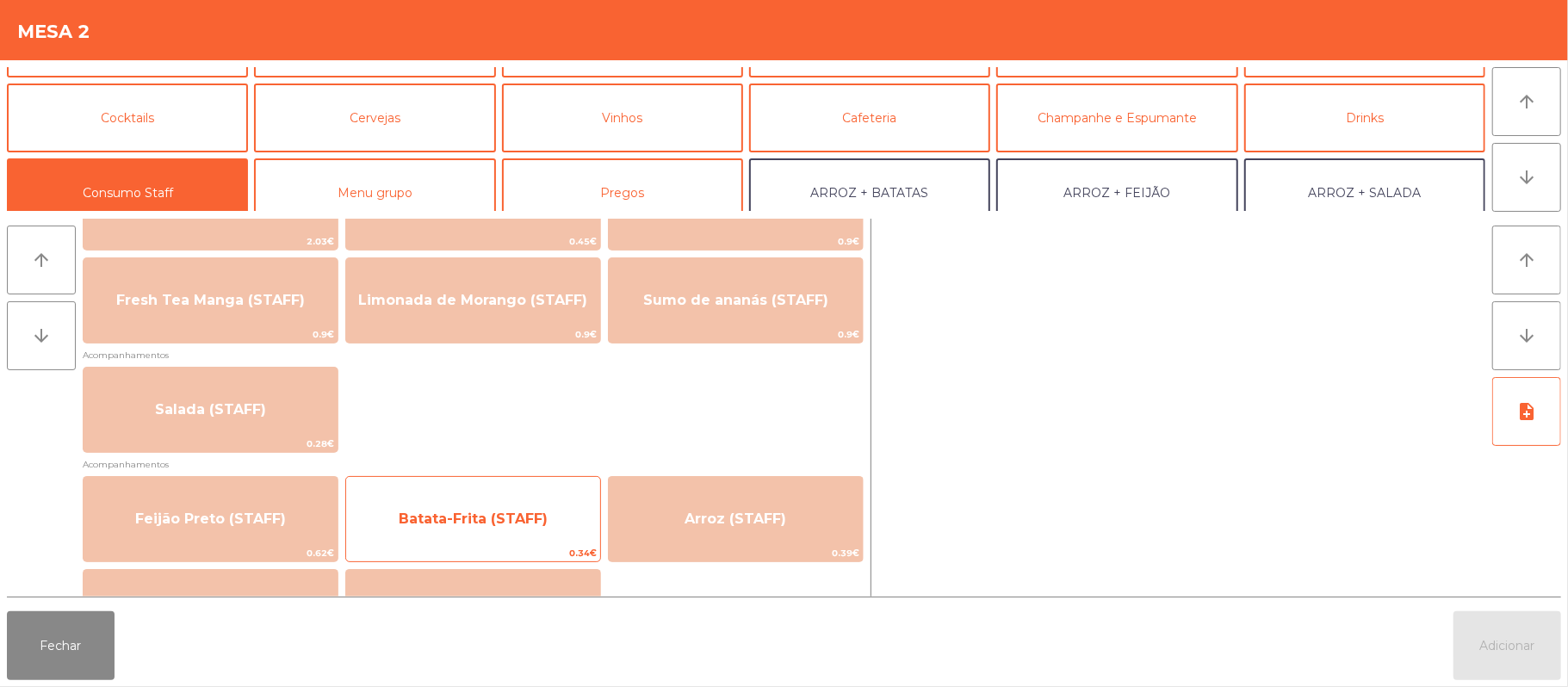
click at [526, 538] on span "Batata-Frita (STAFF)" at bounding box center [473, 518] width 254 height 46
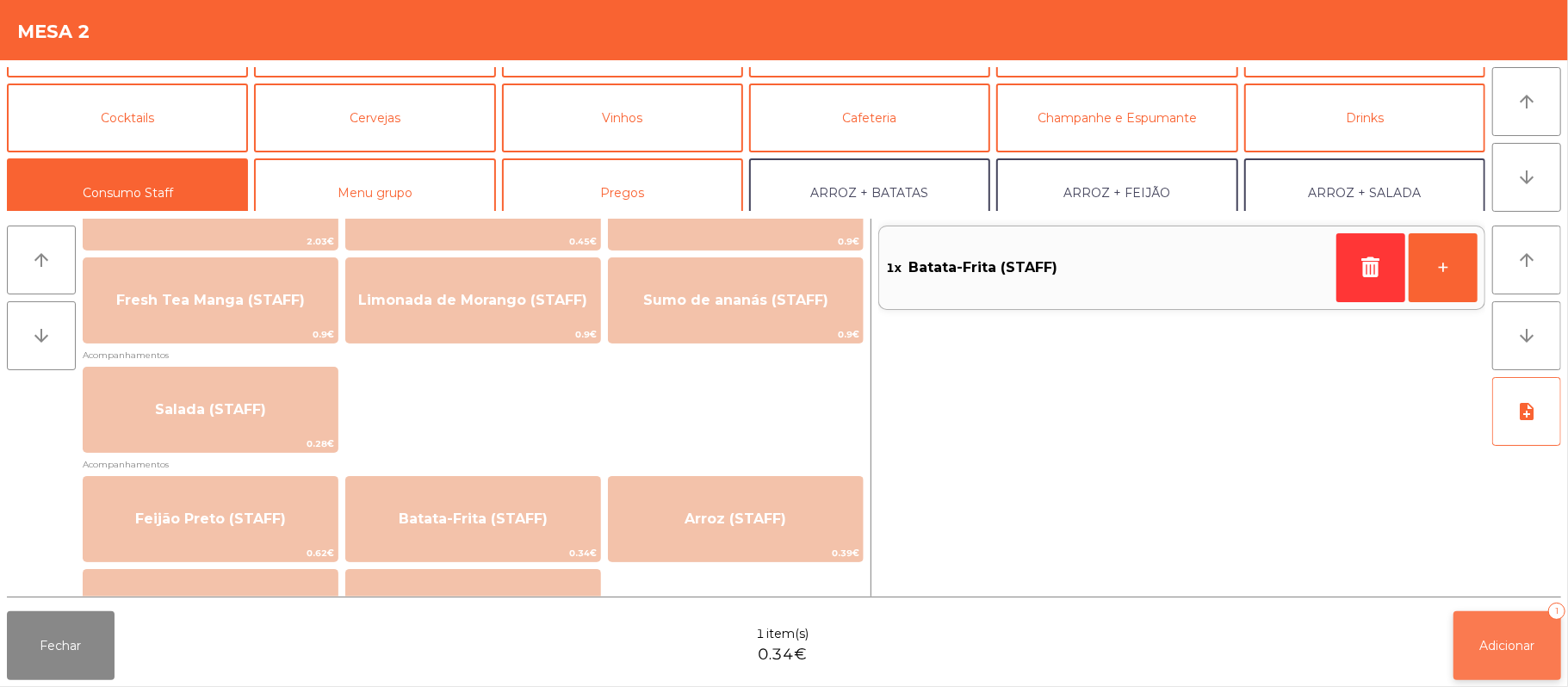
click at [1488, 630] on button "Adicionar 1" at bounding box center [1507, 646] width 107 height 69
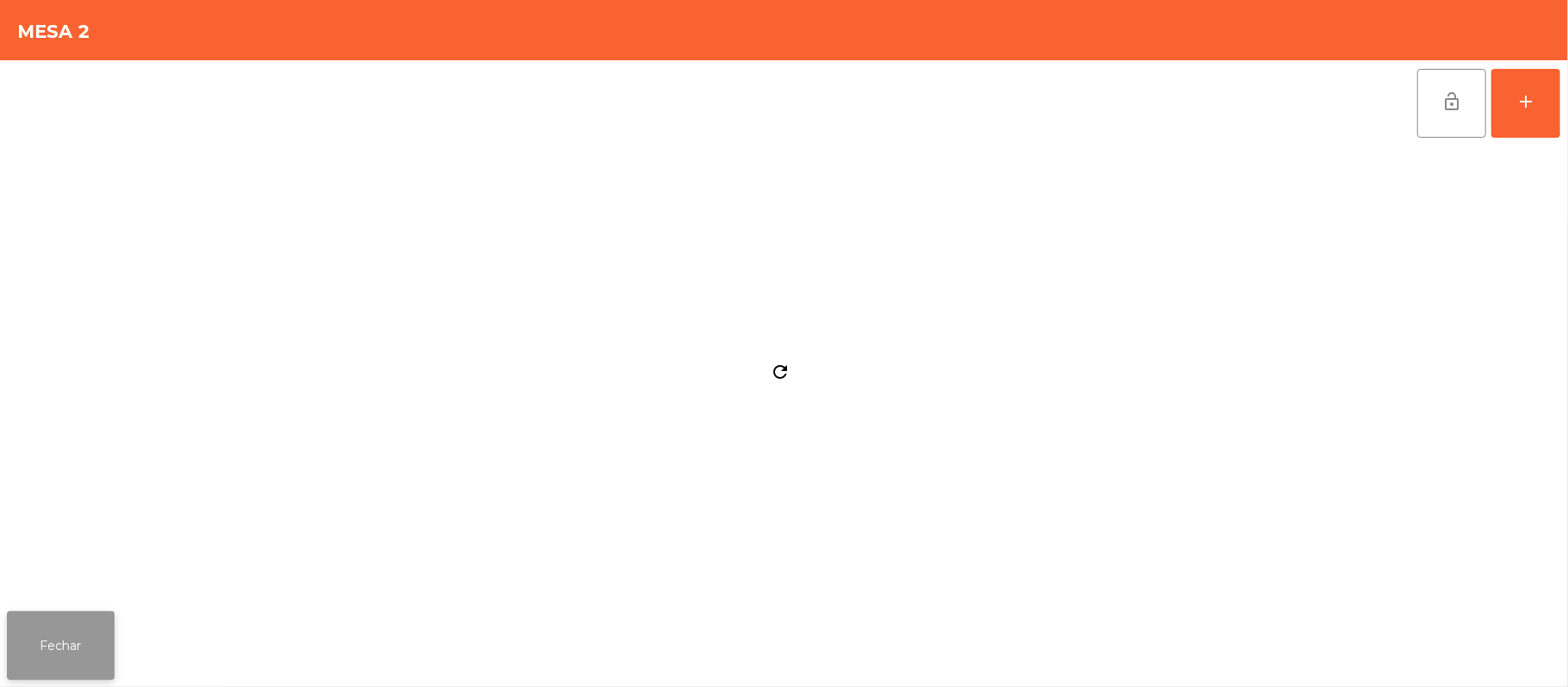
click at [72, 646] on button "Fechar" at bounding box center [60, 646] width 107 height 69
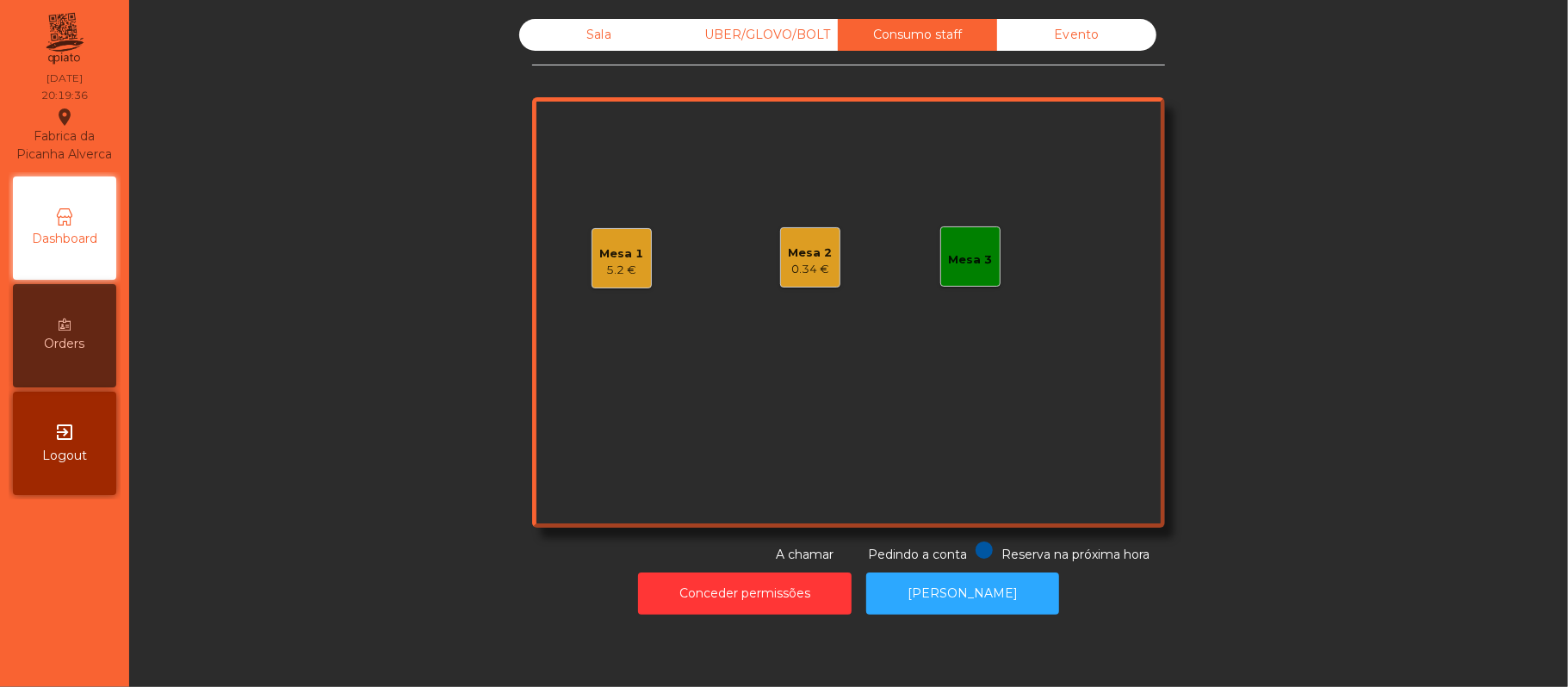
click at [589, 34] on div "Sala" at bounding box center [600, 34] width 160 height 32
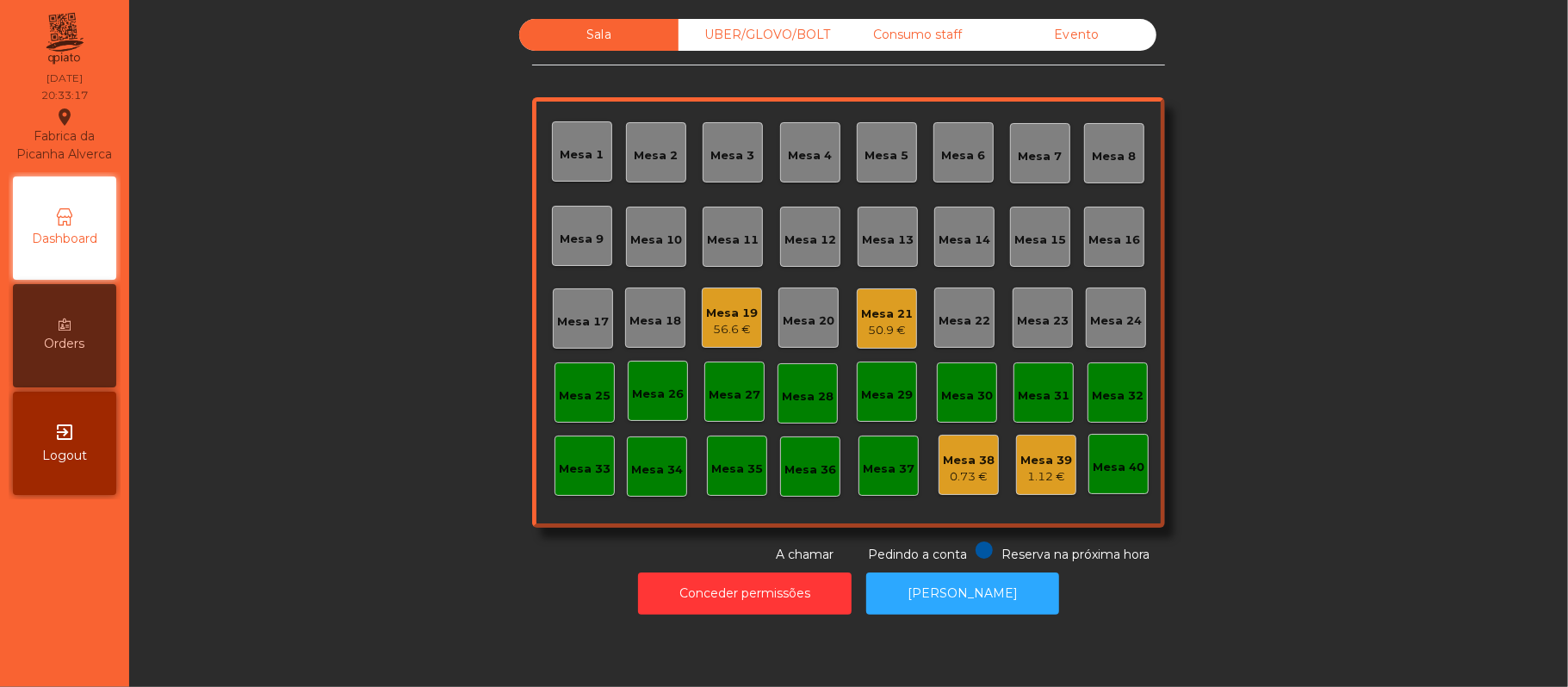
click at [759, 34] on div "UBER/GLOVO/BOLT" at bounding box center [758, 34] width 160 height 32
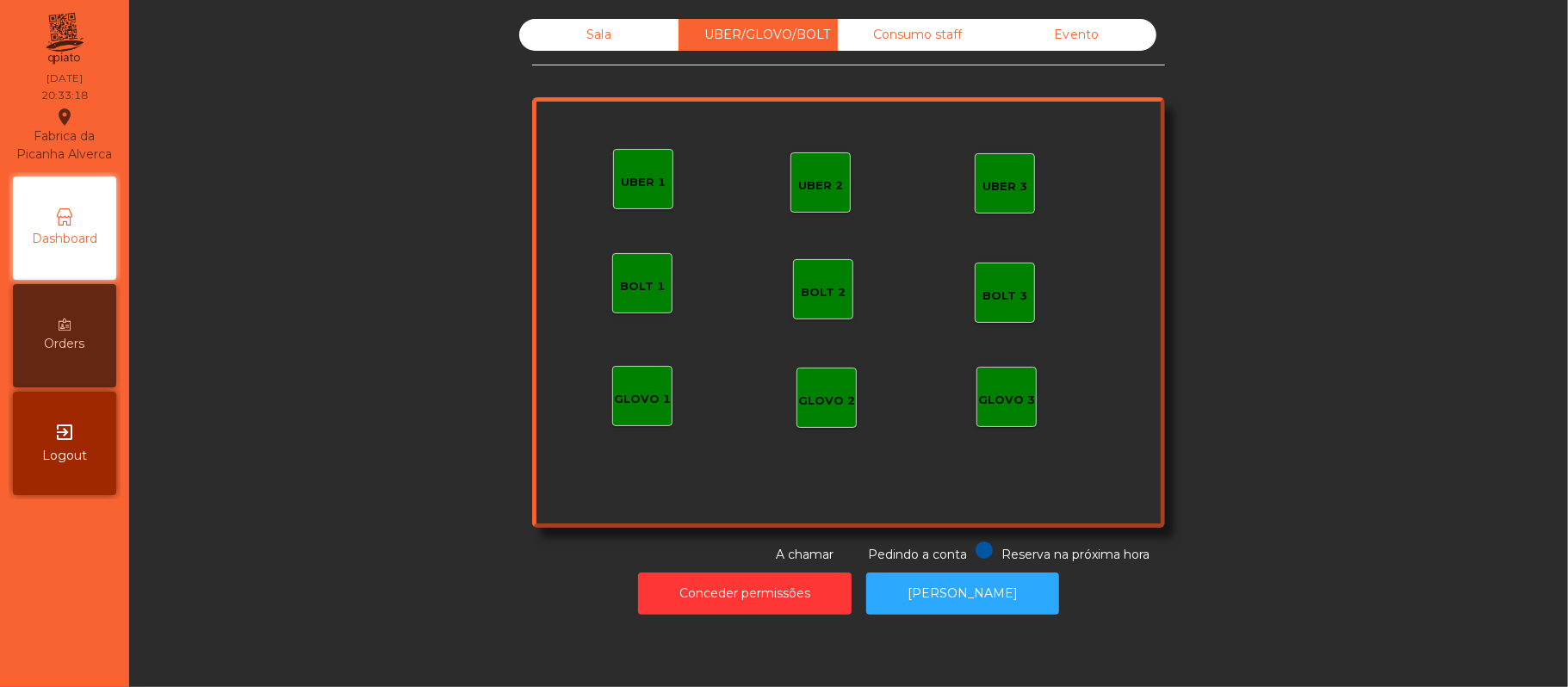
click at [639, 180] on div "UBER 1" at bounding box center [643, 181] width 44 height 17
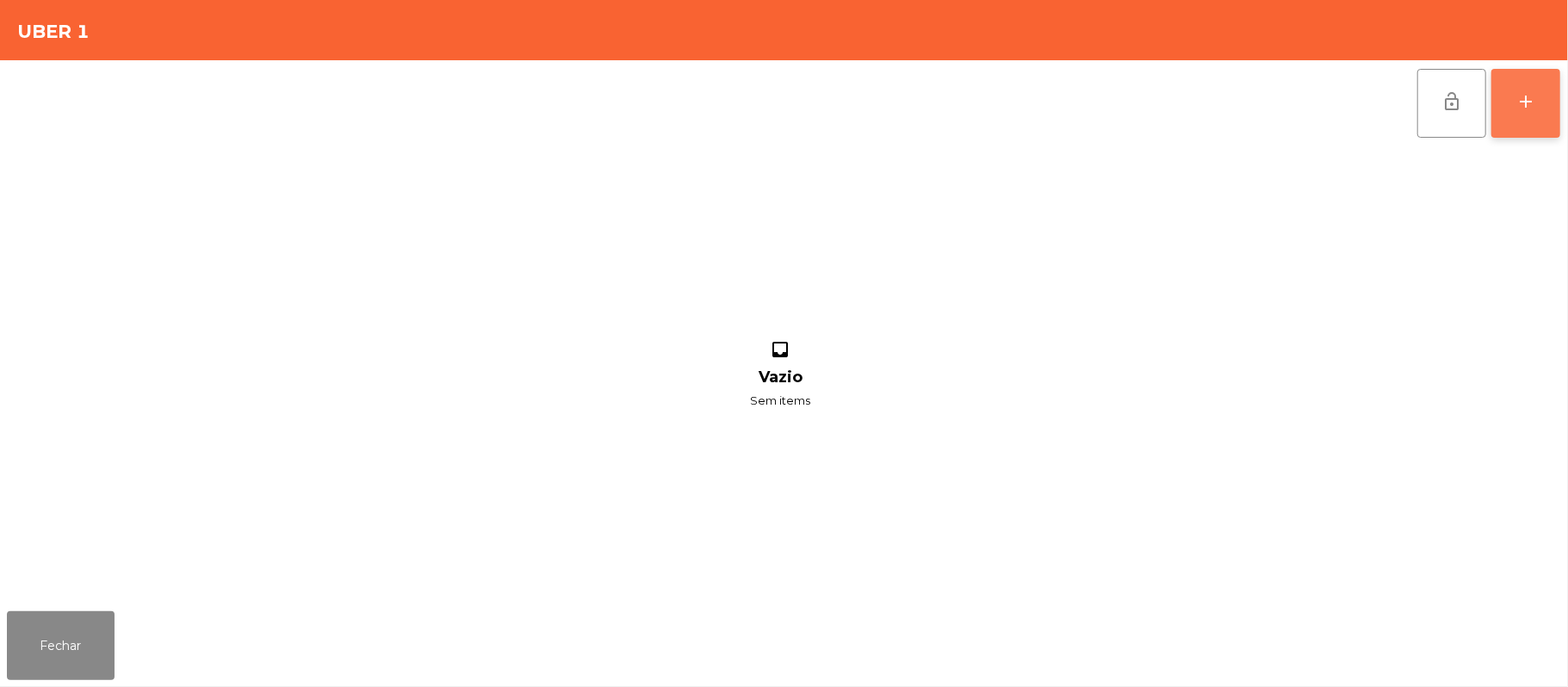
click at [1516, 98] on div "add" at bounding box center [1526, 102] width 21 height 21
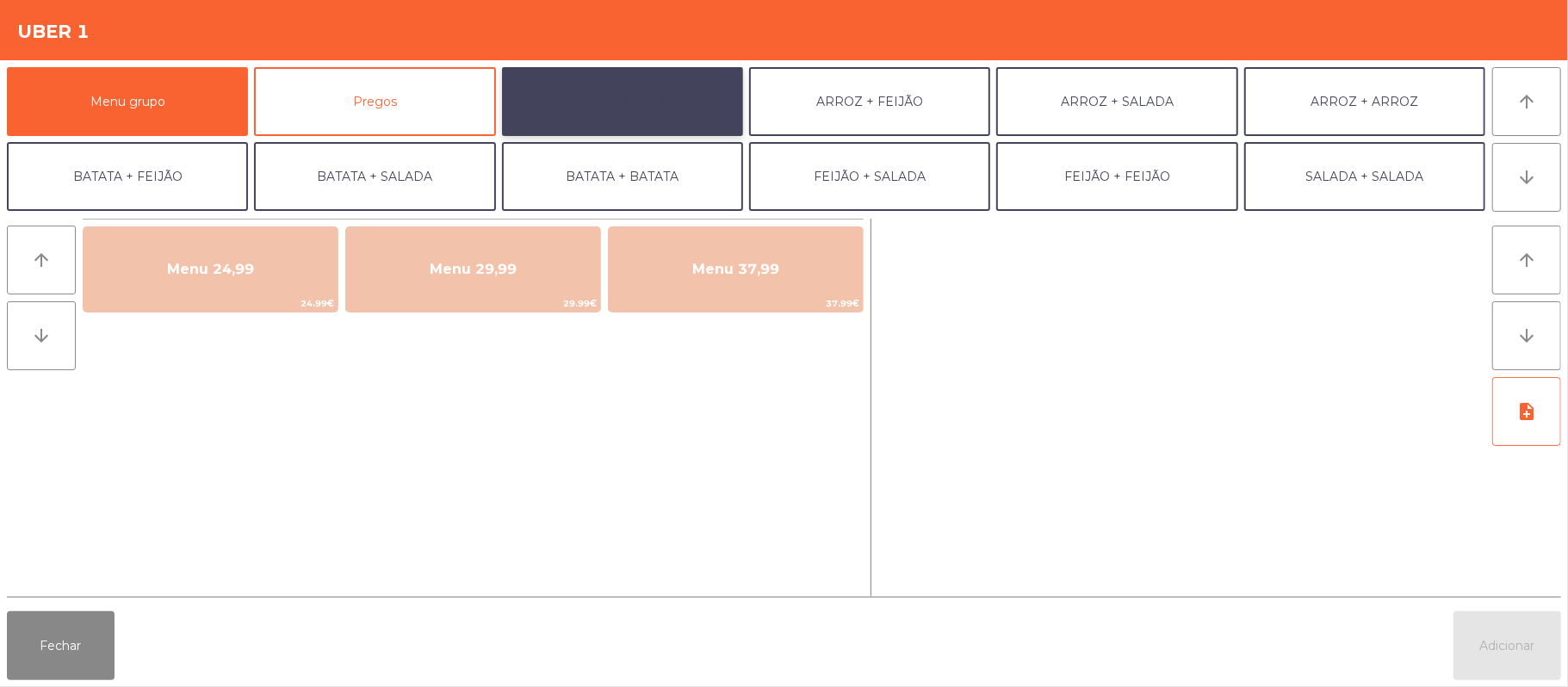
click at [665, 72] on button "ARROZ + BATATAS" at bounding box center [622, 102] width 242 height 69
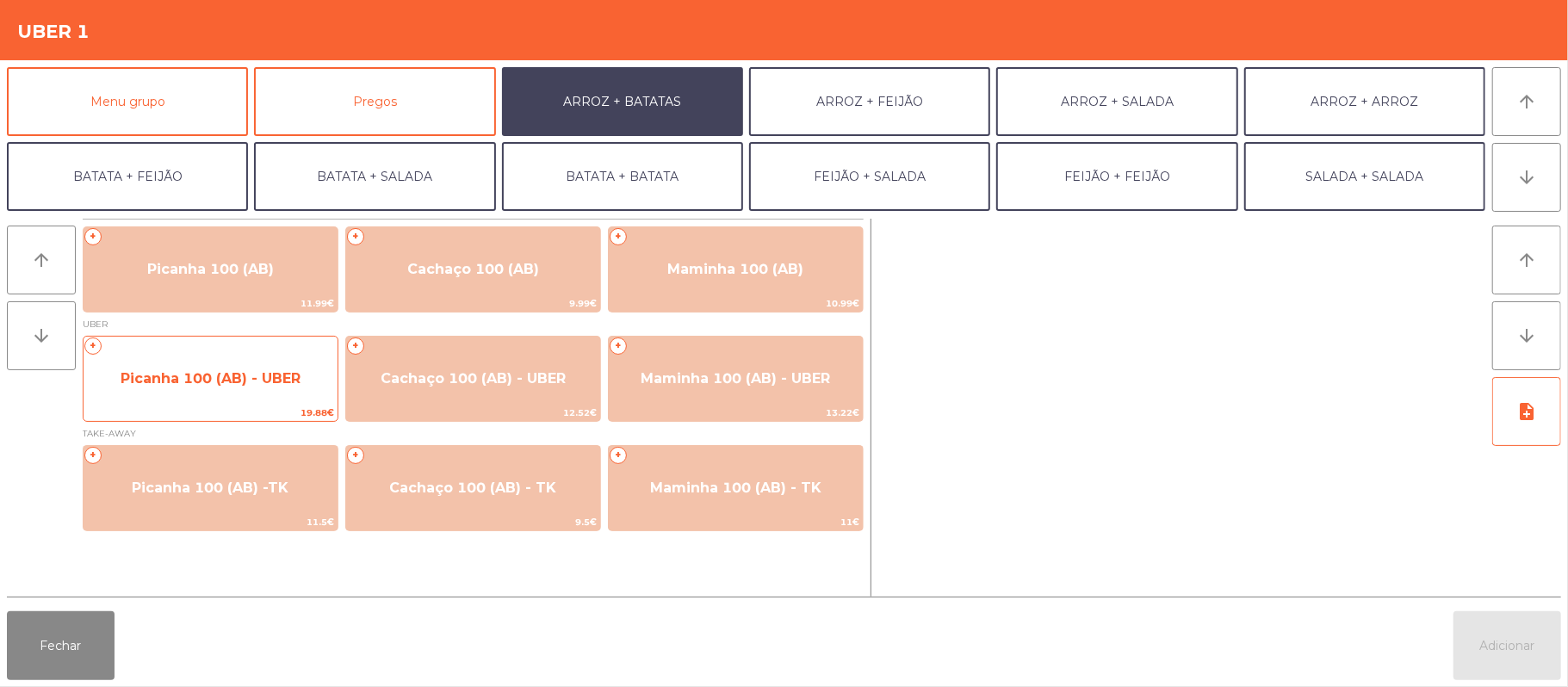
click at [259, 356] on span "Picanha 100 (AB) - UBER" at bounding box center [211, 378] width 254 height 46
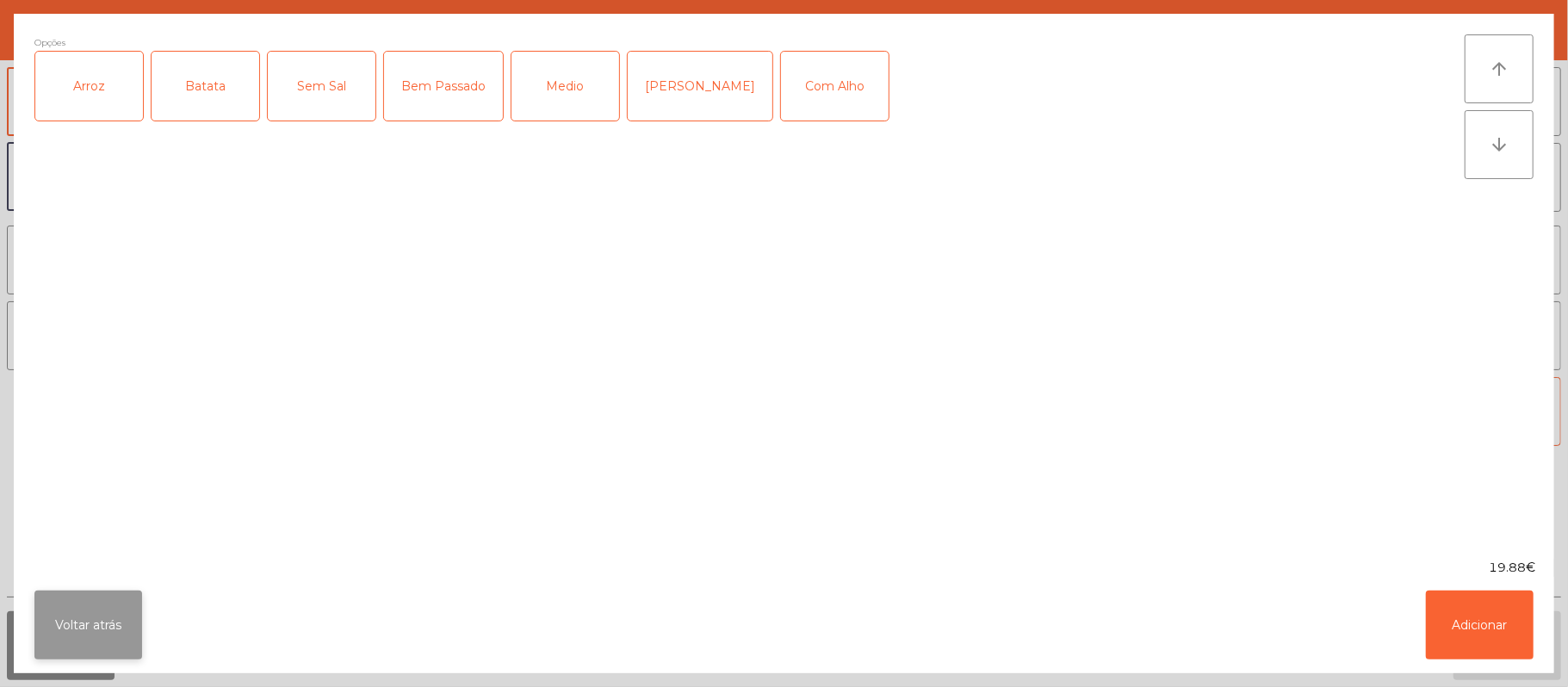
click at [105, 621] on button "Voltar atrás" at bounding box center [88, 625] width 107 height 69
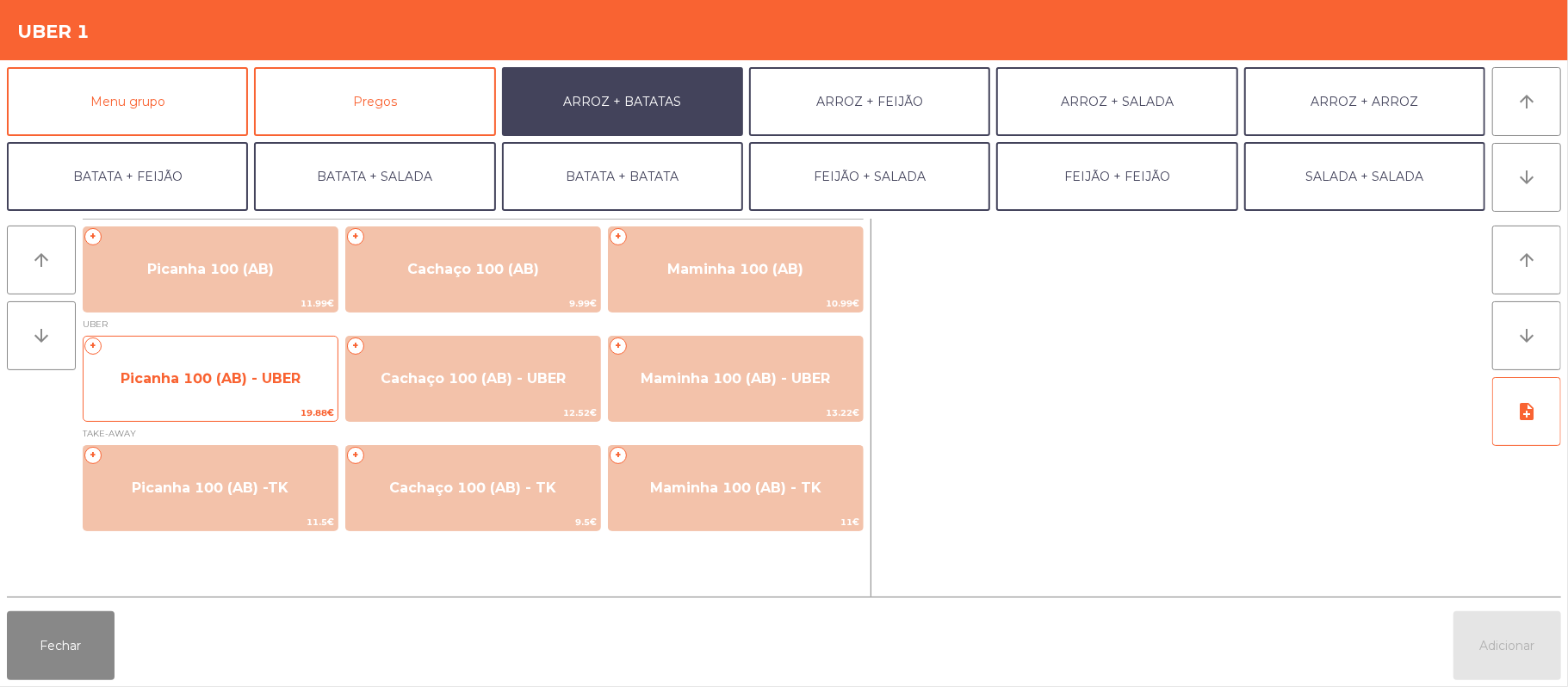
click at [258, 372] on span "Picanha 100 (AB) - UBER" at bounding box center [210, 378] width 180 height 17
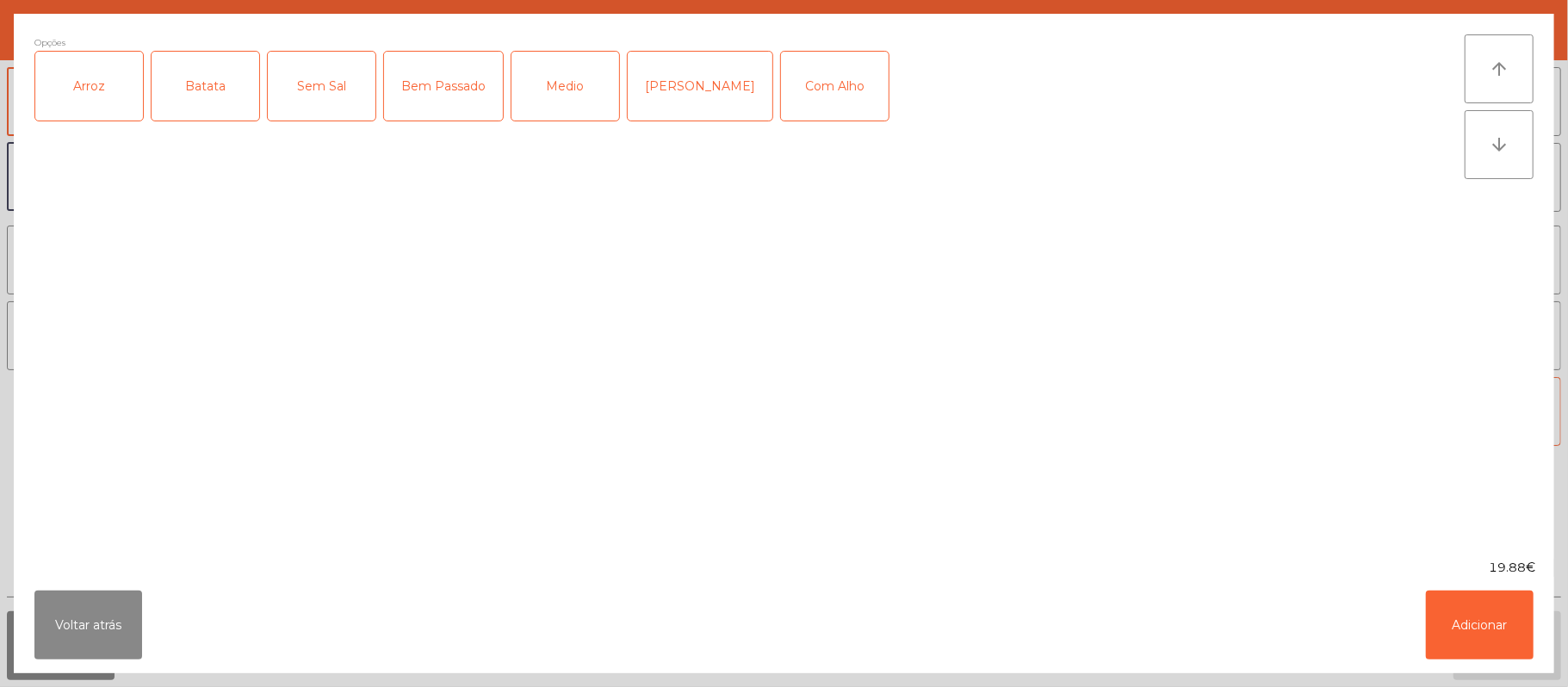
click at [104, 74] on div "Arroz" at bounding box center [89, 86] width 107 height 69
click at [203, 72] on div "Batata" at bounding box center [205, 86] width 107 height 69
click at [549, 83] on div "Medio" at bounding box center [565, 86] width 107 height 69
click at [86, 628] on button "Voltar atrás" at bounding box center [88, 625] width 107 height 69
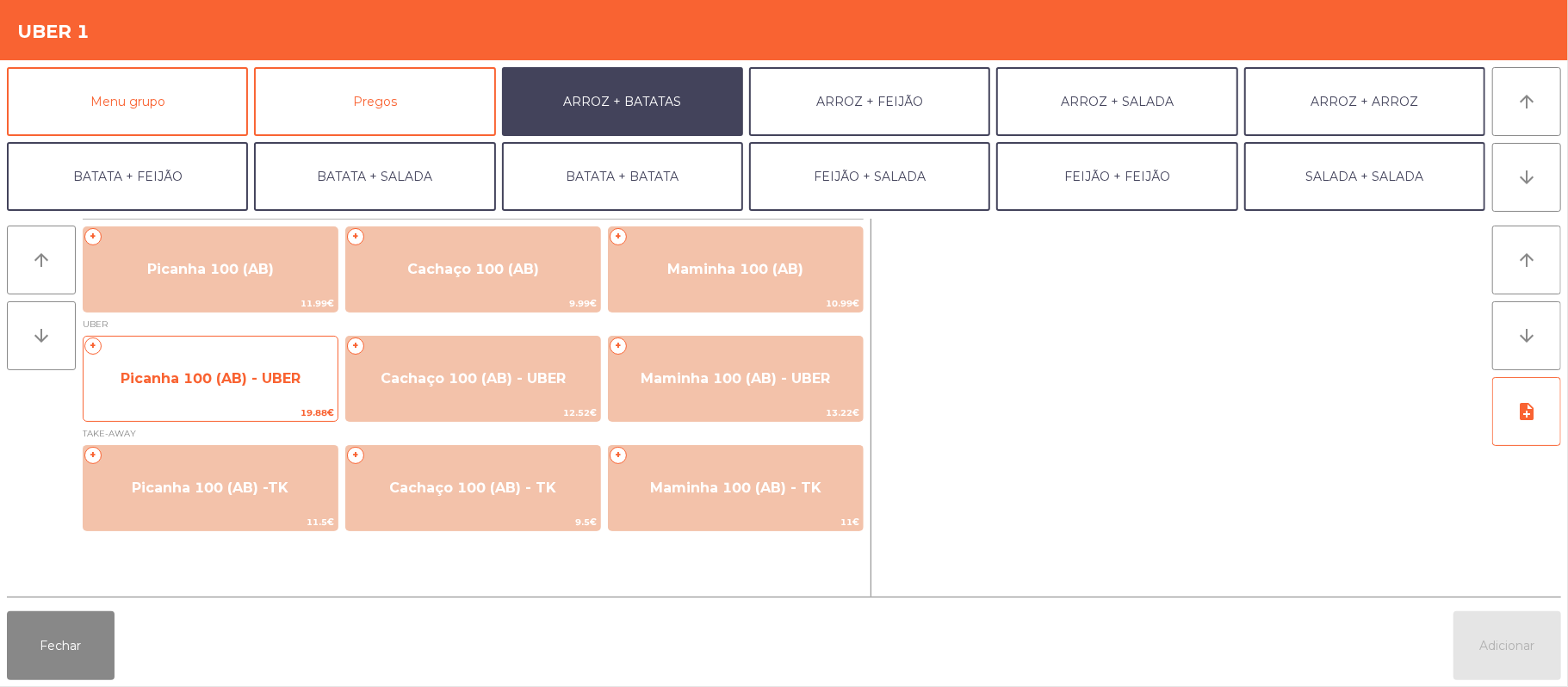
click at [236, 371] on span "Picanha 100 (AB) - UBER" at bounding box center [210, 378] width 180 height 17
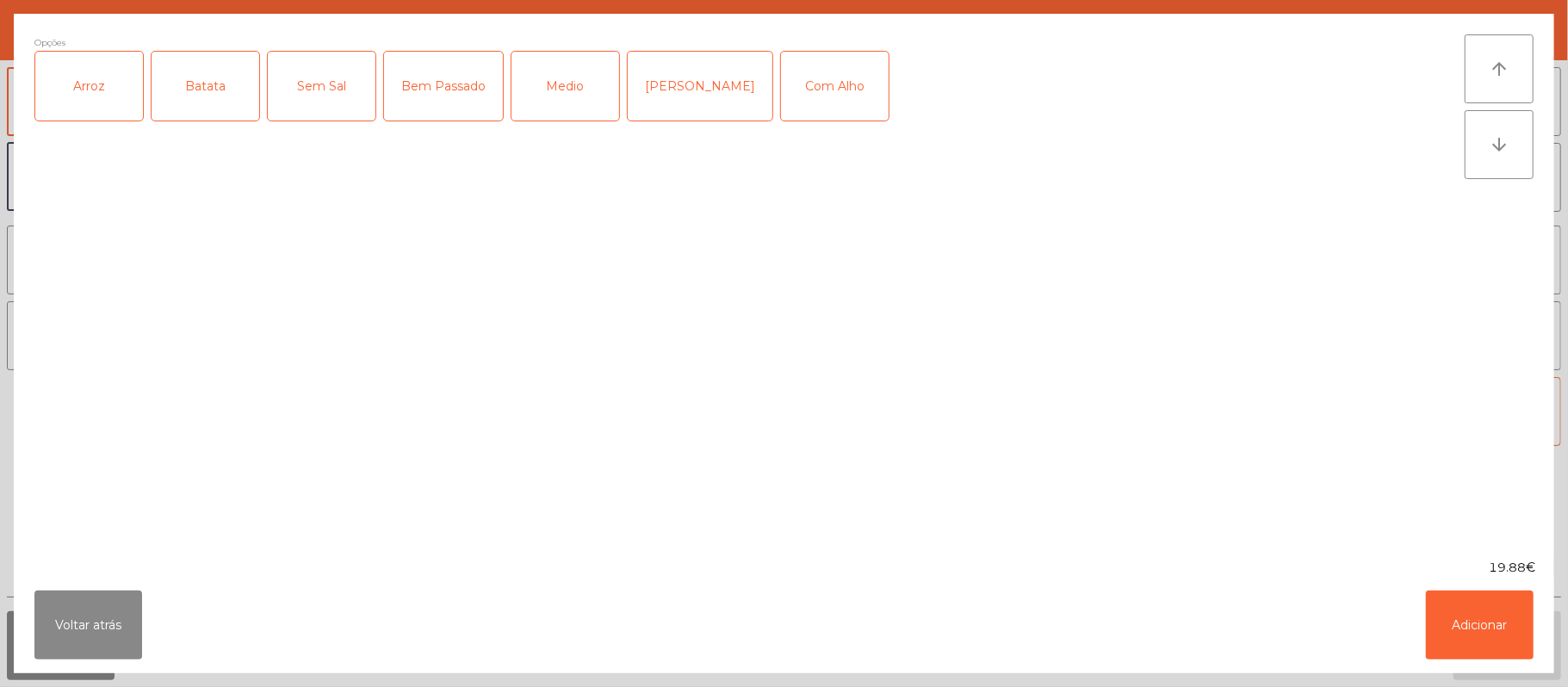
click at [586, 80] on div "Medio" at bounding box center [565, 86] width 107 height 69
click at [810, 83] on div "Com Alho" at bounding box center [834, 86] width 107 height 69
click at [105, 74] on div "Arroz" at bounding box center [89, 86] width 107 height 69
click at [232, 107] on div "Batata" at bounding box center [205, 86] width 107 height 69
click at [1447, 604] on button "Adicionar" at bounding box center [1479, 625] width 107 height 69
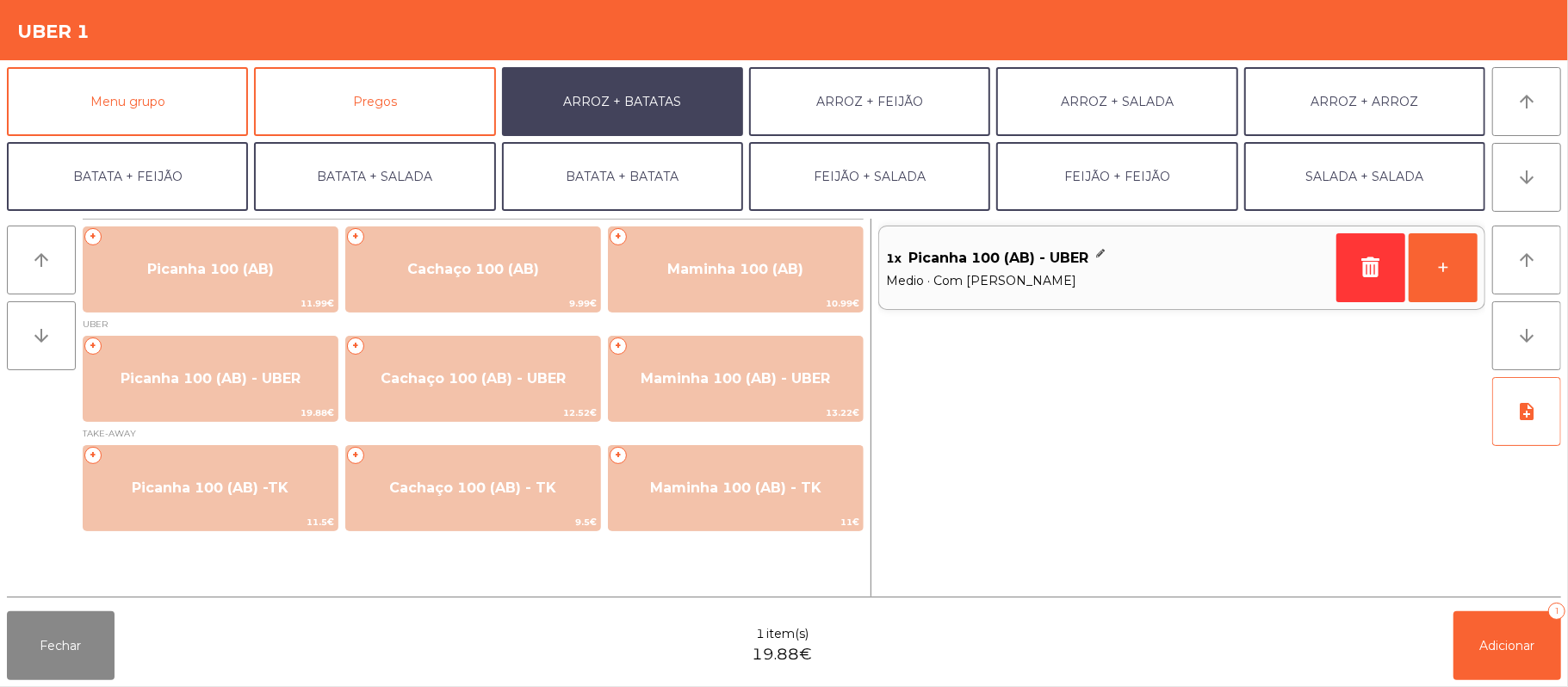
scroll to position [74, 0]
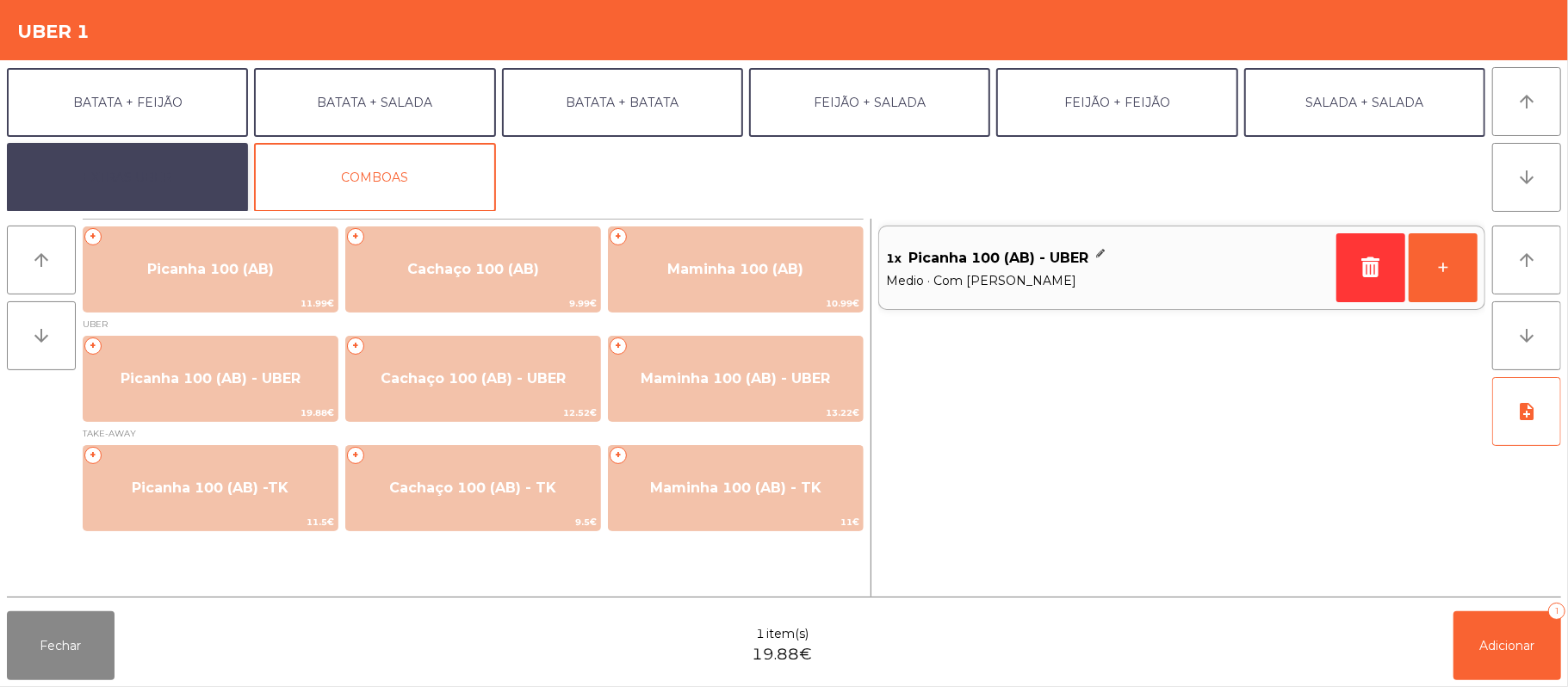
click at [197, 189] on button "EXTRAS UBER" at bounding box center [127, 177] width 242 height 69
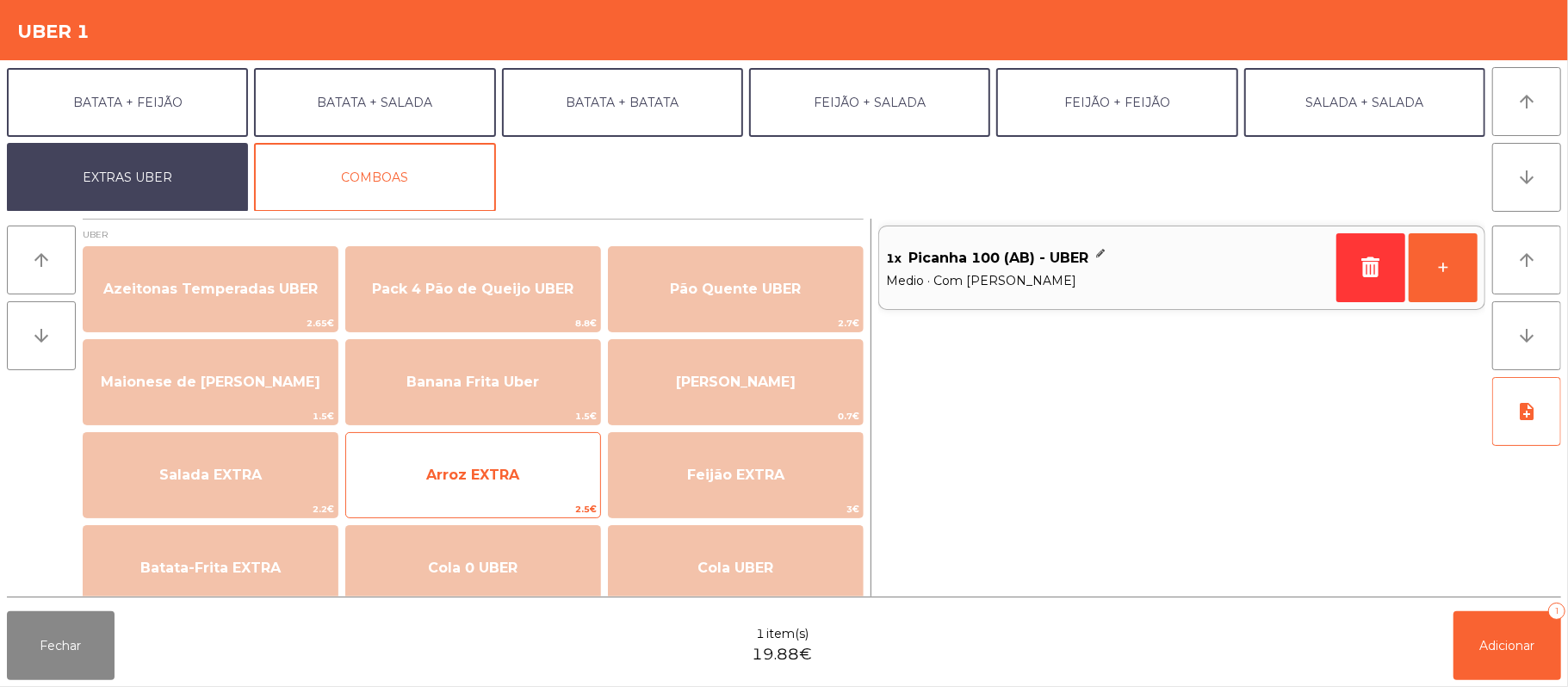
click at [533, 461] on span "Arroz EXTRA" at bounding box center [473, 474] width 254 height 46
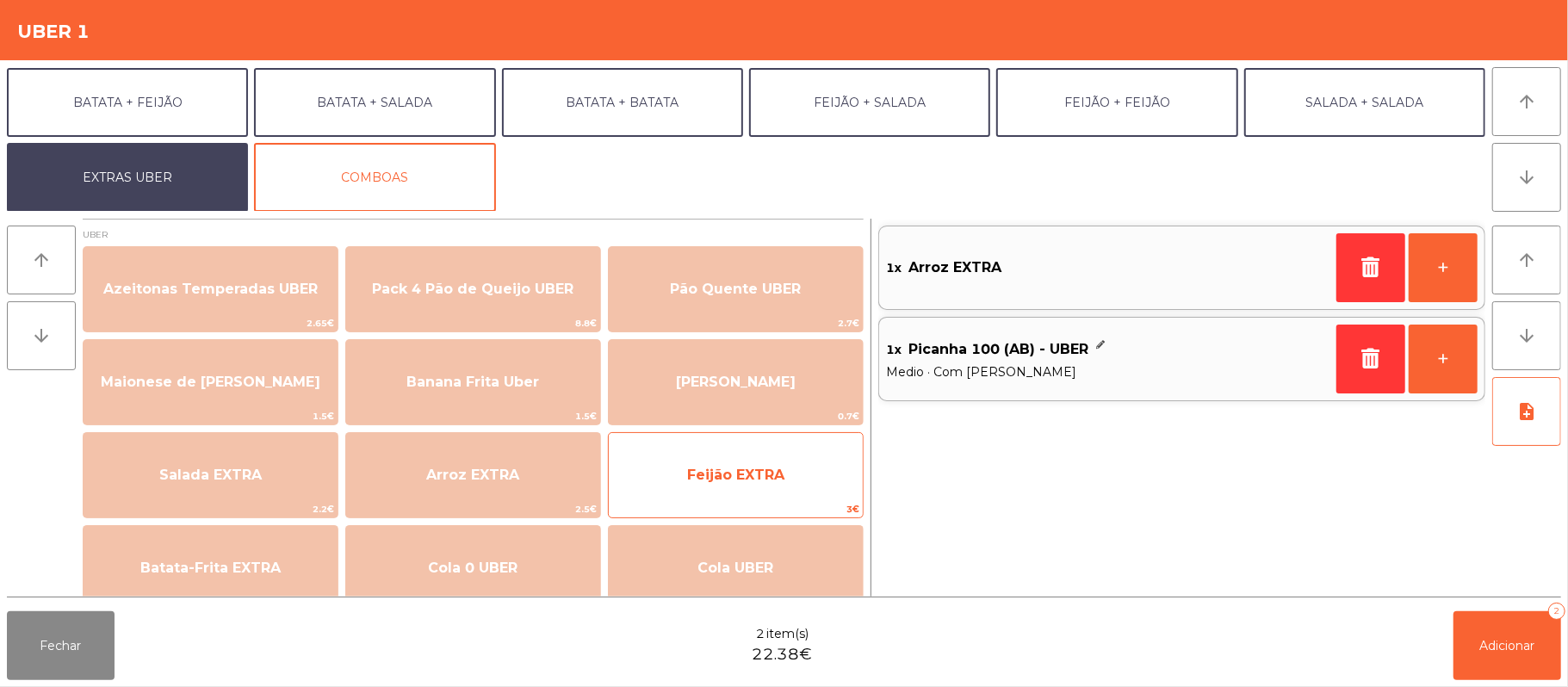
click at [717, 468] on span "Feijão EXTRA" at bounding box center [736, 474] width 98 height 17
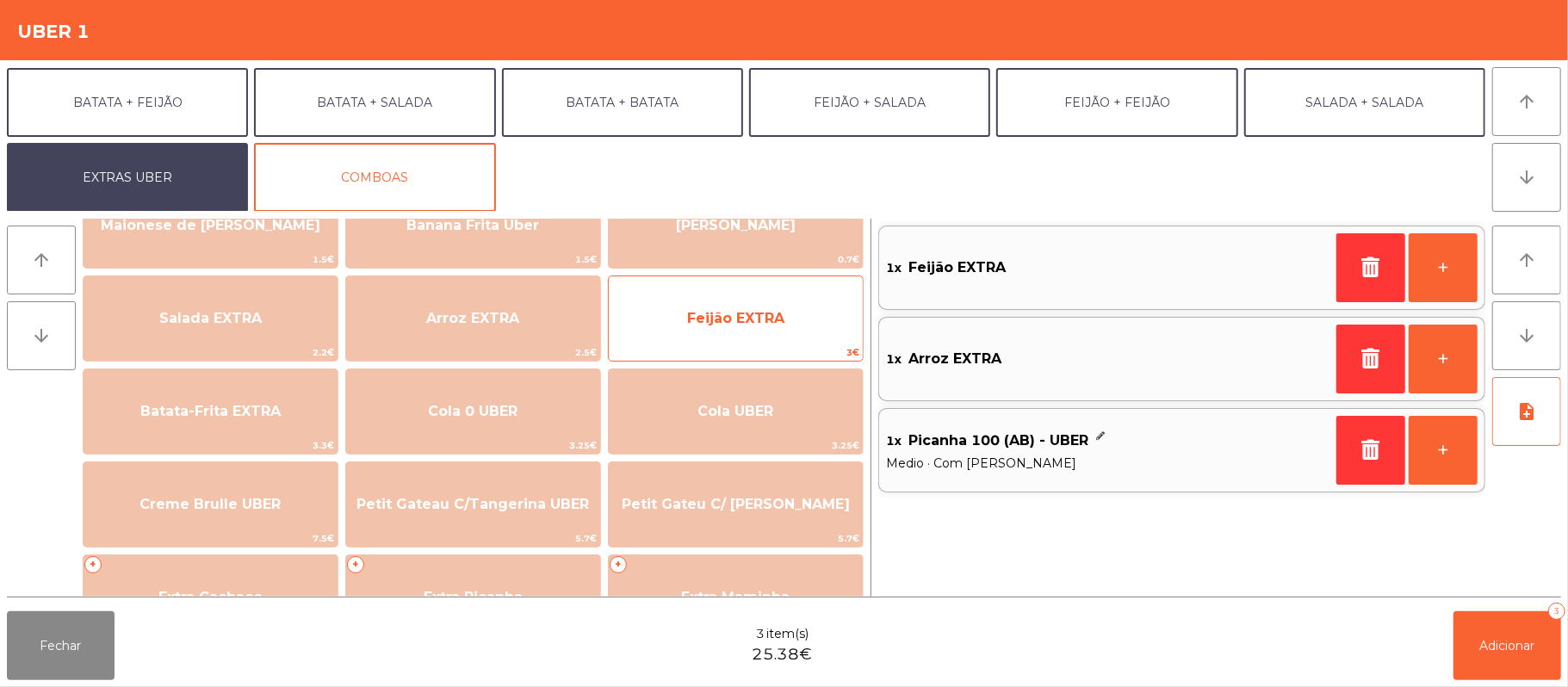
scroll to position [113, 0]
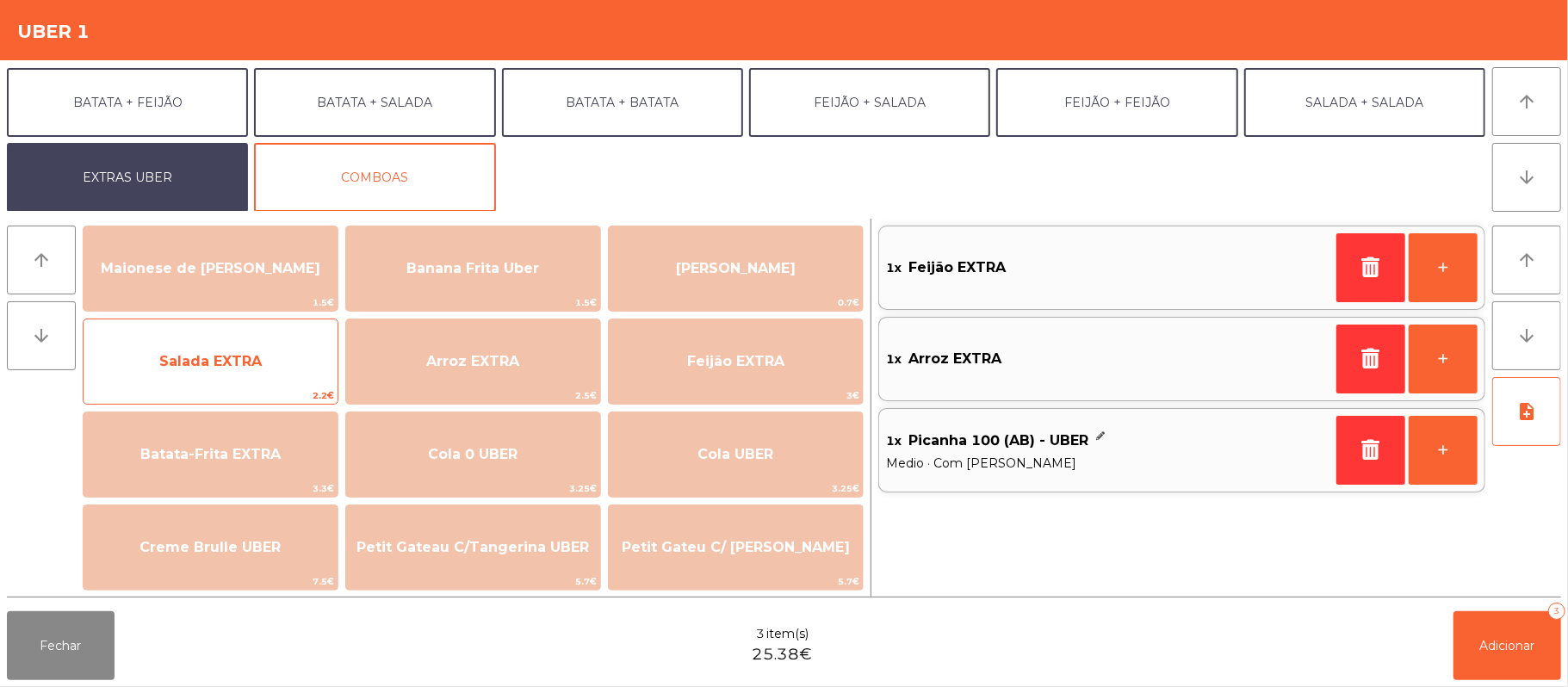
click at [279, 362] on span "Salada EXTRA" at bounding box center [211, 361] width 254 height 46
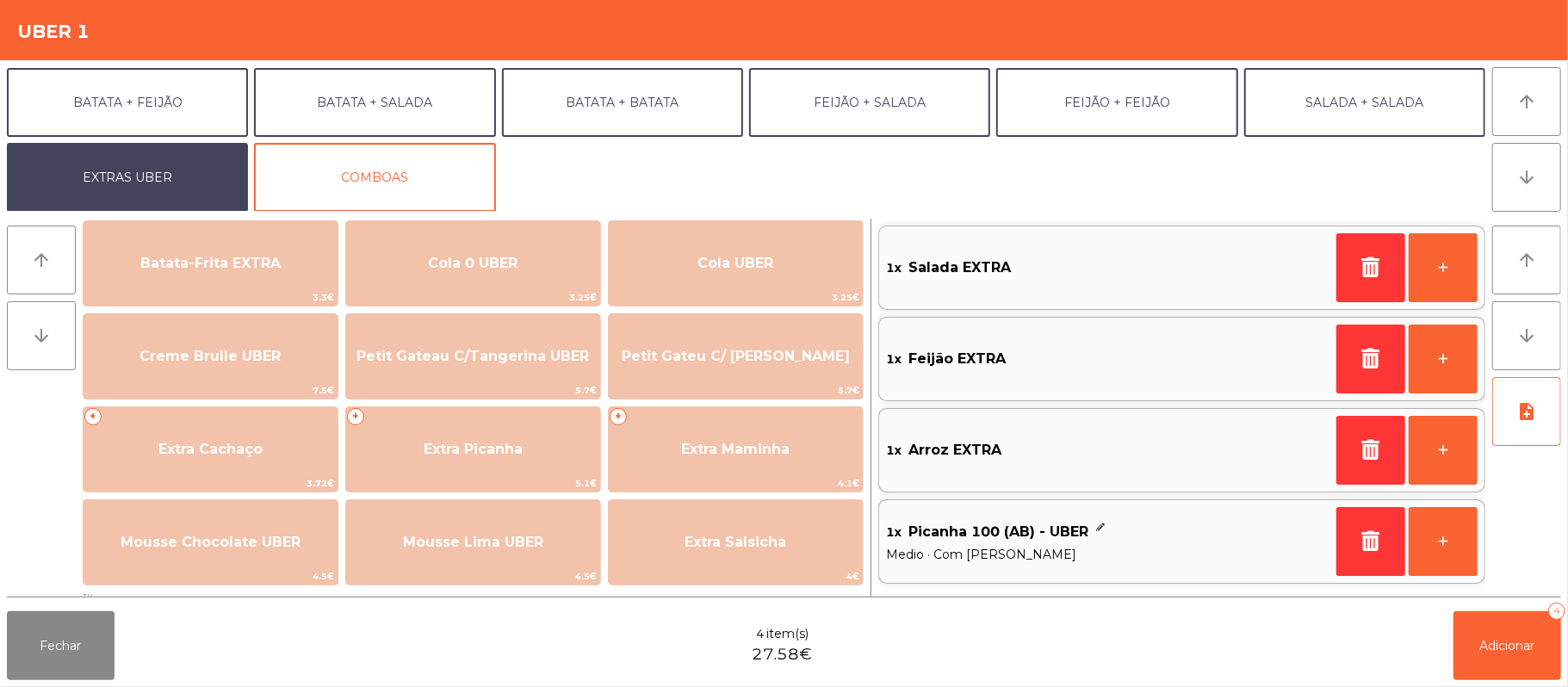
scroll to position [307, 0]
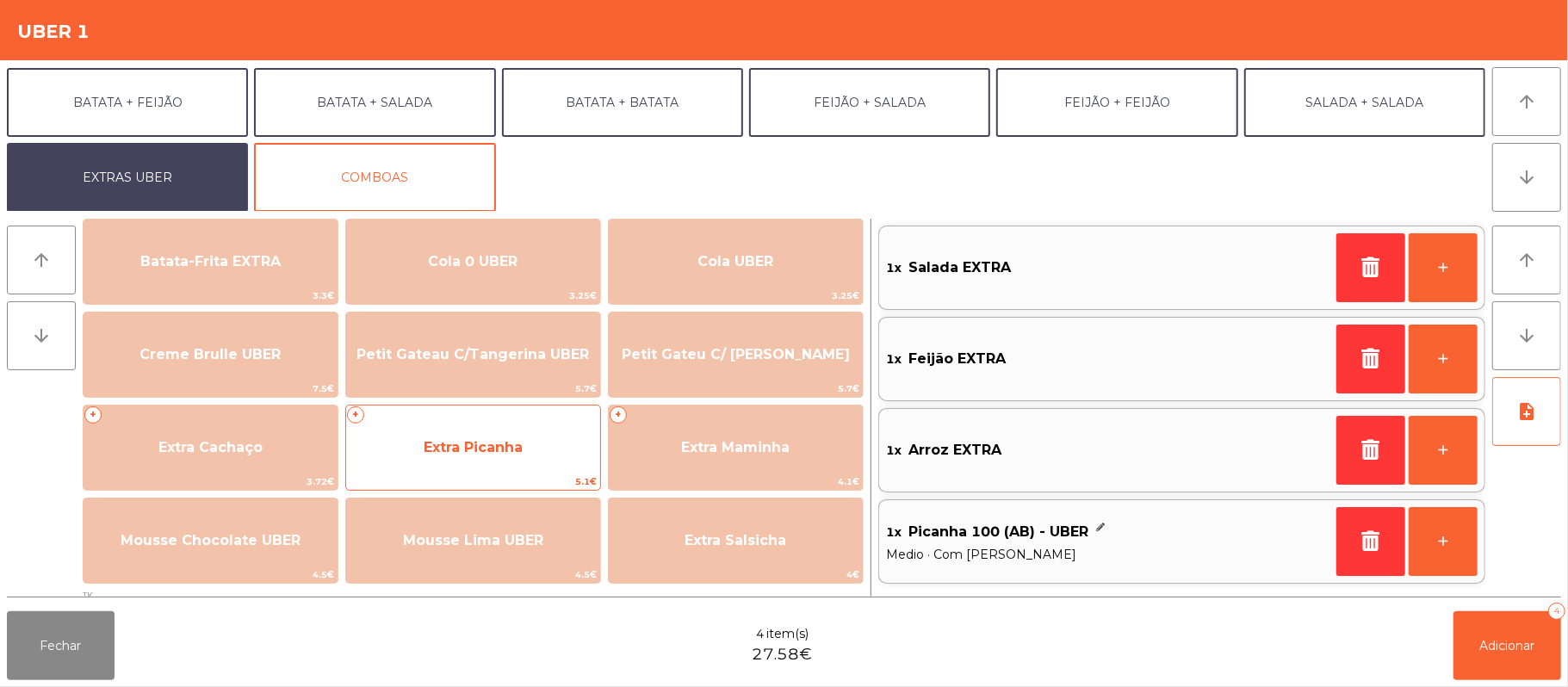
click at [446, 439] on span "Extra Picanha" at bounding box center [473, 447] width 99 height 17
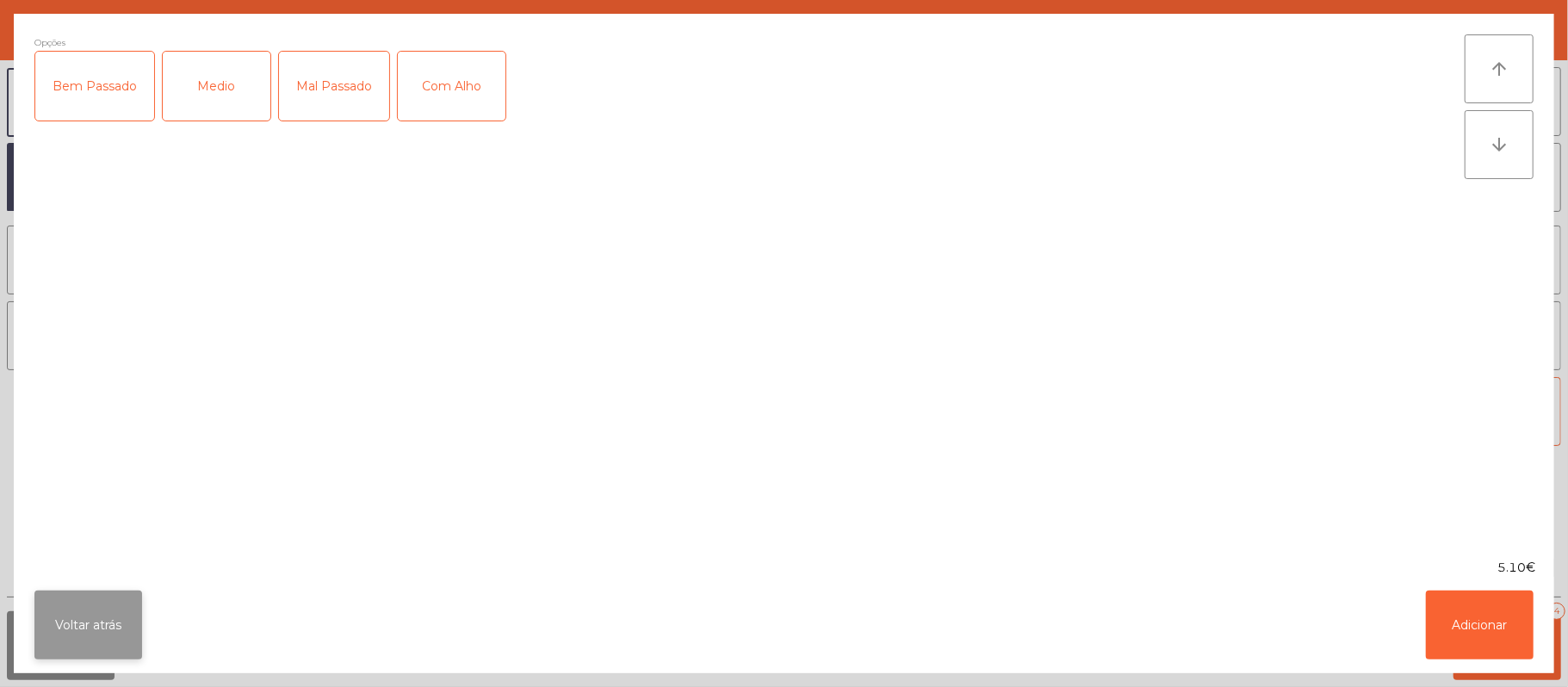
click at [84, 607] on button "Voltar atrás" at bounding box center [88, 625] width 107 height 69
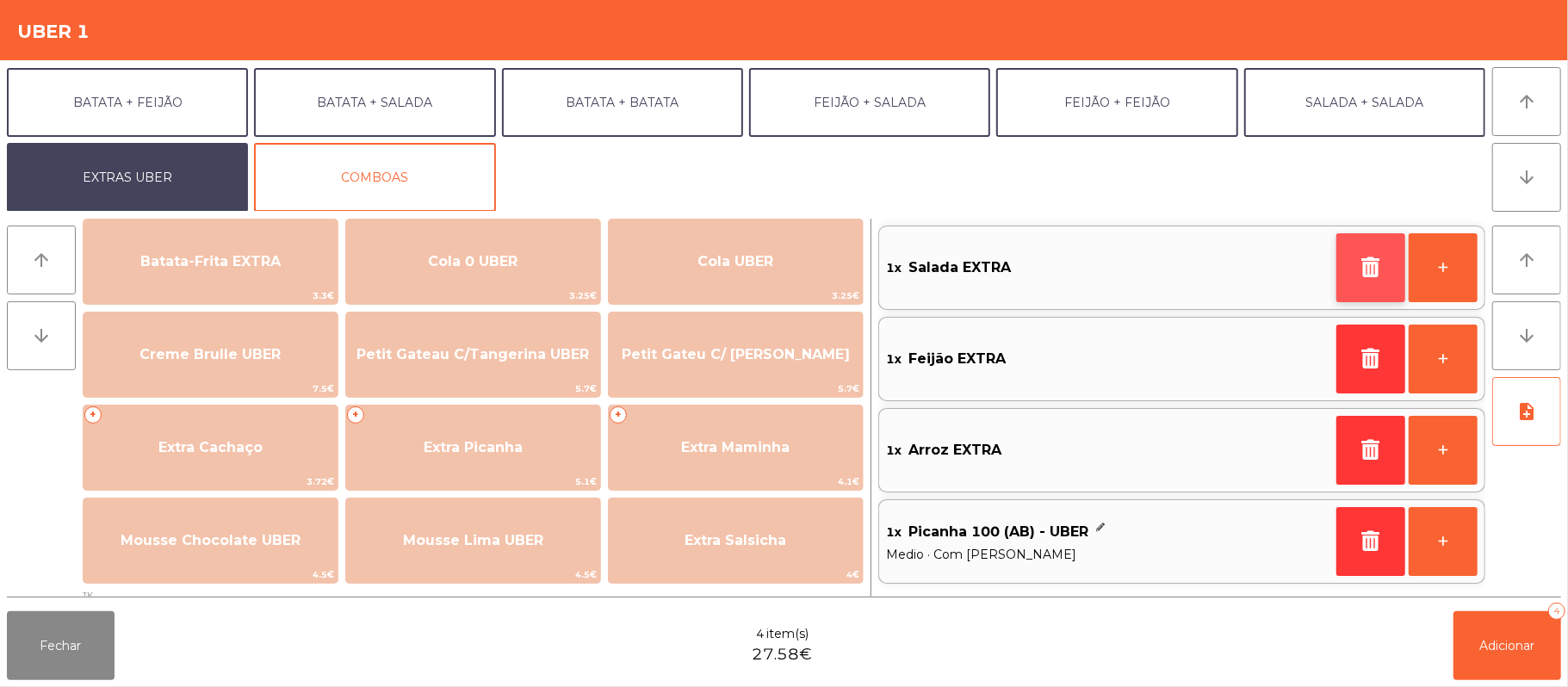
click at [1366, 258] on icon "button" at bounding box center [1371, 266] width 26 height 21
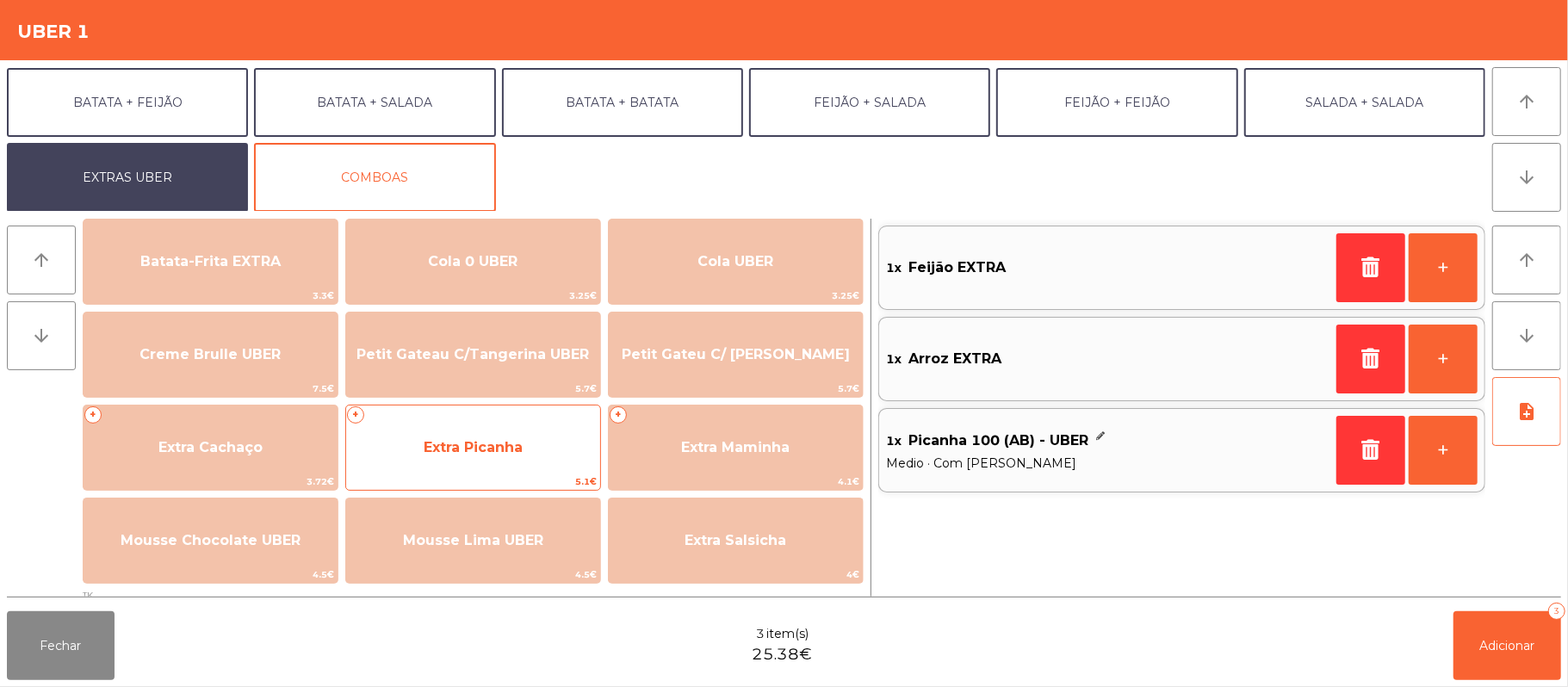
click at [518, 428] on span "Extra Picanha" at bounding box center [473, 447] width 254 height 46
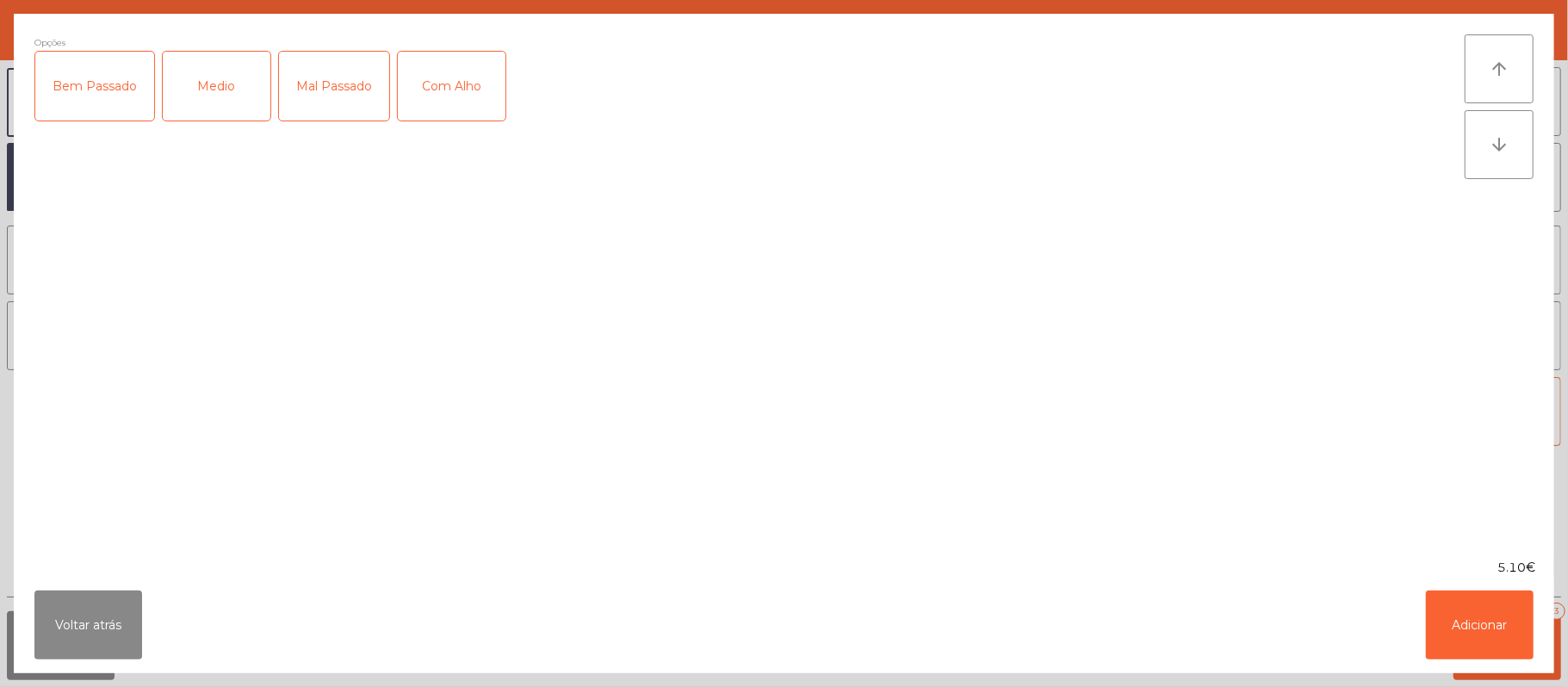
click at [242, 83] on div "Medio" at bounding box center [216, 86] width 107 height 69
click at [463, 110] on div "Com Alho" at bounding box center [451, 86] width 107 height 69
click at [1464, 615] on button "Adicionar" at bounding box center [1479, 625] width 107 height 69
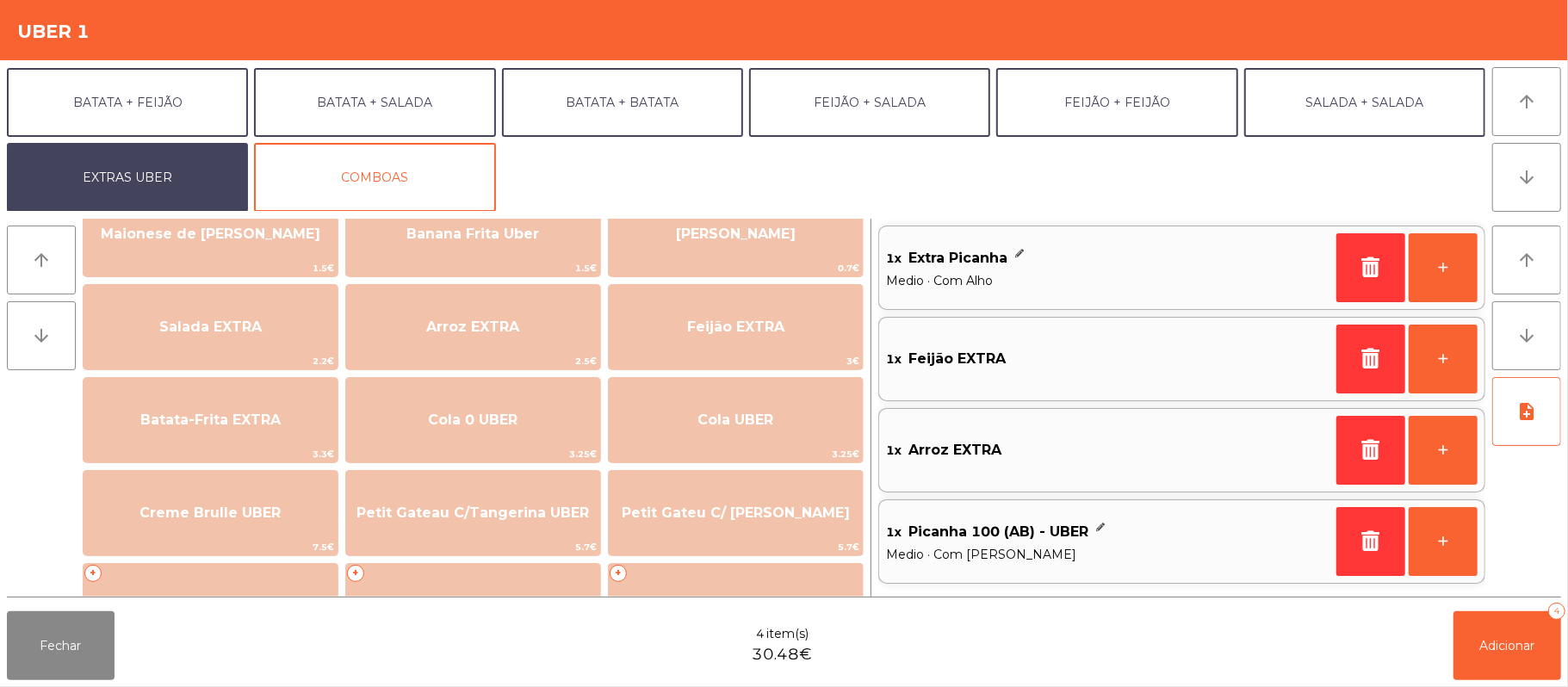
scroll to position [146, 0]
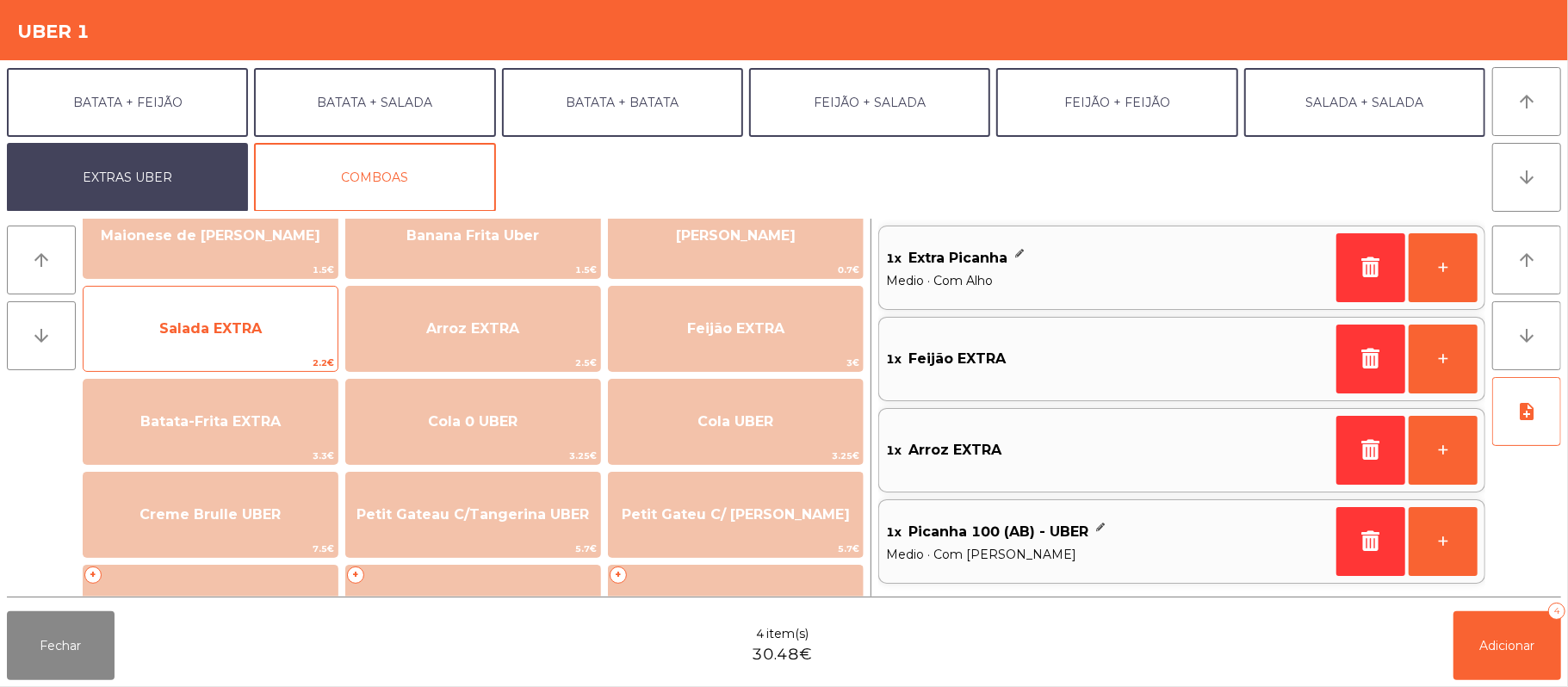
click at [274, 365] on span "2.2€" at bounding box center [211, 363] width 254 height 17
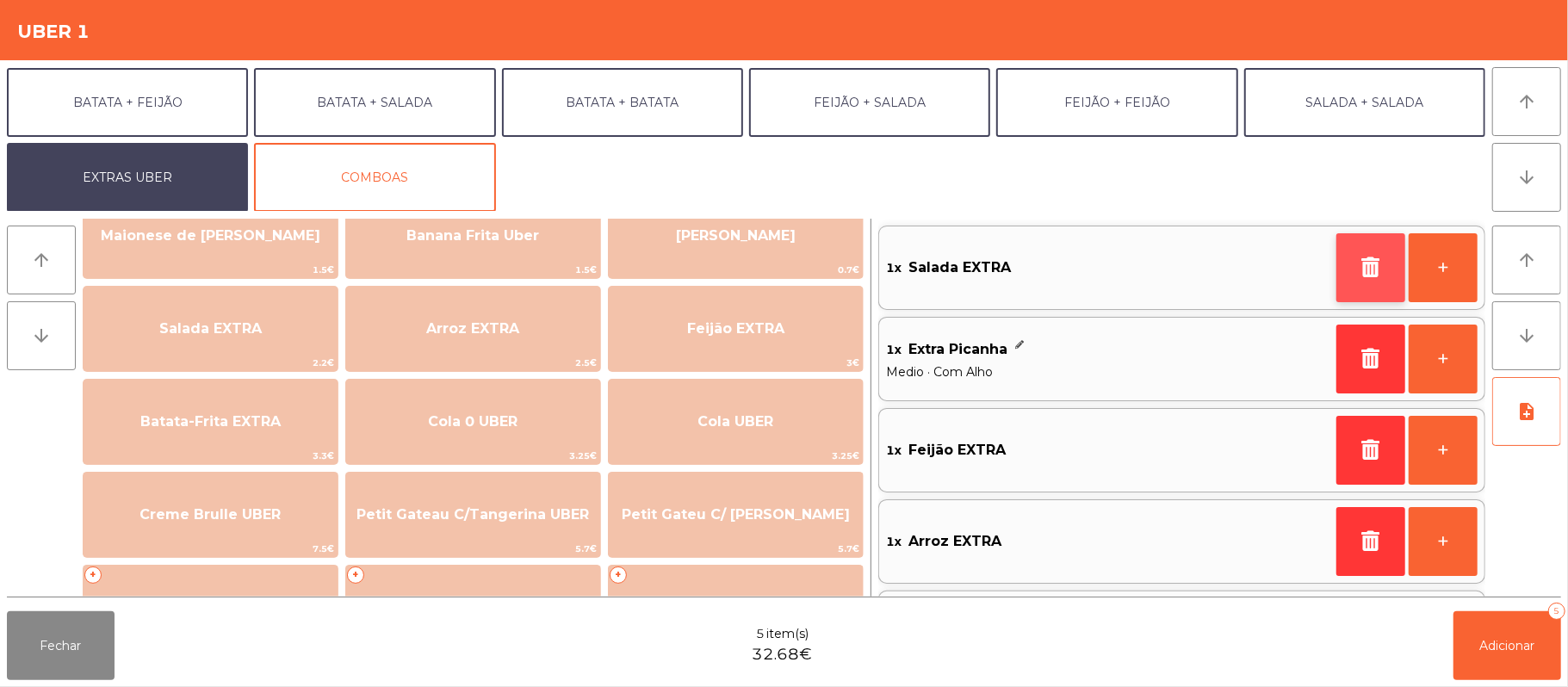
click at [1358, 262] on icon "button" at bounding box center [1371, 266] width 26 height 21
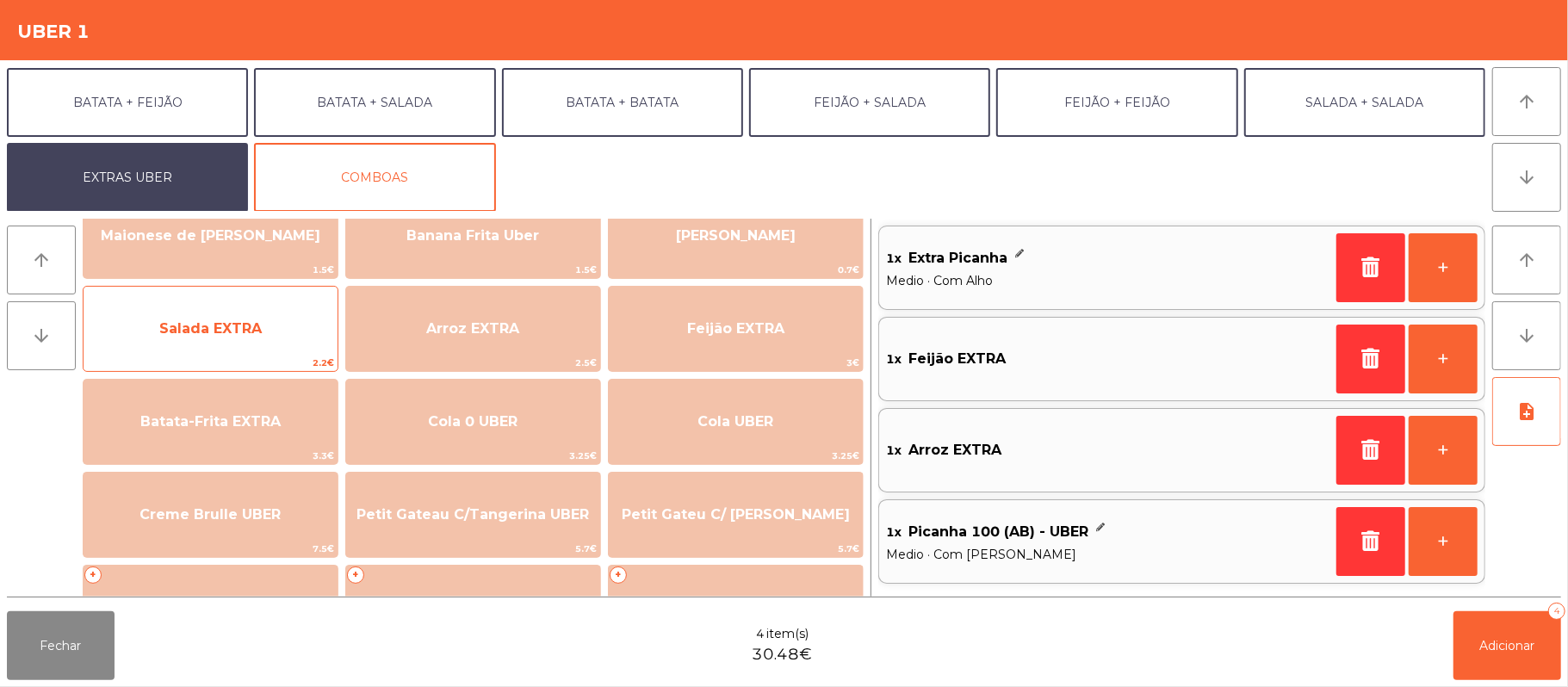
click at [268, 341] on span "Salada EXTRA" at bounding box center [211, 328] width 254 height 46
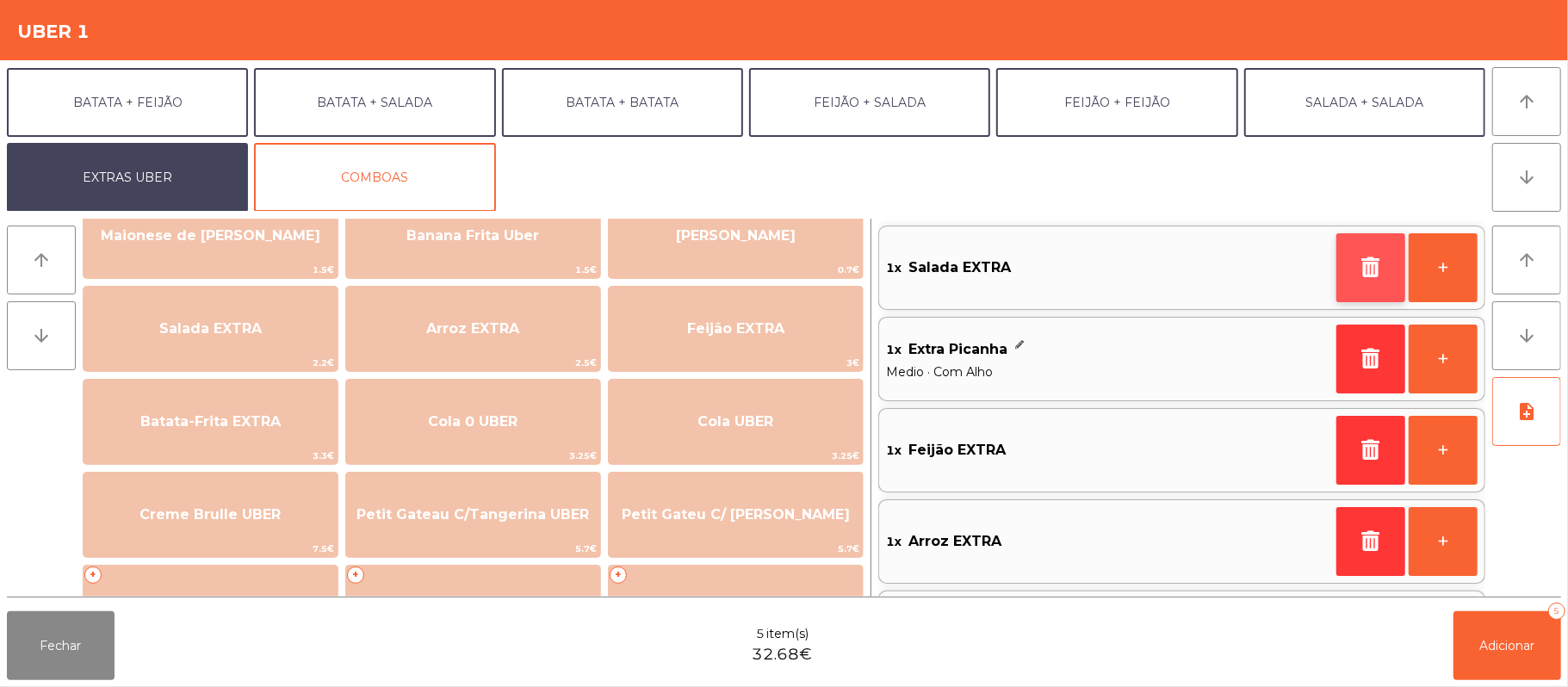
click at [1361, 266] on icon "button" at bounding box center [1371, 266] width 26 height 21
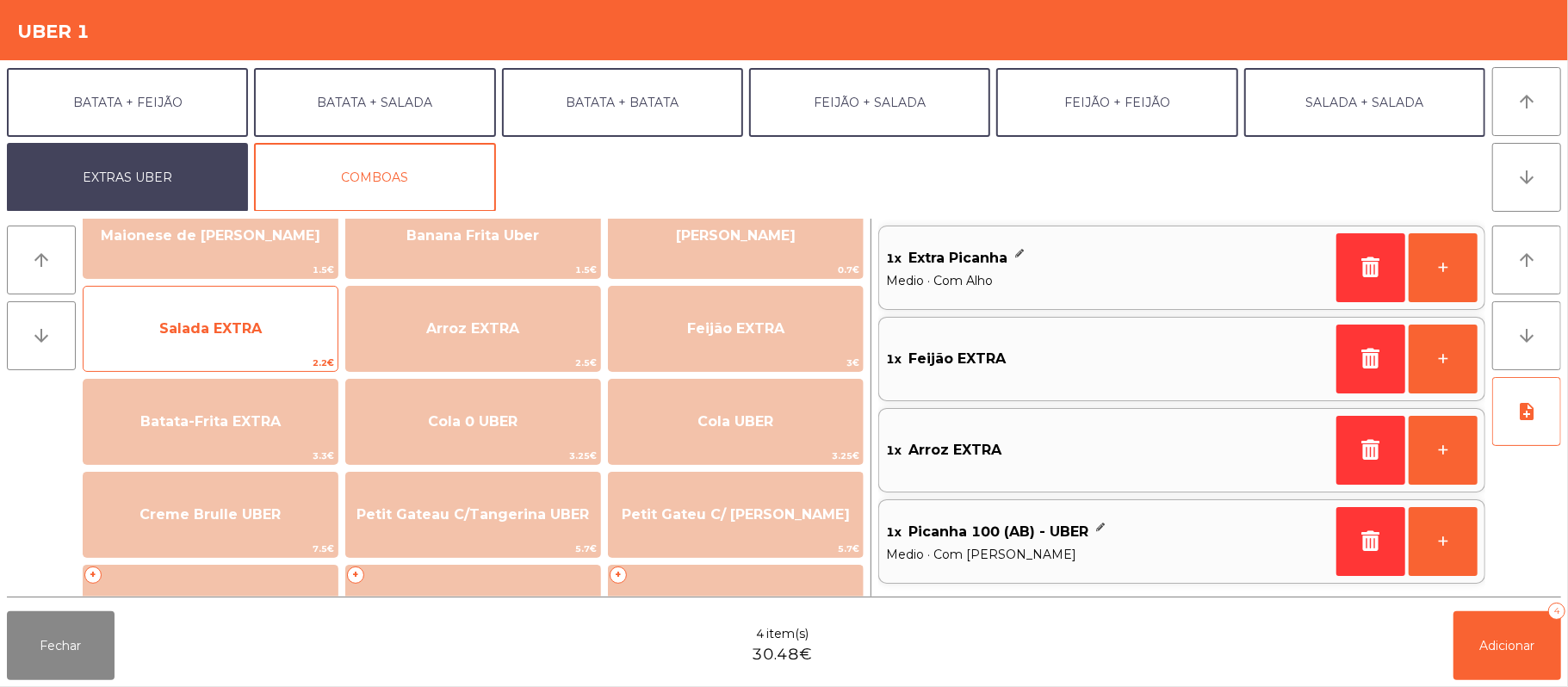
click at [265, 320] on span "Salada EXTRA" at bounding box center [211, 328] width 254 height 46
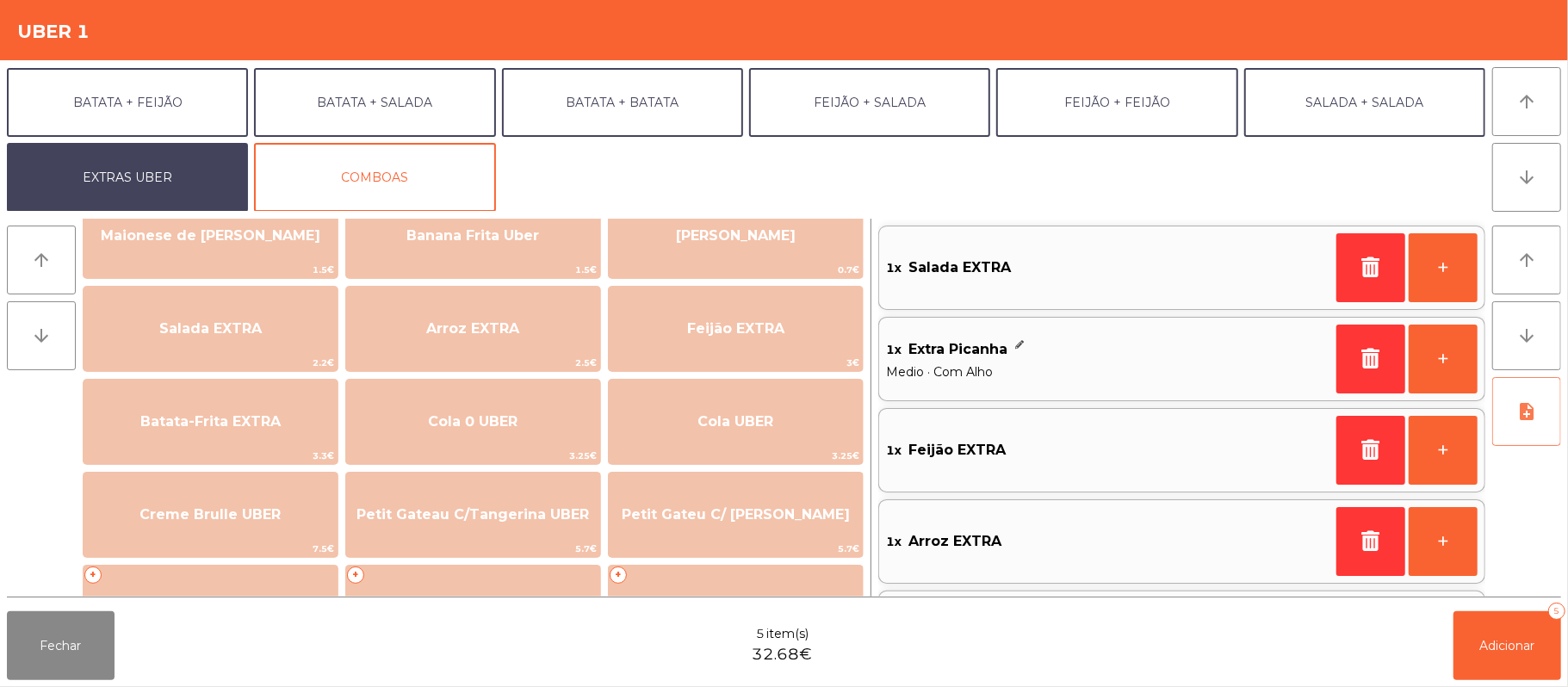
click at [1517, 438] on button "note_add" at bounding box center [1527, 411] width 69 height 69
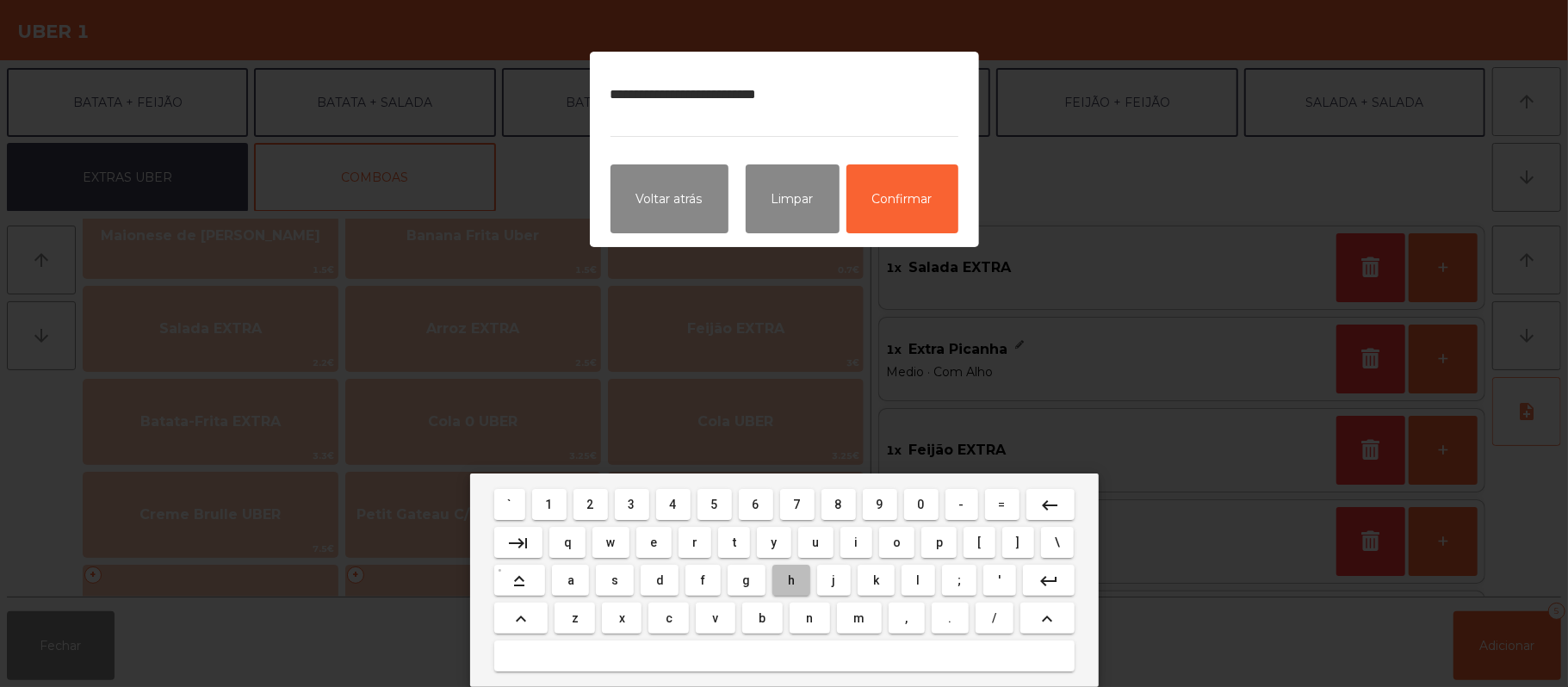
type textarea "**********"
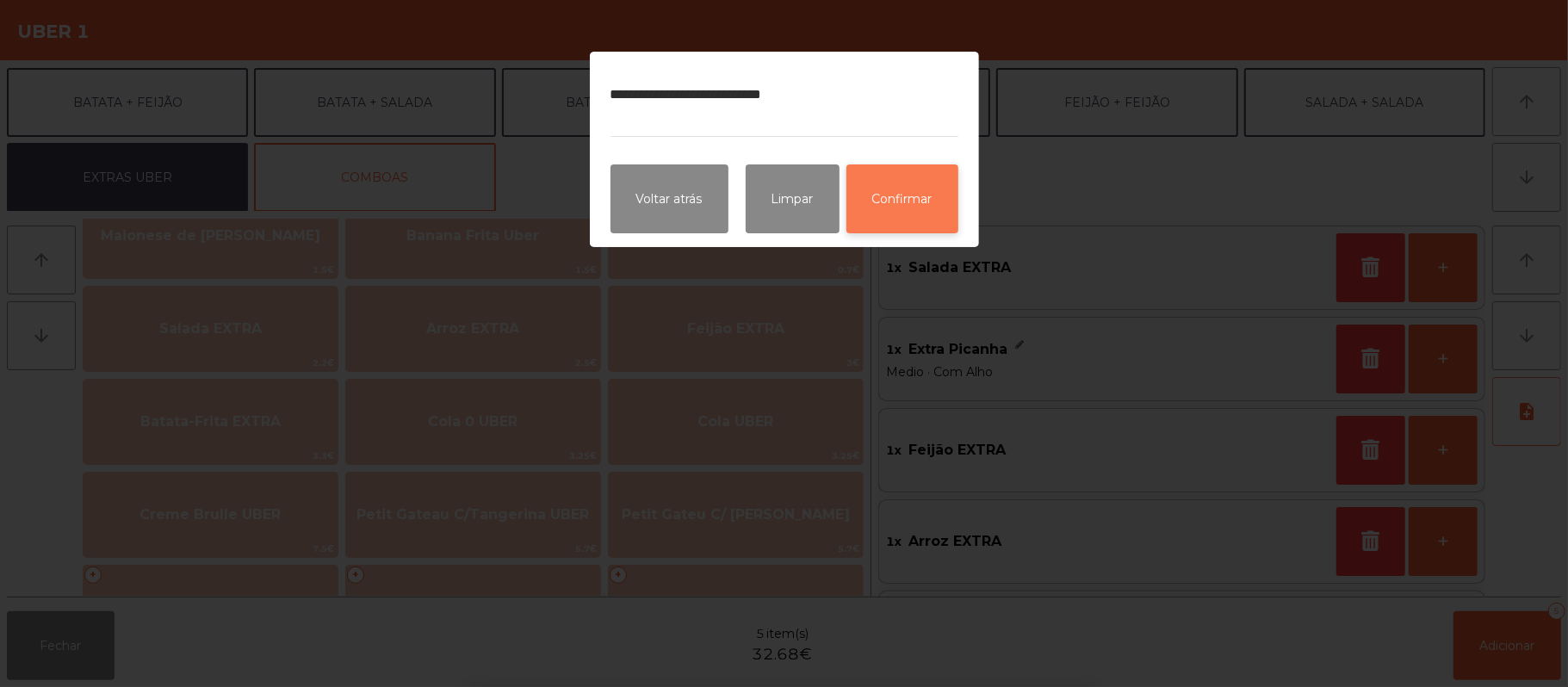
click at [941, 193] on button "Confirmar" at bounding box center [902, 199] width 112 height 69
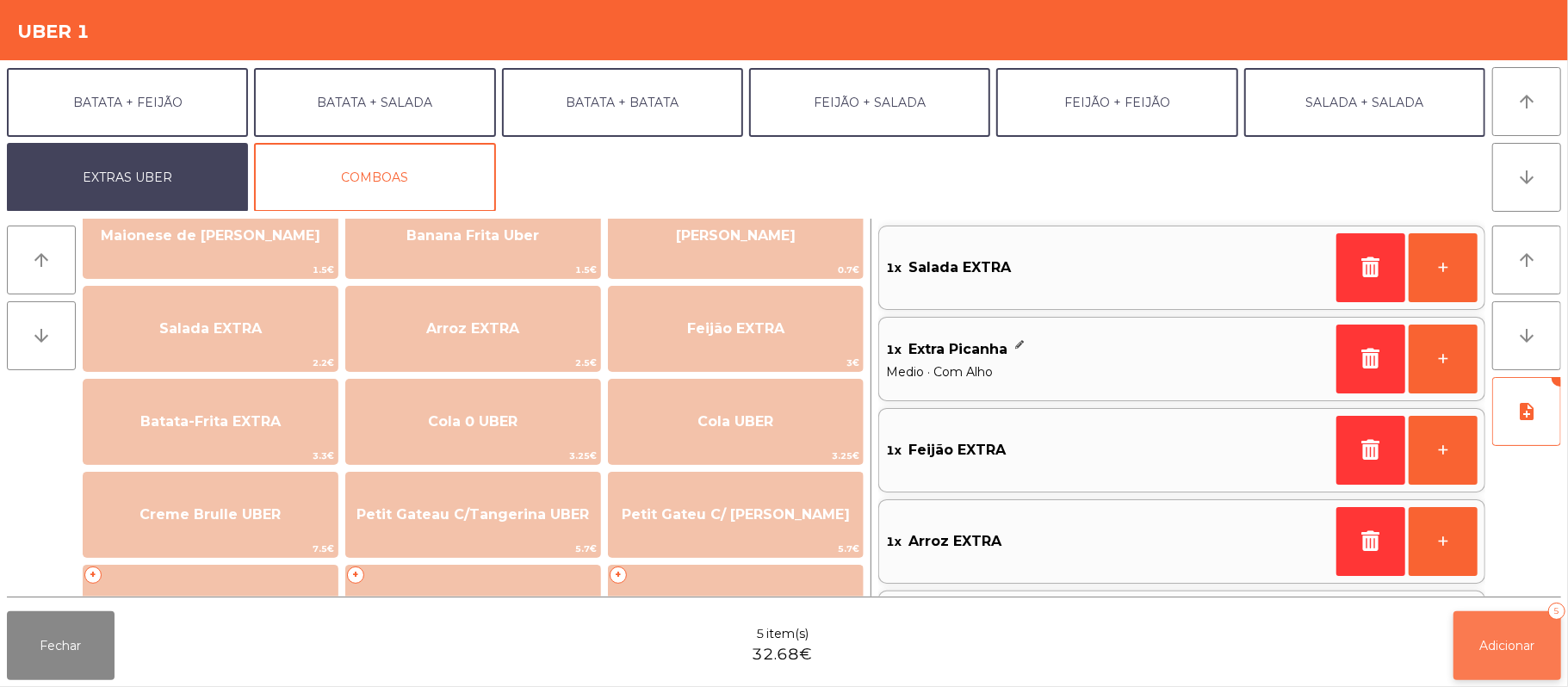
click at [1472, 641] on button "Adicionar 5" at bounding box center [1507, 646] width 107 height 69
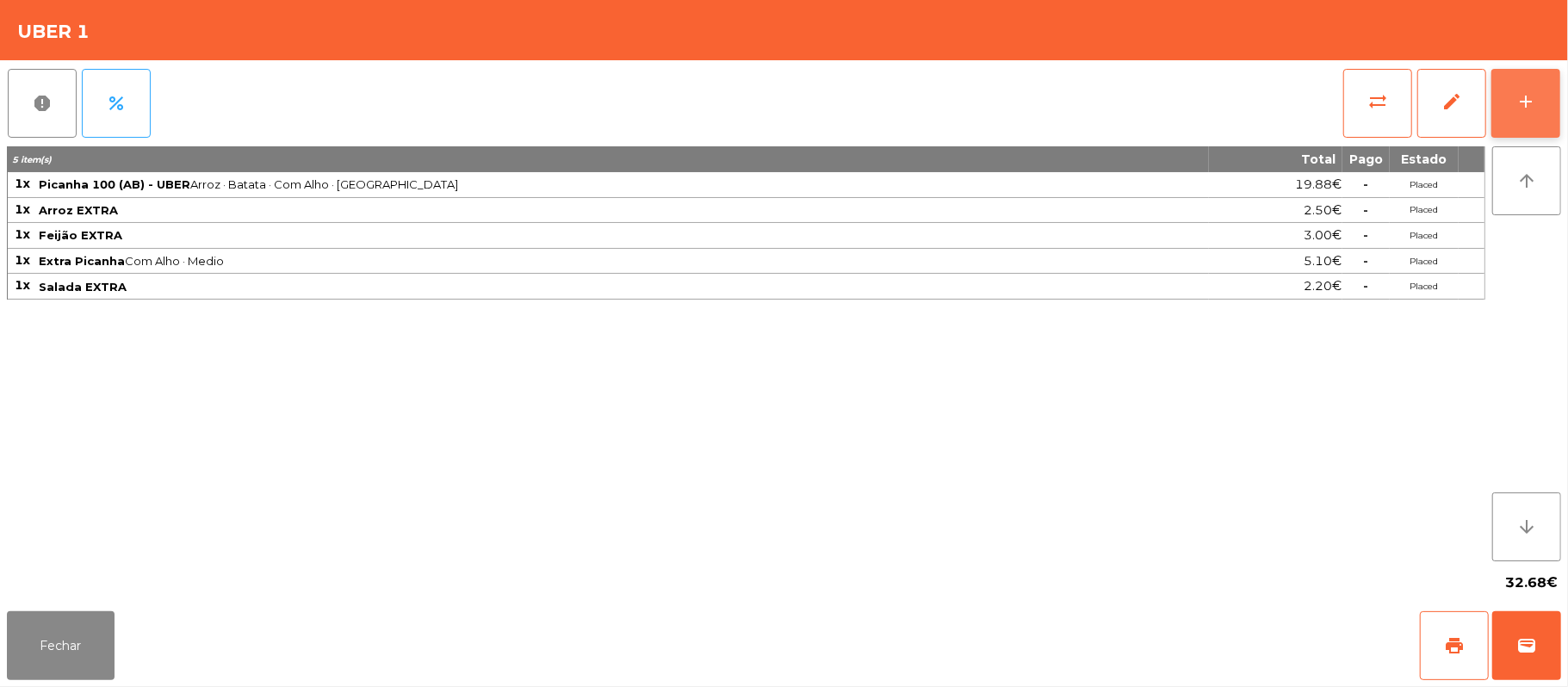
click at [1512, 84] on button "add" at bounding box center [1527, 103] width 69 height 69
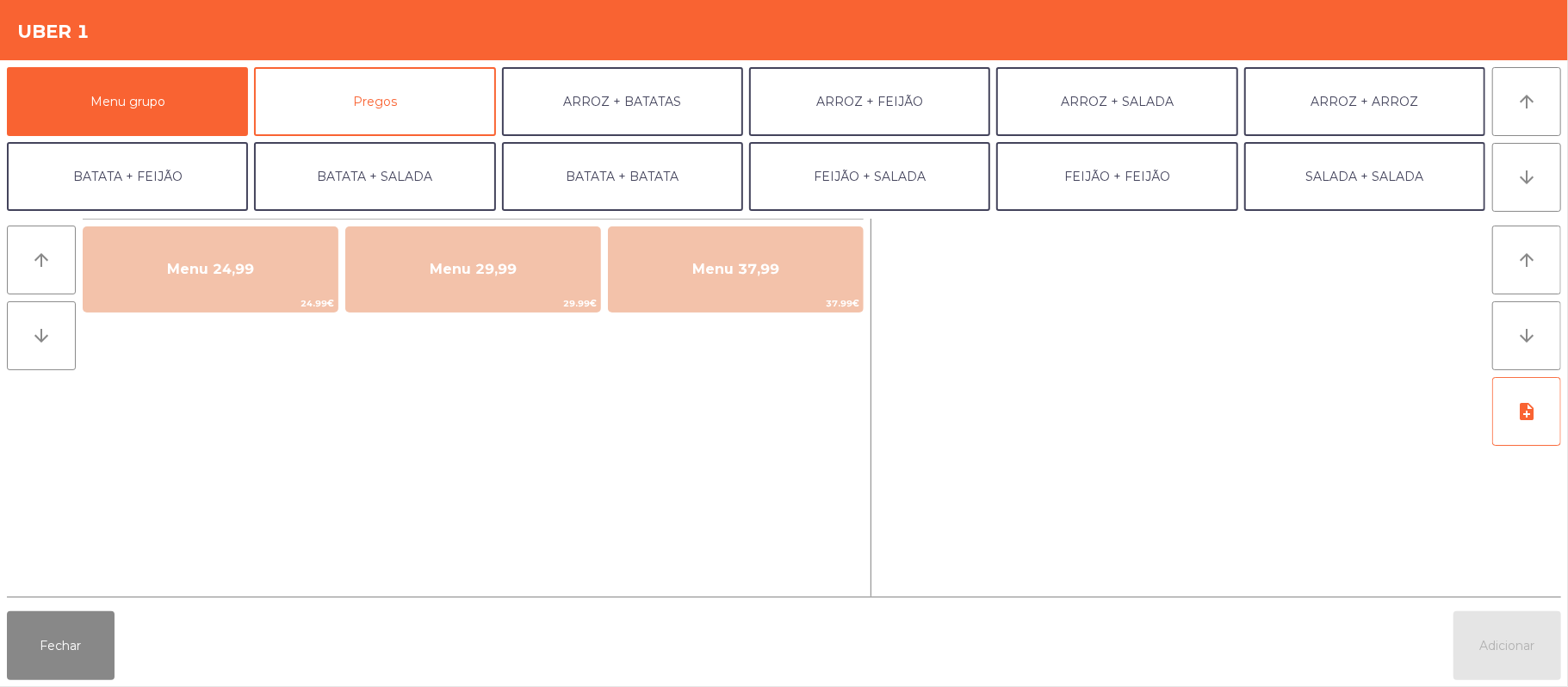
scroll to position [74, 0]
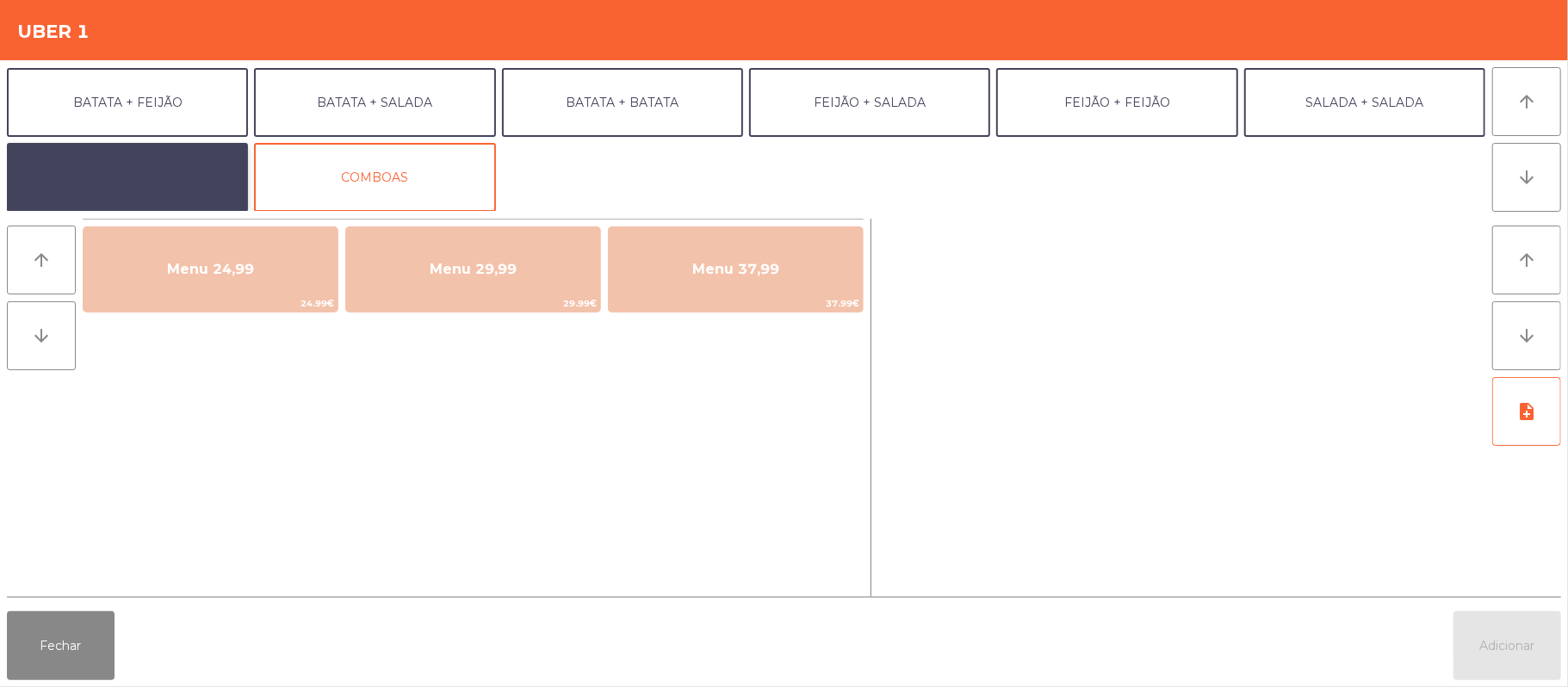
click at [170, 175] on button "EXTRAS UBER" at bounding box center [127, 177] width 242 height 69
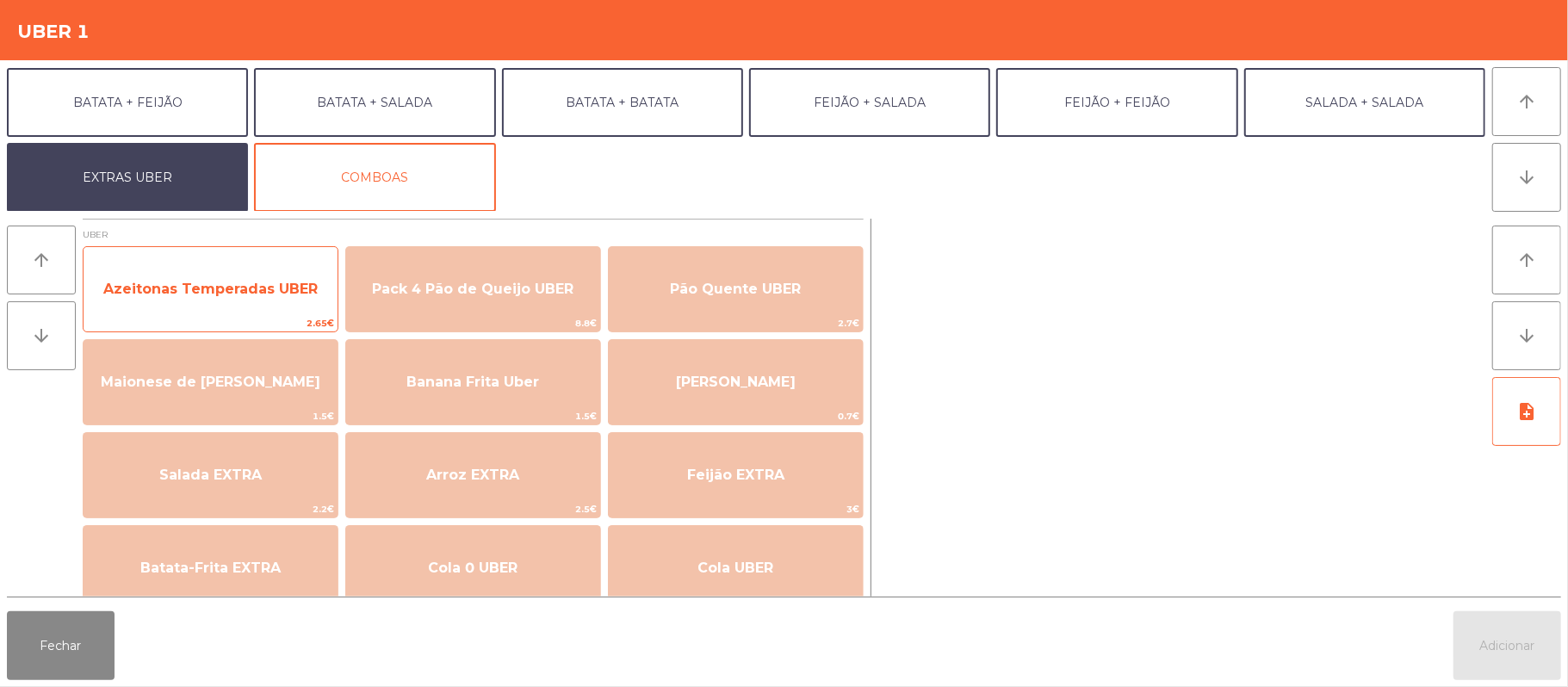
click at [249, 288] on span "Azeitonas Temperadas UBER" at bounding box center [210, 289] width 214 height 17
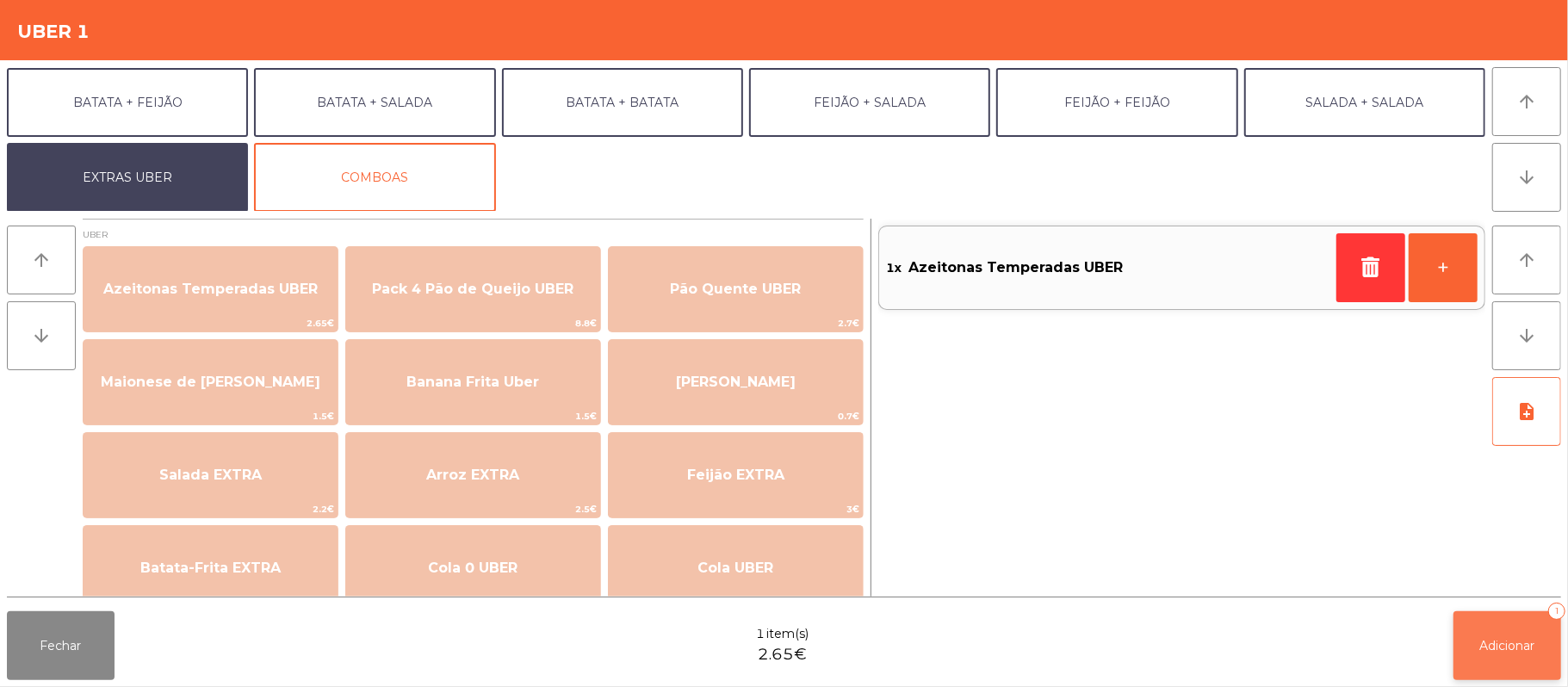
click at [1471, 679] on button "Adicionar 1" at bounding box center [1507, 646] width 107 height 69
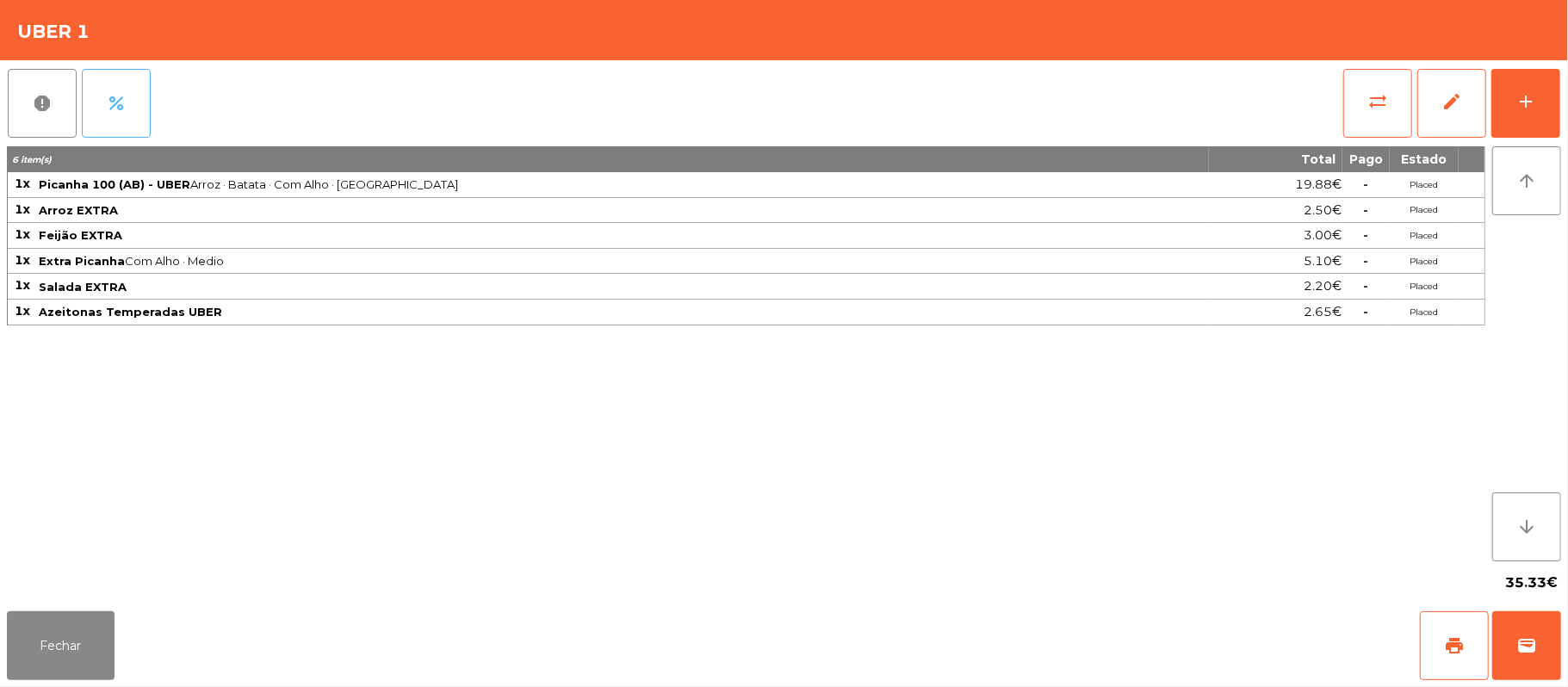
click at [113, 111] on span "percent" at bounding box center [115, 103] width 21 height 21
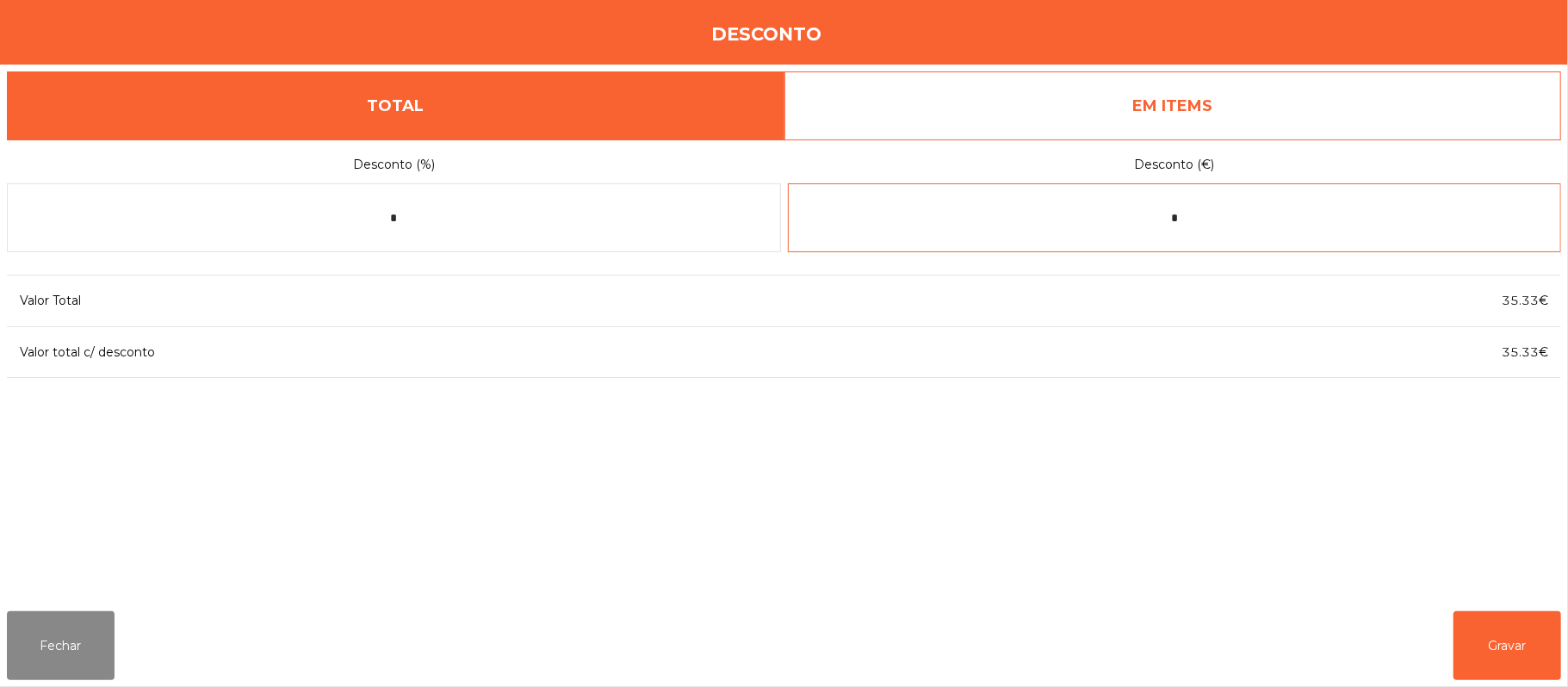
click at [1238, 214] on input "*" at bounding box center [1175, 218] width 774 height 69
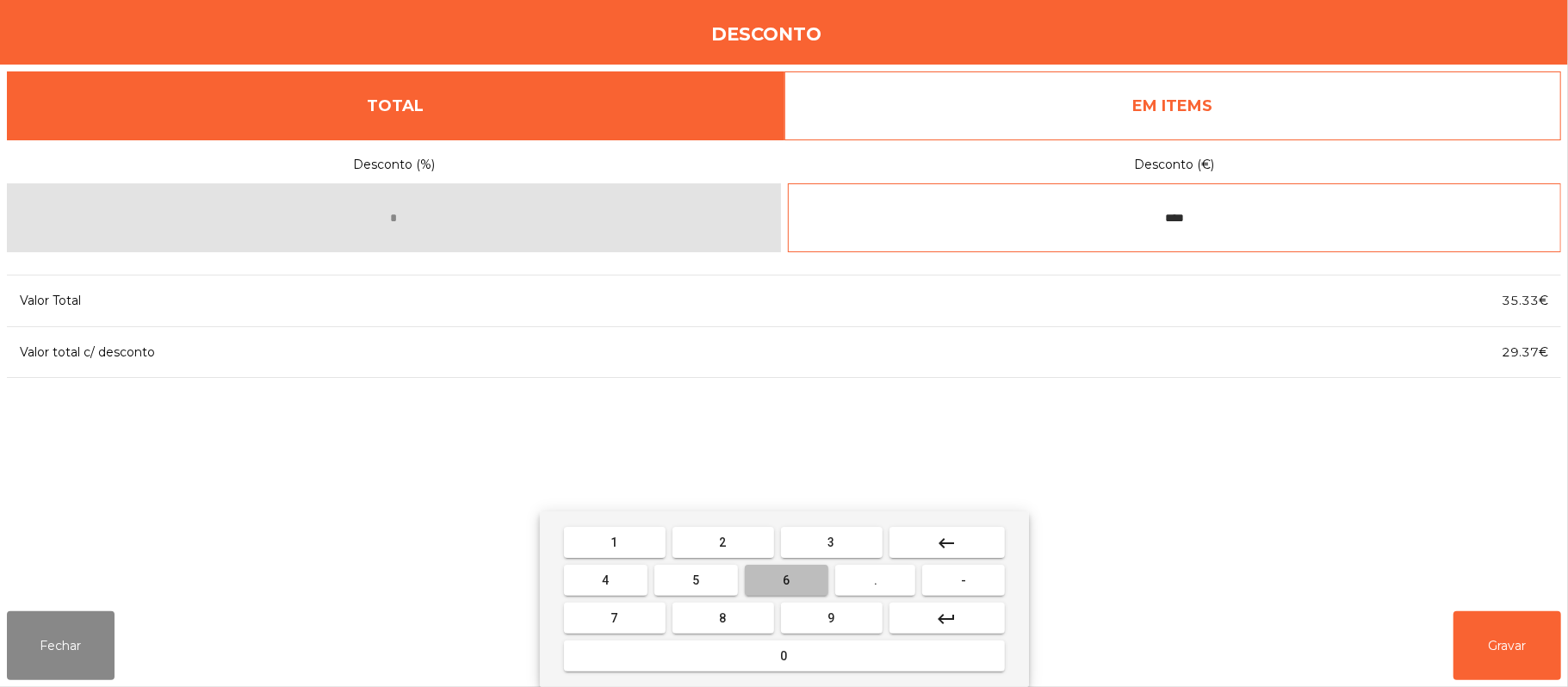
type input "****"
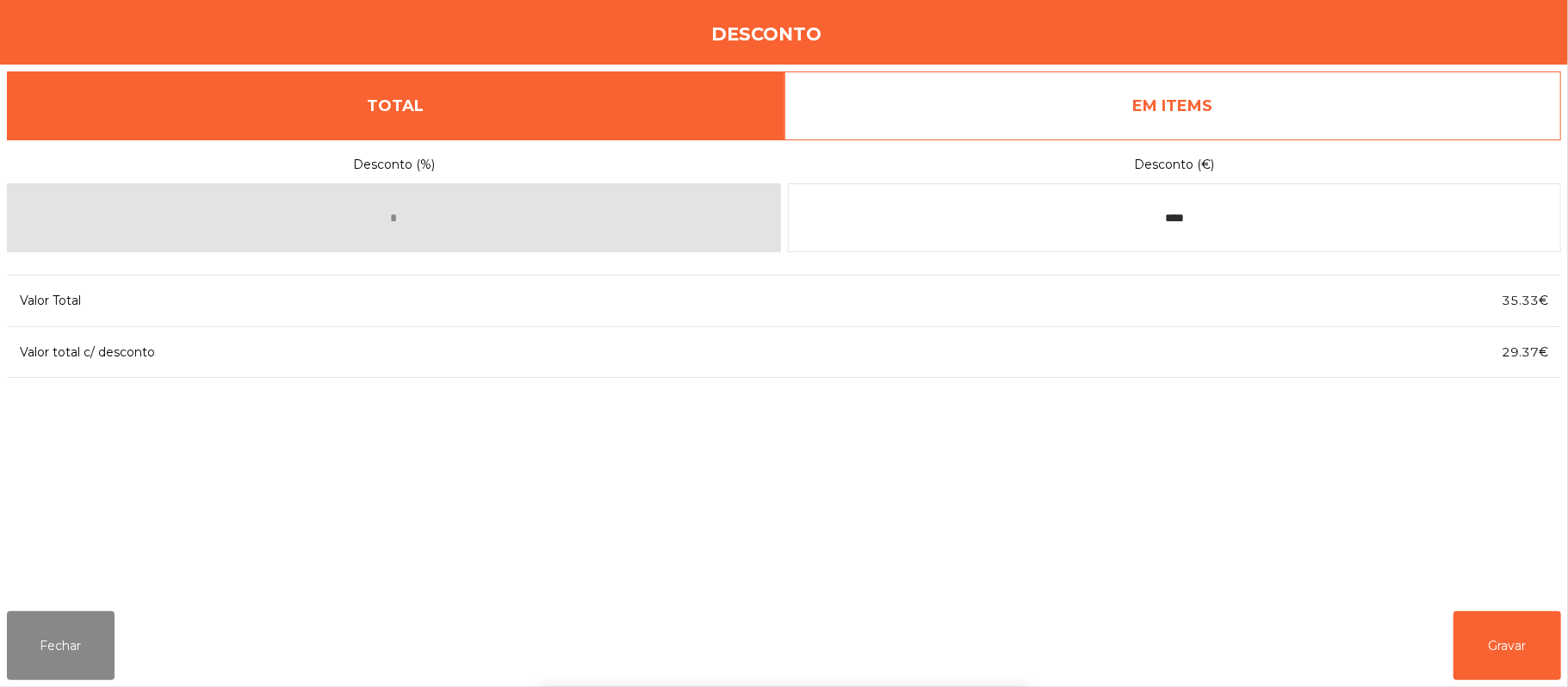
click at [1234, 493] on div "Desconto (%) * Desconto (€) **** Valor Total 35.33€ Valor total c/ desconto 29.…" at bounding box center [784, 368] width 1554 height 458
click at [1485, 637] on button "Gravar" at bounding box center [1507, 646] width 107 height 69
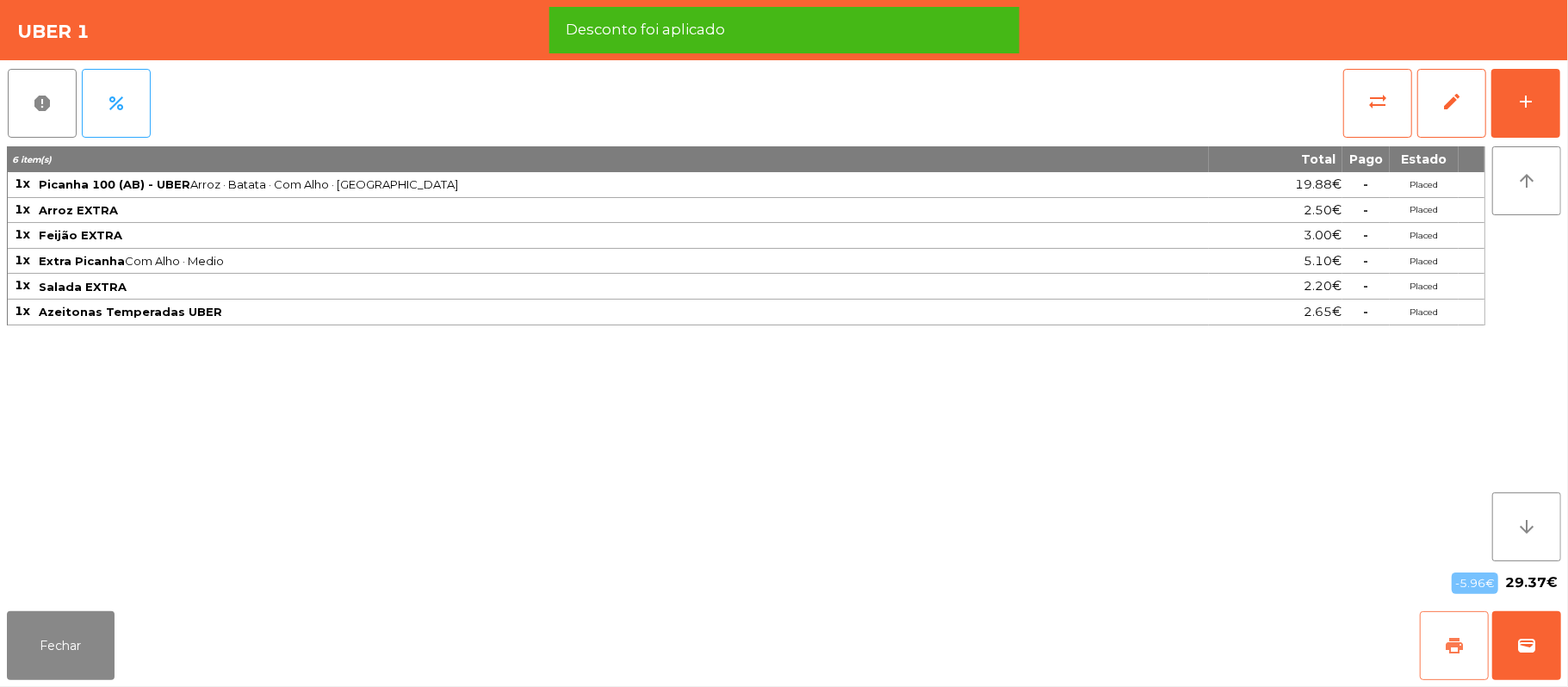
click at [1442, 627] on button "print" at bounding box center [1455, 646] width 69 height 69
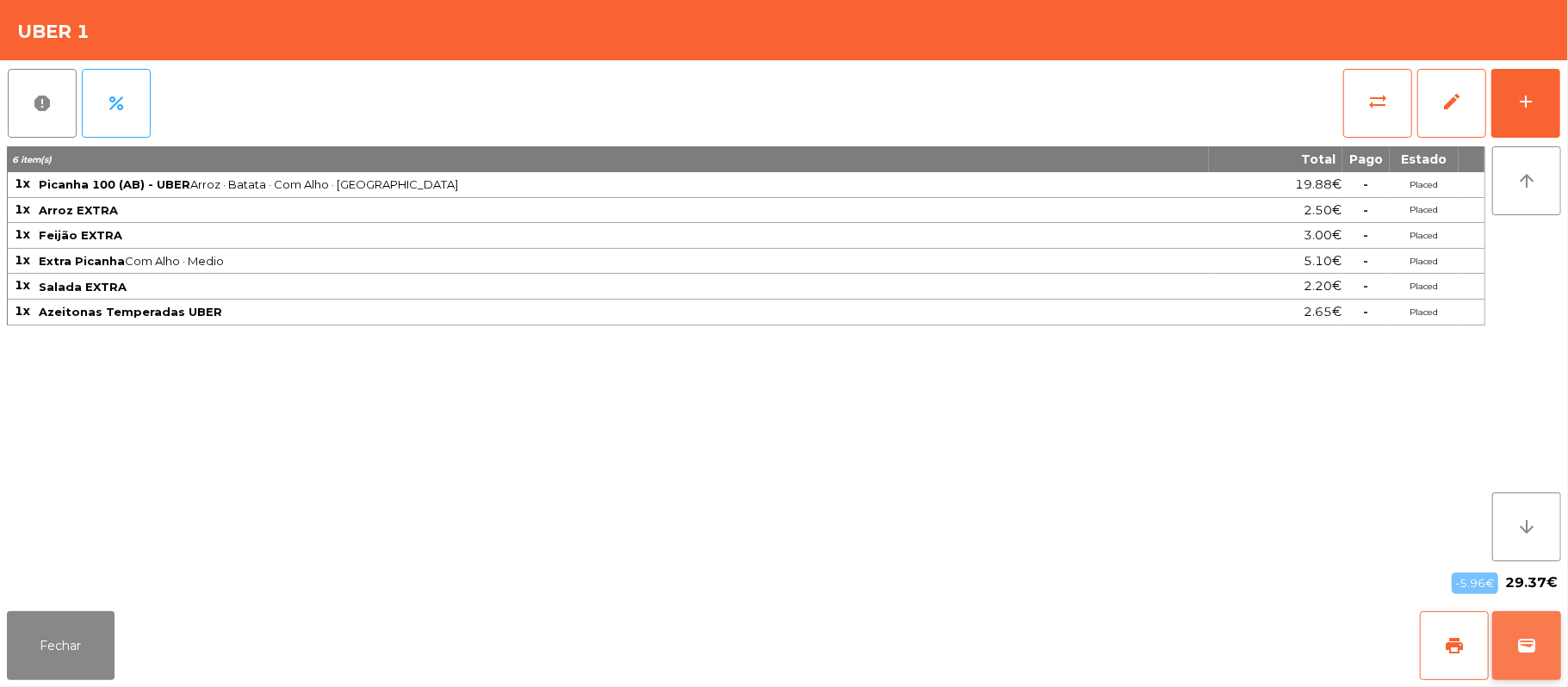
click at [1511, 638] on button "wallet" at bounding box center [1527, 646] width 69 height 69
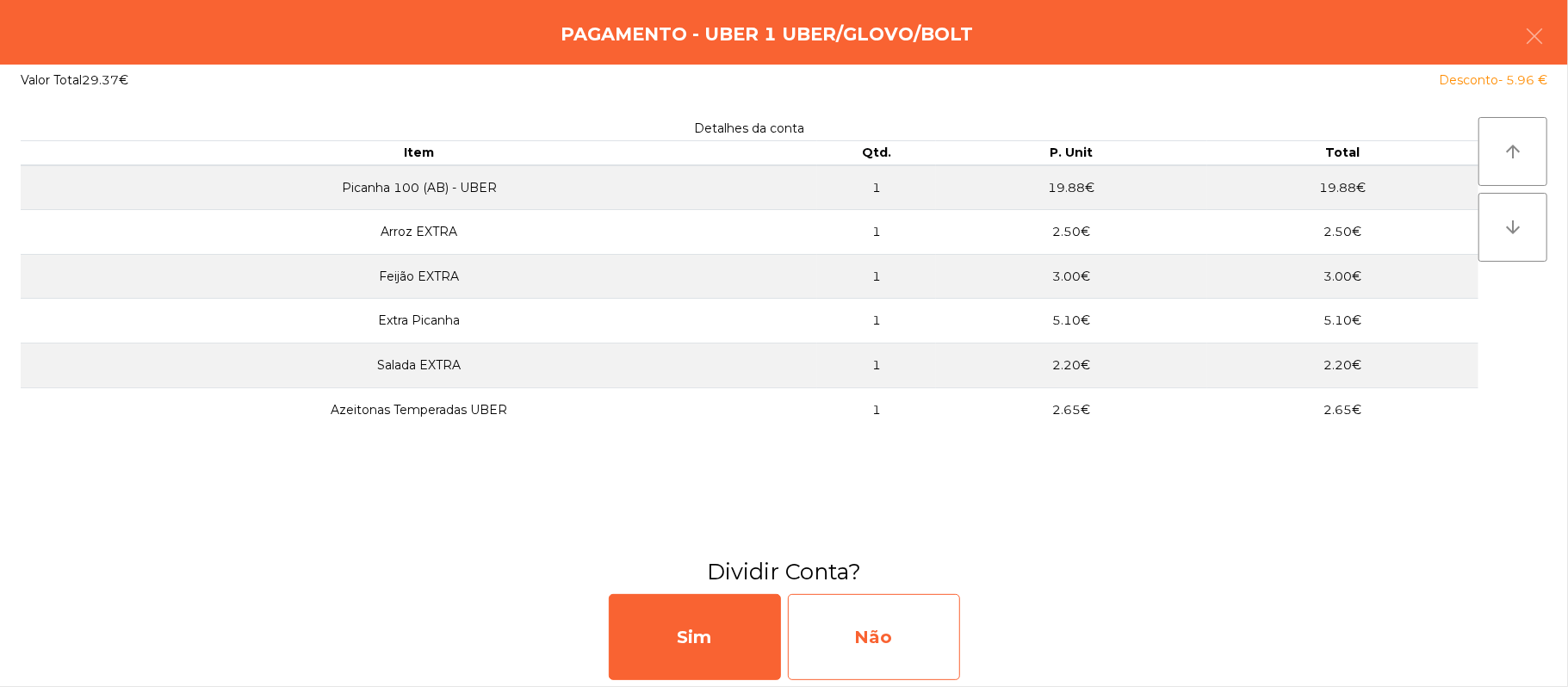
click at [883, 624] on div "Não" at bounding box center [874, 637] width 173 height 86
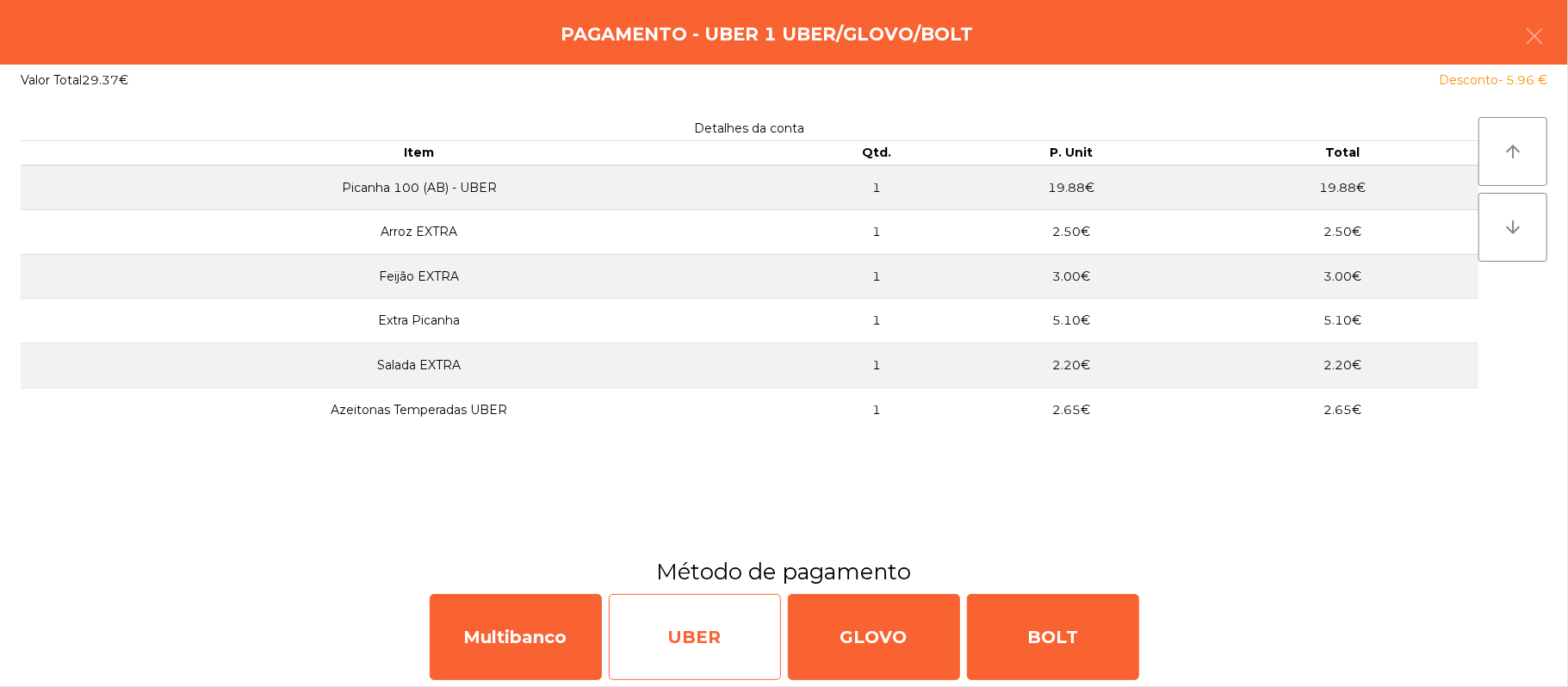
click at [697, 635] on div "UBER" at bounding box center [694, 637] width 173 height 86
select select "**"
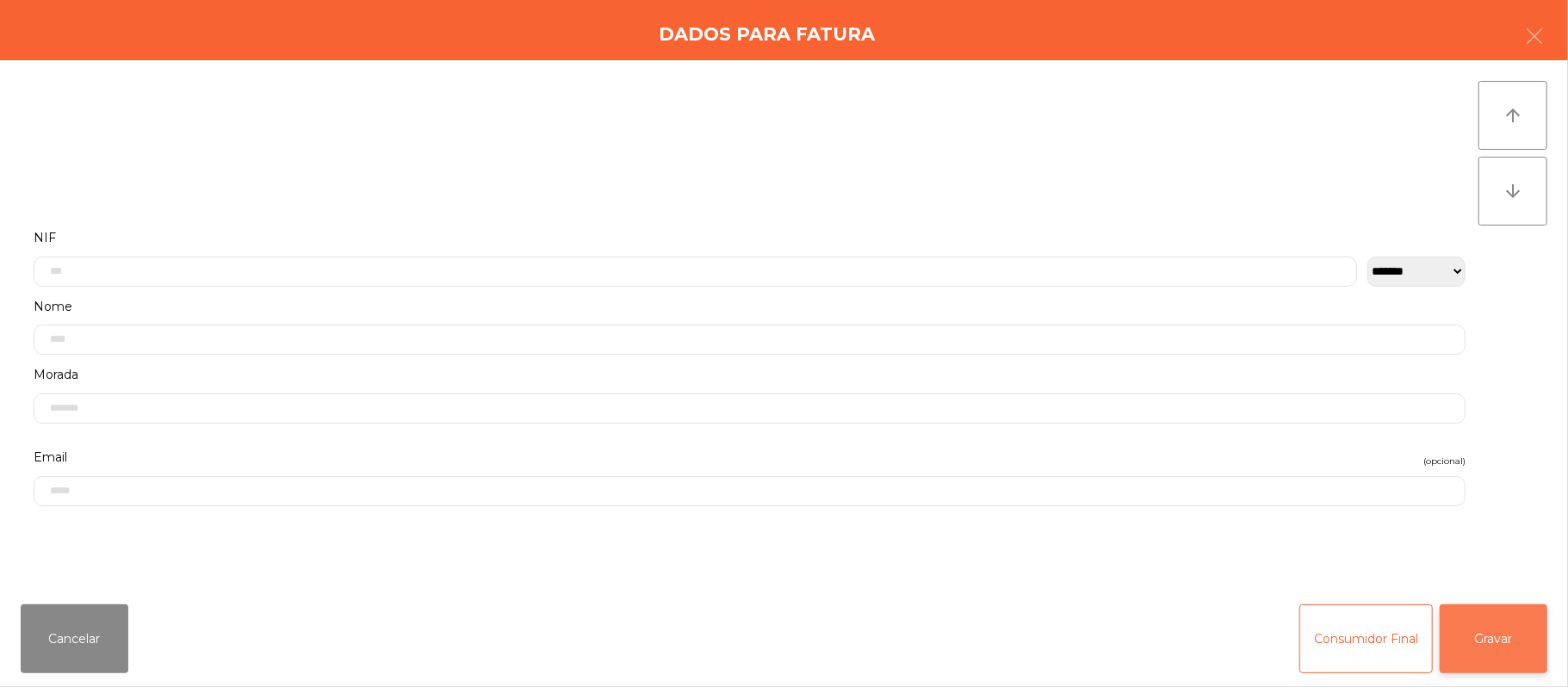
click at [1504, 644] on button "Gravar" at bounding box center [1493, 639] width 107 height 69
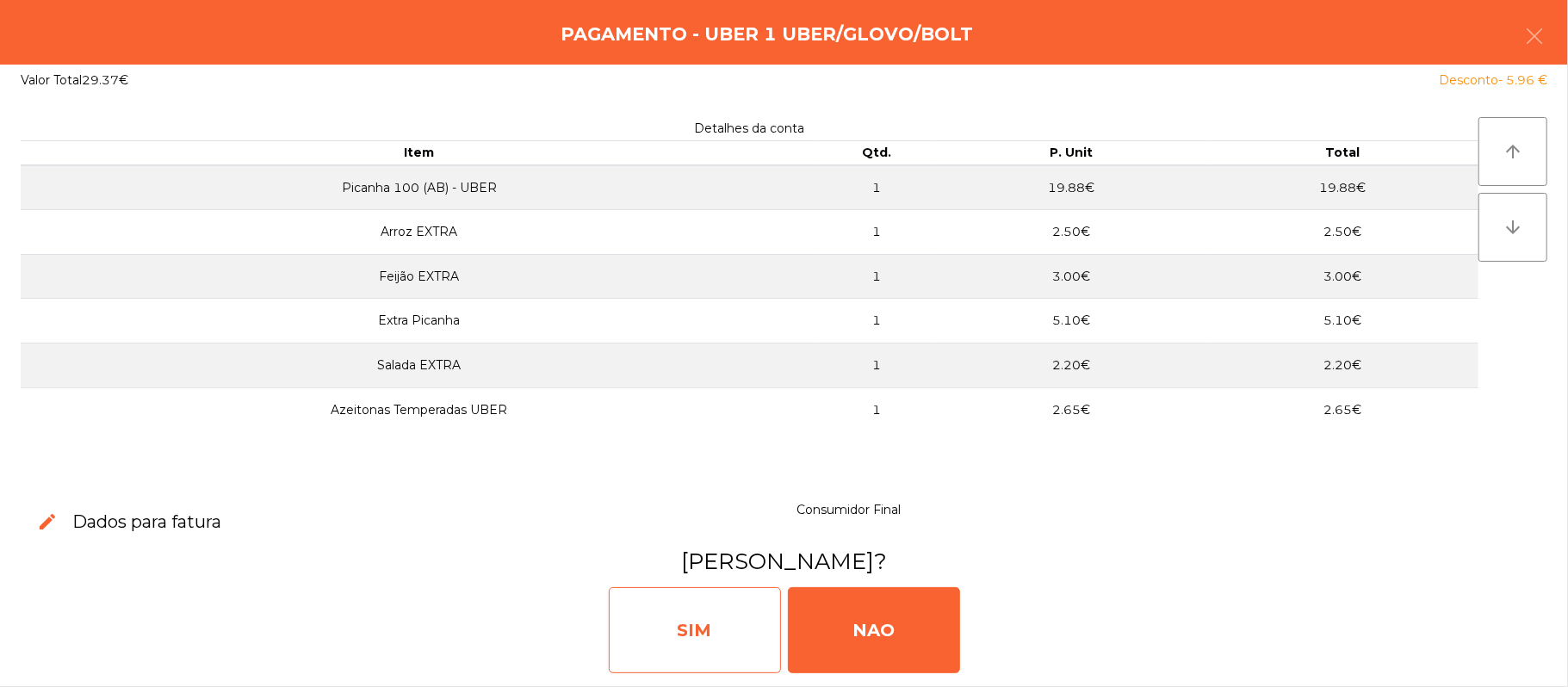
click at [670, 617] on div "SIM" at bounding box center [694, 630] width 173 height 86
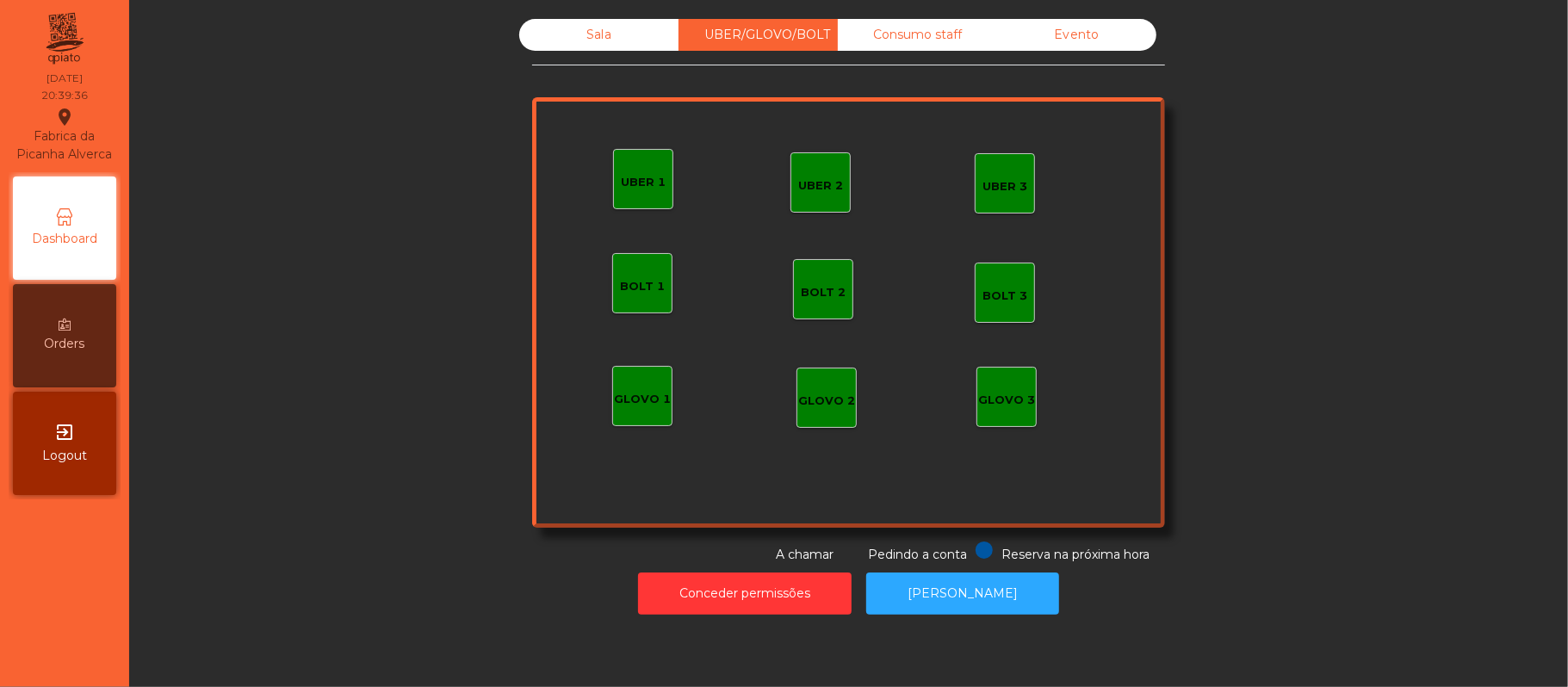
click at [660, 401] on div "GLOVO 1" at bounding box center [642, 395] width 60 height 60
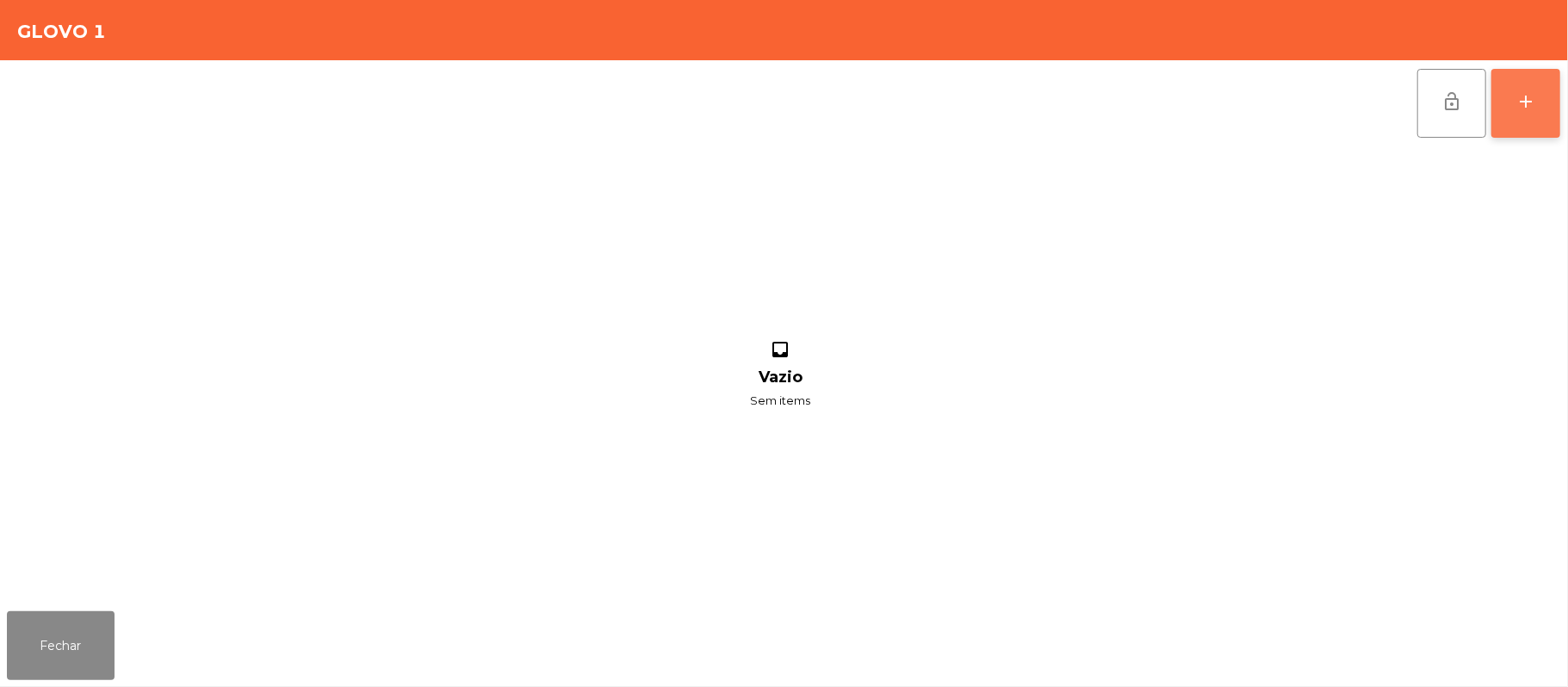
click at [1519, 127] on button "add" at bounding box center [1527, 103] width 69 height 69
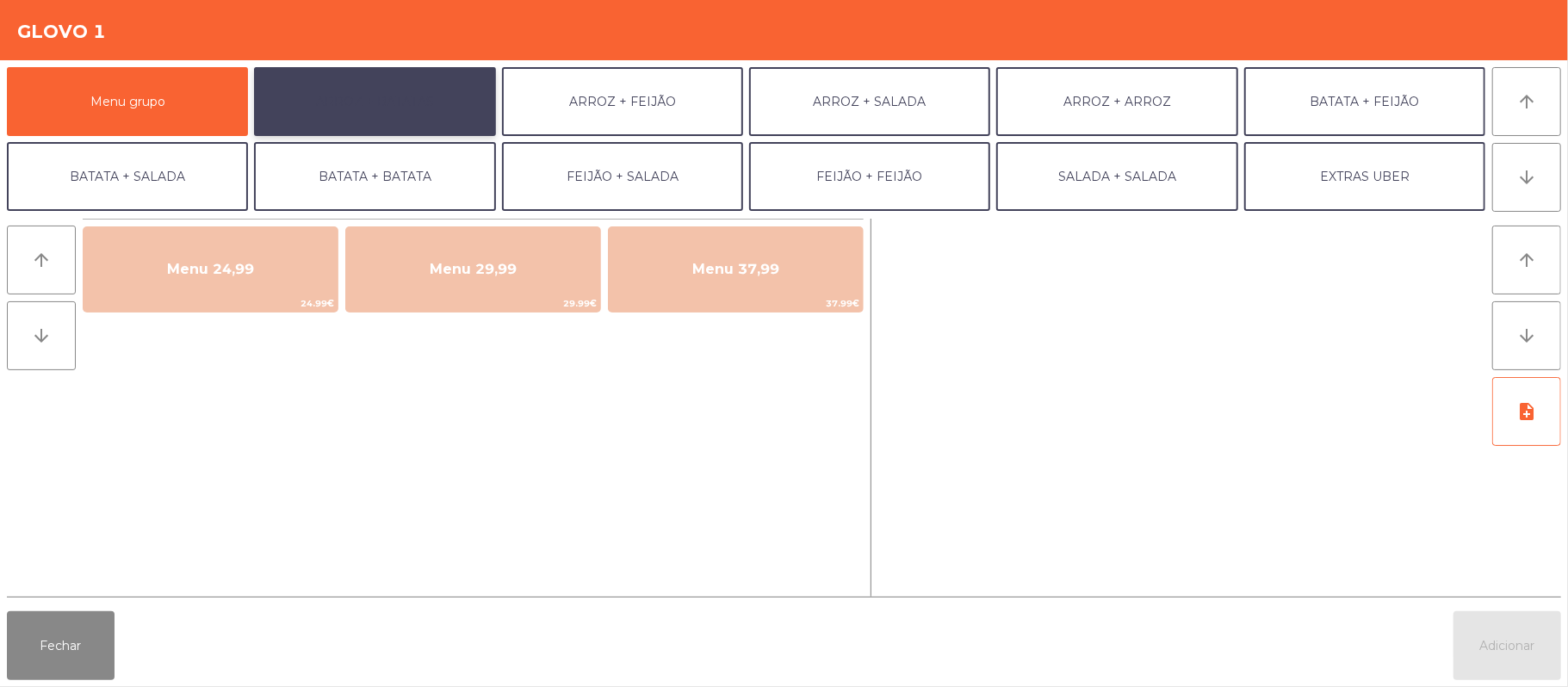
click at [408, 86] on button "ARROZ + BATATAS" at bounding box center [375, 102] width 242 height 69
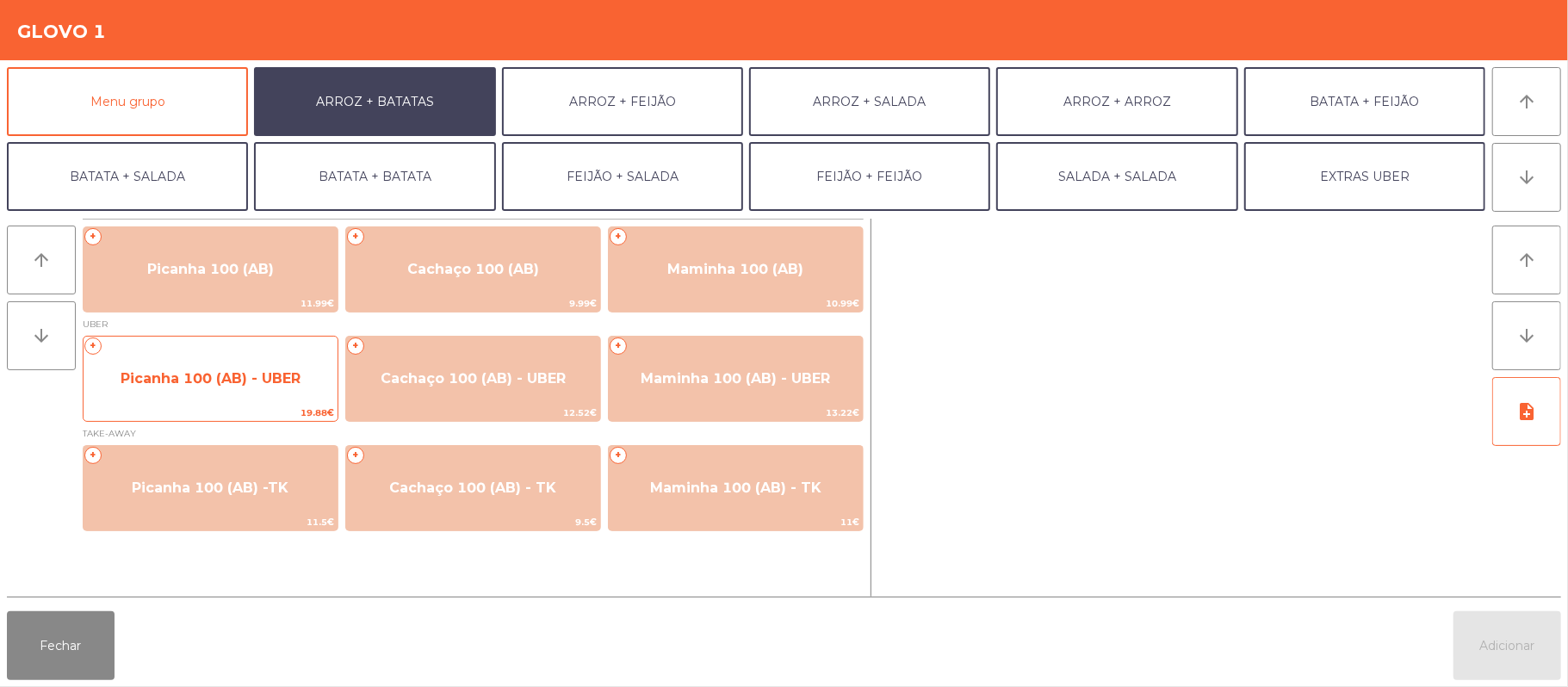
click at [242, 371] on span "Picanha 100 (AB) - UBER" at bounding box center [210, 378] width 180 height 17
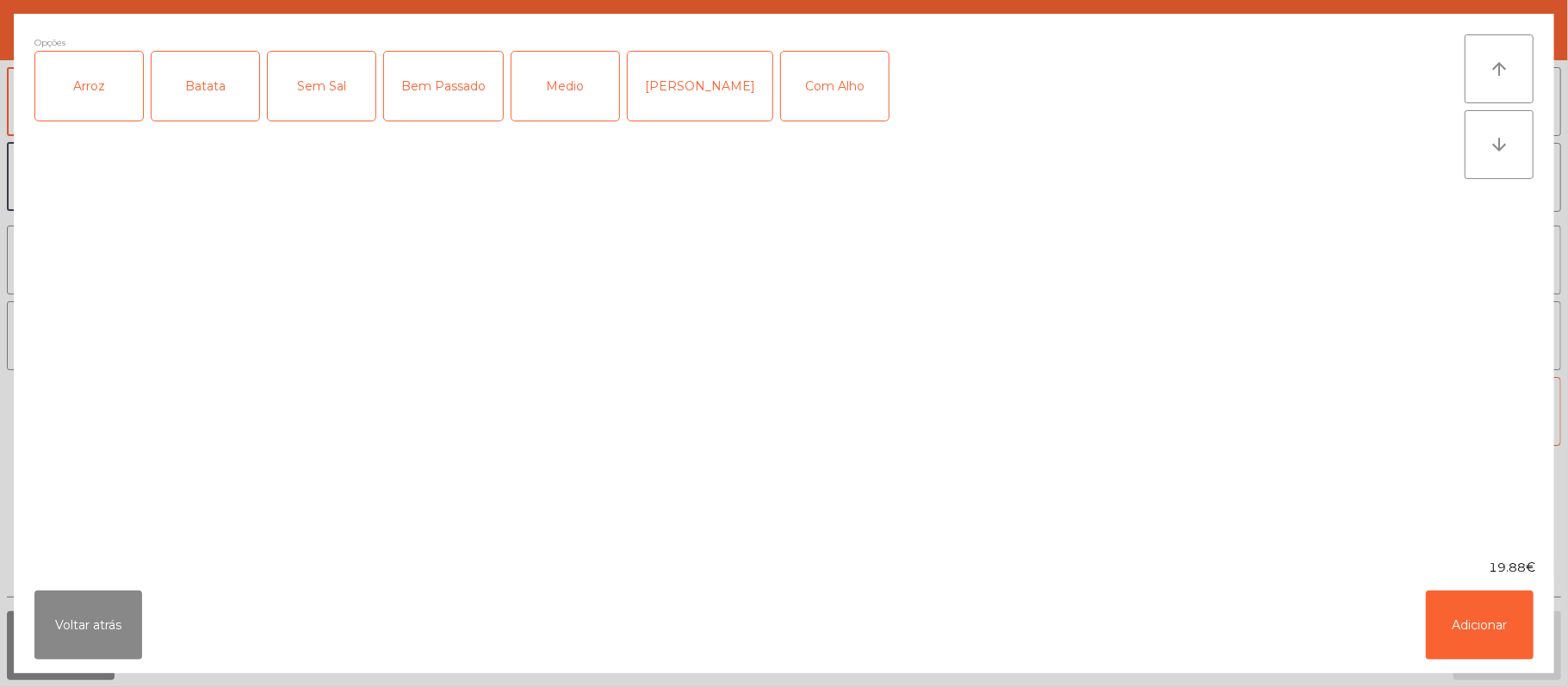
click at [565, 99] on div "Medio" at bounding box center [565, 86] width 107 height 69
click at [111, 100] on div "Arroz" at bounding box center [89, 86] width 107 height 69
click at [198, 102] on div "Batata" at bounding box center [205, 86] width 107 height 69
click at [1474, 624] on button "Adicionar" at bounding box center [1479, 625] width 107 height 69
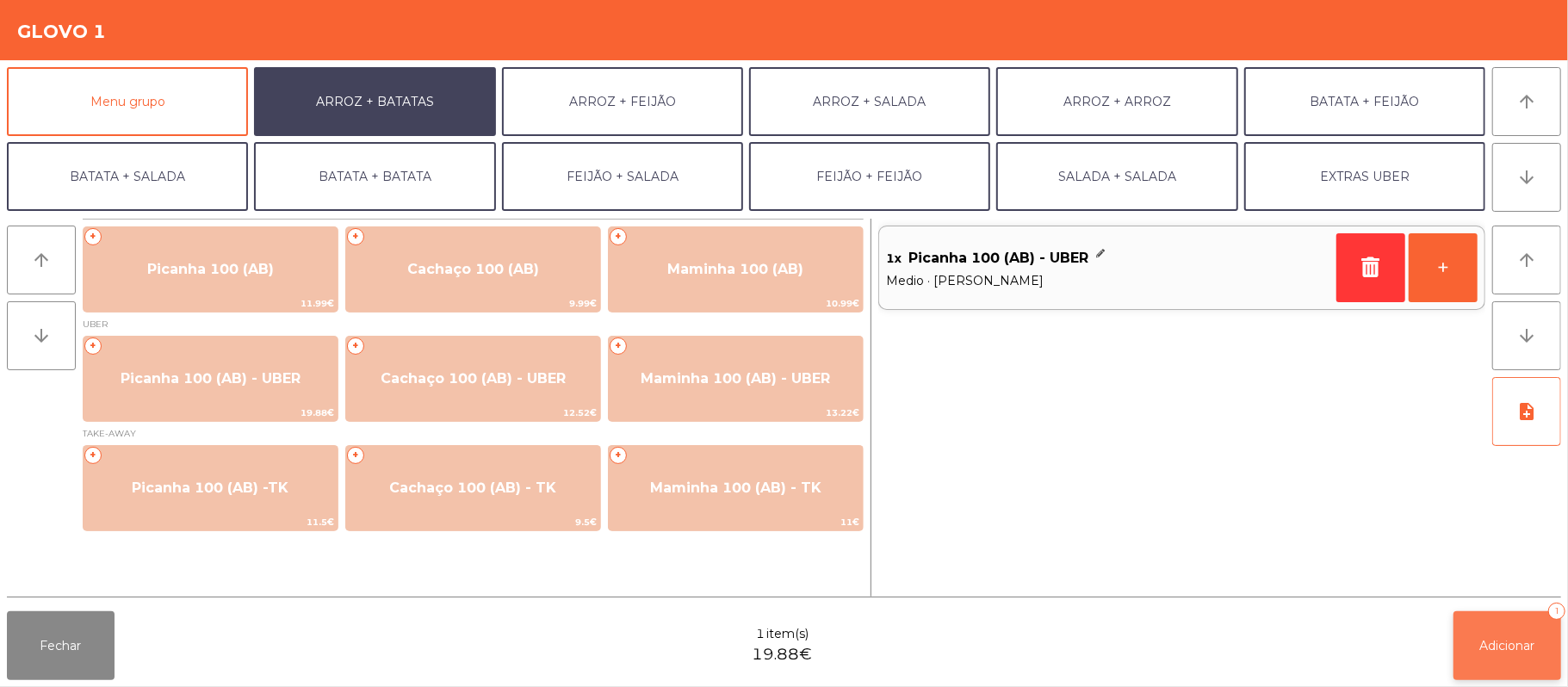
click at [1480, 652] on span "Adicionar" at bounding box center [1508, 646] width 55 height 16
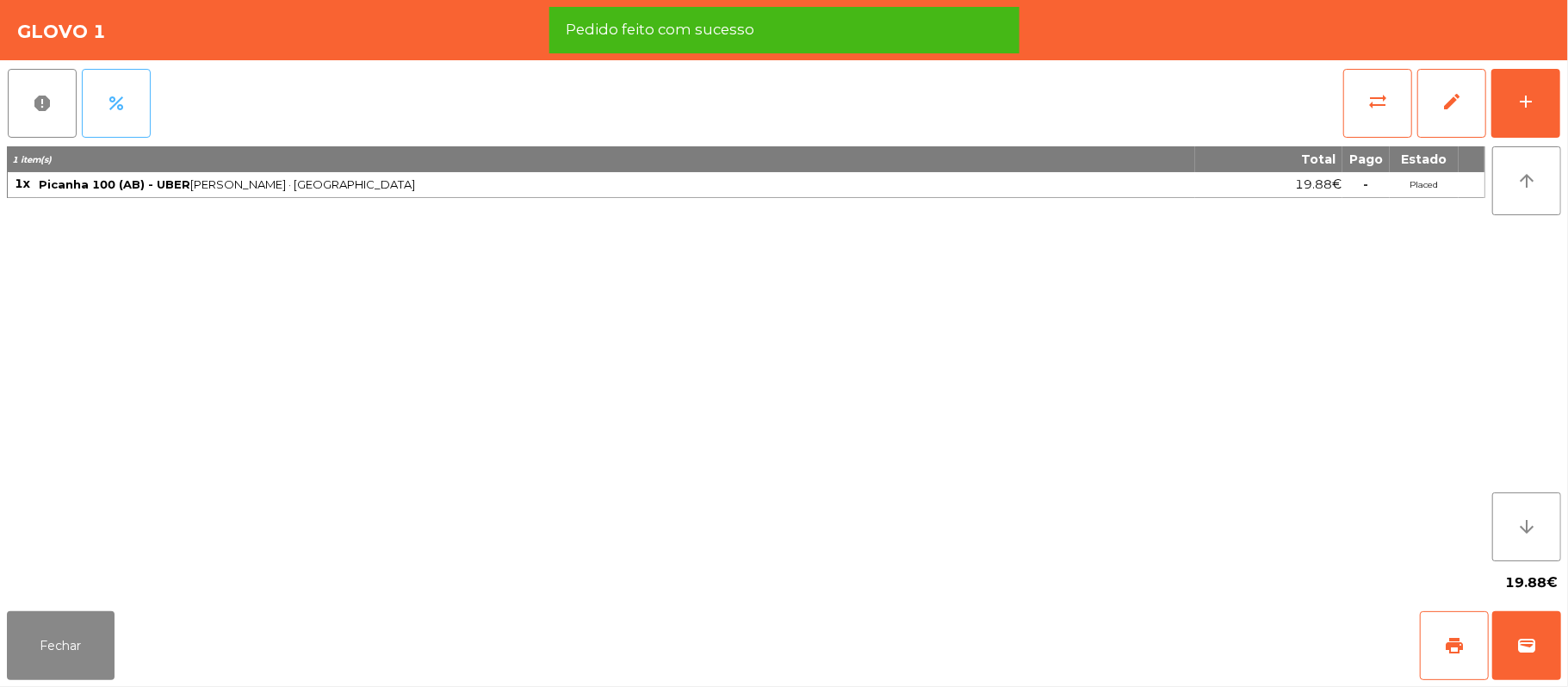
click at [108, 104] on span "percent" at bounding box center [115, 103] width 21 height 21
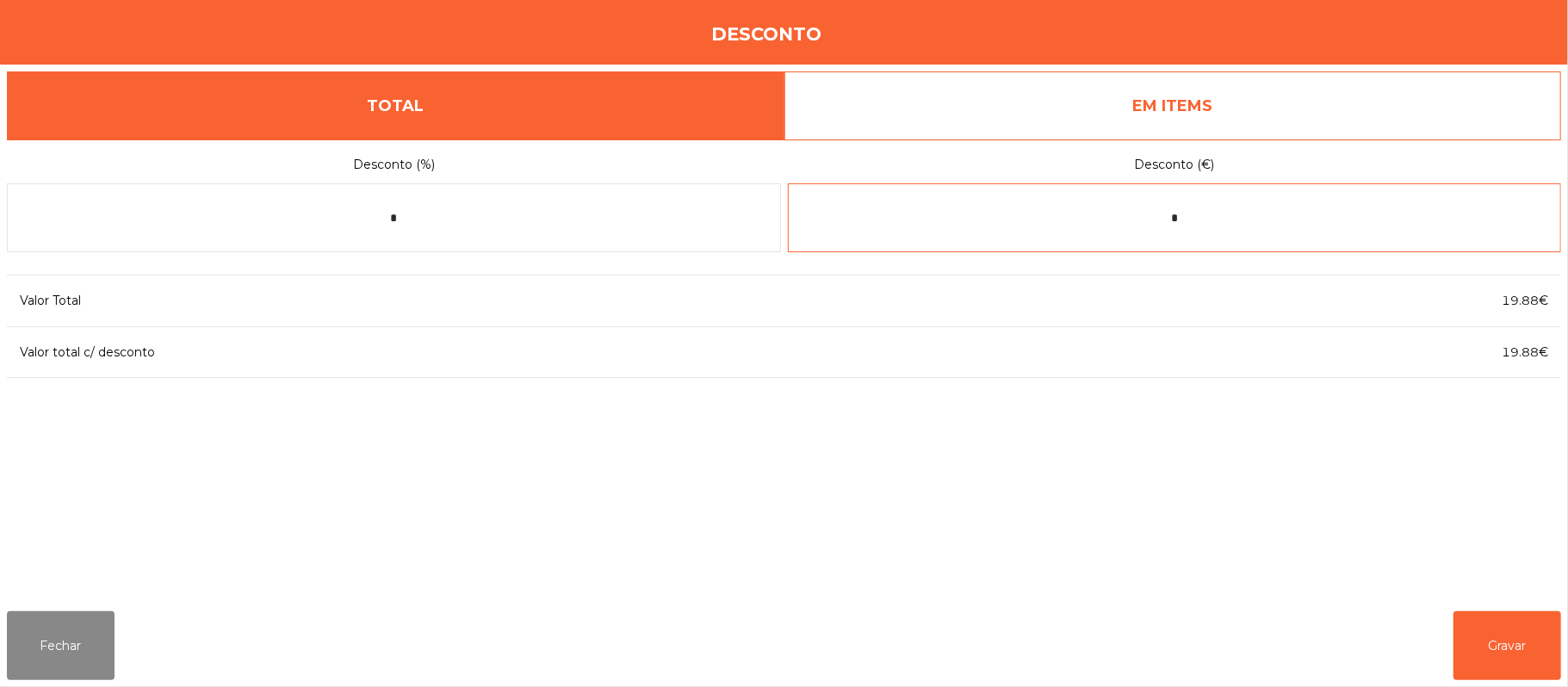
click at [1299, 218] on input "*" at bounding box center [1175, 218] width 774 height 69
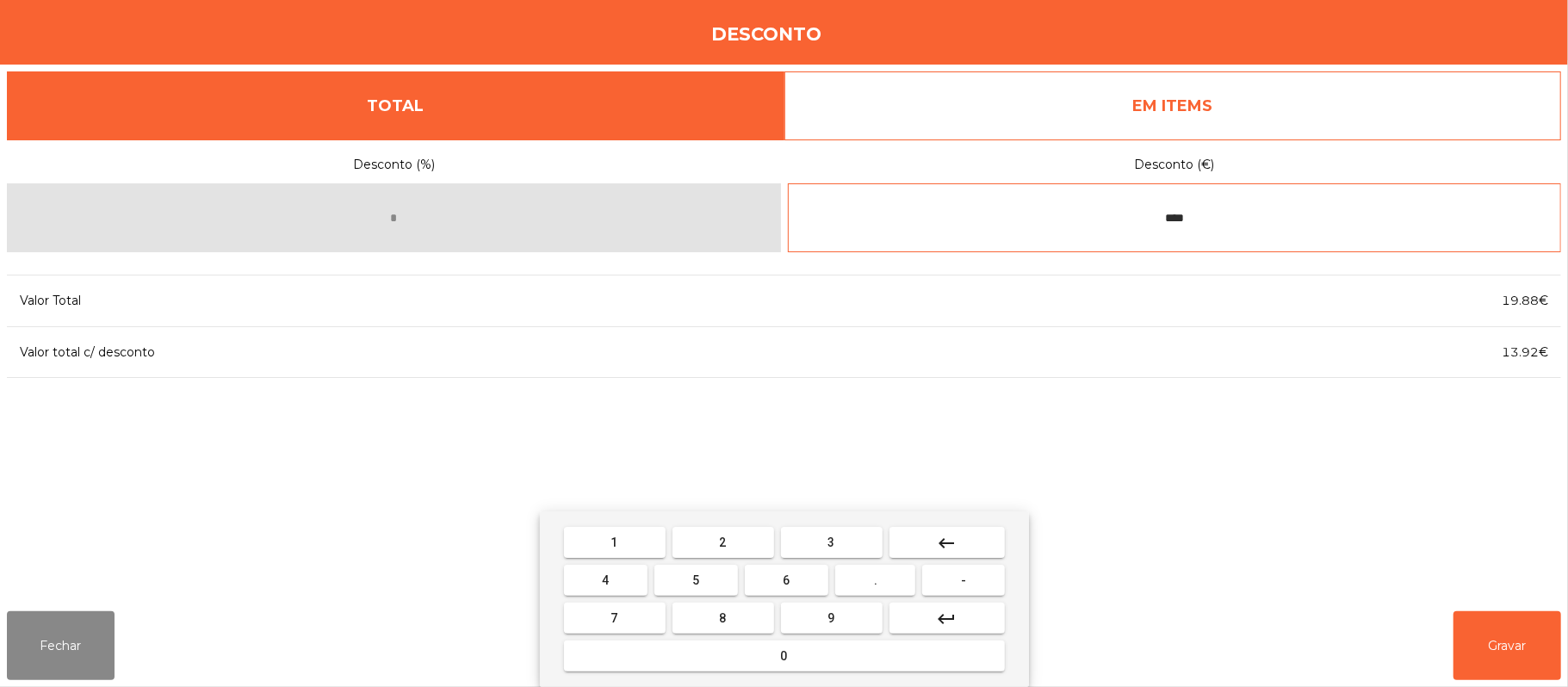
type input "****"
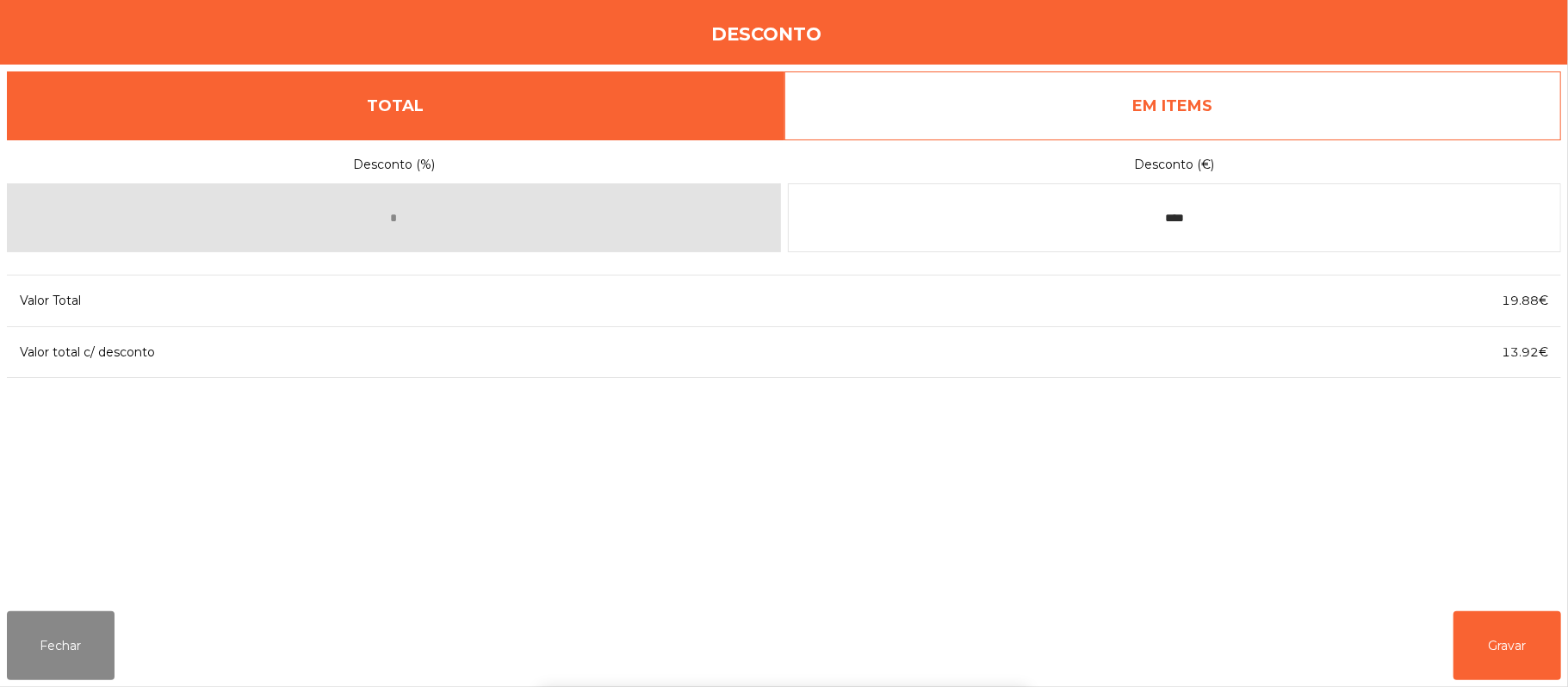
click at [1223, 493] on div "Desconto (%) * Desconto (€) **** Valor Total 19.88€ Valor total c/ desconto 13.…" at bounding box center [784, 368] width 1554 height 458
click at [1512, 576] on div "Desconto (%) * Desconto (€) **** Valor Total 19.88€ Valor total c/ desconto 13.…" at bounding box center [784, 368] width 1554 height 458
click at [1505, 616] on button "Gravar" at bounding box center [1507, 646] width 107 height 69
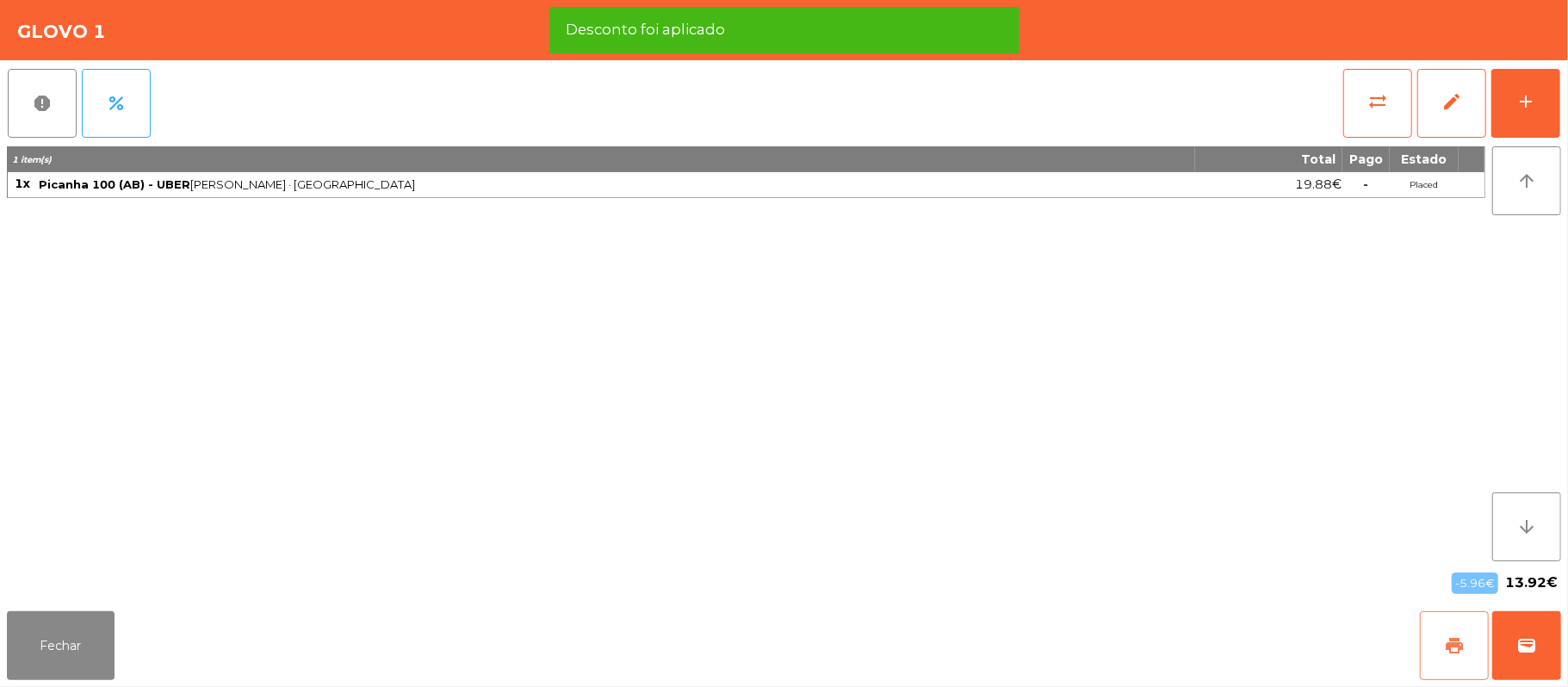
click at [1441, 637] on button "print" at bounding box center [1455, 646] width 69 height 69
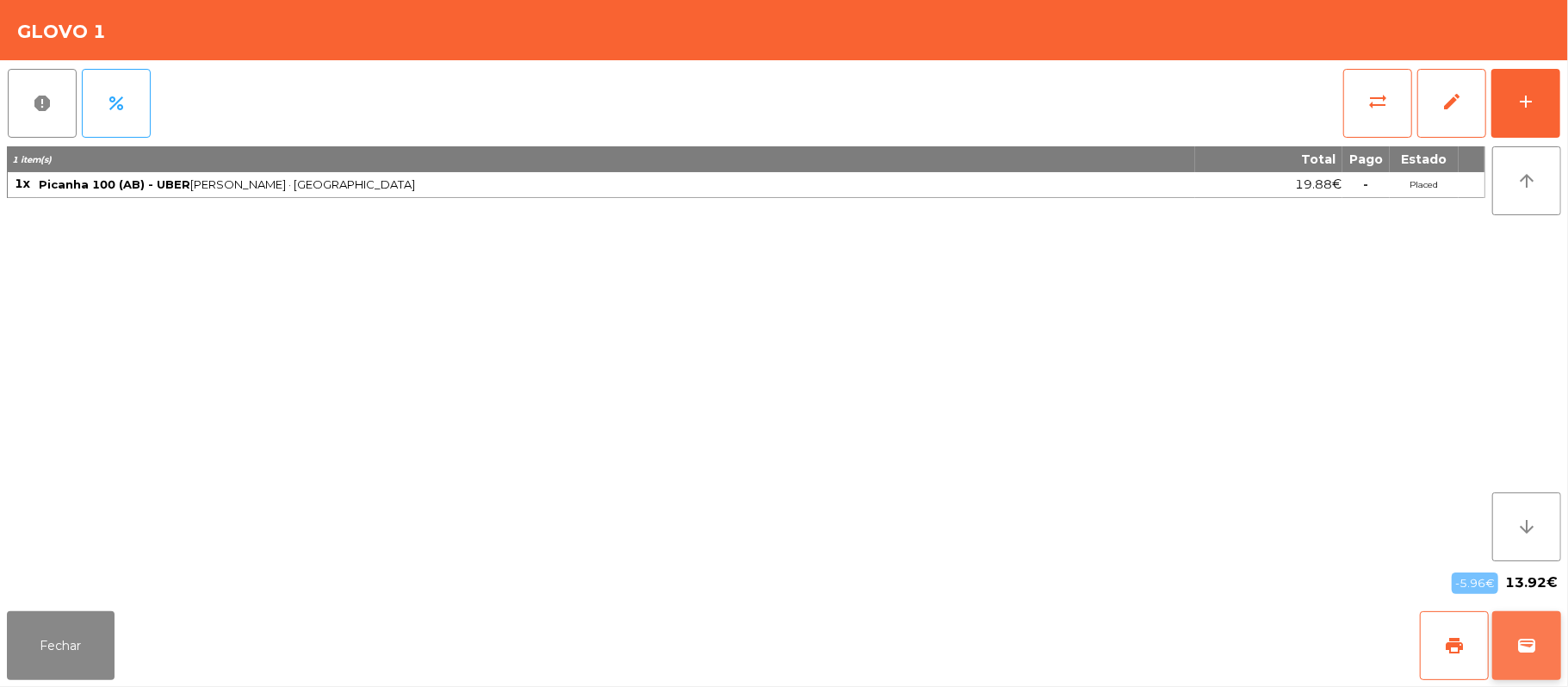
click at [1524, 648] on span "wallet" at bounding box center [1527, 645] width 21 height 21
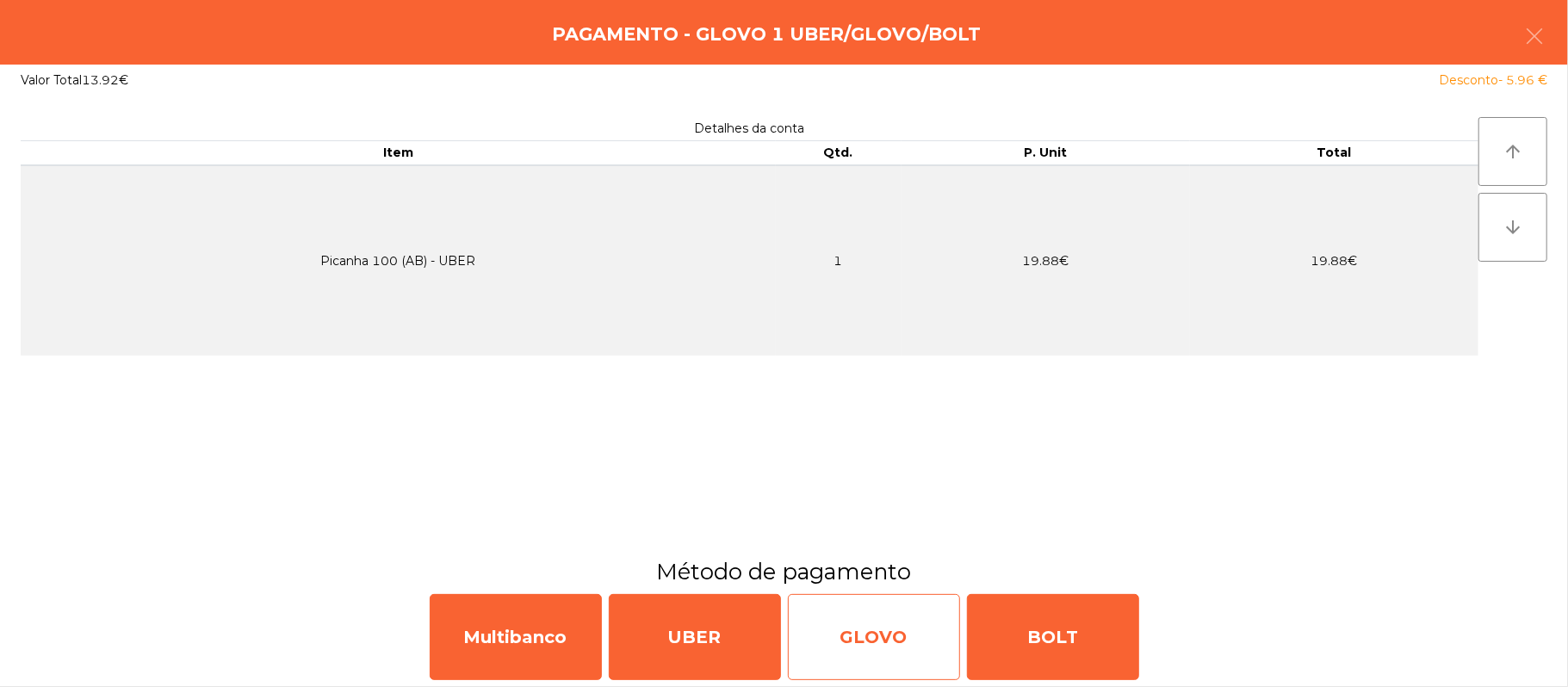
click at [889, 631] on div "GLOVO" at bounding box center [874, 637] width 173 height 86
select select "**"
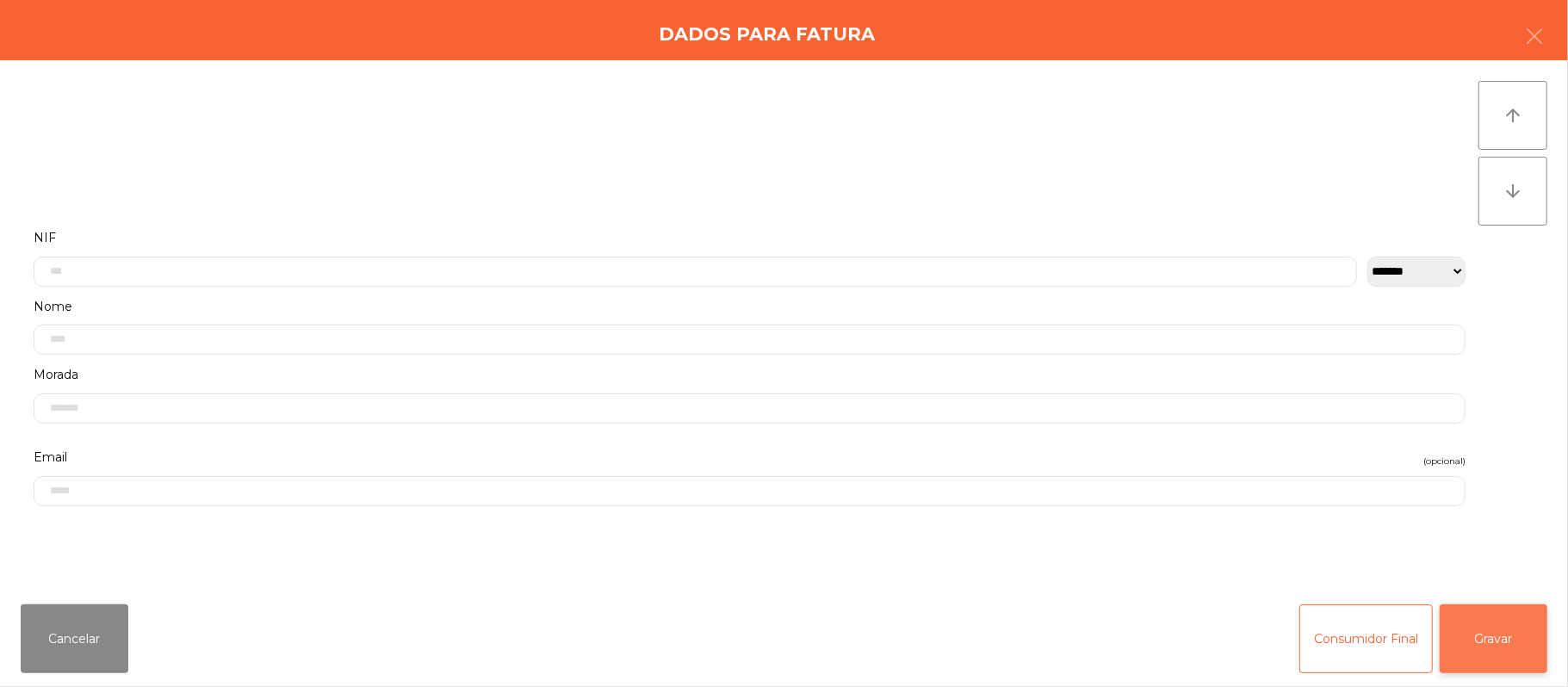
click at [1490, 642] on button "Gravar" at bounding box center [1493, 639] width 107 height 69
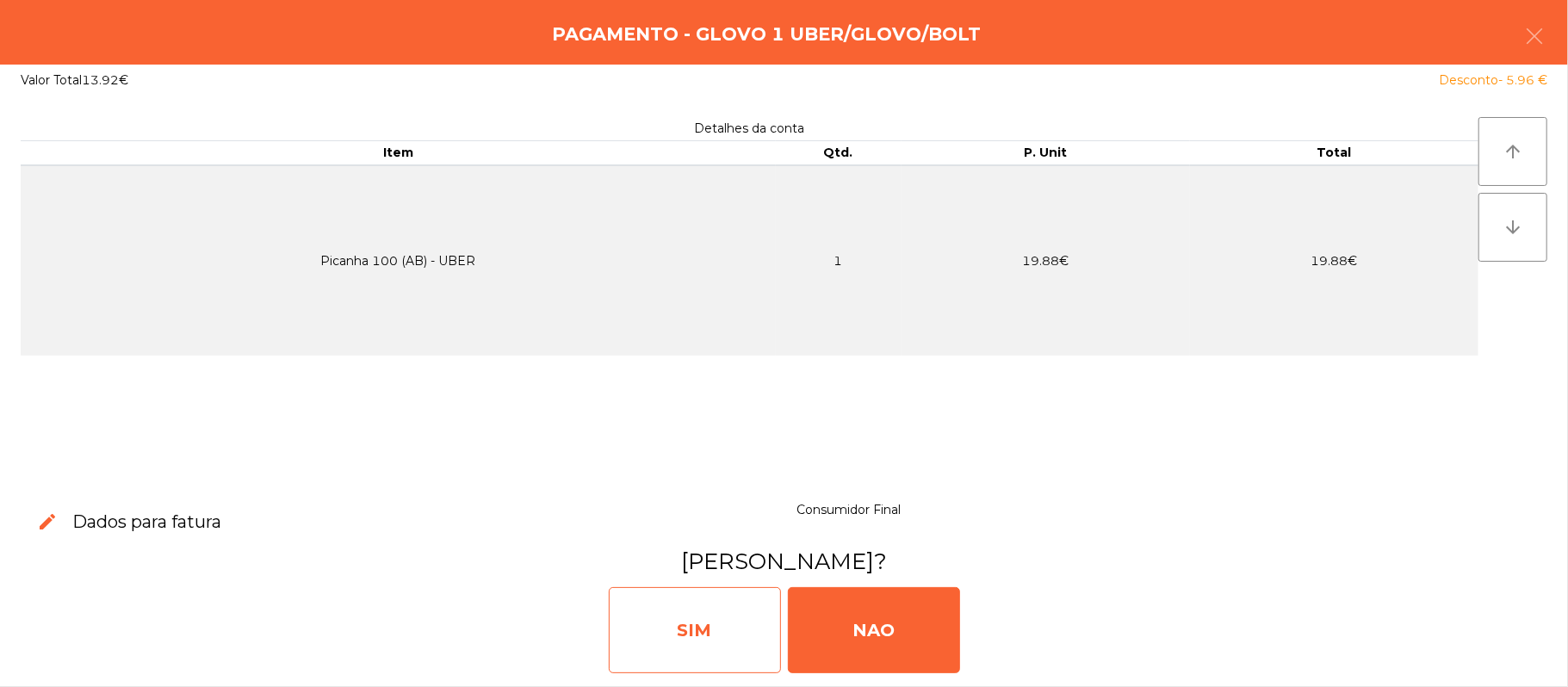
click at [683, 618] on div "SIM" at bounding box center [694, 630] width 173 height 86
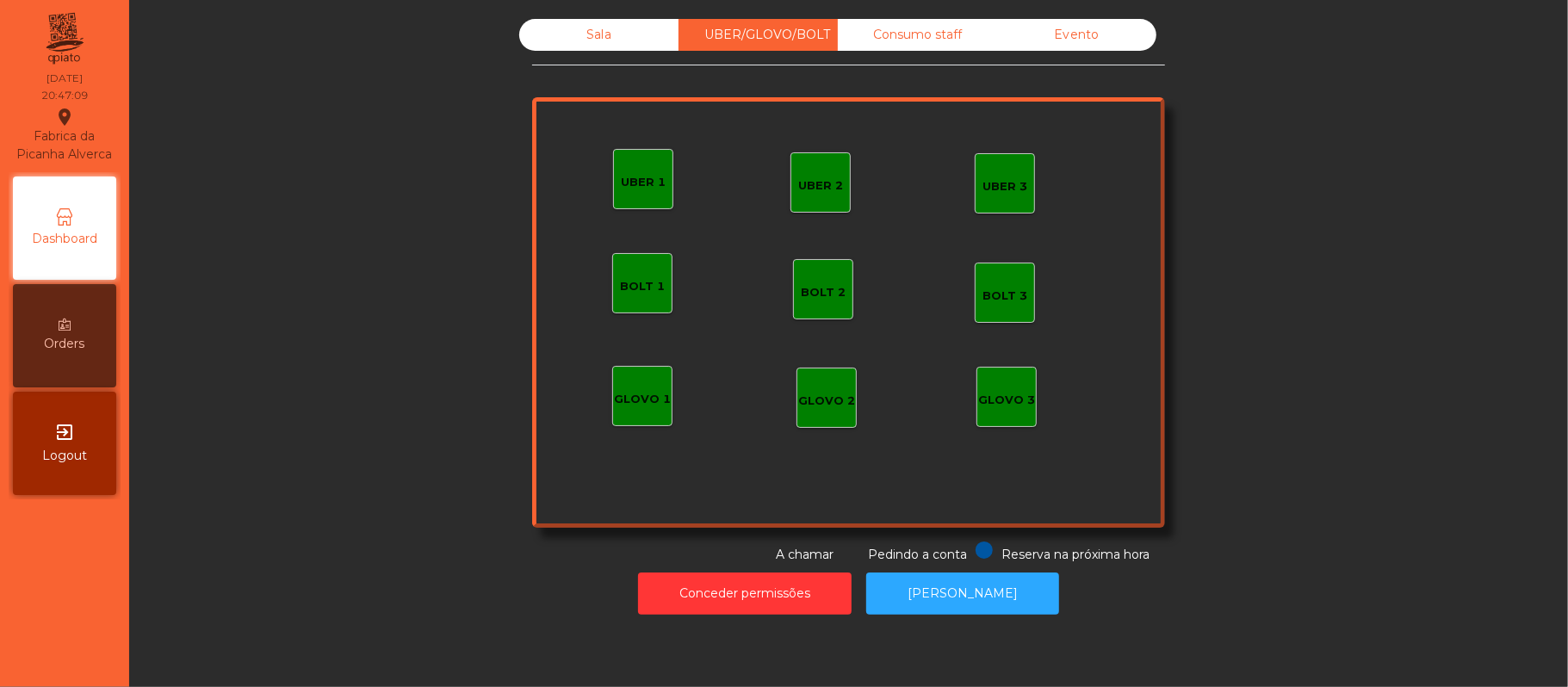
click at [574, 26] on div "Sala" at bounding box center [600, 34] width 160 height 32
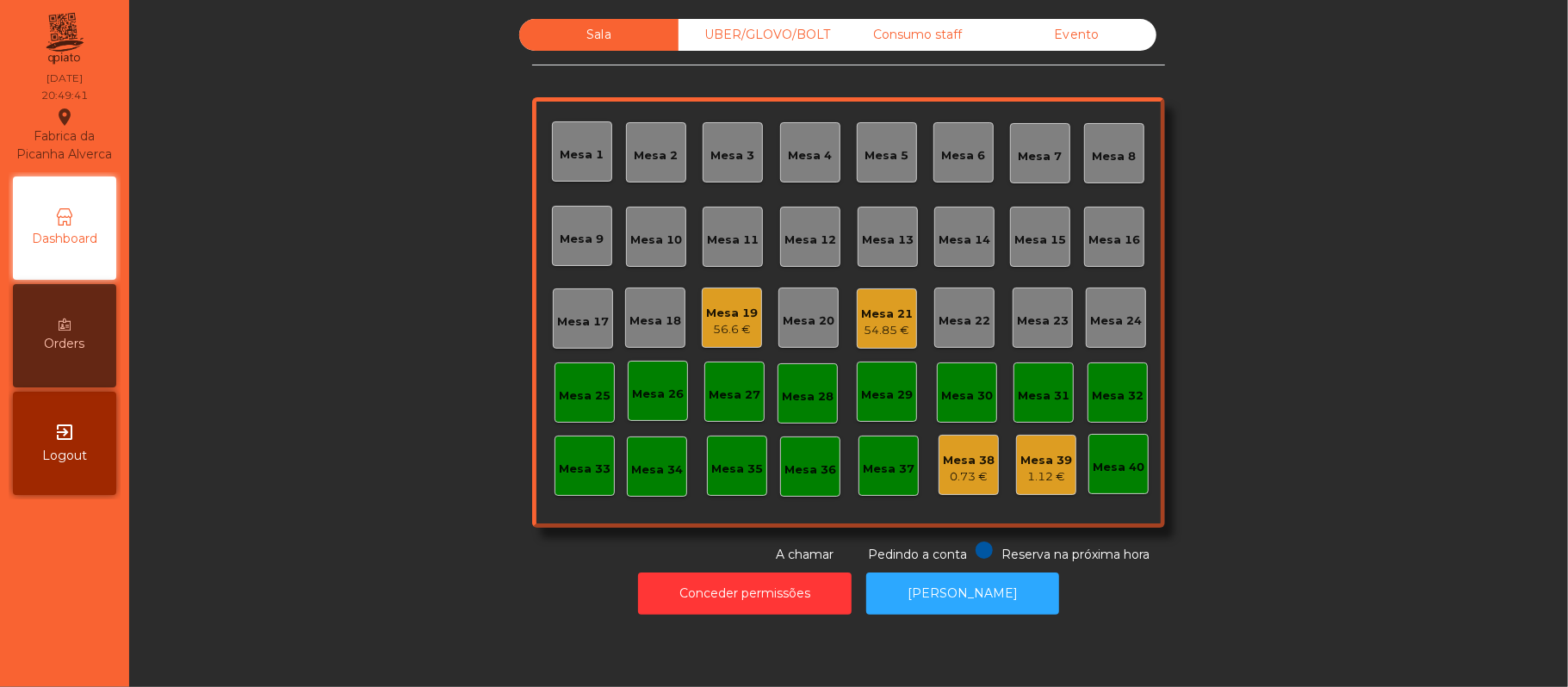
click at [895, 314] on div "Mesa 21" at bounding box center [887, 313] width 51 height 17
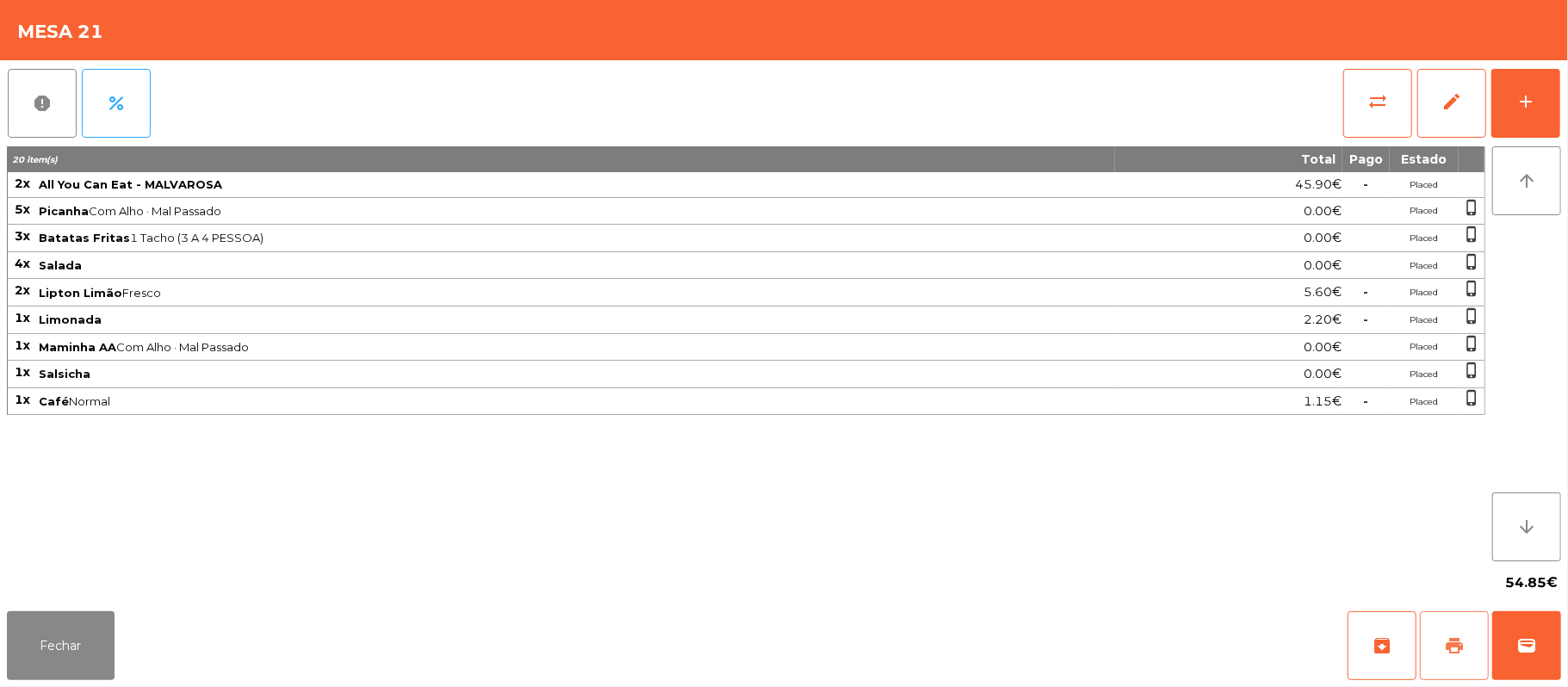
click at [1458, 644] on span "print" at bounding box center [1454, 645] width 21 height 21
click at [1375, 111] on button "sync_alt" at bounding box center [1378, 103] width 69 height 69
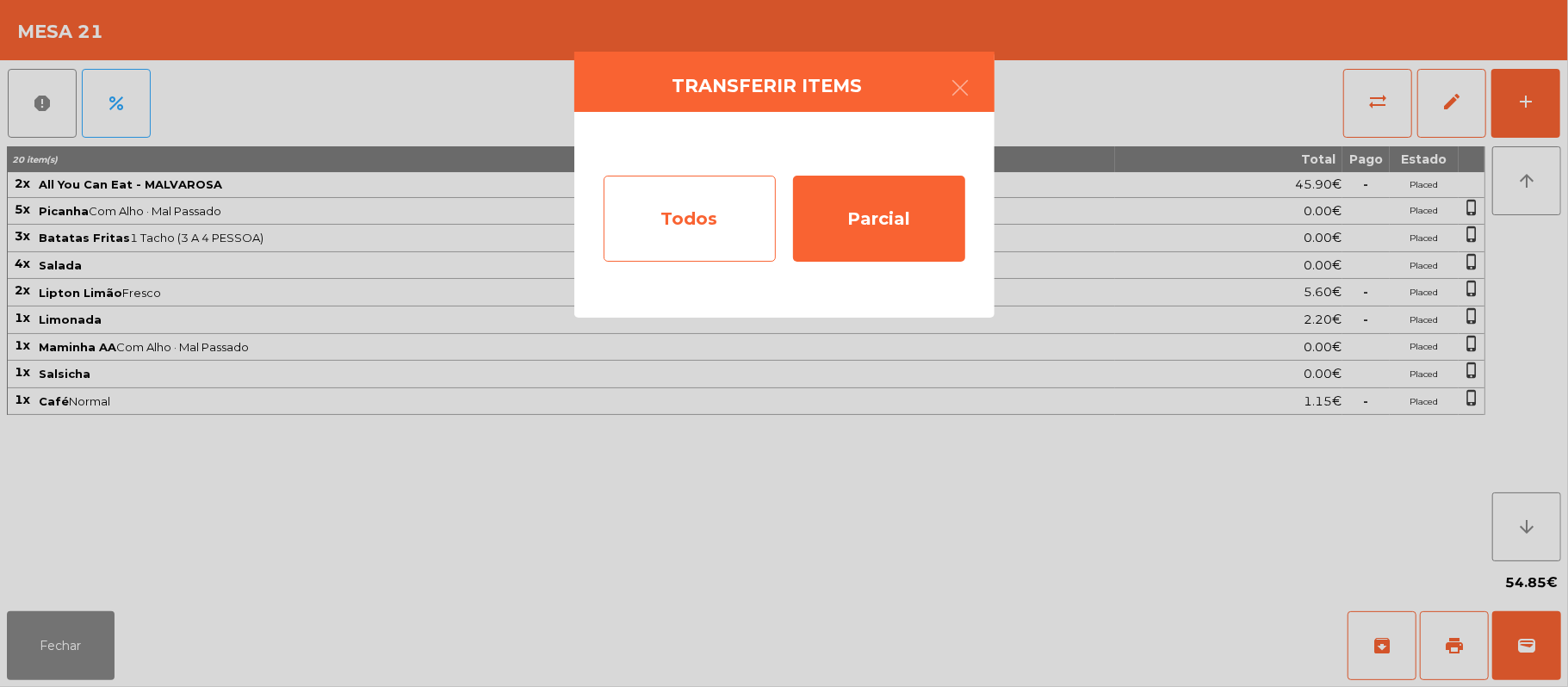
click at [724, 238] on div "Todos" at bounding box center [689, 218] width 173 height 86
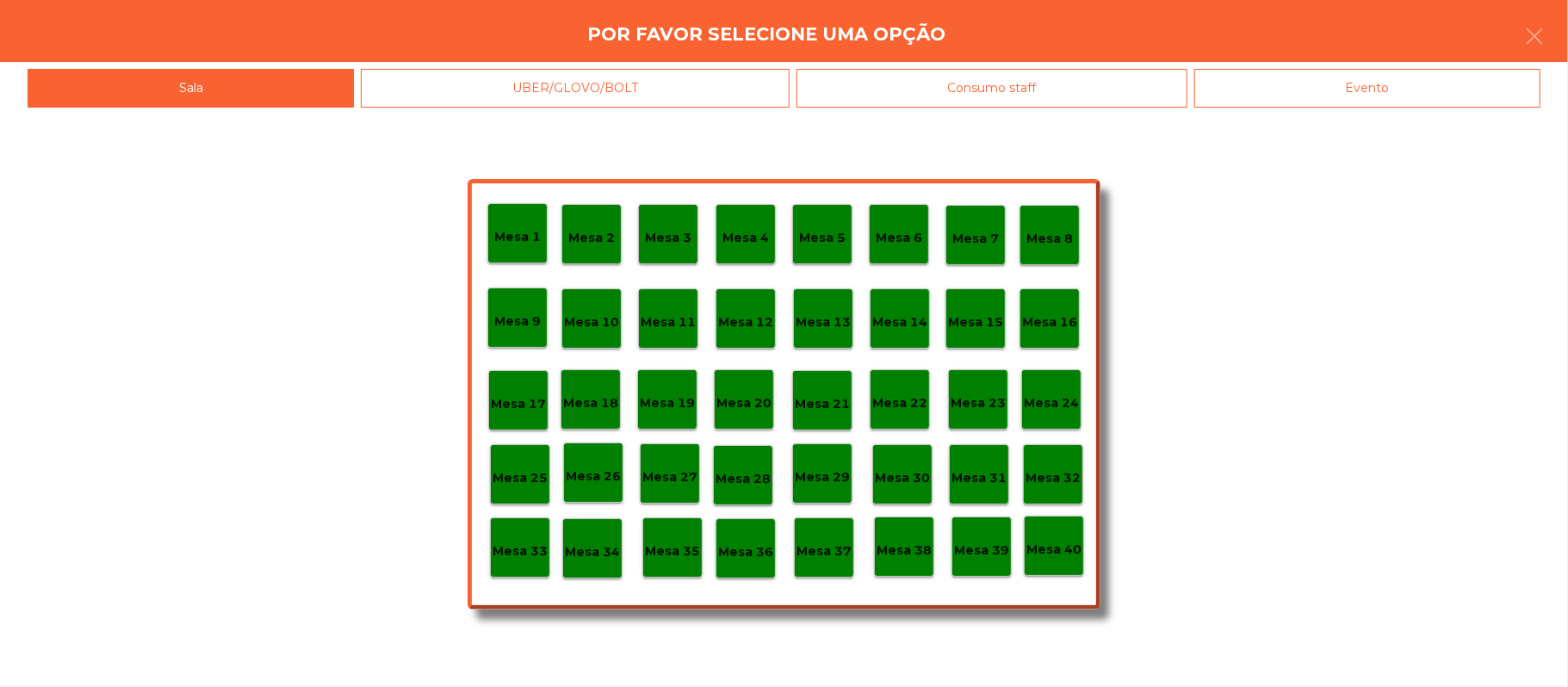
click at [1390, 100] on div "Evento" at bounding box center [1367, 88] width 346 height 38
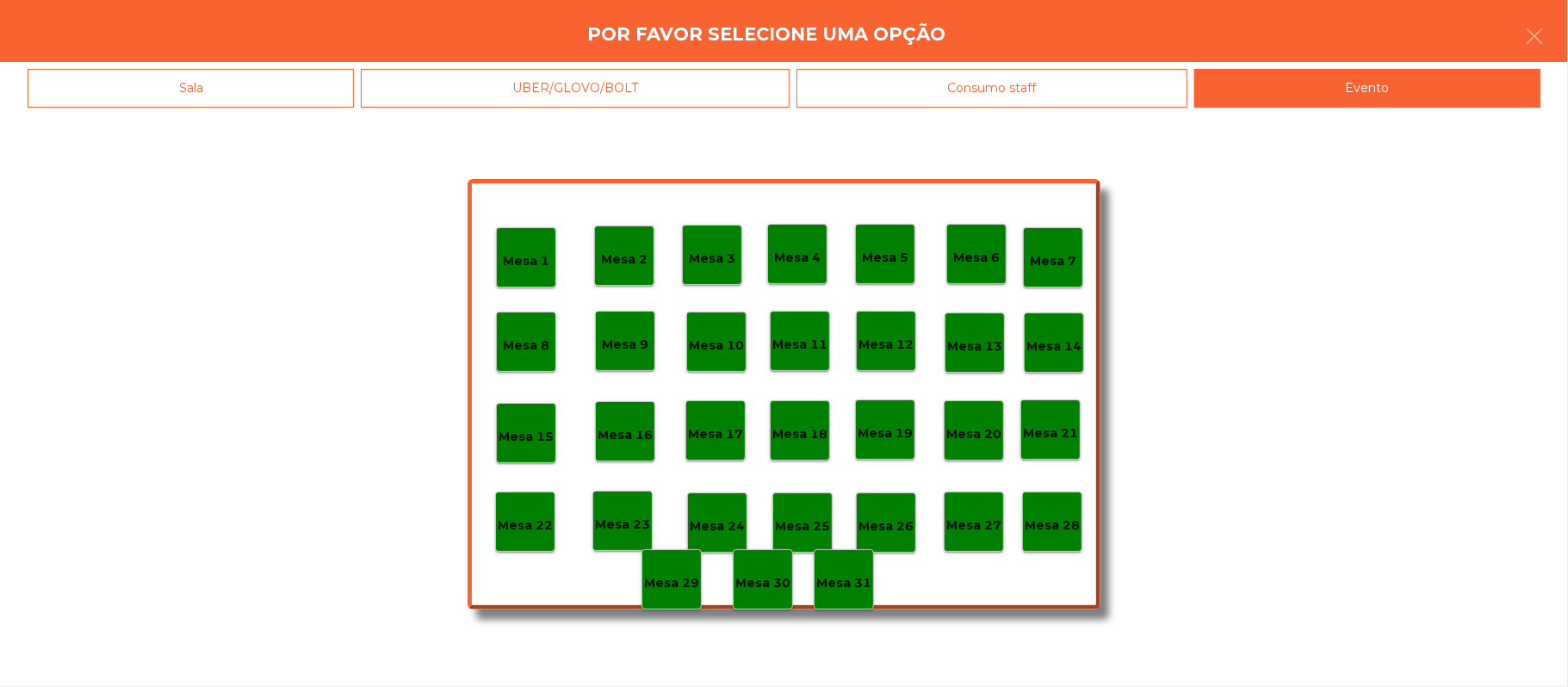
click at [1054, 519] on p "Mesa 28" at bounding box center [1052, 525] width 55 height 20
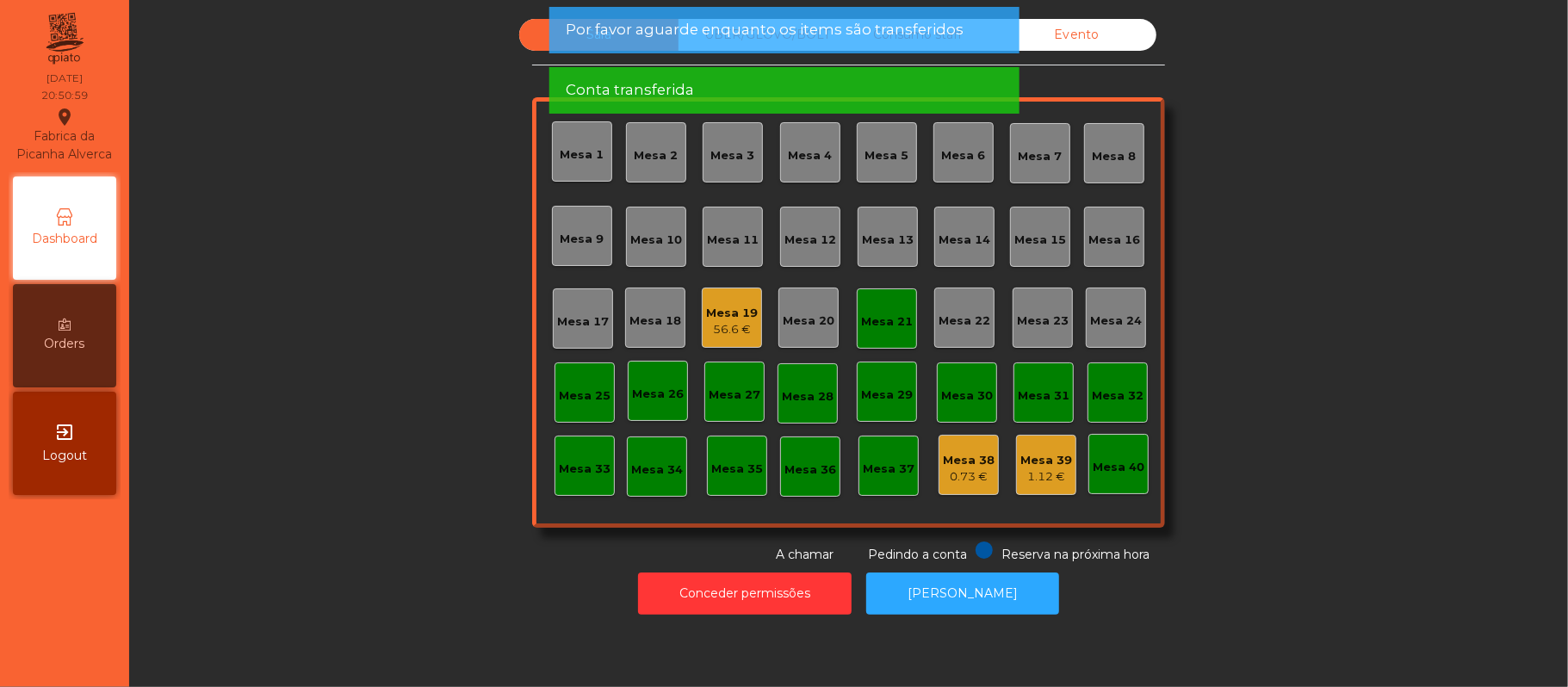
click at [893, 325] on div "Mesa 21" at bounding box center [887, 321] width 51 height 17
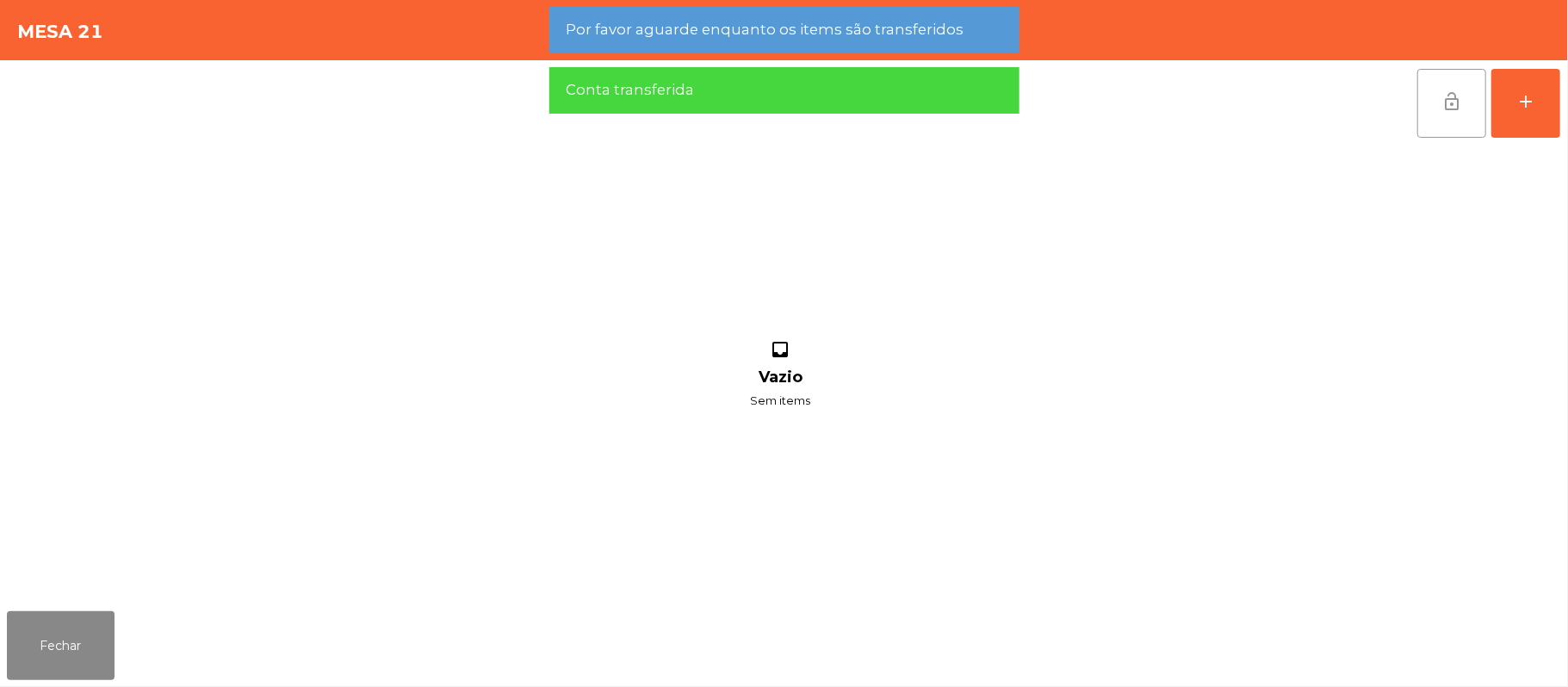
click at [1444, 88] on button "lock_open" at bounding box center [1452, 103] width 69 height 69
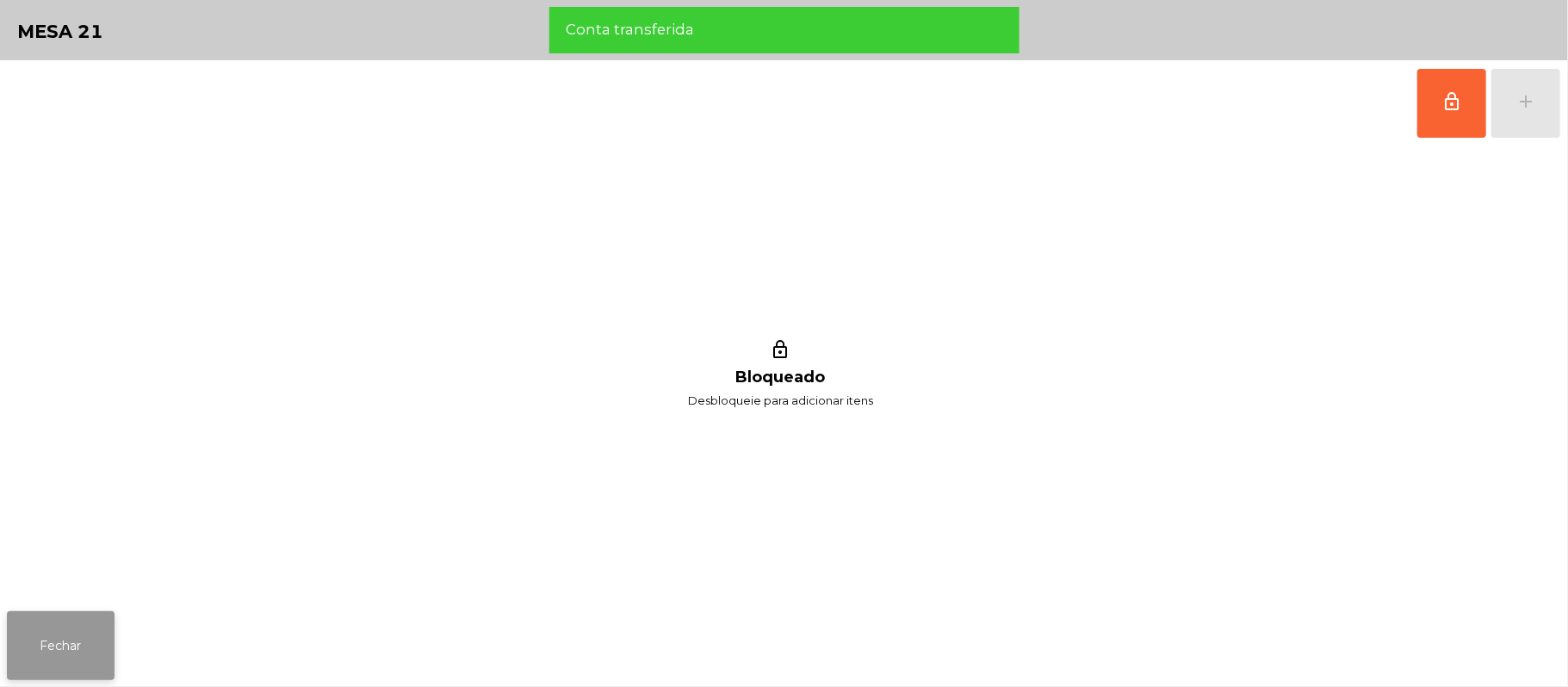
click at [53, 649] on button "Fechar" at bounding box center [60, 646] width 107 height 69
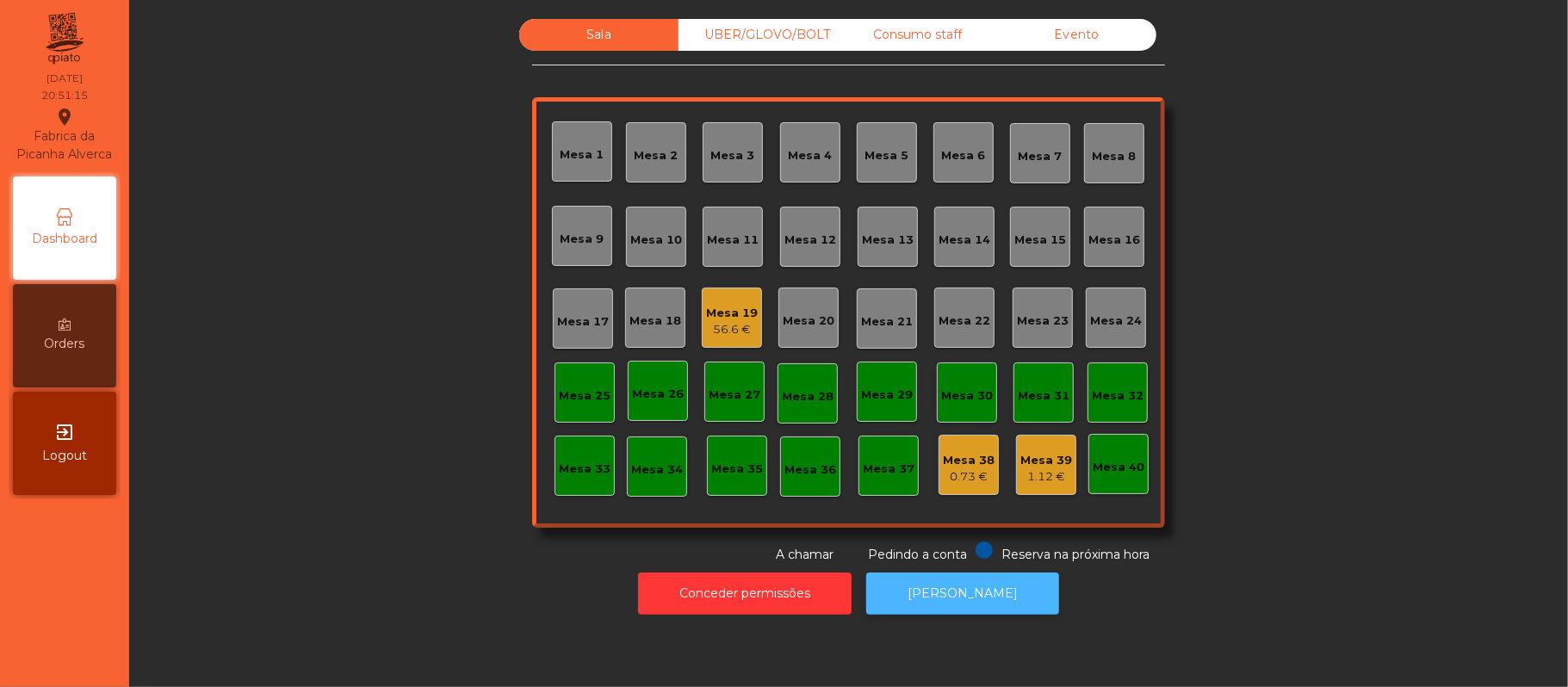
click at [975, 594] on button "[PERSON_NAME]" at bounding box center [963, 593] width 193 height 42
click at [714, 328] on div "56.6 €" at bounding box center [732, 329] width 51 height 17
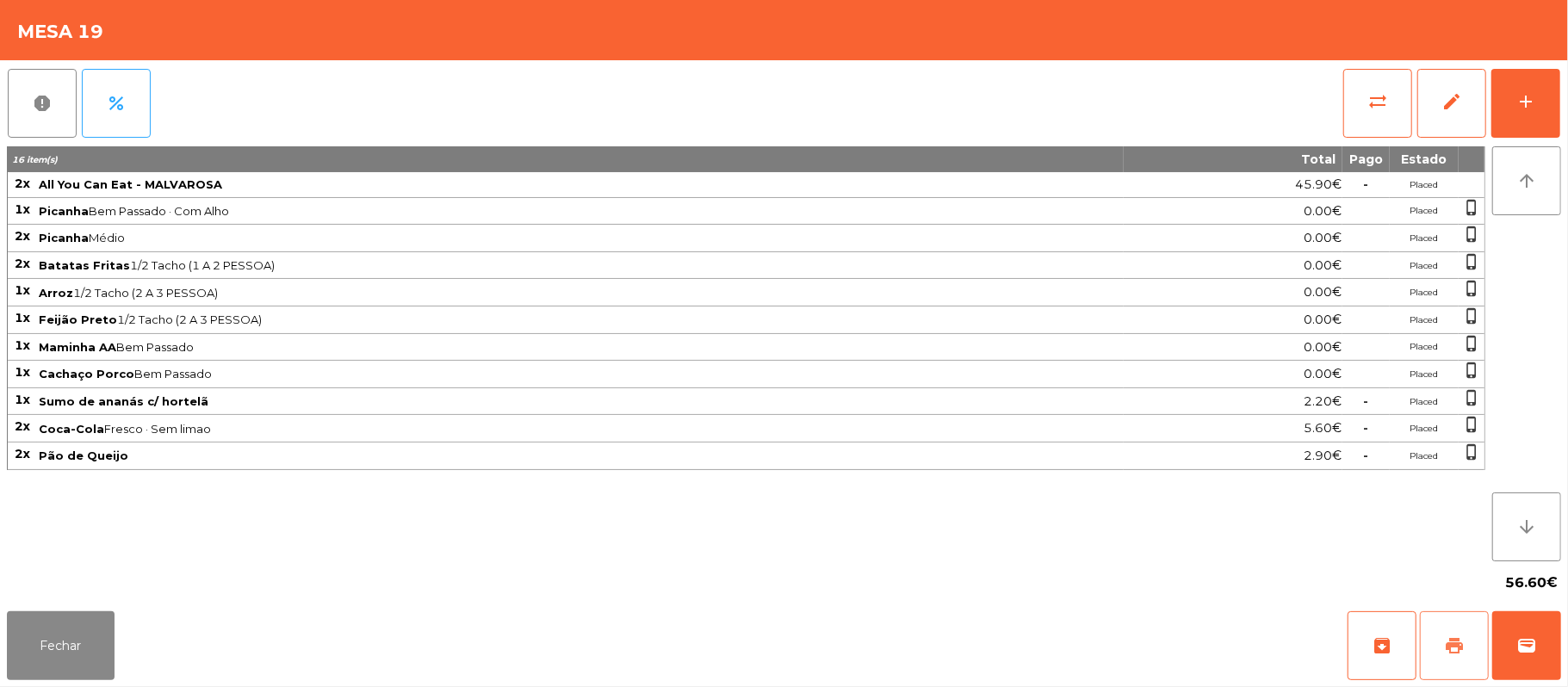
click at [1475, 649] on button "print" at bounding box center [1455, 646] width 69 height 69
click at [1519, 651] on span "wallet" at bounding box center [1527, 645] width 21 height 21
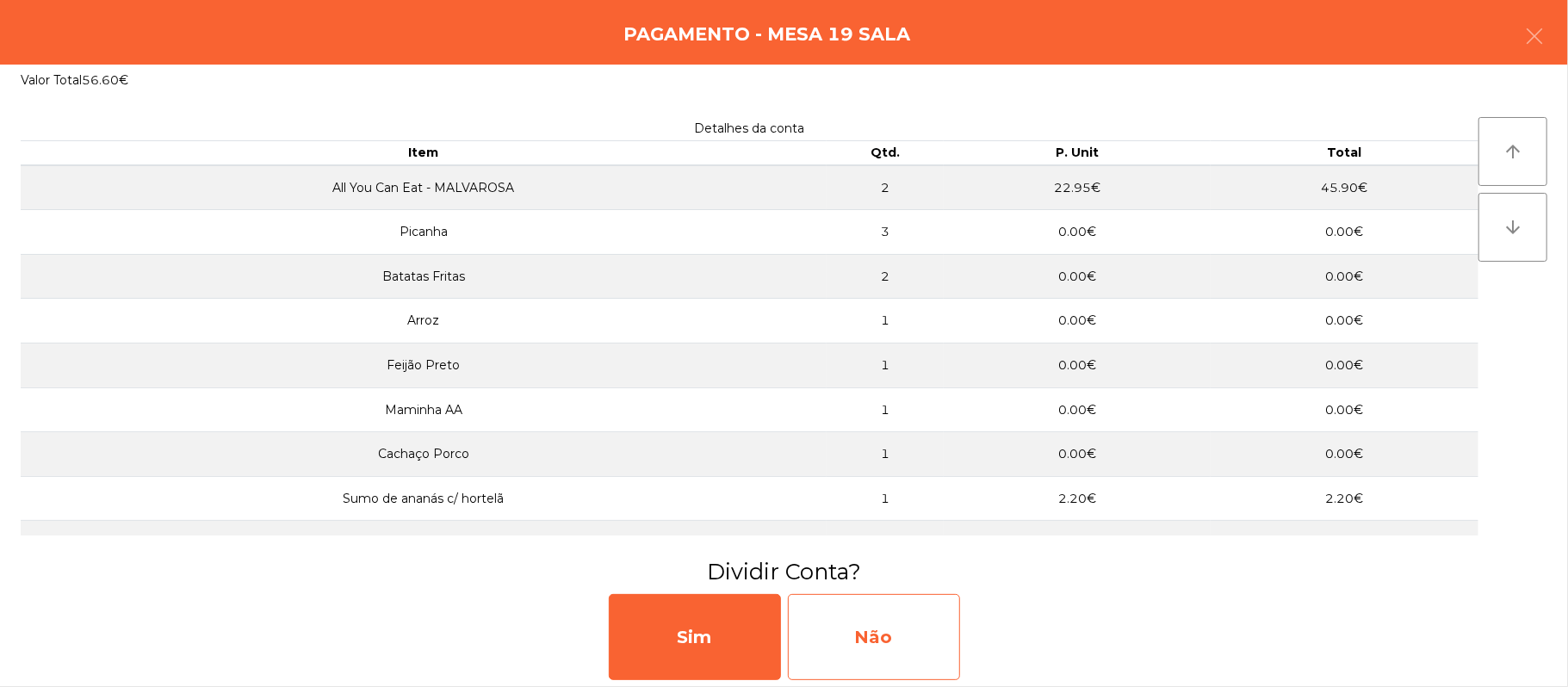
click at [897, 630] on div "Não" at bounding box center [874, 637] width 173 height 86
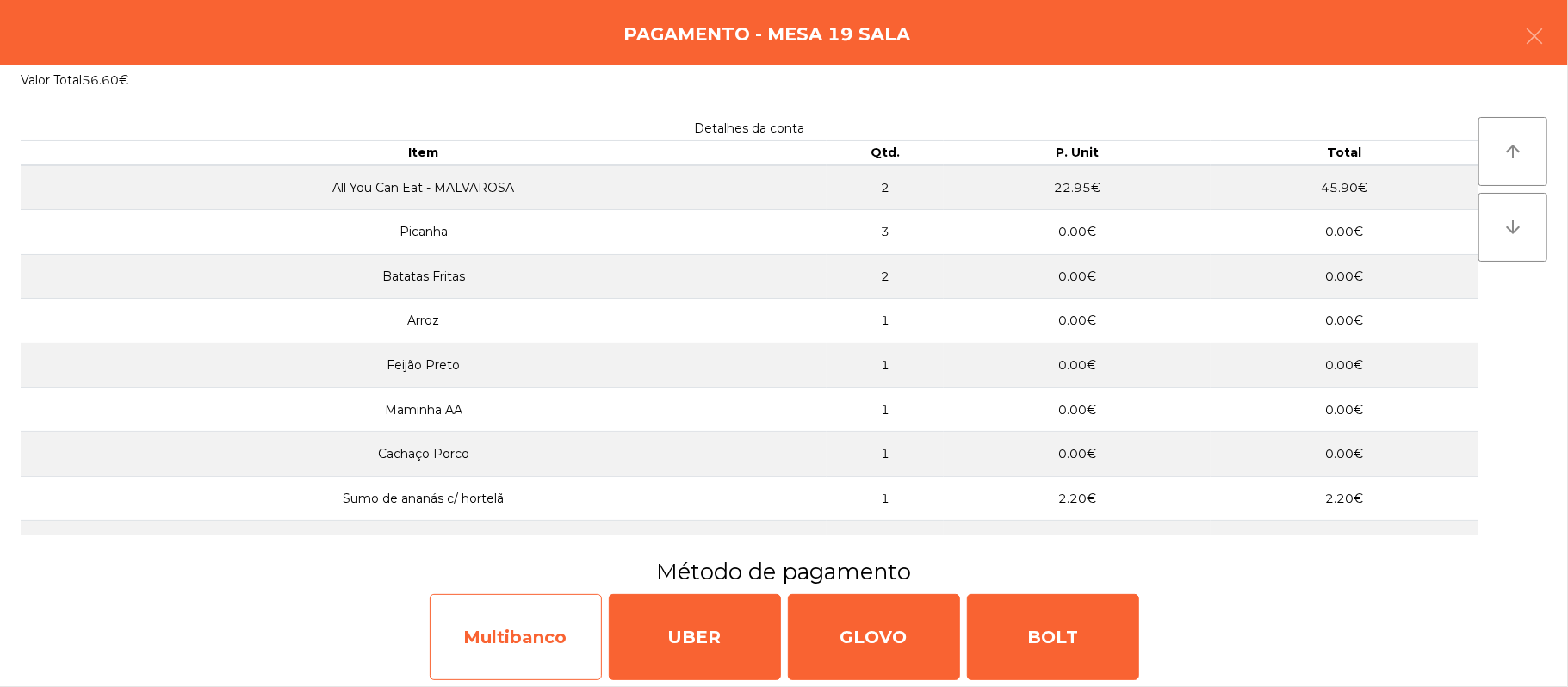
click at [552, 635] on div "Multibanco" at bounding box center [516, 637] width 173 height 86
select select "**"
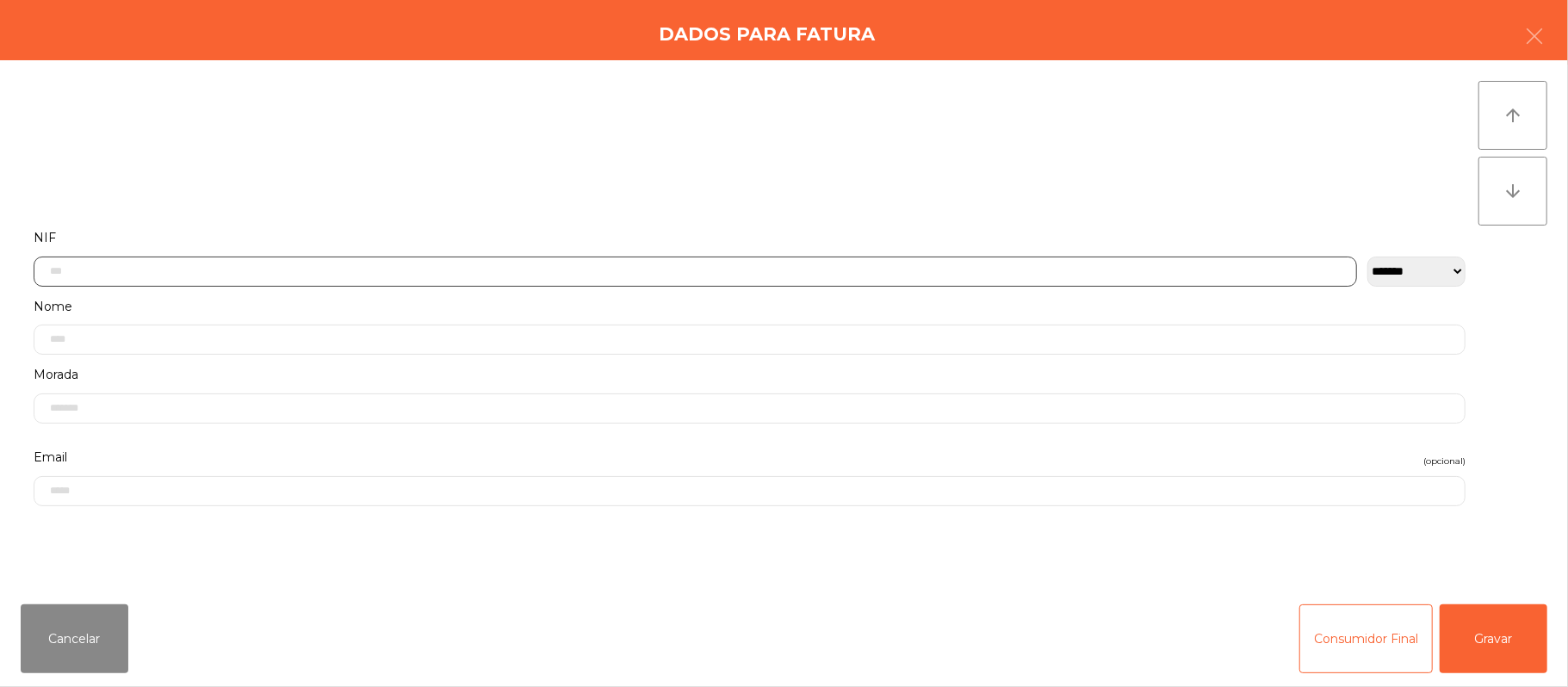
click at [547, 270] on input "text" at bounding box center [695, 271] width 1323 height 31
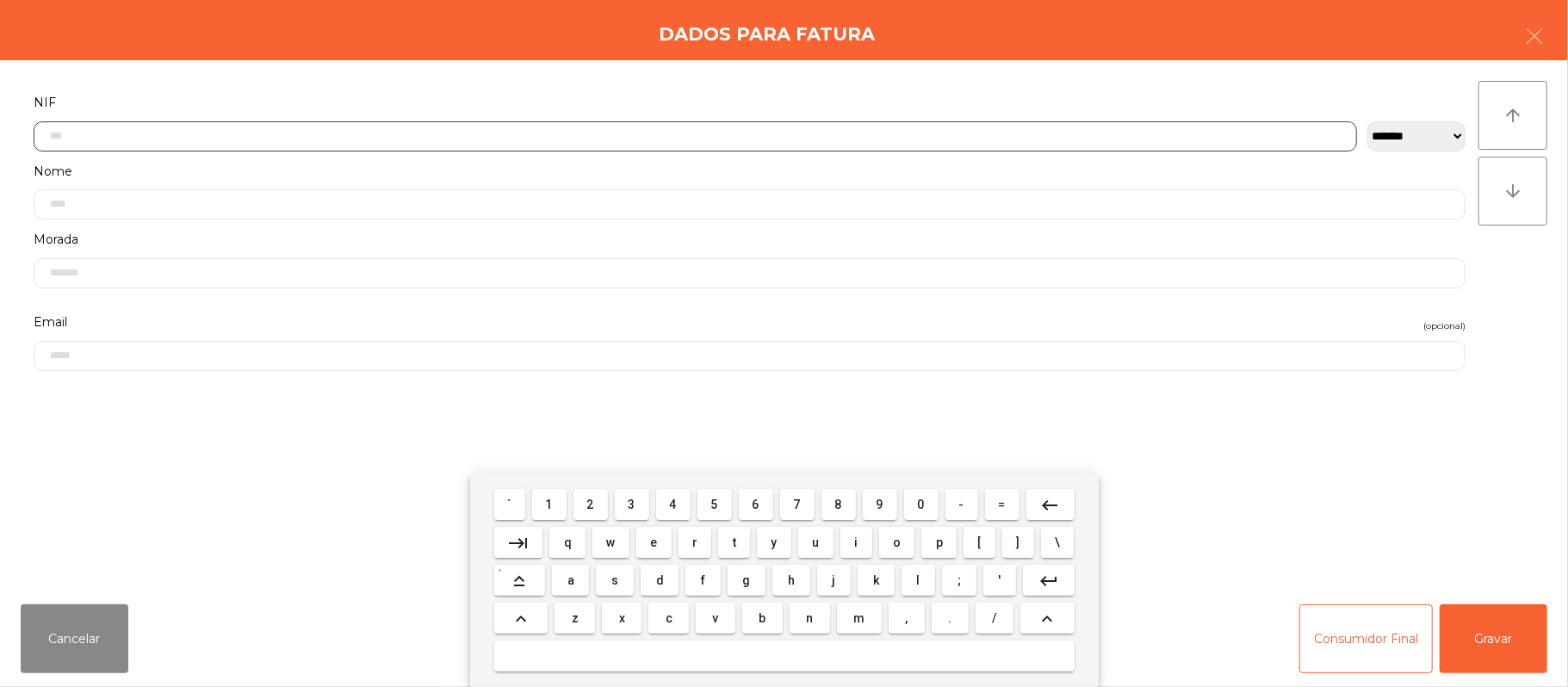
scroll to position [145, 0]
type input "*********"
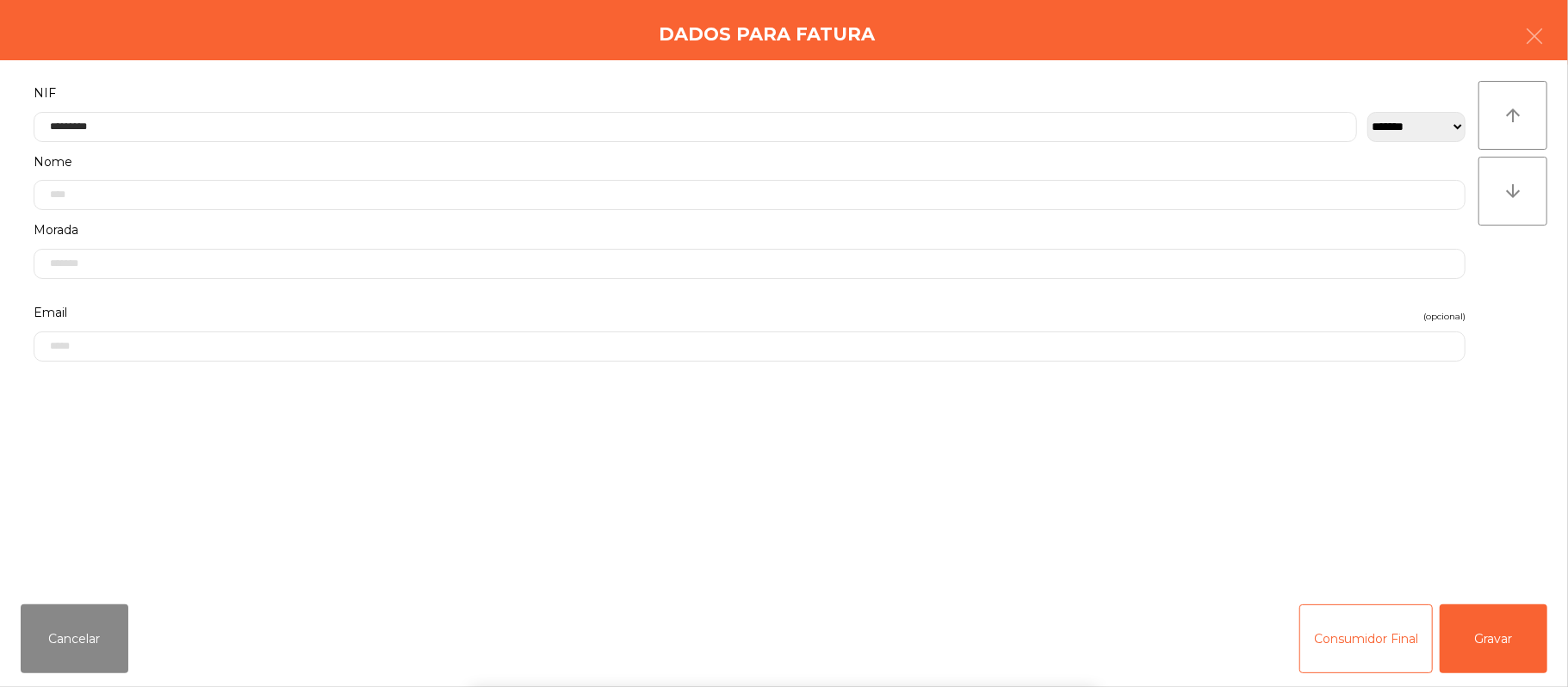
click at [1440, 602] on div "` 1 2 3 4 5 6 7 8 9 0 - = keyboard_backspace keyboard_tab q w e r t y u i o p […" at bounding box center [784, 580] width 1568 height 214
click at [1486, 617] on button "Gravar" at bounding box center [1493, 639] width 107 height 69
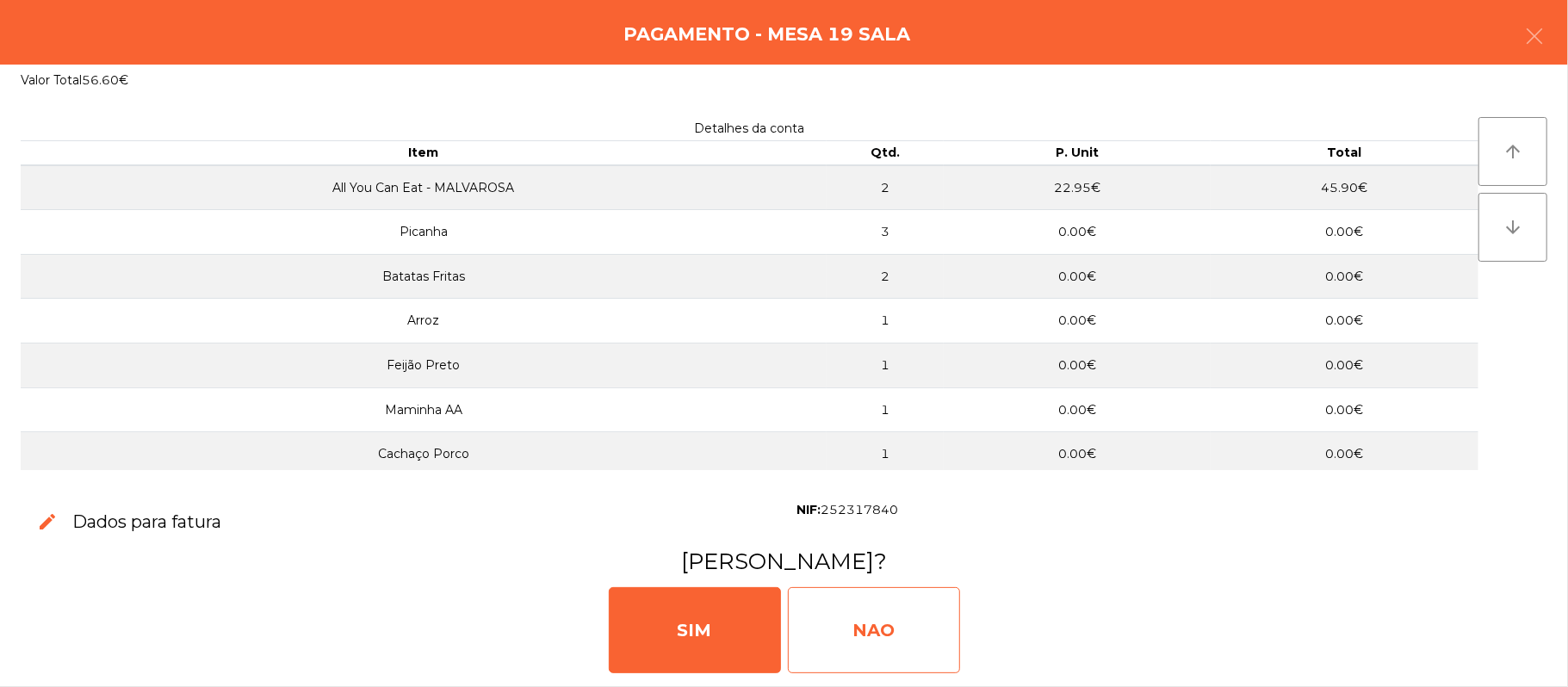
click at [866, 653] on div "NAO" at bounding box center [874, 630] width 173 height 86
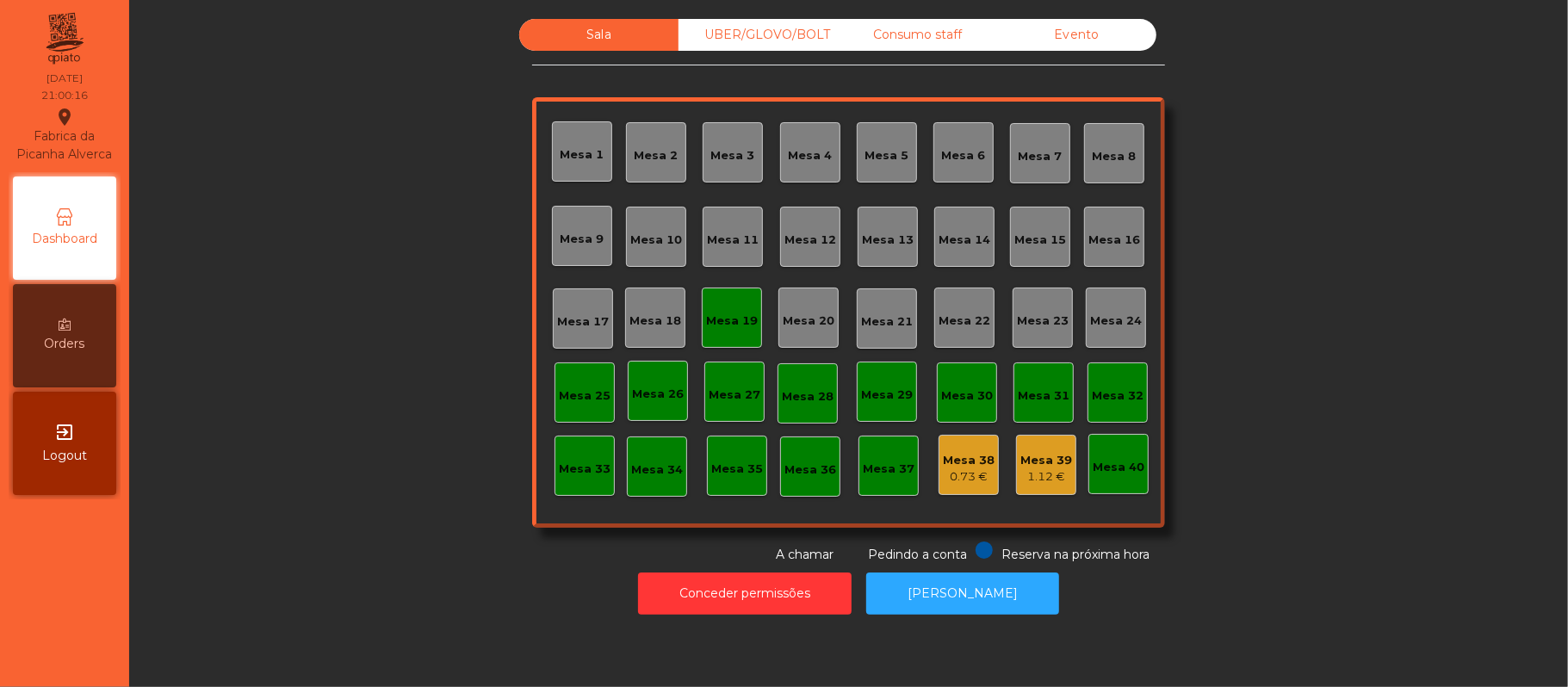
click at [713, 338] on div "Mesa 19" at bounding box center [732, 317] width 60 height 60
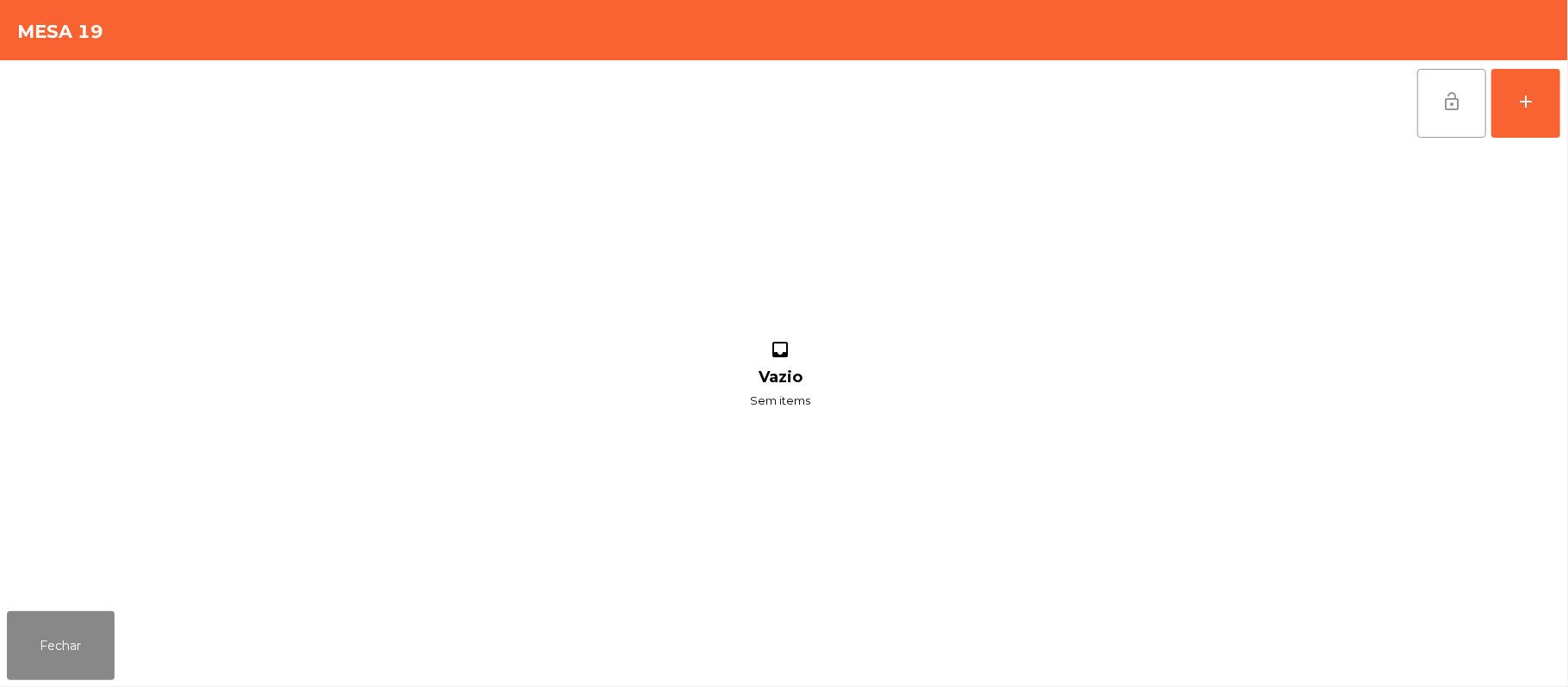
click at [1458, 111] on button "lock_open" at bounding box center [1452, 103] width 69 height 69
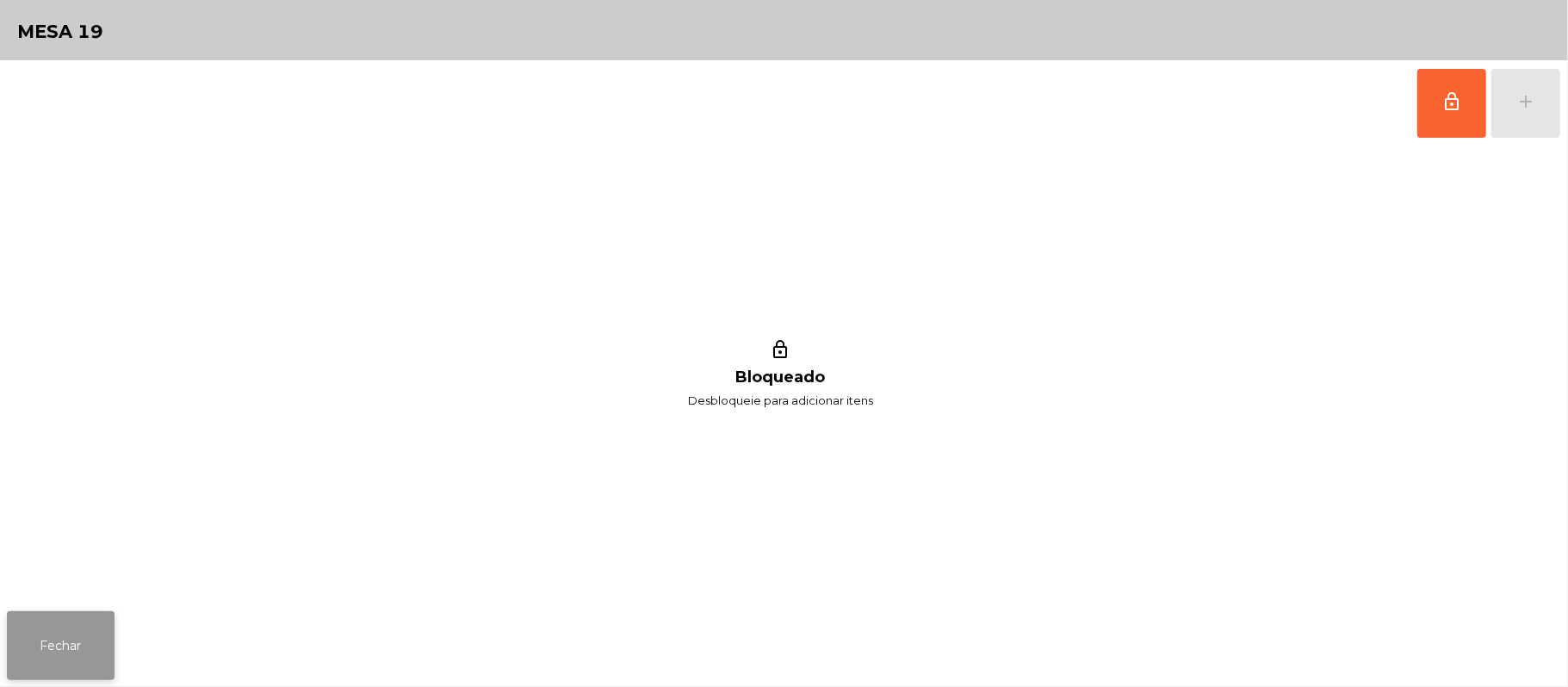
click at [88, 662] on button "Fechar" at bounding box center [60, 646] width 107 height 69
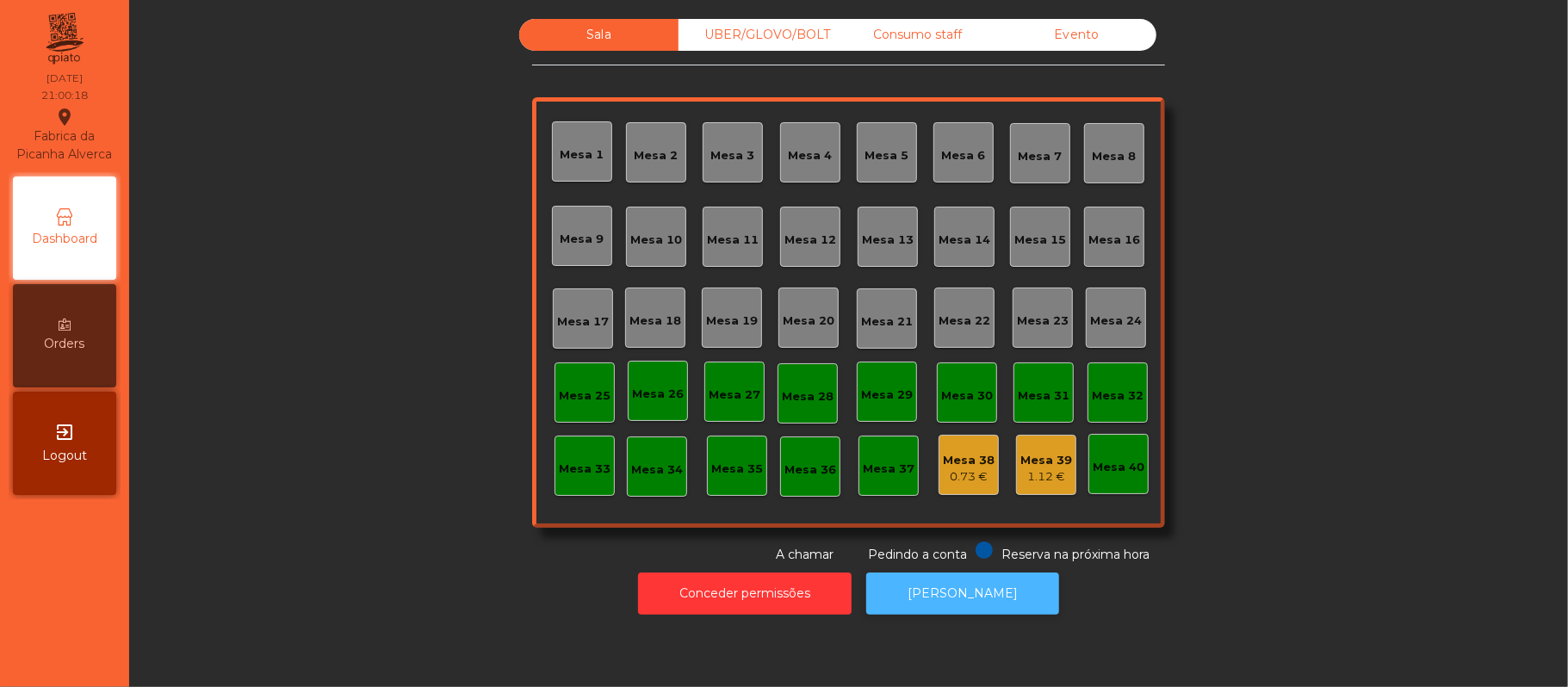
click at [975, 579] on button "[PERSON_NAME]" at bounding box center [963, 593] width 193 height 42
click at [734, 38] on div "UBER/GLOVO/BOLT" at bounding box center [758, 34] width 160 height 32
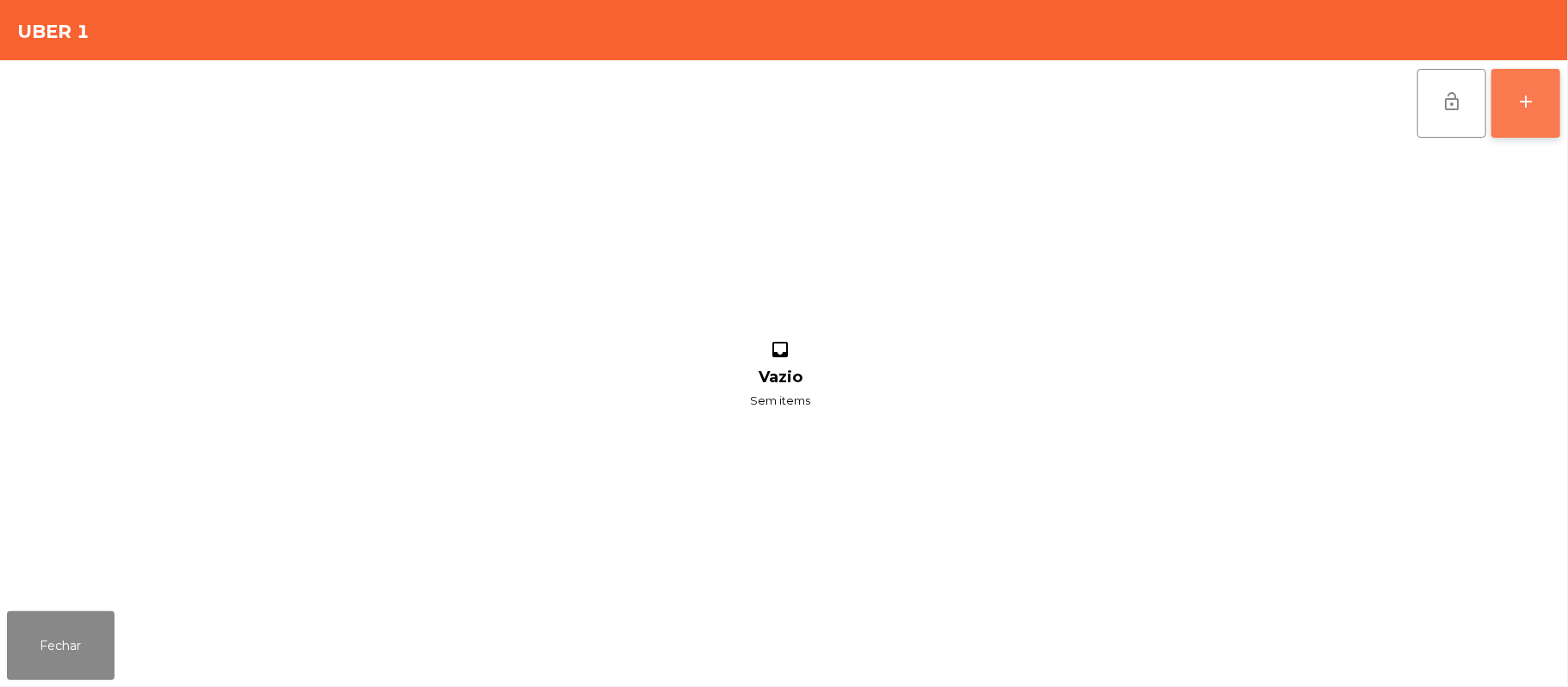
click at [1517, 122] on button "add" at bounding box center [1527, 103] width 69 height 69
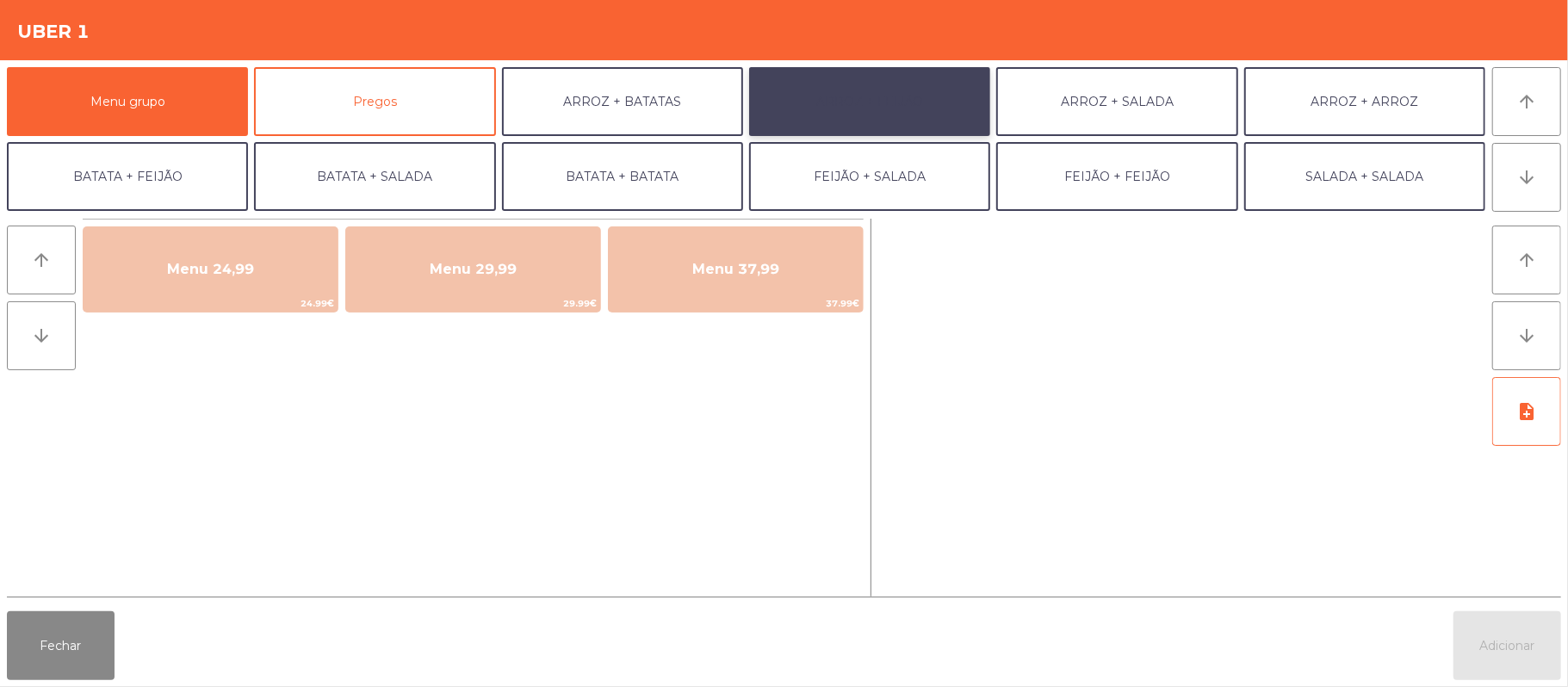
click at [907, 106] on button "ARROZ + FEIJÃO" at bounding box center [870, 102] width 242 height 69
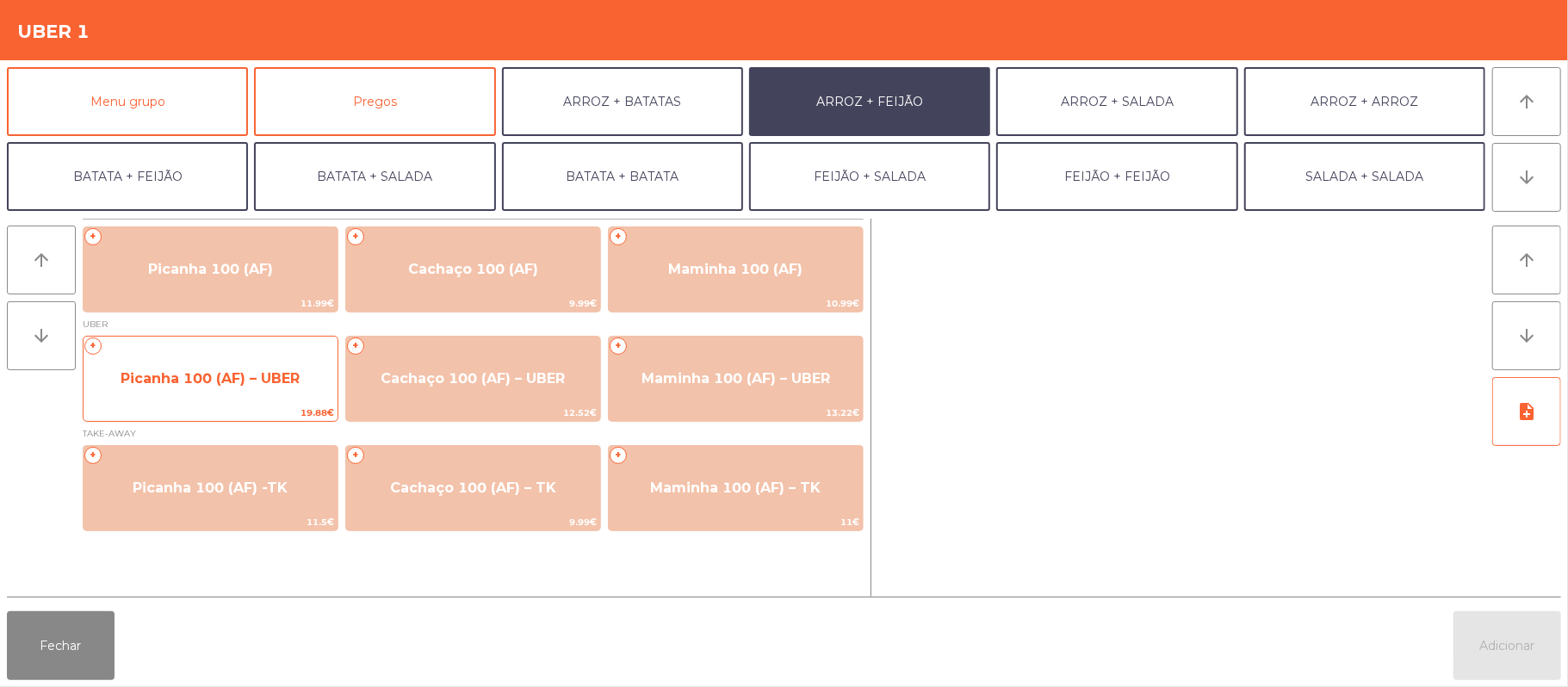
click at [258, 383] on span "Picanha 100 (AF) – UBER" at bounding box center [210, 378] width 179 height 17
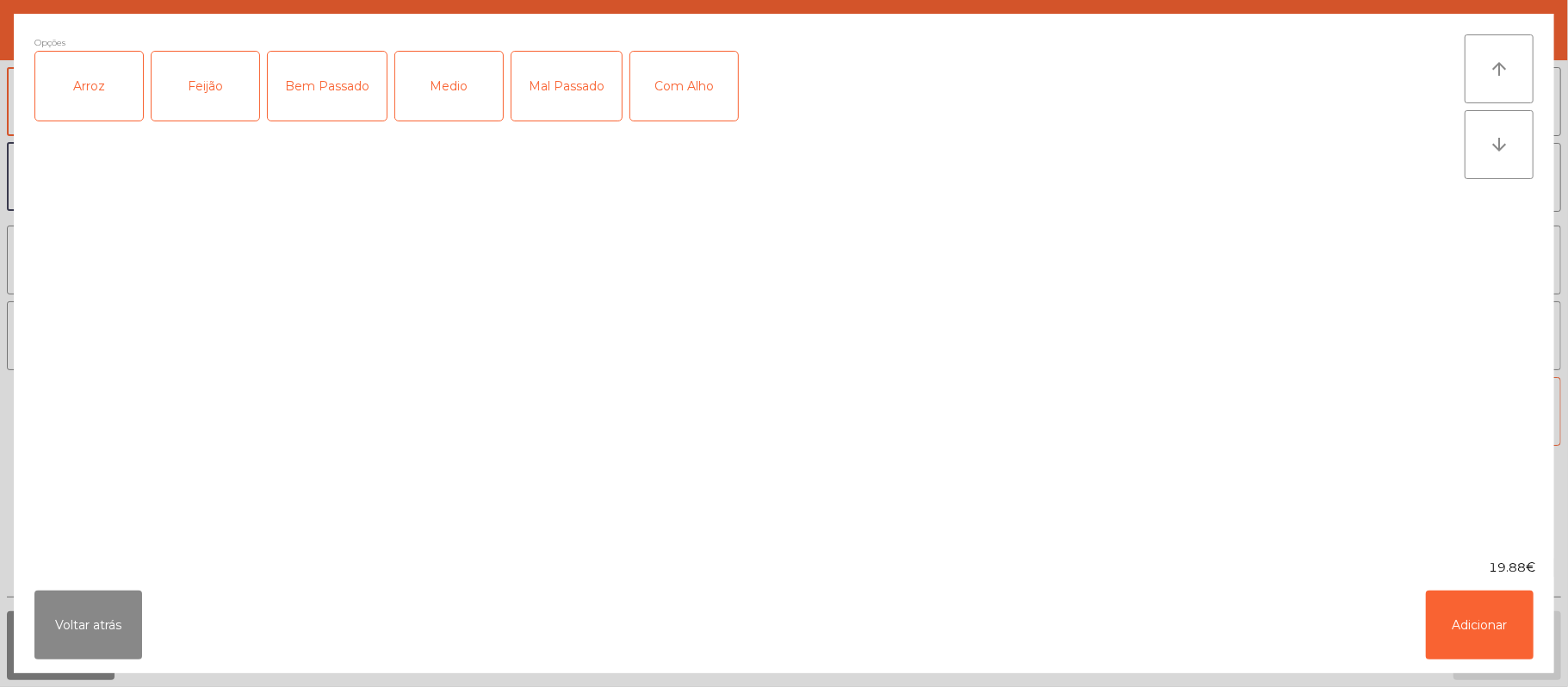
click at [463, 100] on div "Medio" at bounding box center [449, 86] width 107 height 69
click at [98, 83] on div "Arroz" at bounding box center [89, 86] width 107 height 69
click at [207, 93] on div "Feijão" at bounding box center [205, 86] width 107 height 69
click at [1454, 624] on button "Adicionar" at bounding box center [1479, 625] width 107 height 69
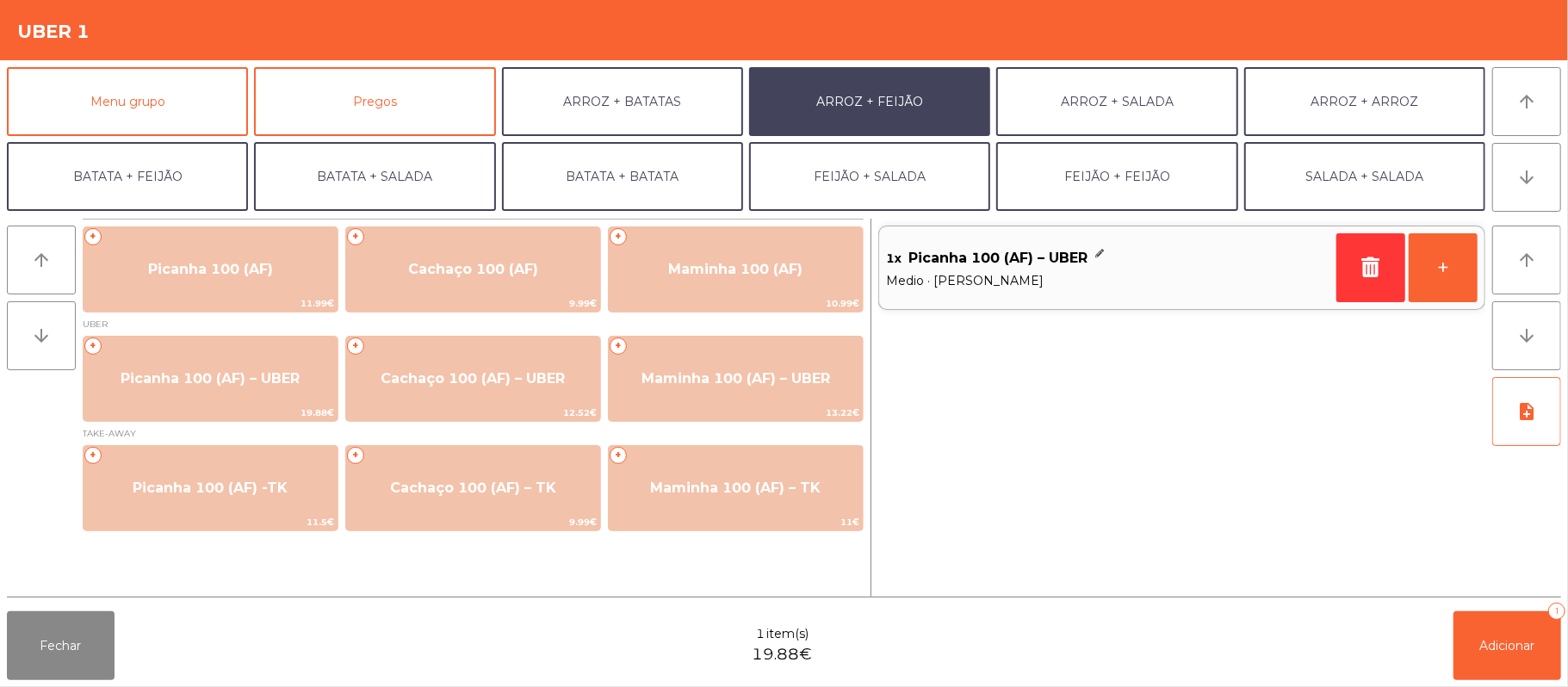
scroll to position [74, 0]
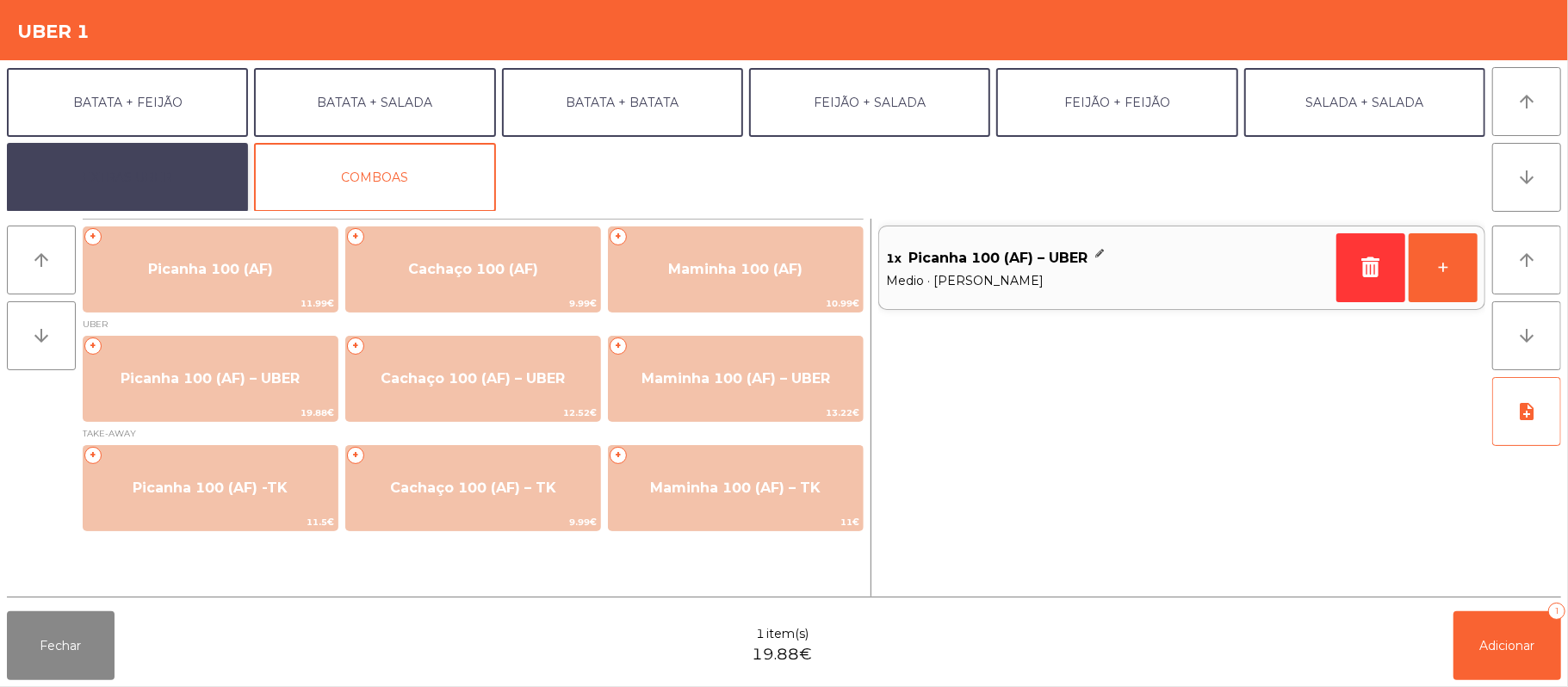
click at [178, 173] on button "EXTRAS UBER" at bounding box center [127, 177] width 242 height 69
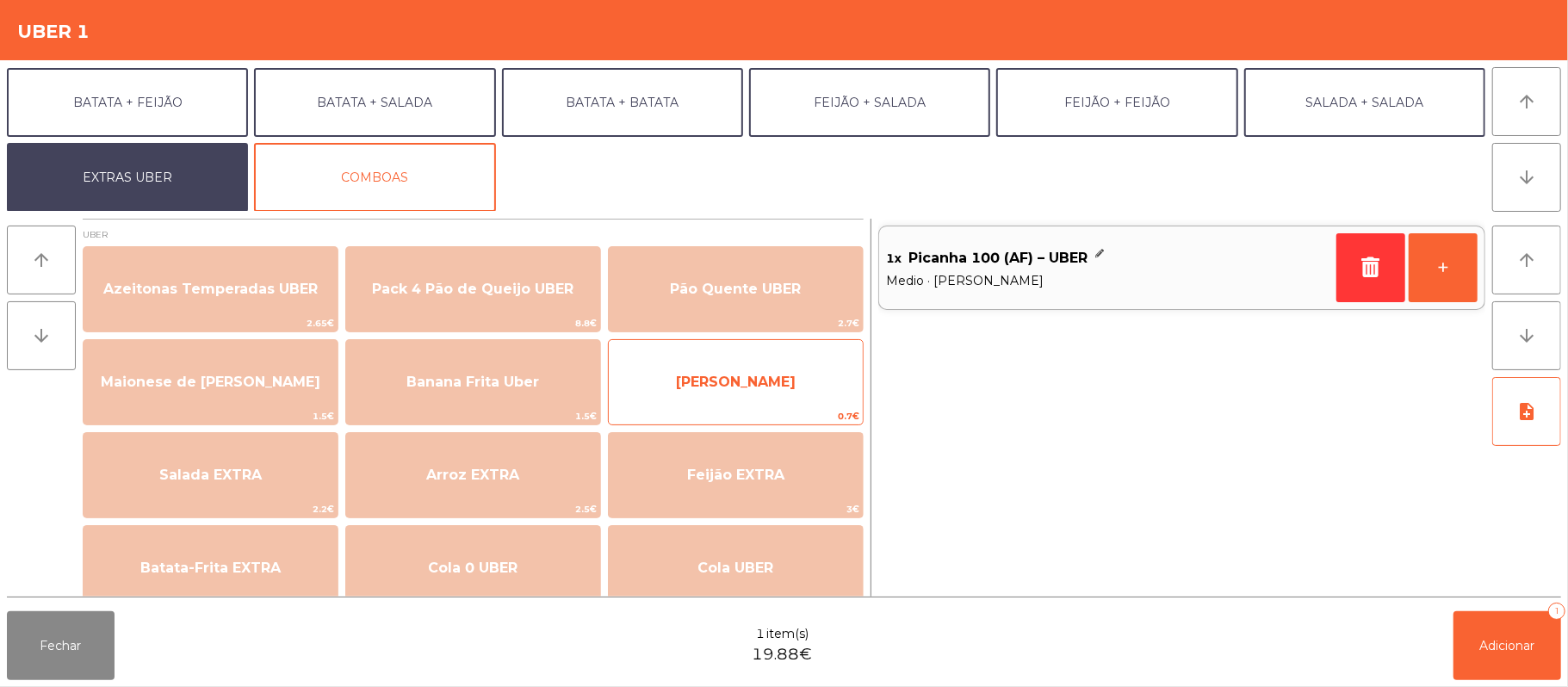
click at [780, 374] on span "[PERSON_NAME]" at bounding box center [736, 381] width 254 height 46
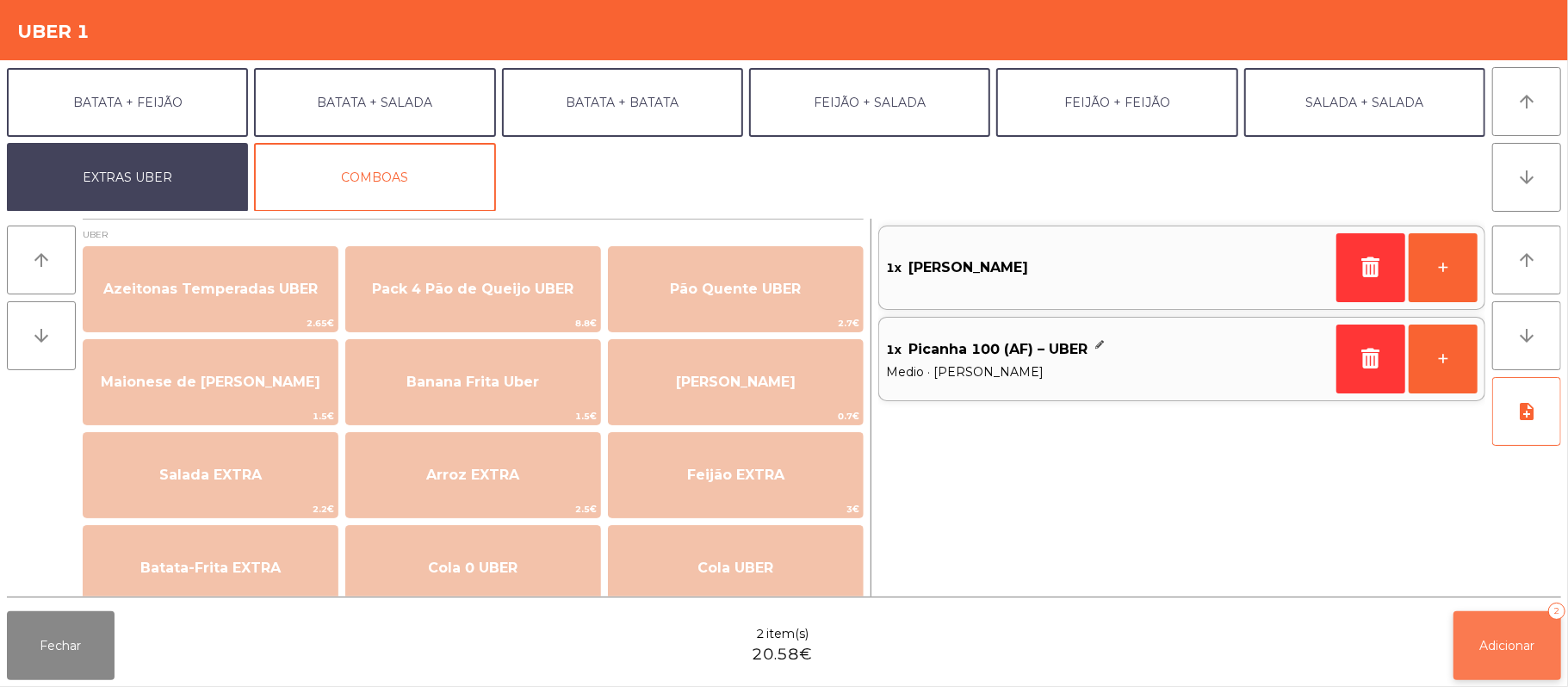
click at [1489, 649] on span "Adicionar" at bounding box center [1508, 646] width 55 height 16
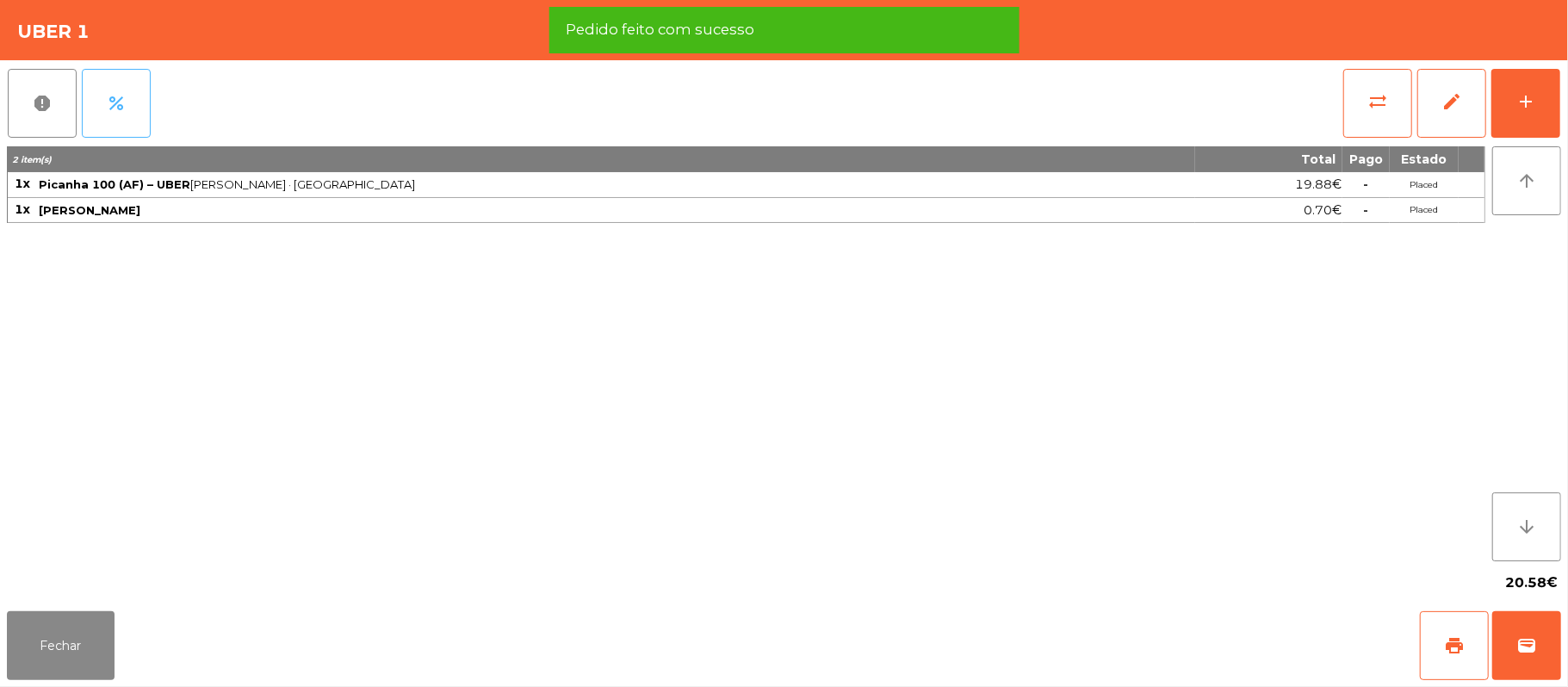
click at [128, 106] on button "percent" at bounding box center [116, 103] width 69 height 69
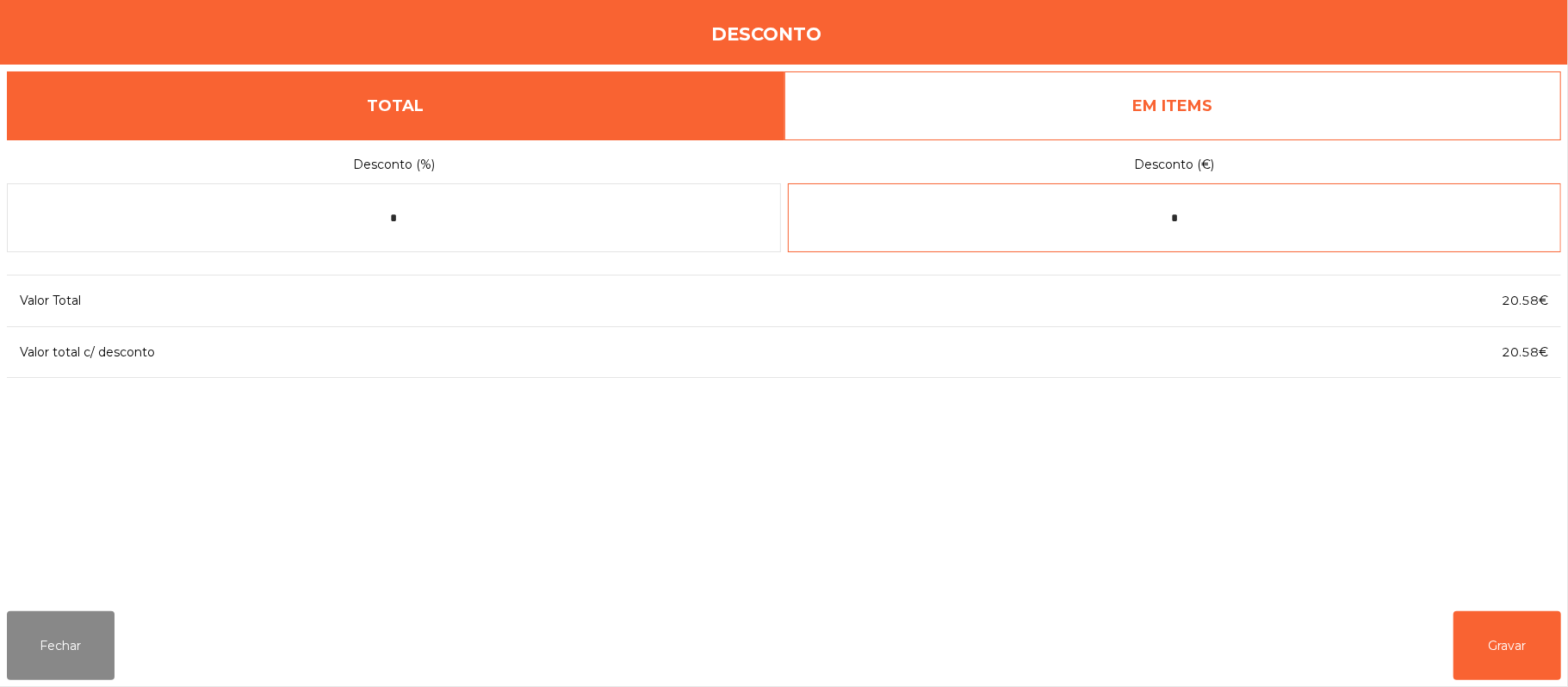
click at [1286, 214] on input "*" at bounding box center [1175, 218] width 774 height 69
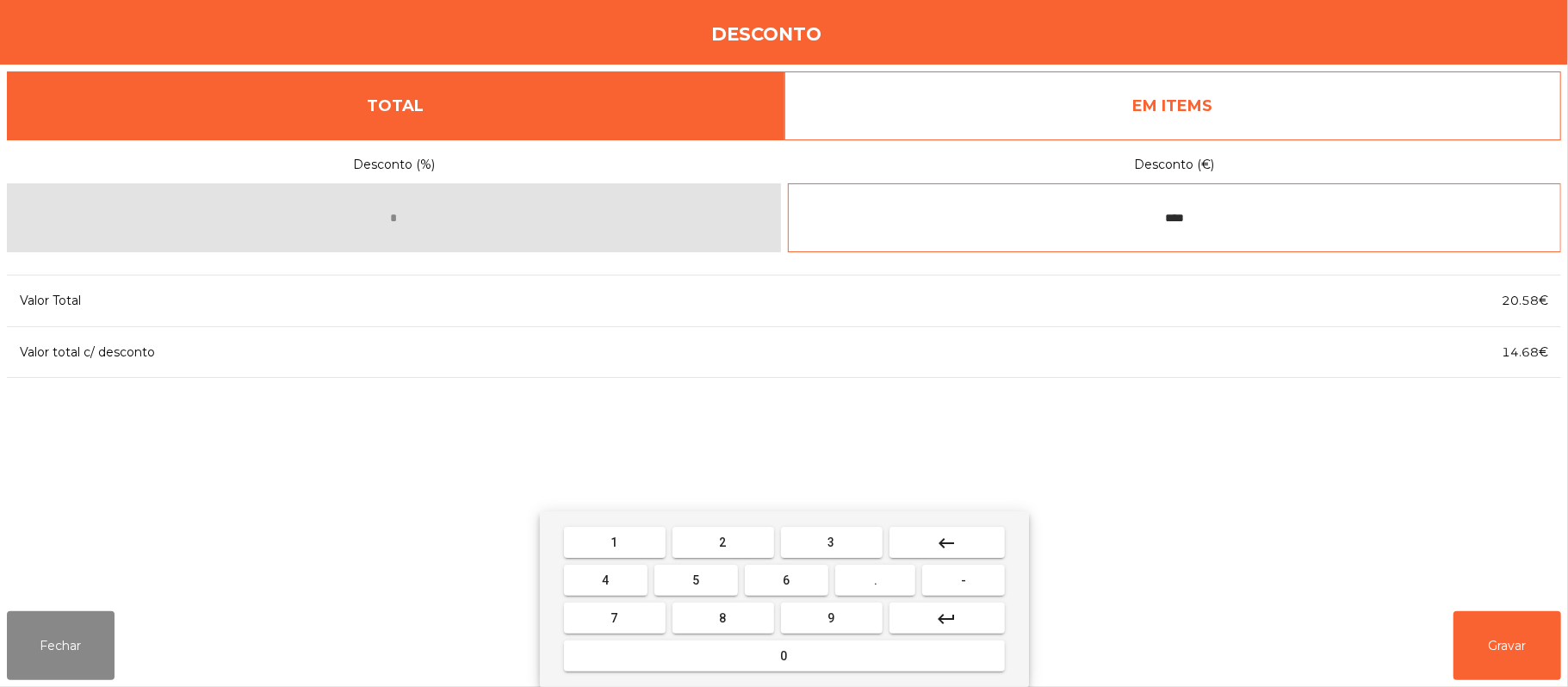
type input "****"
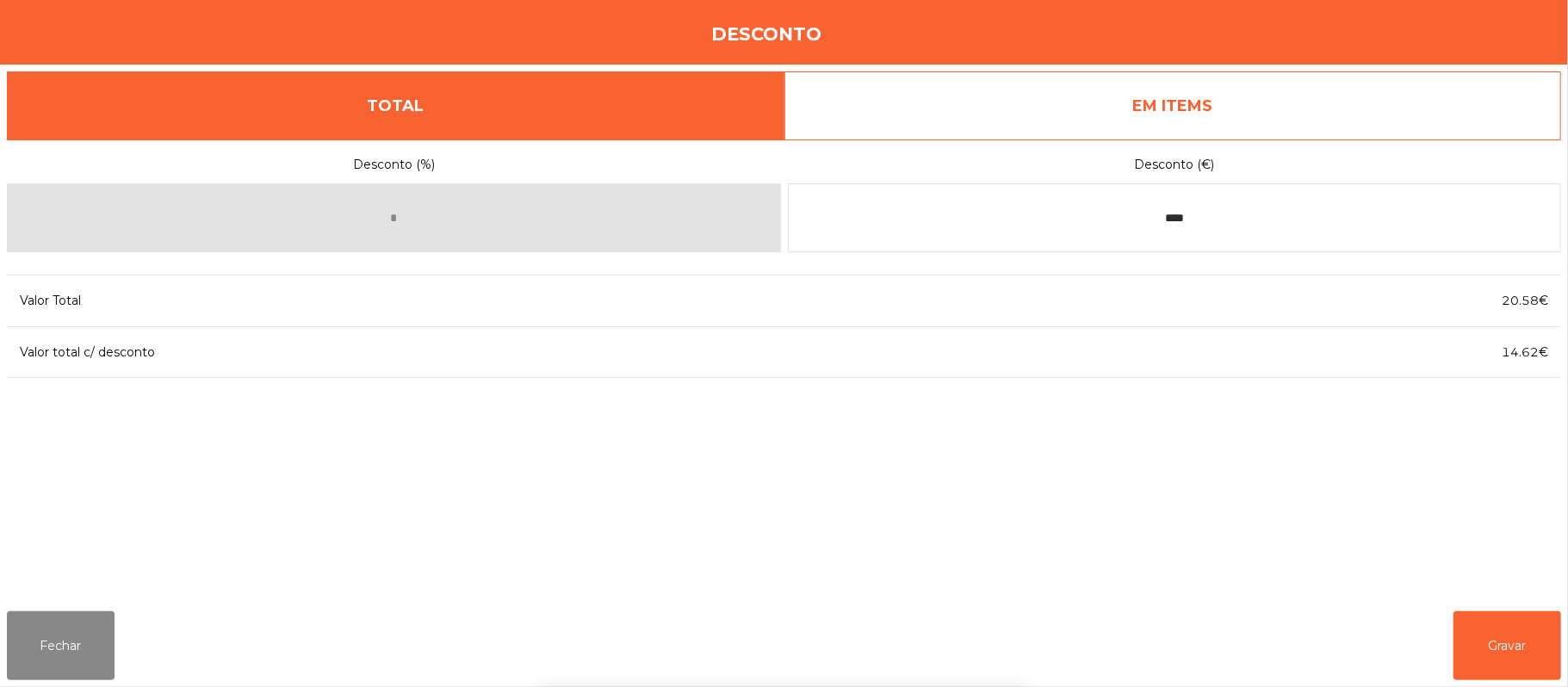
click at [1234, 498] on div "Desconto (%) * Desconto (€) **** Valor Total 20.58€ Valor total c/ desconto 14.…" at bounding box center [784, 368] width 1554 height 458
click at [1496, 648] on button "Gravar" at bounding box center [1507, 646] width 107 height 69
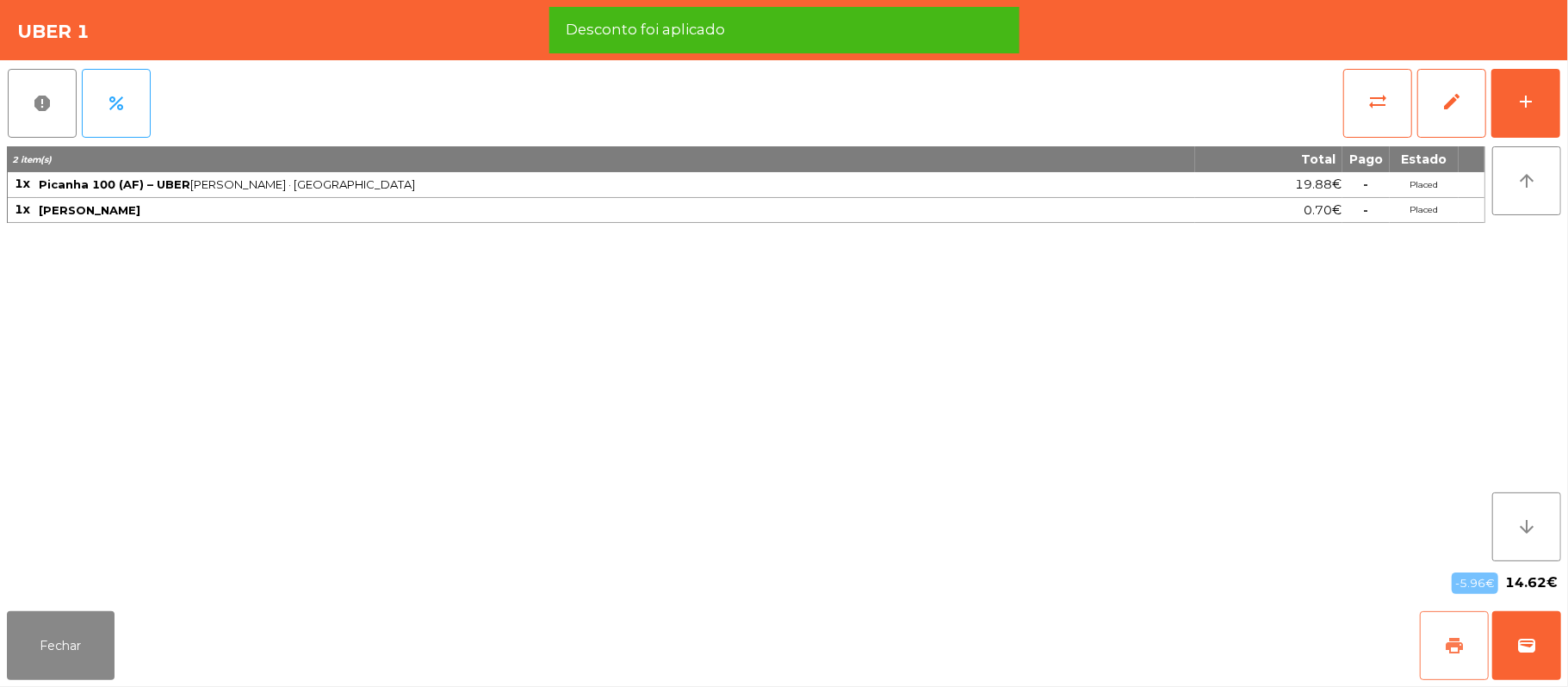
click at [1437, 655] on button "print" at bounding box center [1455, 646] width 69 height 69
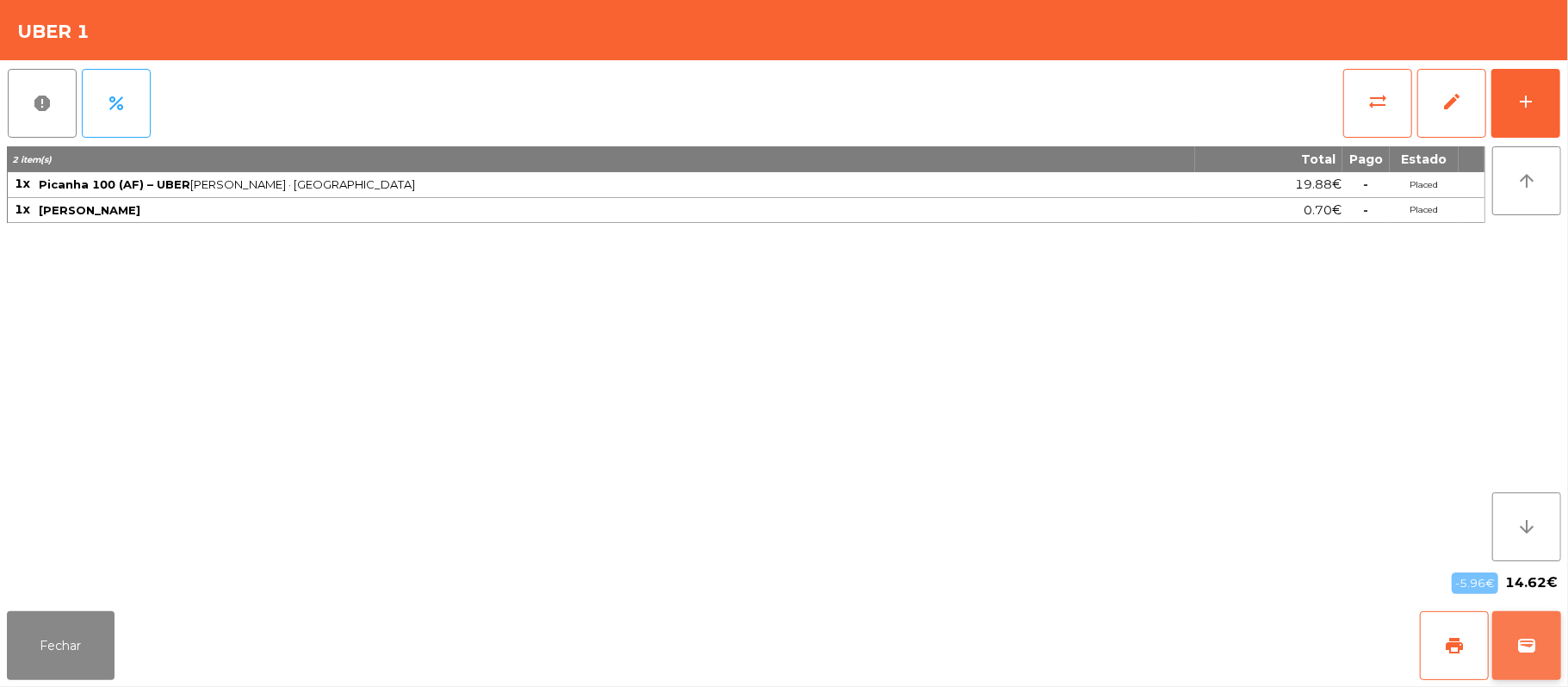
click at [1519, 637] on span "wallet" at bounding box center [1527, 645] width 21 height 21
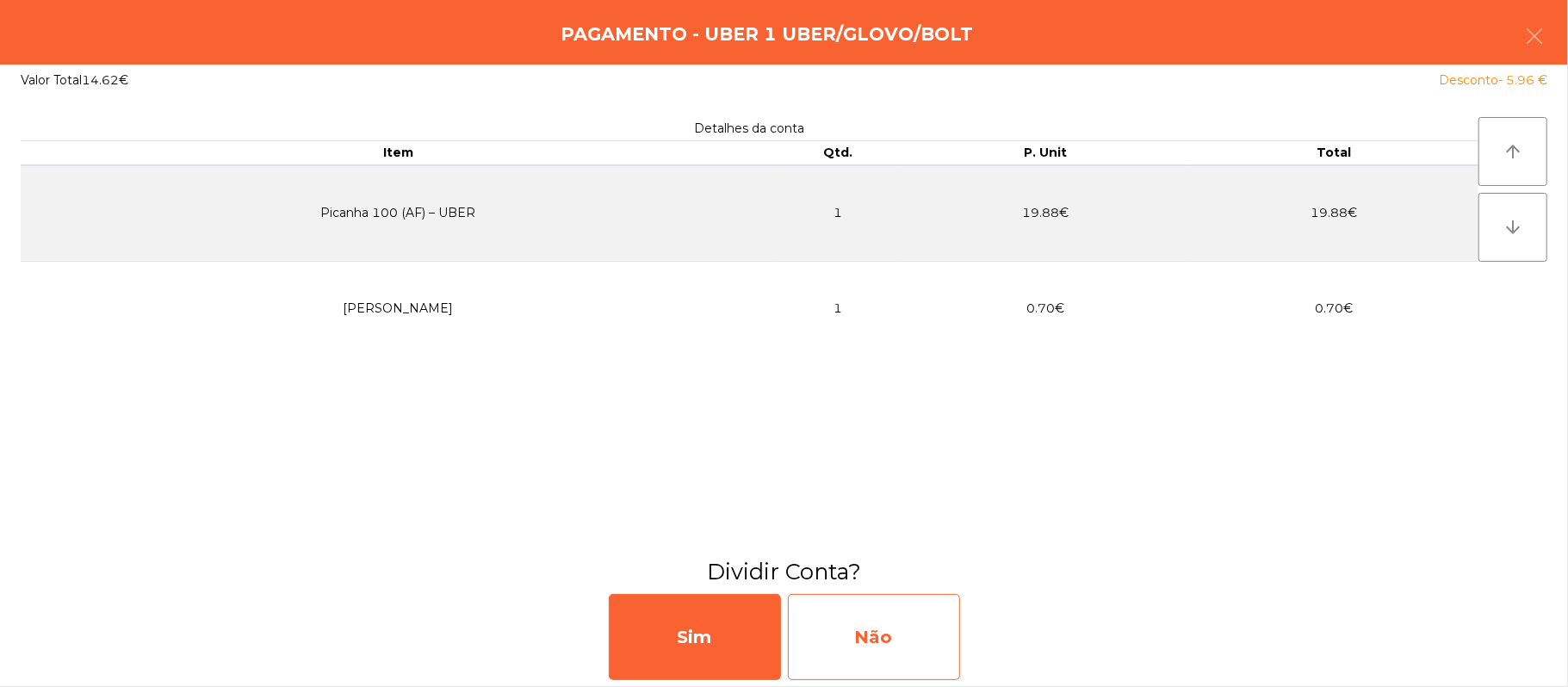
click at [887, 620] on div "Não" at bounding box center [874, 637] width 173 height 86
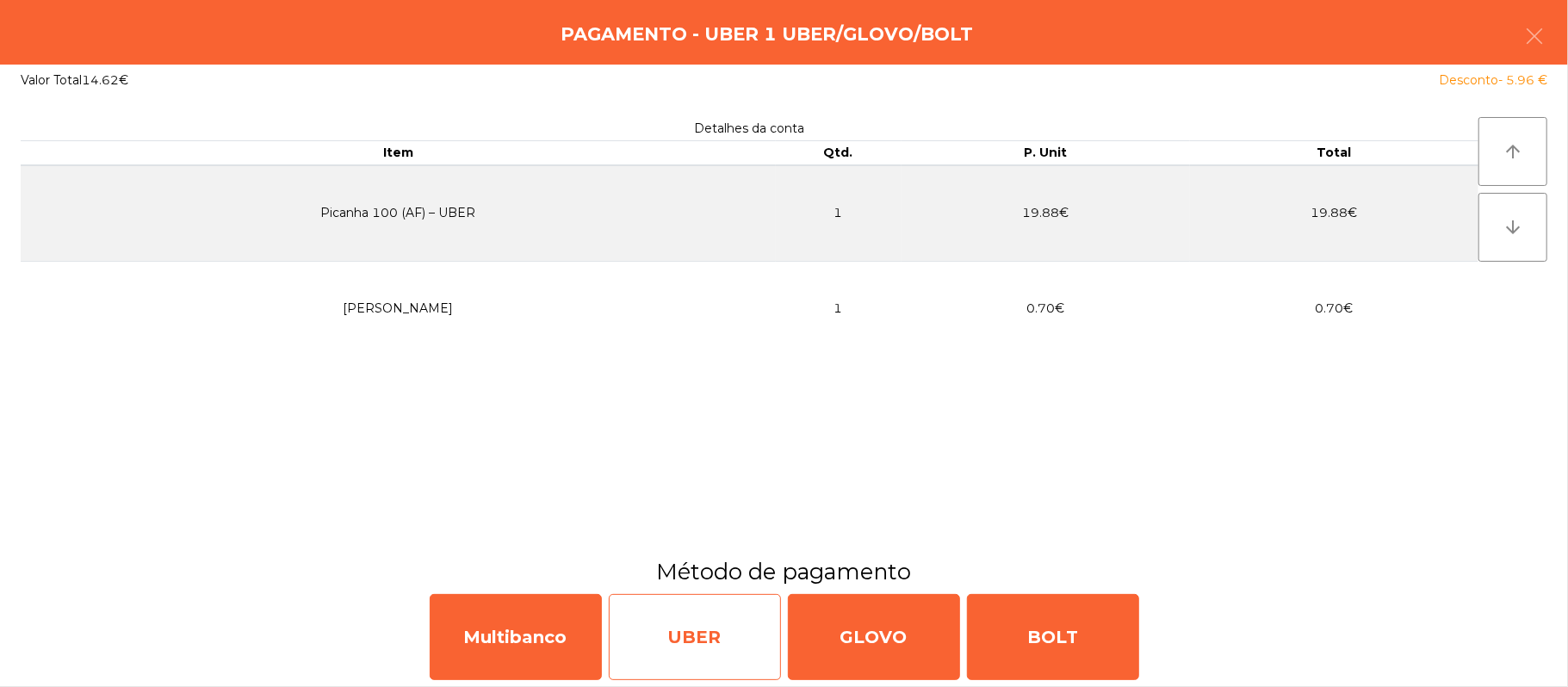
click at [685, 635] on div "UBER" at bounding box center [694, 637] width 173 height 86
select select "**"
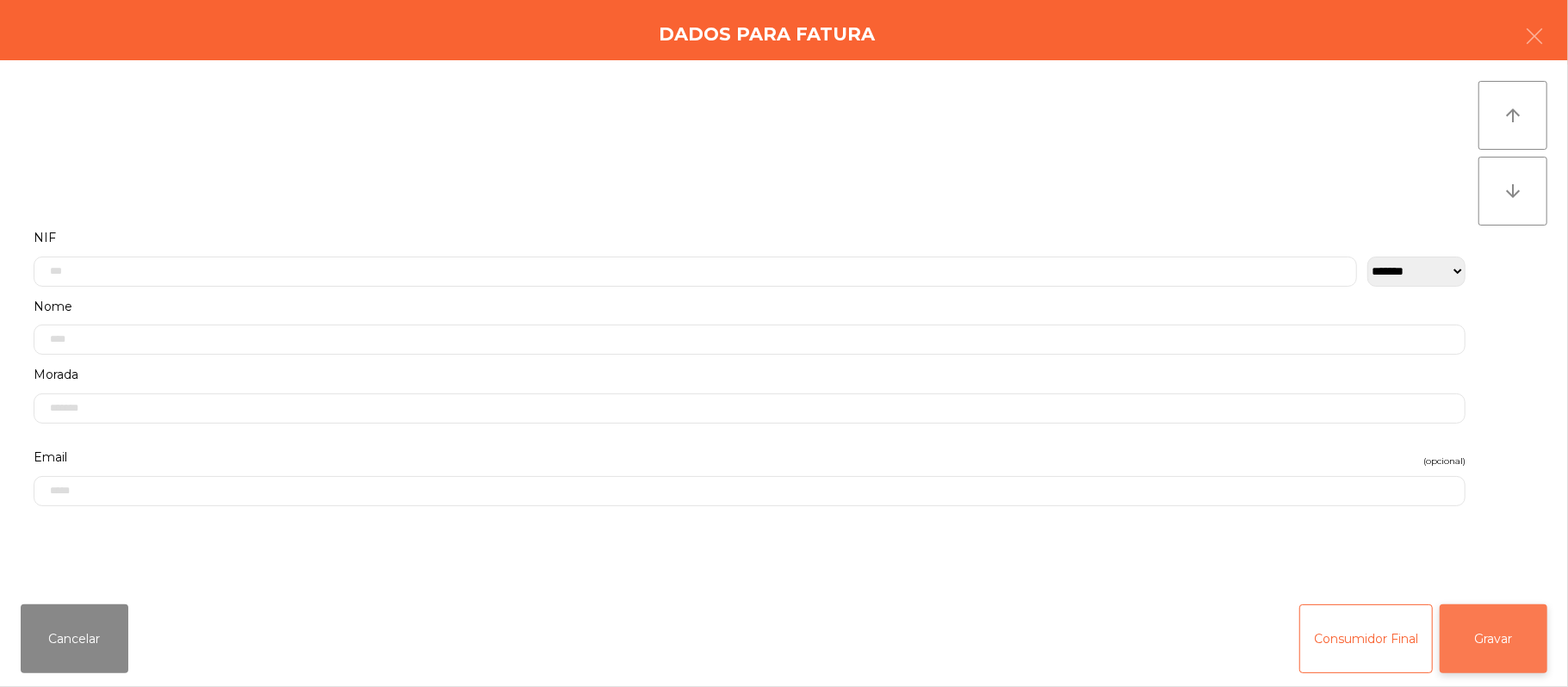
click at [1495, 625] on button "Gravar" at bounding box center [1493, 639] width 107 height 69
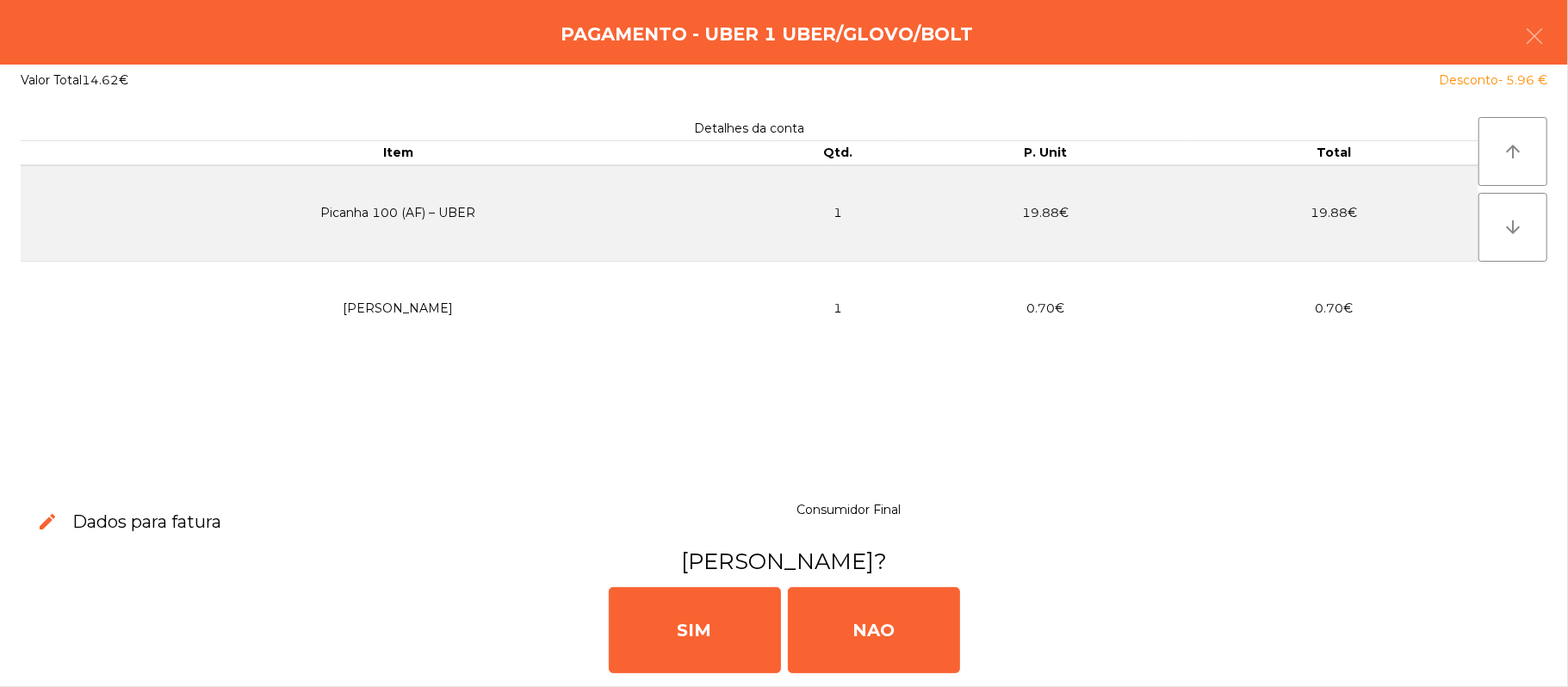
click at [717, 679] on div "[PERSON_NAME]" at bounding box center [784, 628] width 1554 height 103
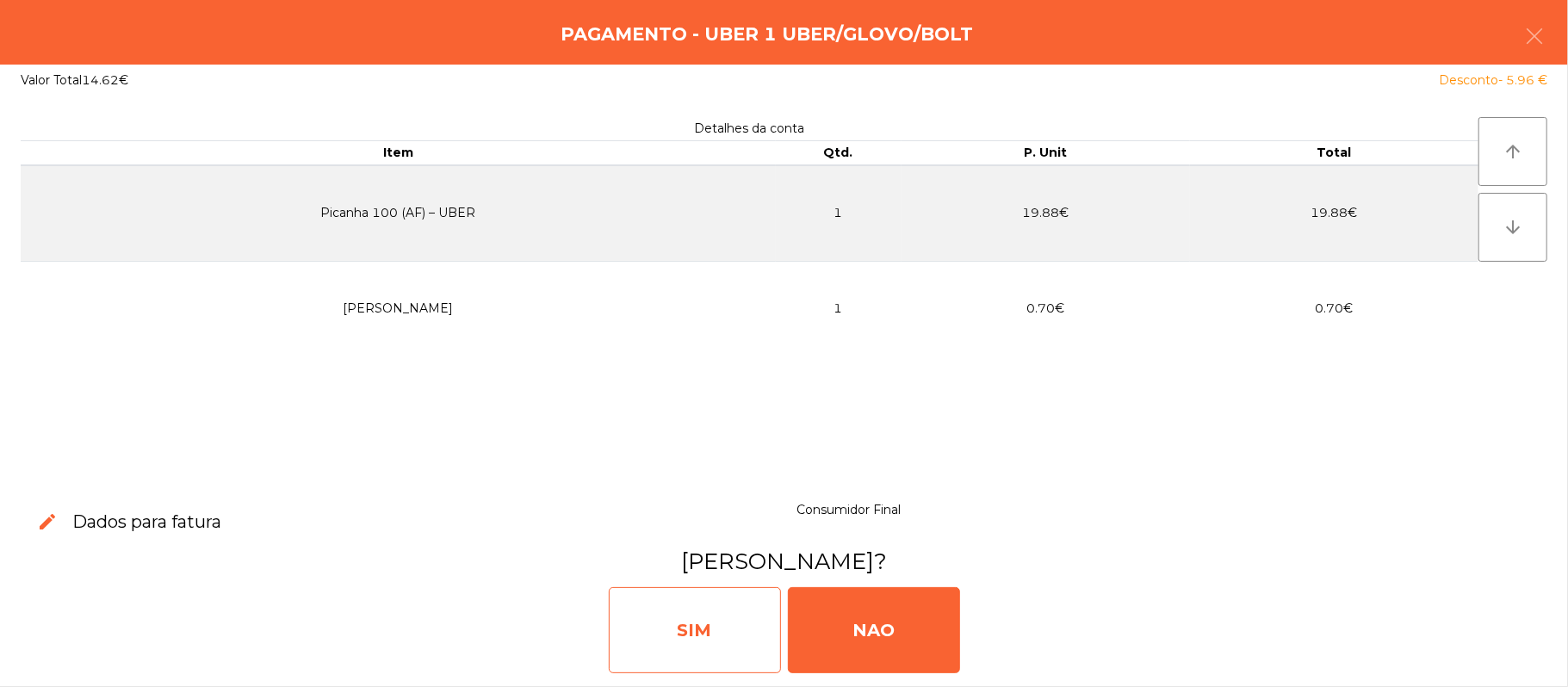
click at [689, 617] on div "SIM" at bounding box center [694, 630] width 173 height 86
